Goal: Task Accomplishment & Management: Complete application form

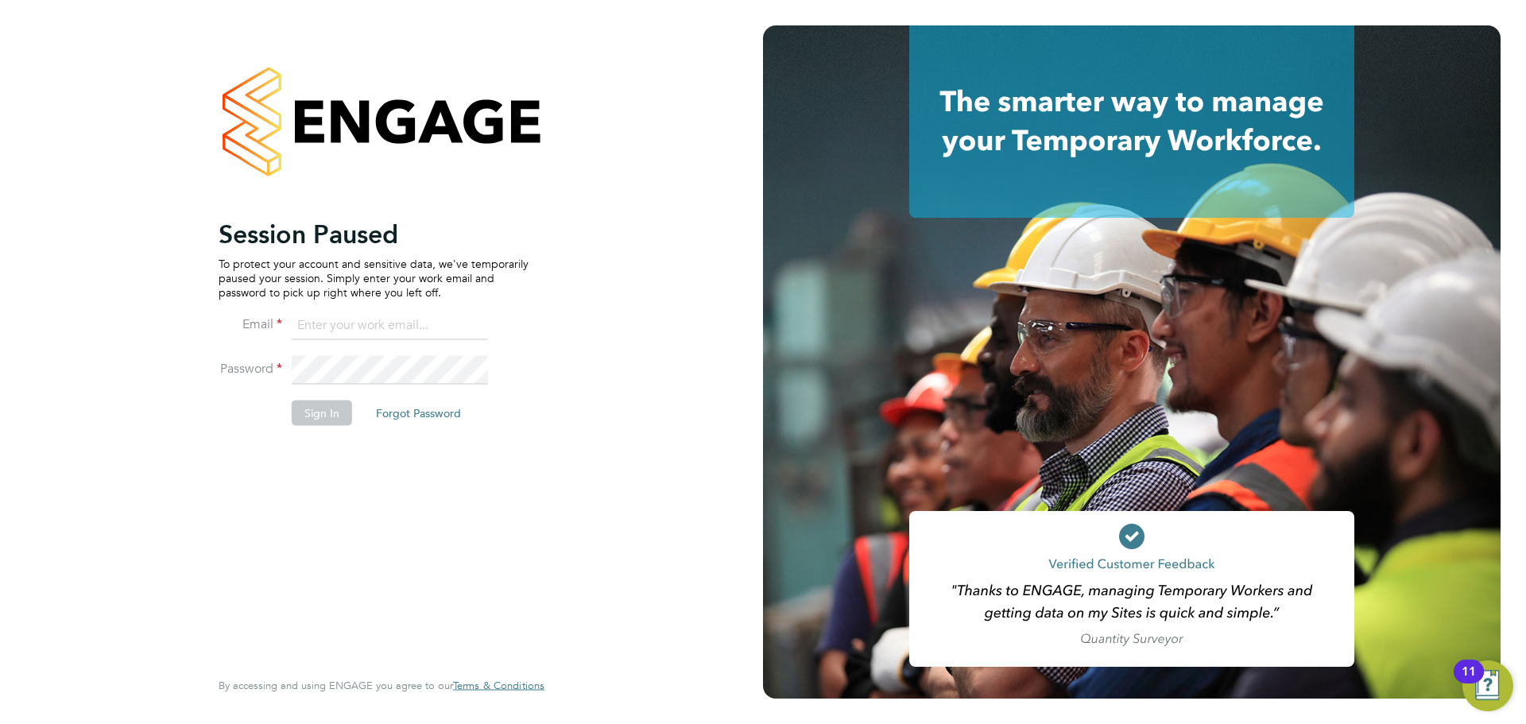
type input "oliver.hunka@randstadcpe.com"
click at [313, 418] on button "Sign In" at bounding box center [322, 412] width 60 height 25
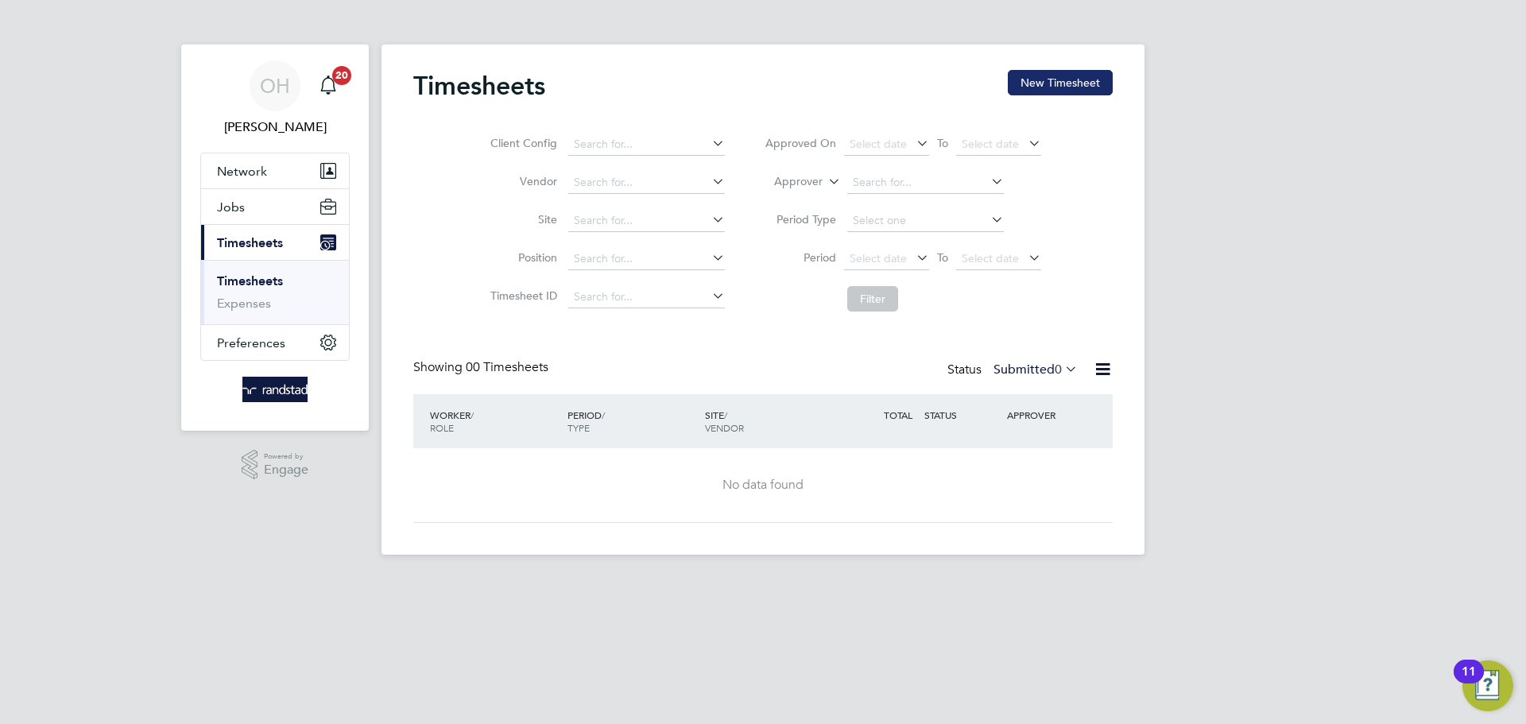
click at [1063, 72] on button "New Timesheet" at bounding box center [1060, 82] width 105 height 25
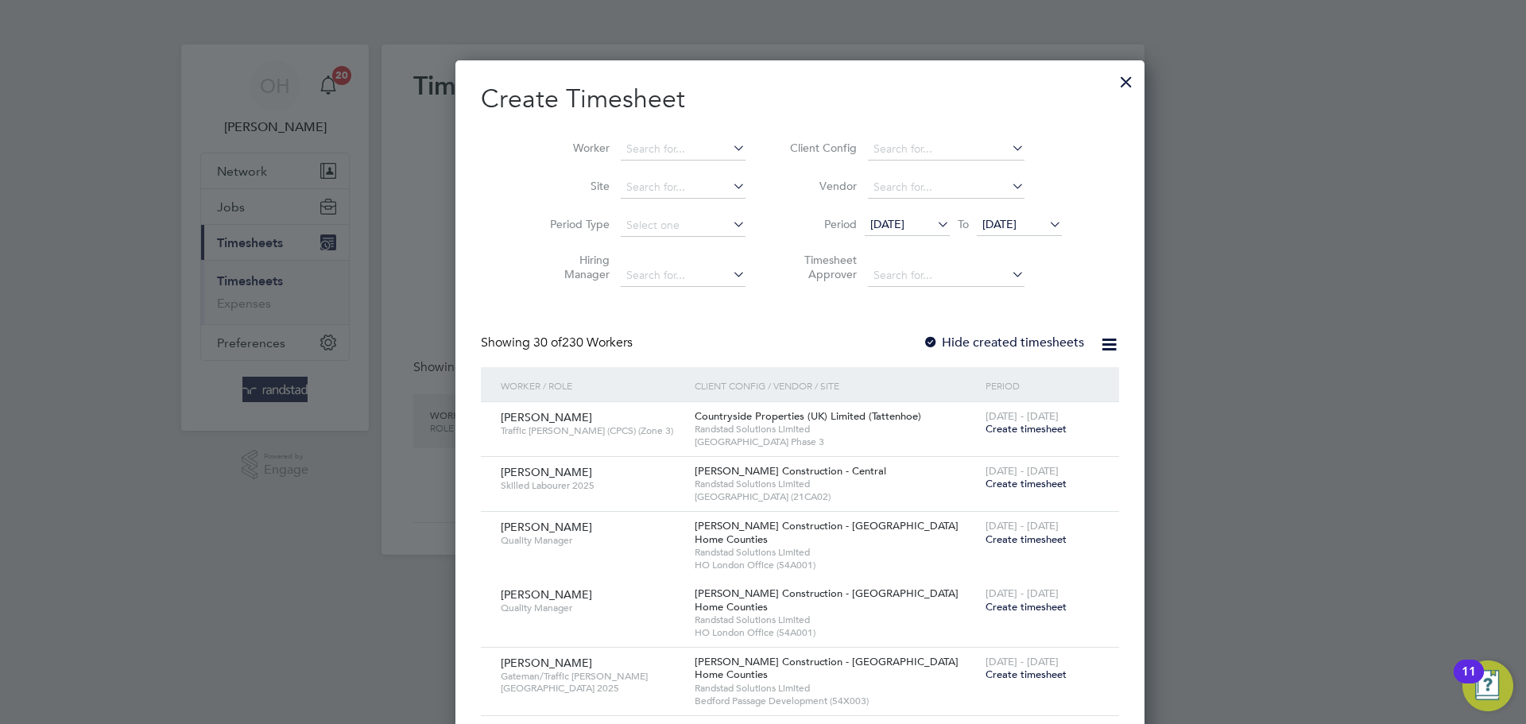
scroll to position [2745, 615]
click at [655, 148] on input at bounding box center [683, 149] width 125 height 22
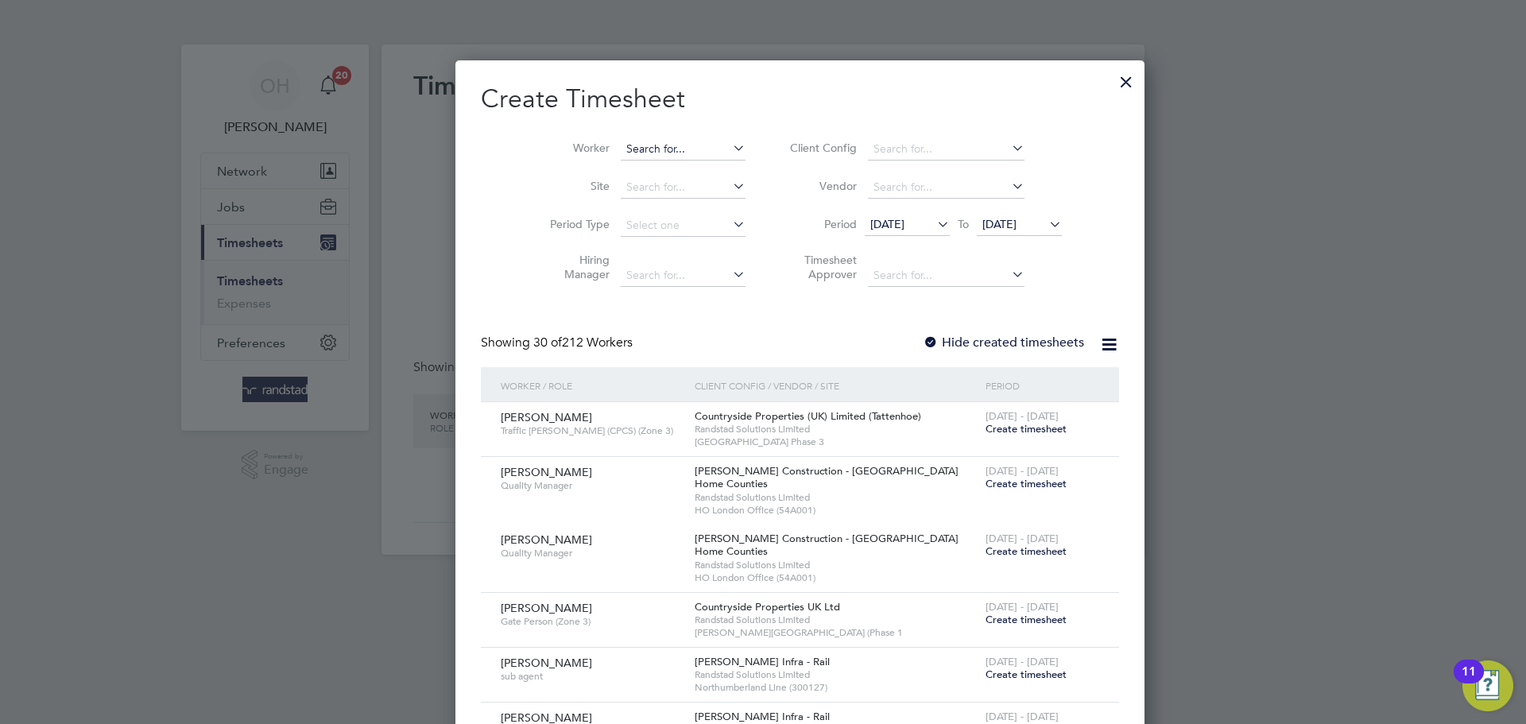
click at [664, 142] on input at bounding box center [683, 149] width 125 height 22
click at [656, 151] on input at bounding box center [683, 149] width 125 height 22
click at [636, 147] on input at bounding box center [683, 149] width 125 height 22
click at [621, 144] on input at bounding box center [683, 149] width 125 height 22
click at [656, 167] on li "Alvin Wil mott" at bounding box center [691, 170] width 217 height 21
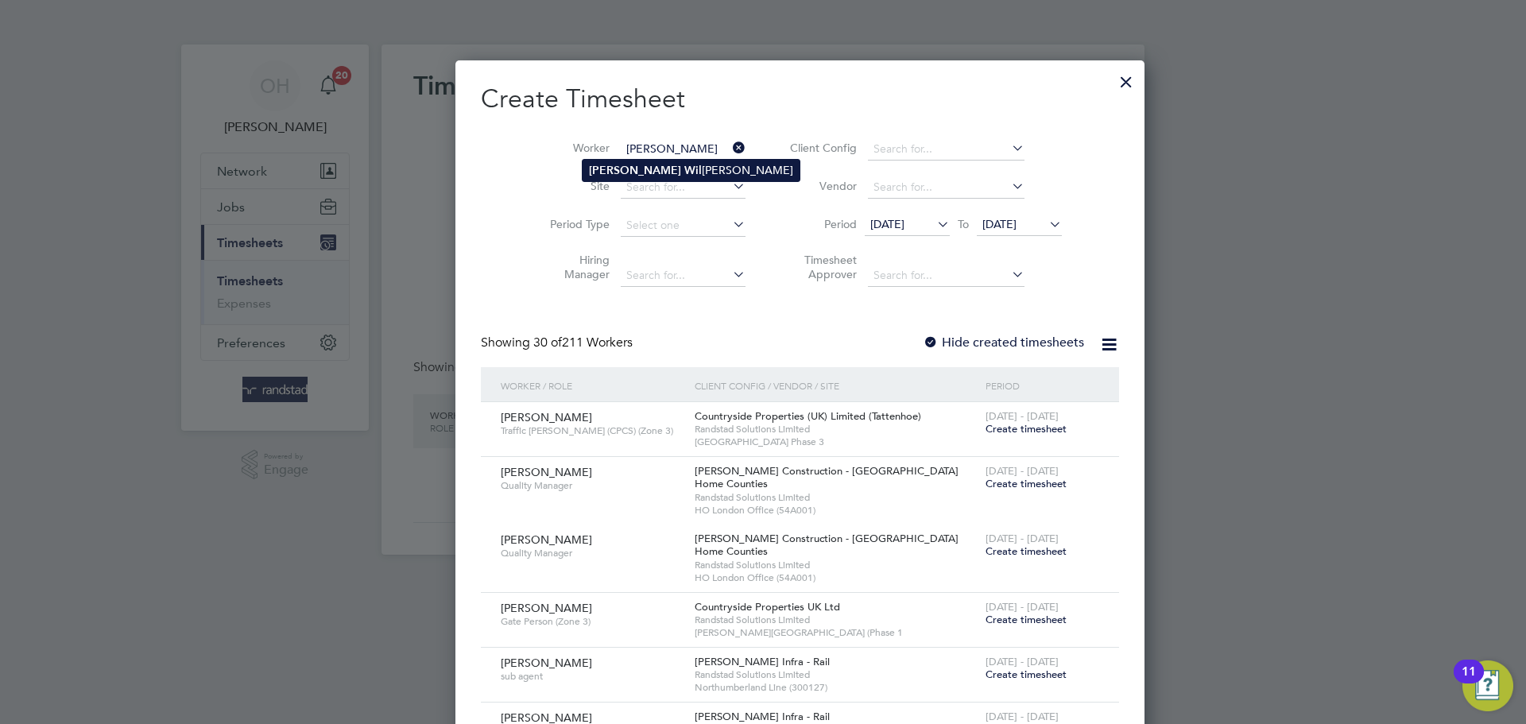
type input "[PERSON_NAME]"
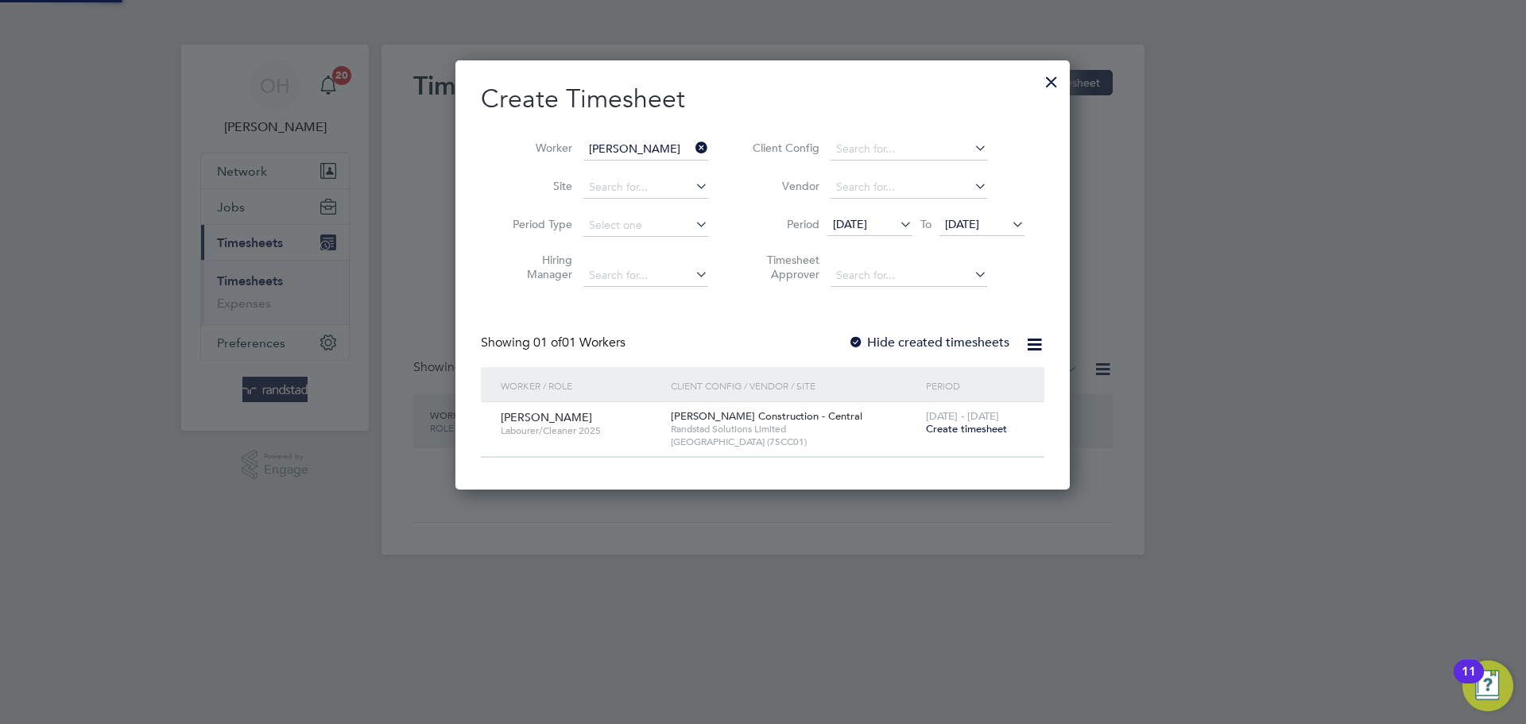
scroll to position [428, 615]
click at [936, 436] on div "2 - 8 Aug 2025 Create timesheet" at bounding box center [975, 423] width 107 height 43
click at [940, 426] on span "Create timesheet" at bounding box center [966, 429] width 81 height 14
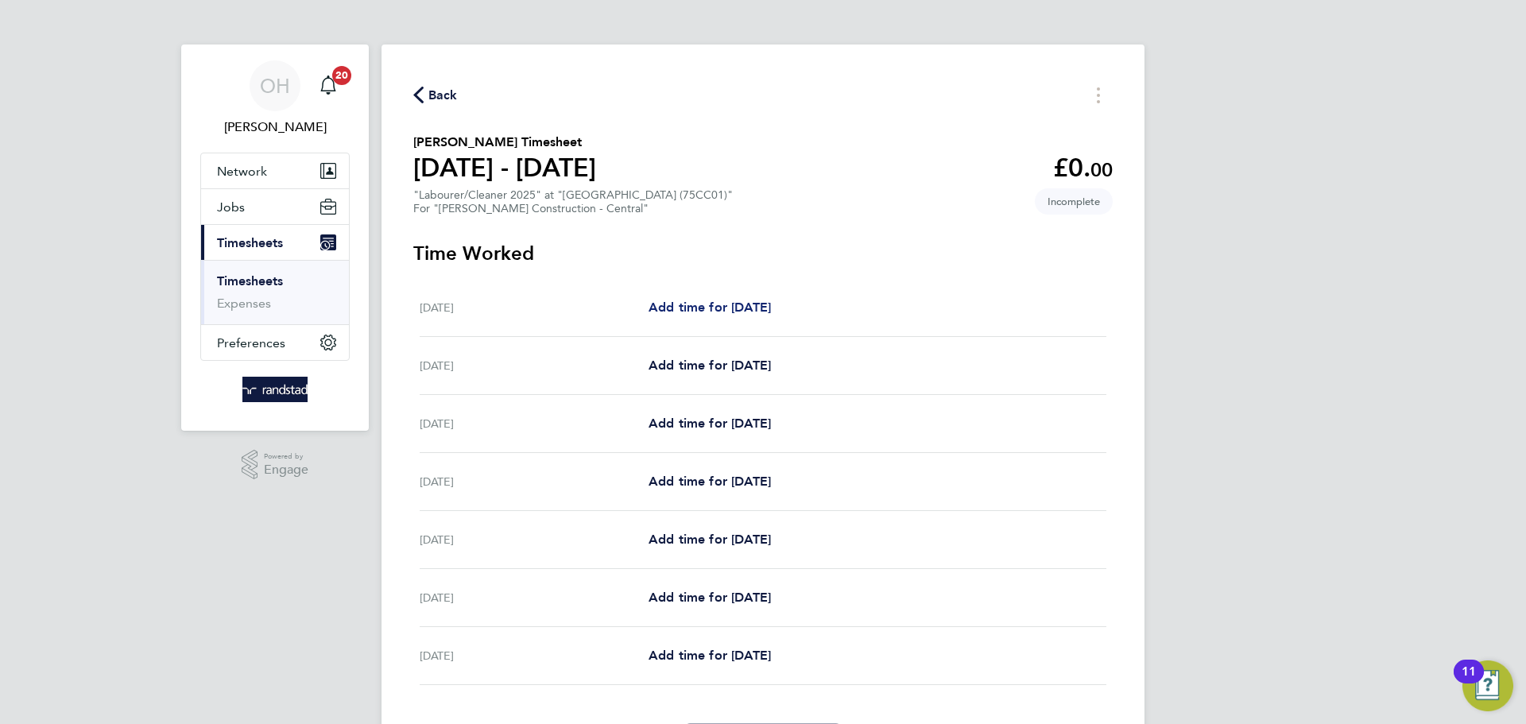
click at [723, 307] on span "Add time for [DATE]" at bounding box center [710, 307] width 122 height 15
select select "60"
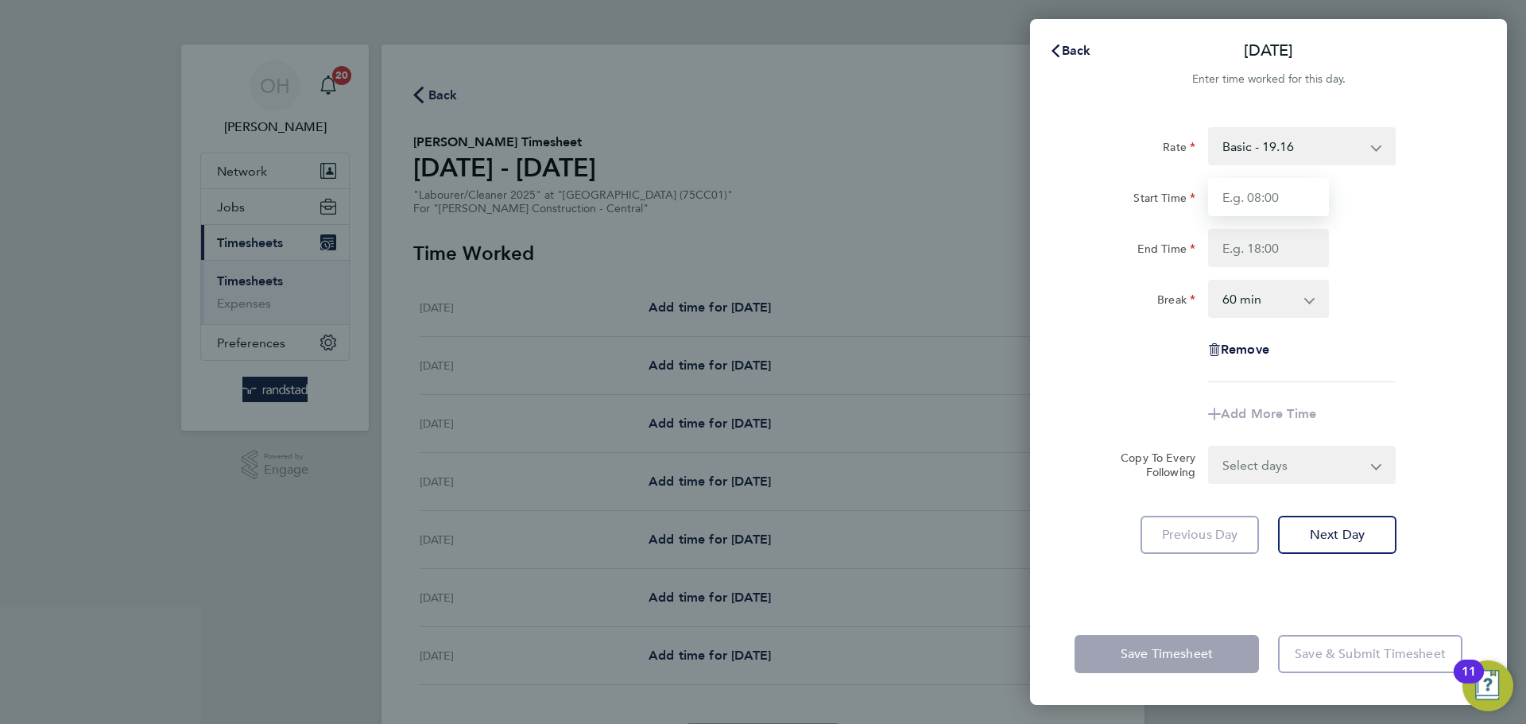
click at [1250, 190] on input "Start Time" at bounding box center [1268, 197] width 121 height 38
type input "07:30"
type input "17:00"
click at [1298, 306] on select "0 min 15 min 30 min 45 min 60 min 75 min 90 min" at bounding box center [1259, 298] width 99 height 35
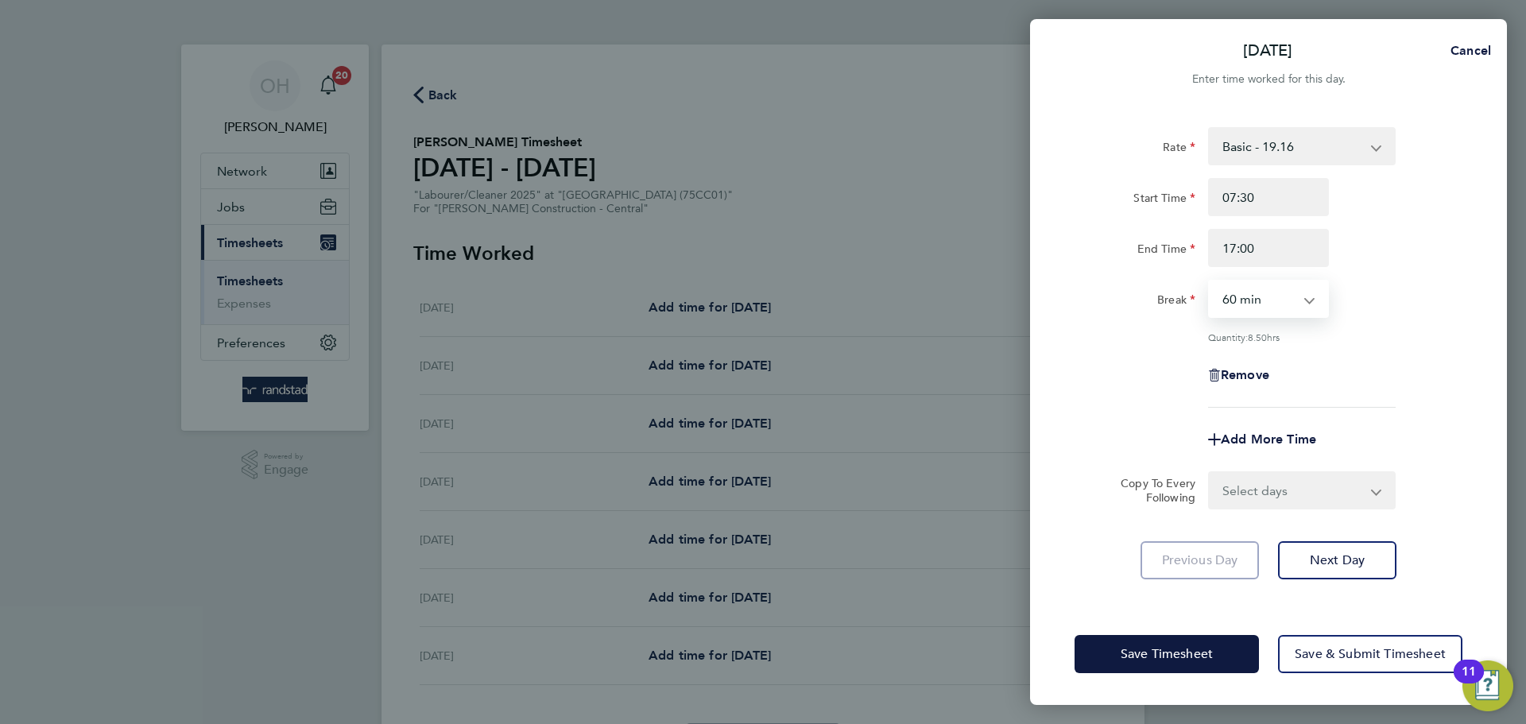
select select "30"
click at [1210, 281] on select "0 min 15 min 30 min 45 min 60 min 75 min 90 min" at bounding box center [1259, 298] width 99 height 35
click at [1163, 664] on button "Save Timesheet" at bounding box center [1167, 654] width 184 height 38
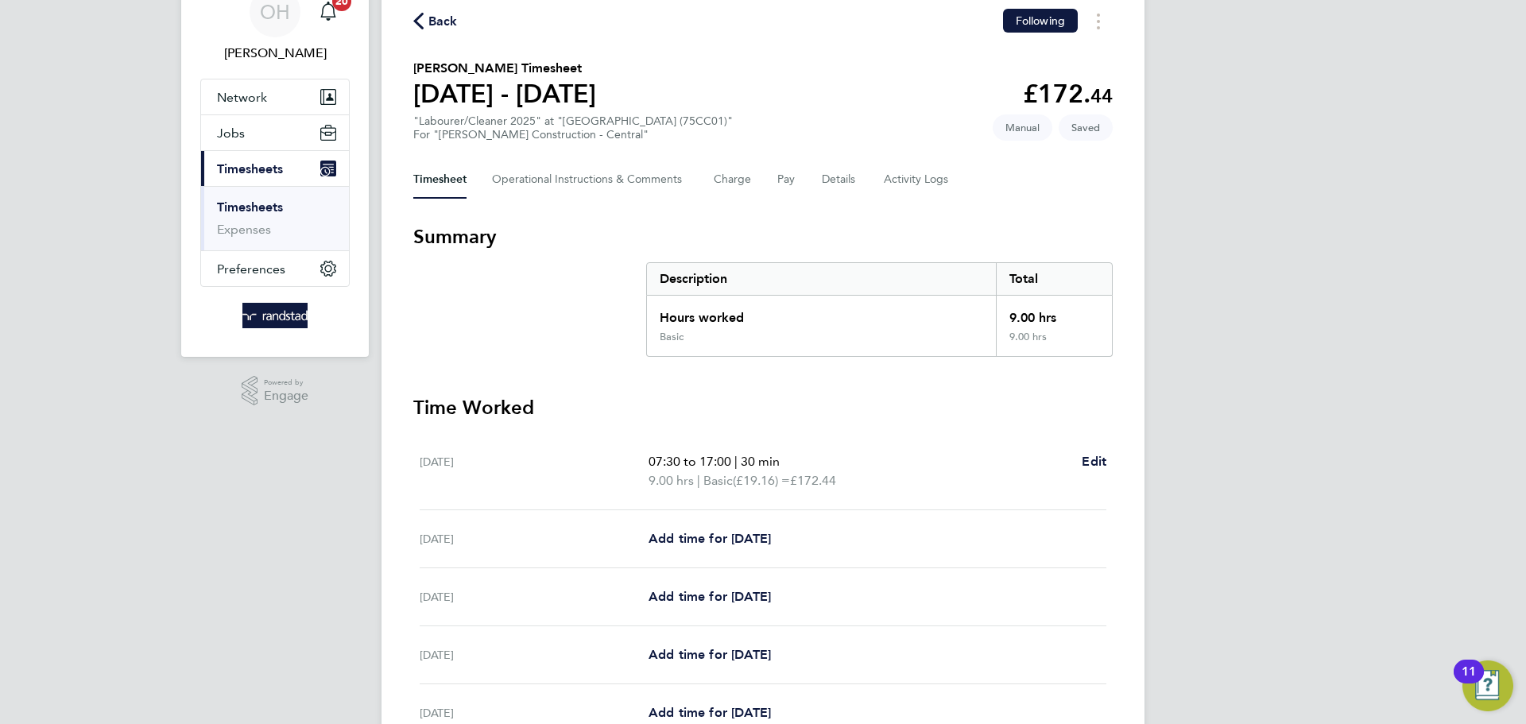
scroll to position [88, 0]
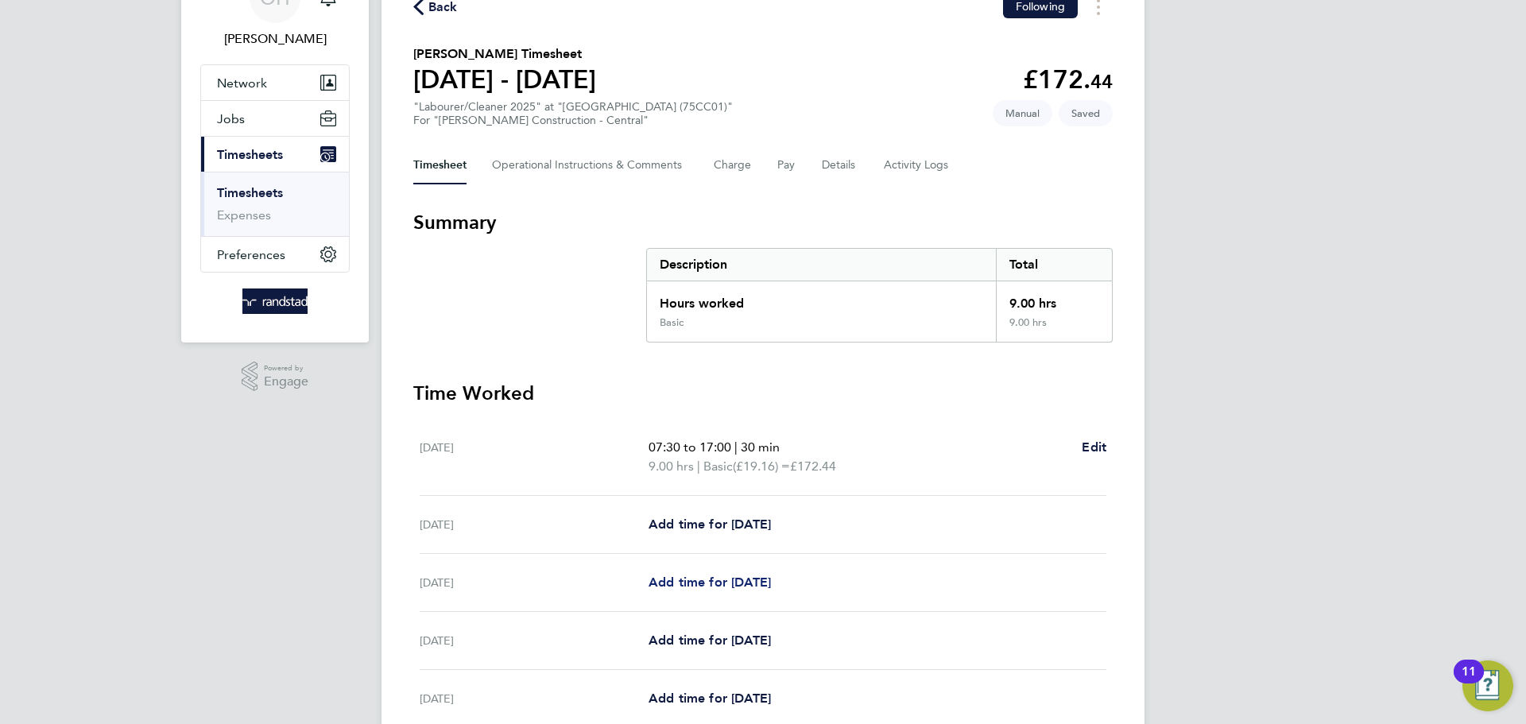
click at [771, 589] on span "Add time for [DATE]" at bounding box center [710, 582] width 122 height 15
select select "60"
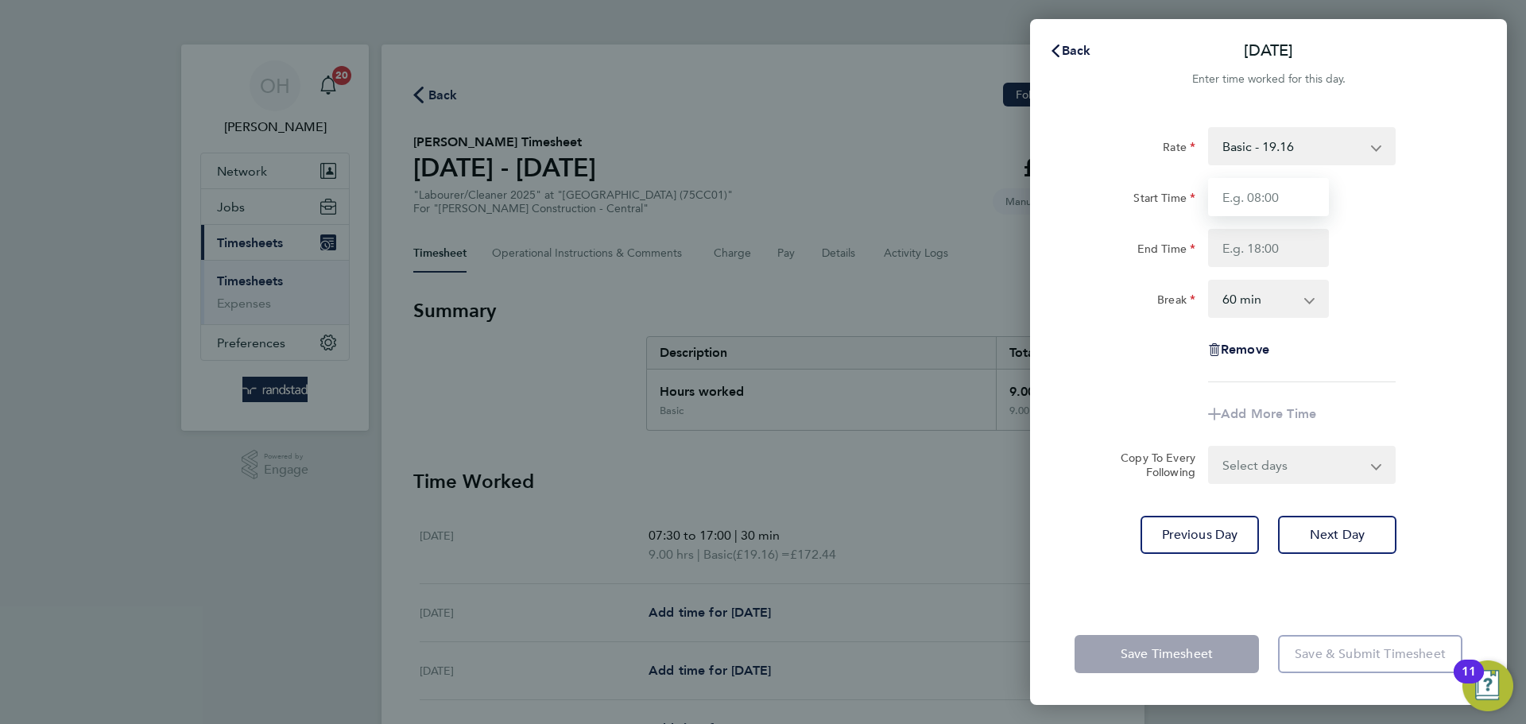
click at [1283, 195] on input "Start Time" at bounding box center [1268, 197] width 121 height 38
type input "07:30"
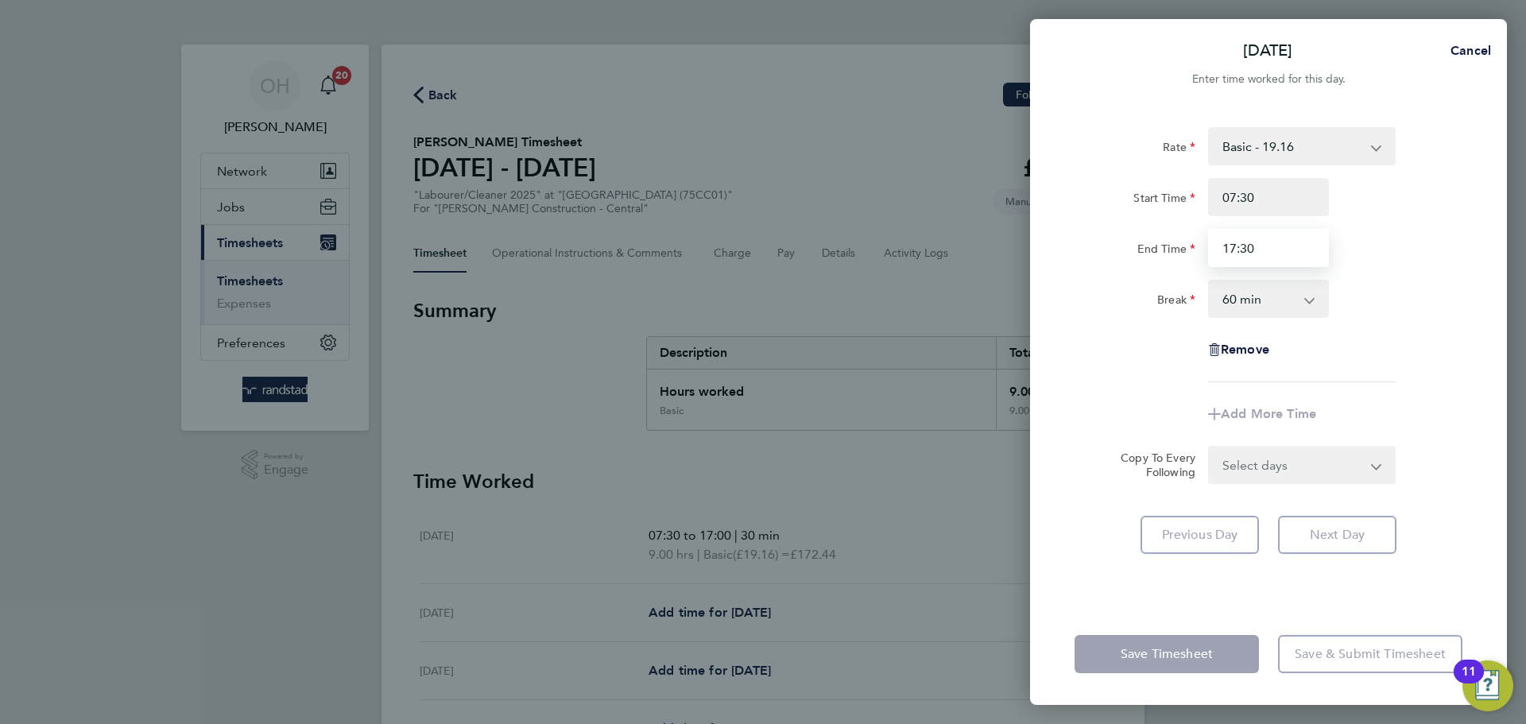
type input "17:30"
click at [1472, 234] on div "Rate Basic - 19.16 Overtime - 27.44 Start Time 07:30 End Time 17:30 Break 0 min…" at bounding box center [1268, 355] width 477 height 495
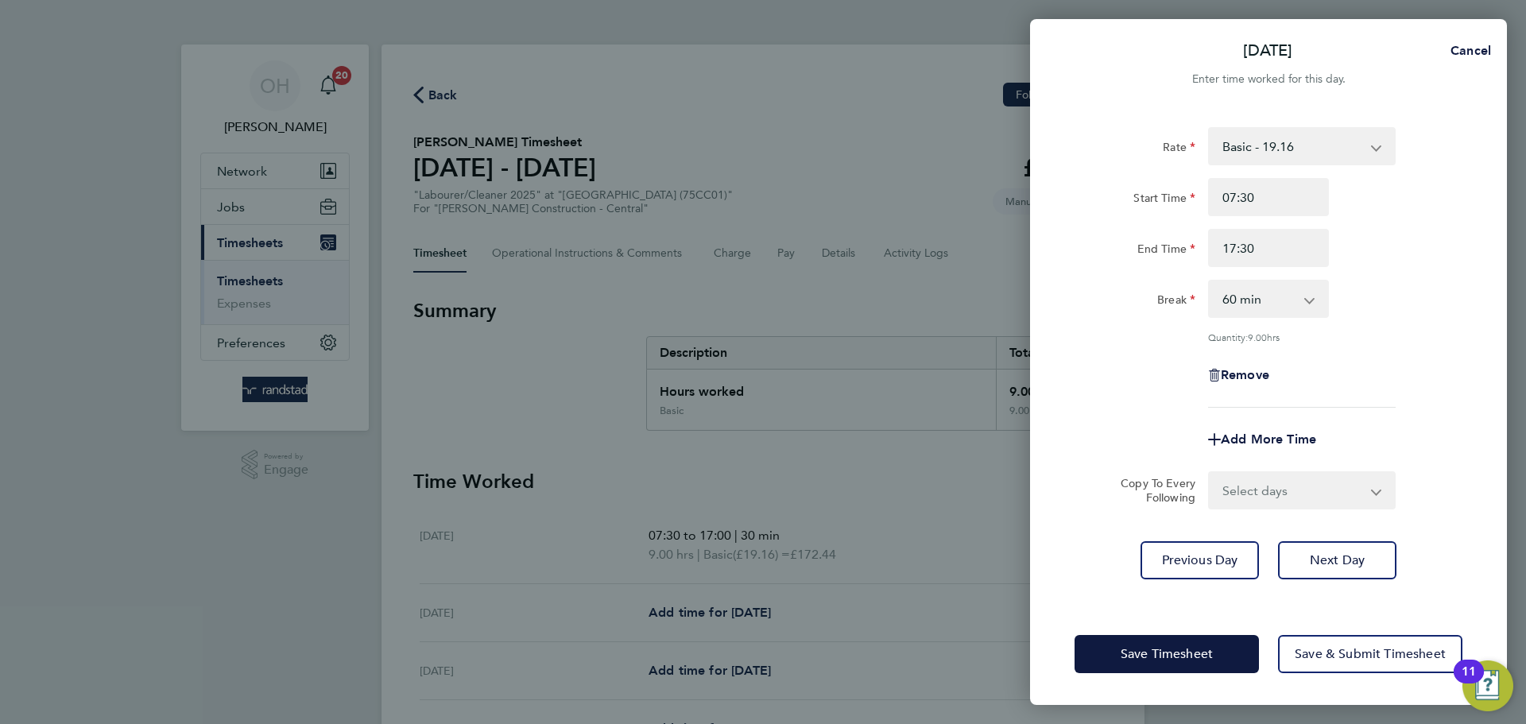
click at [1290, 304] on select "0 min 15 min 30 min 45 min 60 min 75 min 90 min" at bounding box center [1259, 298] width 99 height 35
select select "30"
click at [1210, 281] on select "0 min 15 min 30 min 45 min 60 min 75 min 90 min" at bounding box center [1259, 298] width 99 height 35
click at [1271, 484] on select "Select days Day [DATE] [DATE] [DATE] [DATE]" at bounding box center [1293, 490] width 167 height 35
select select "DAY"
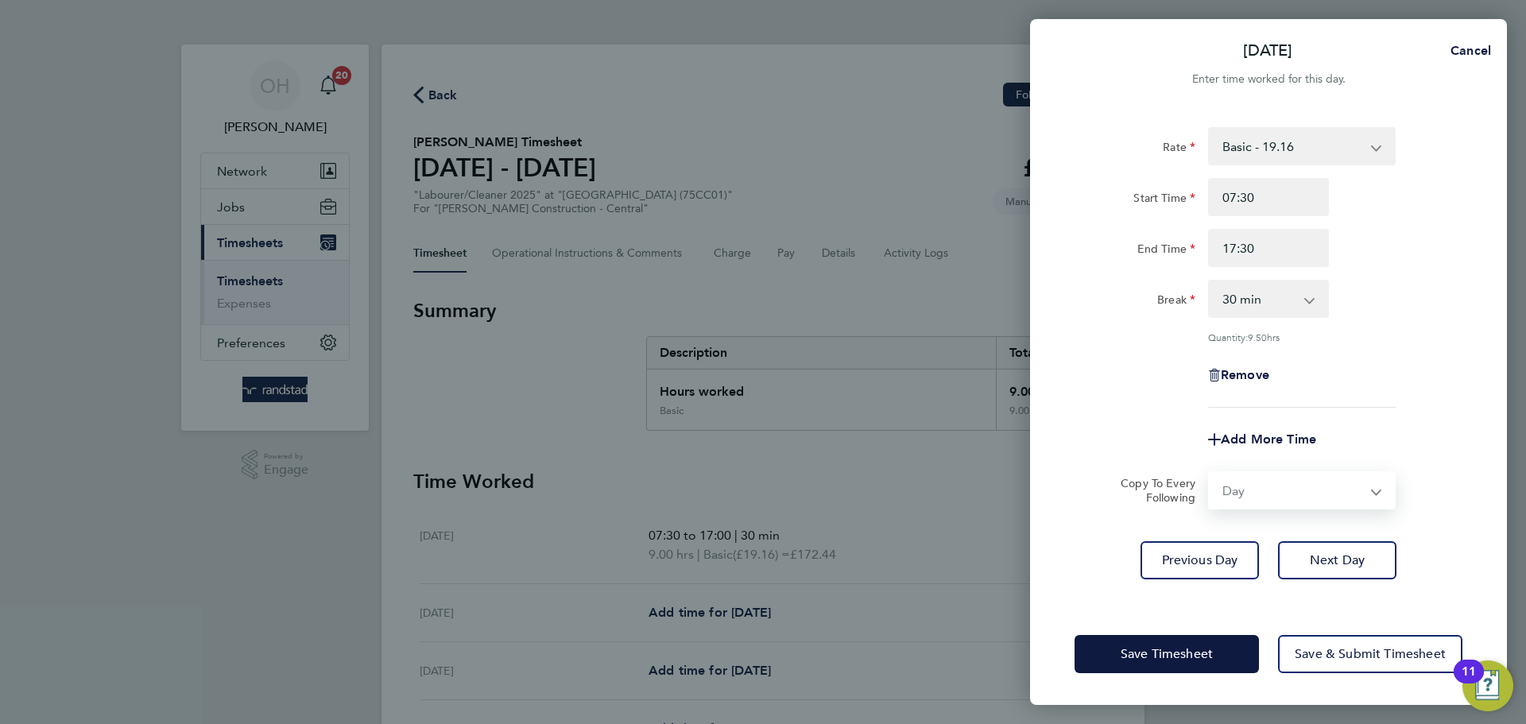
click at [1210, 473] on select "Select days Day [DATE] [DATE] [DATE] [DATE]" at bounding box center [1293, 490] width 167 height 35
select select "[DATE]"
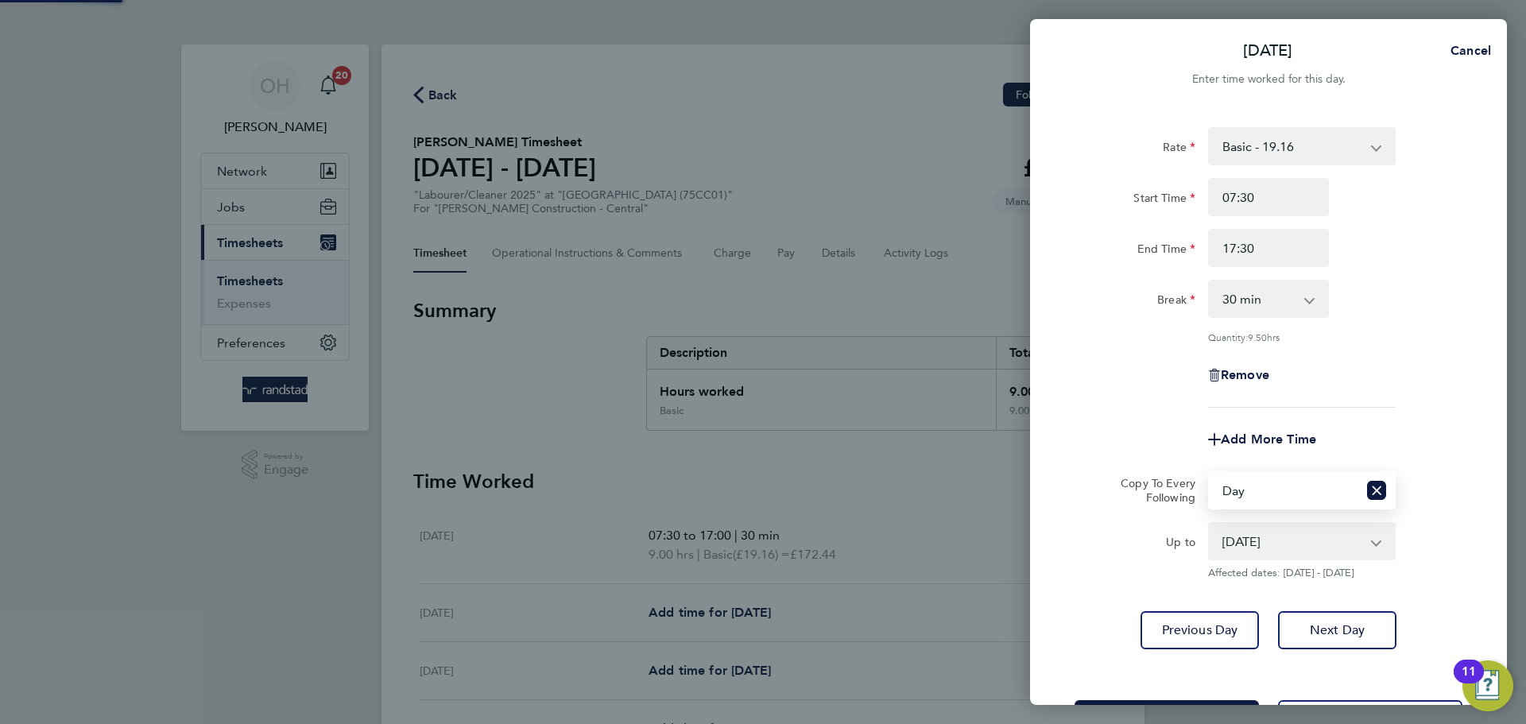
scroll to position [64, 0]
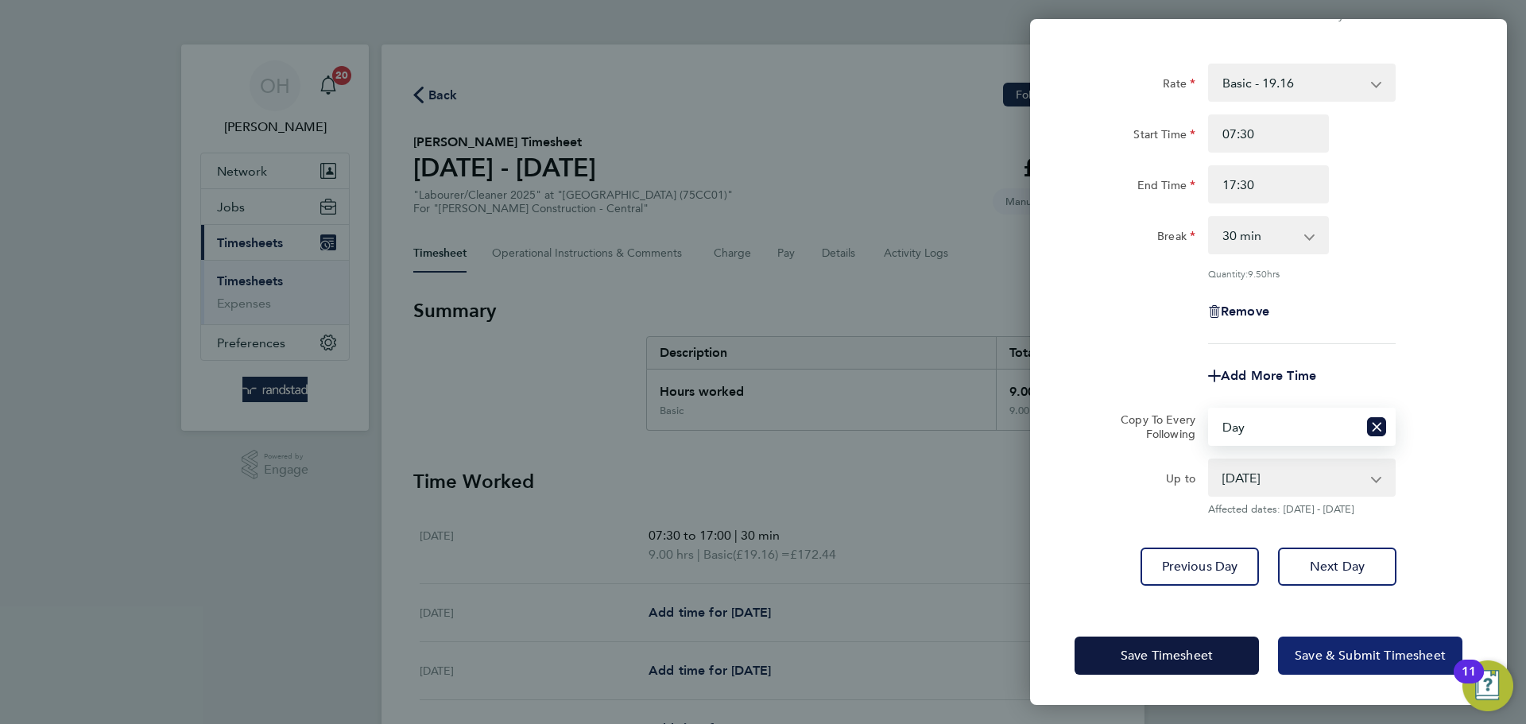
click at [1333, 650] on span "Save & Submit Timesheet" at bounding box center [1370, 656] width 151 height 16
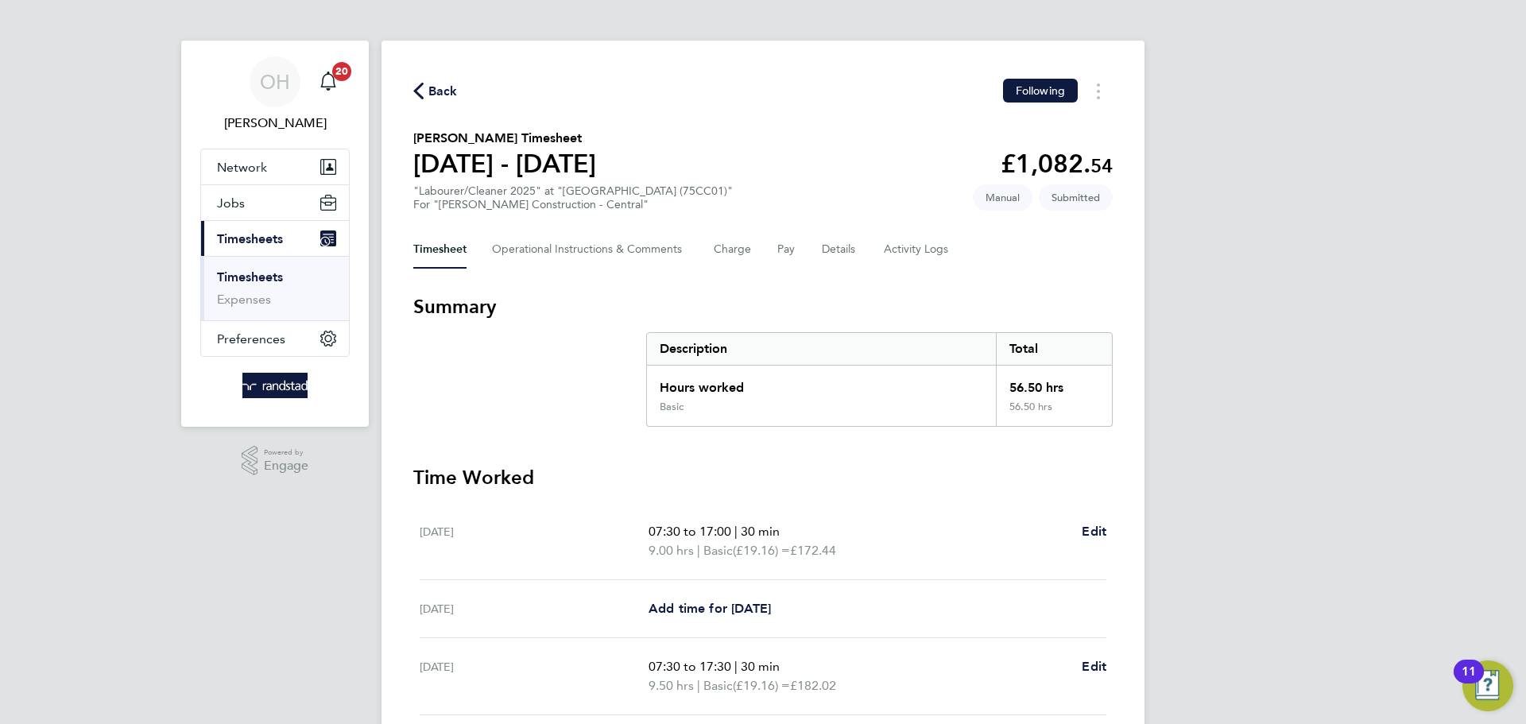
scroll to position [2, 0]
click at [440, 88] on span "Back" at bounding box center [442, 92] width 29 height 19
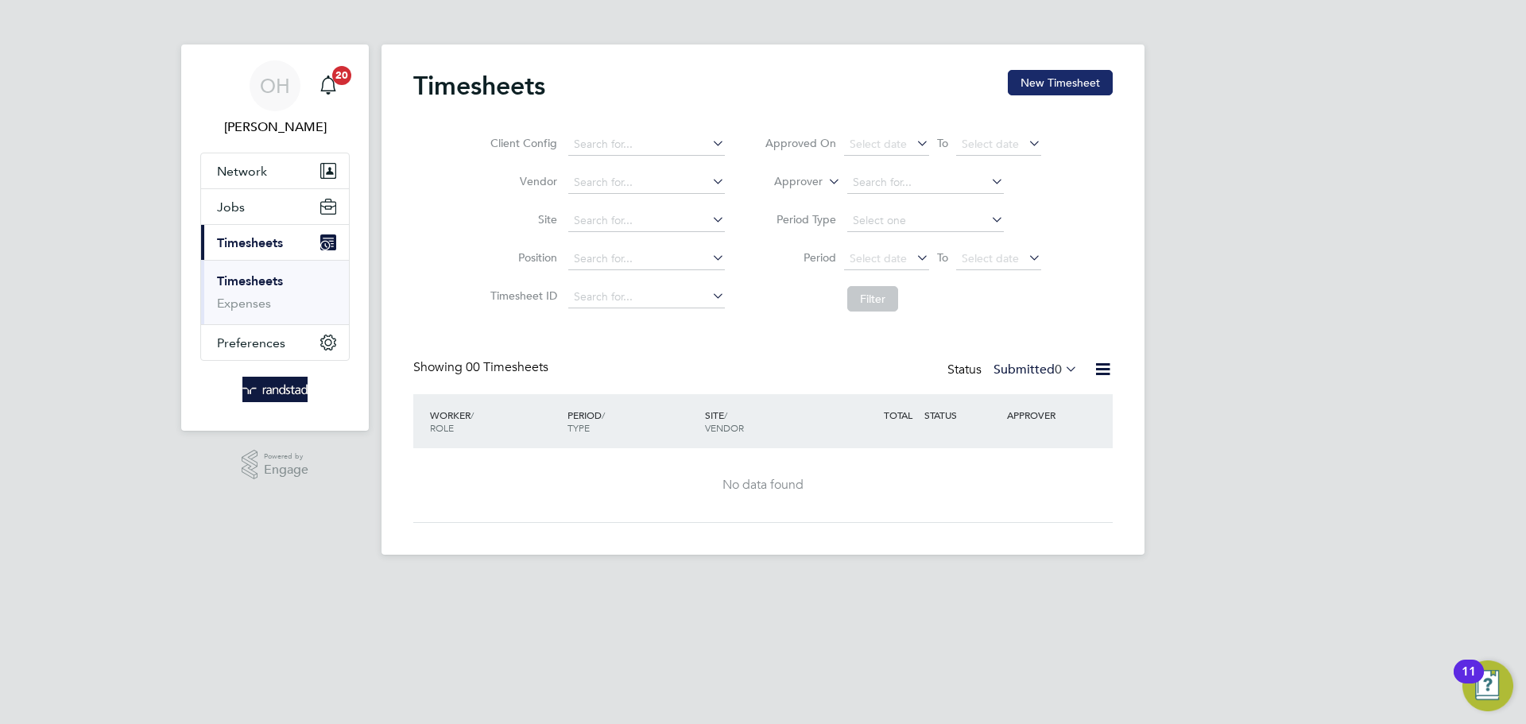
click at [1037, 83] on button "New Timesheet" at bounding box center [1060, 82] width 105 height 25
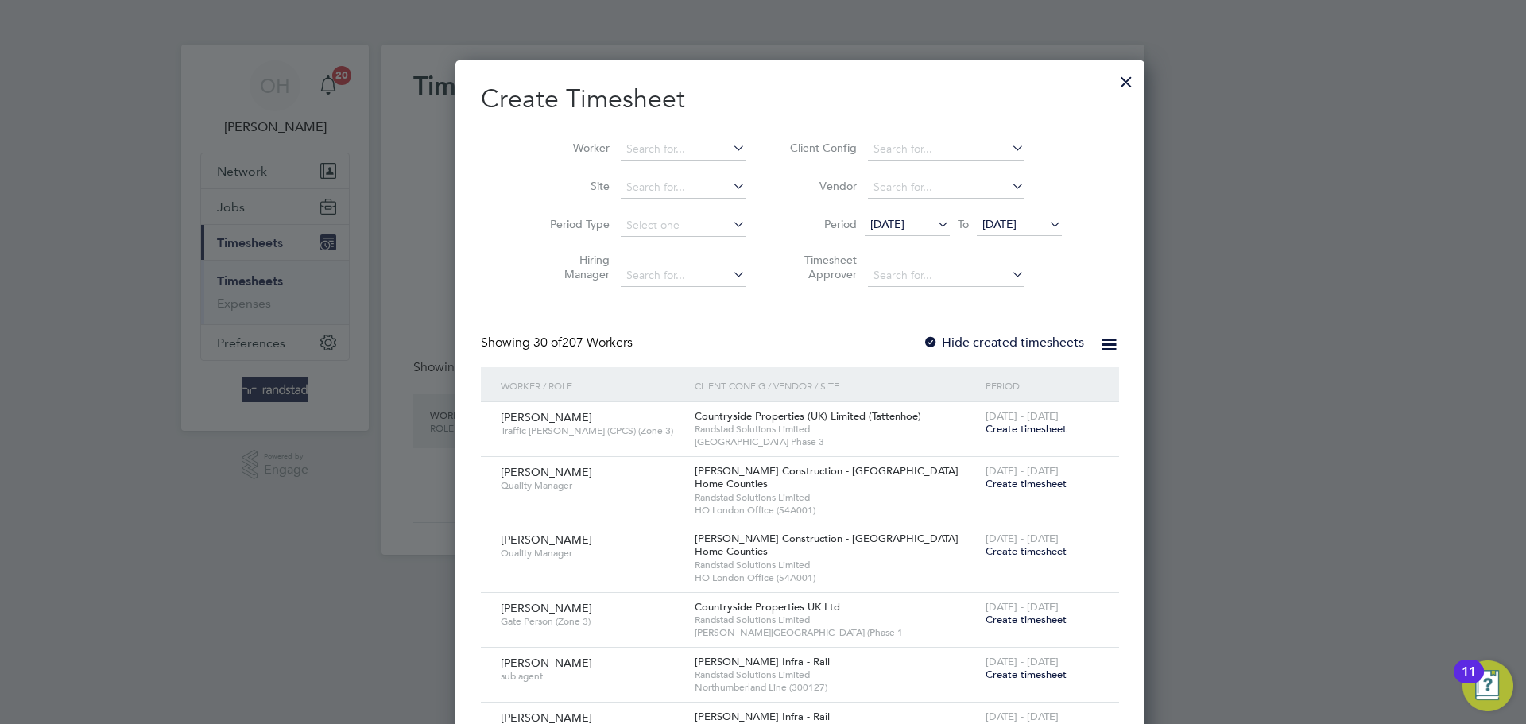
scroll to position [2745, 615]
click at [630, 147] on input at bounding box center [683, 149] width 125 height 22
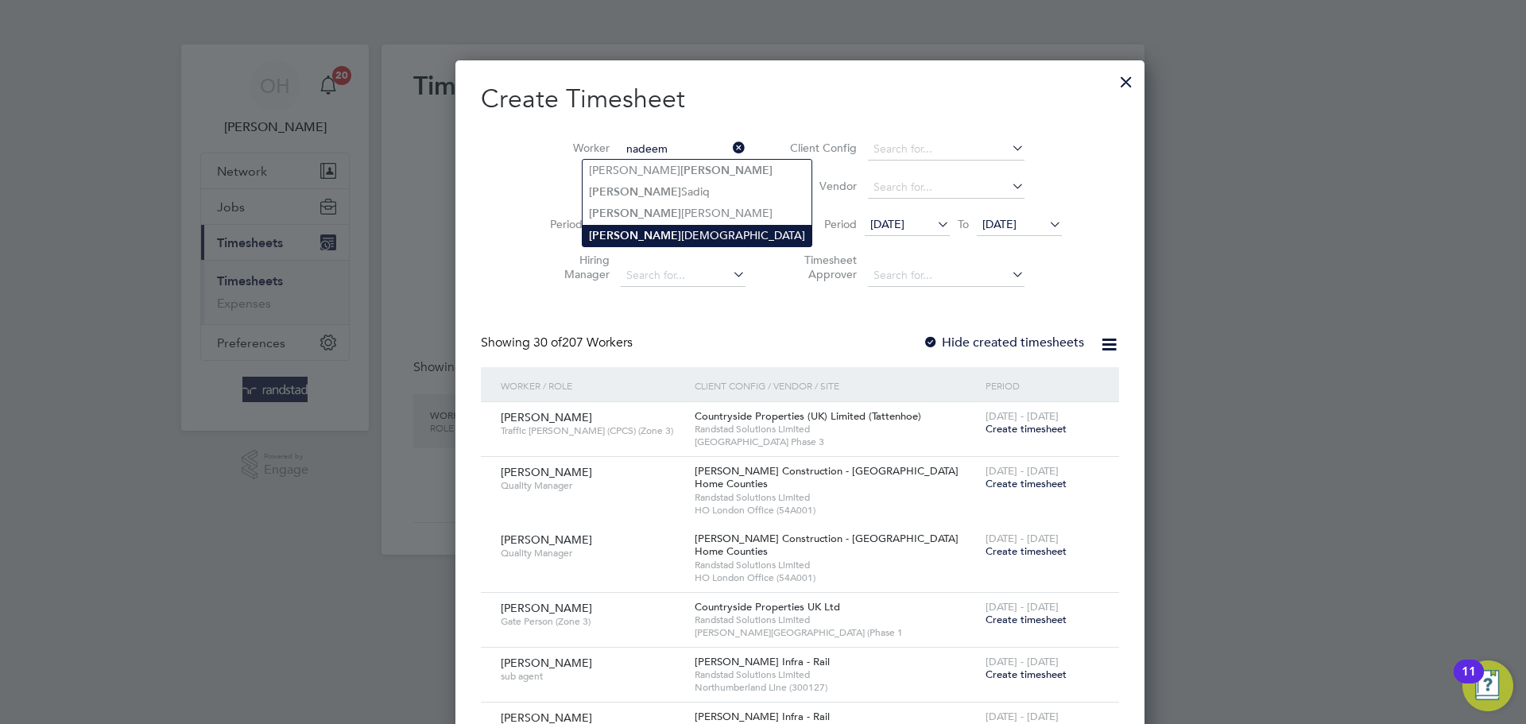
click at [640, 234] on li "Nadeem Muhammad" at bounding box center [697, 235] width 229 height 21
type input "[PERSON_NAME]"
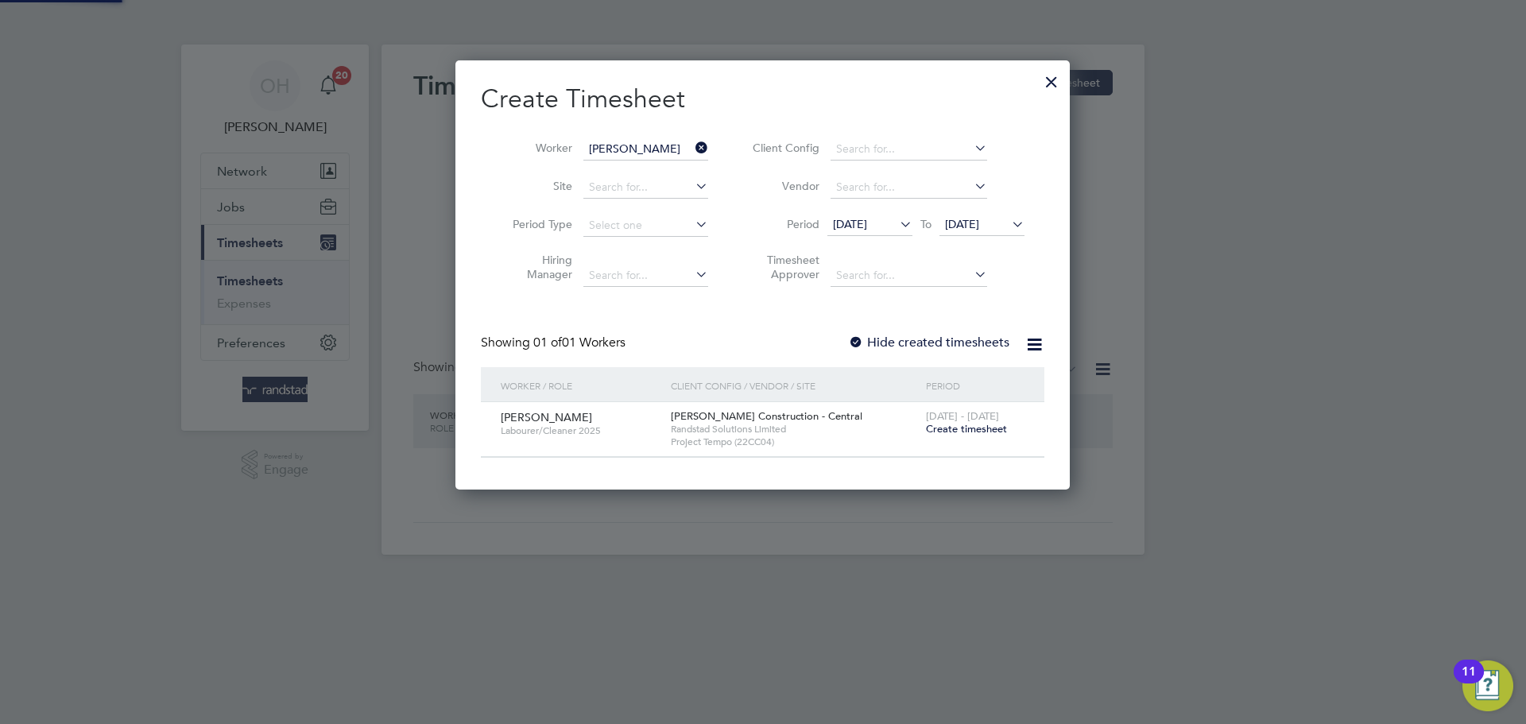
scroll to position [428, 615]
click at [951, 430] on span "Create timesheet" at bounding box center [966, 429] width 81 height 14
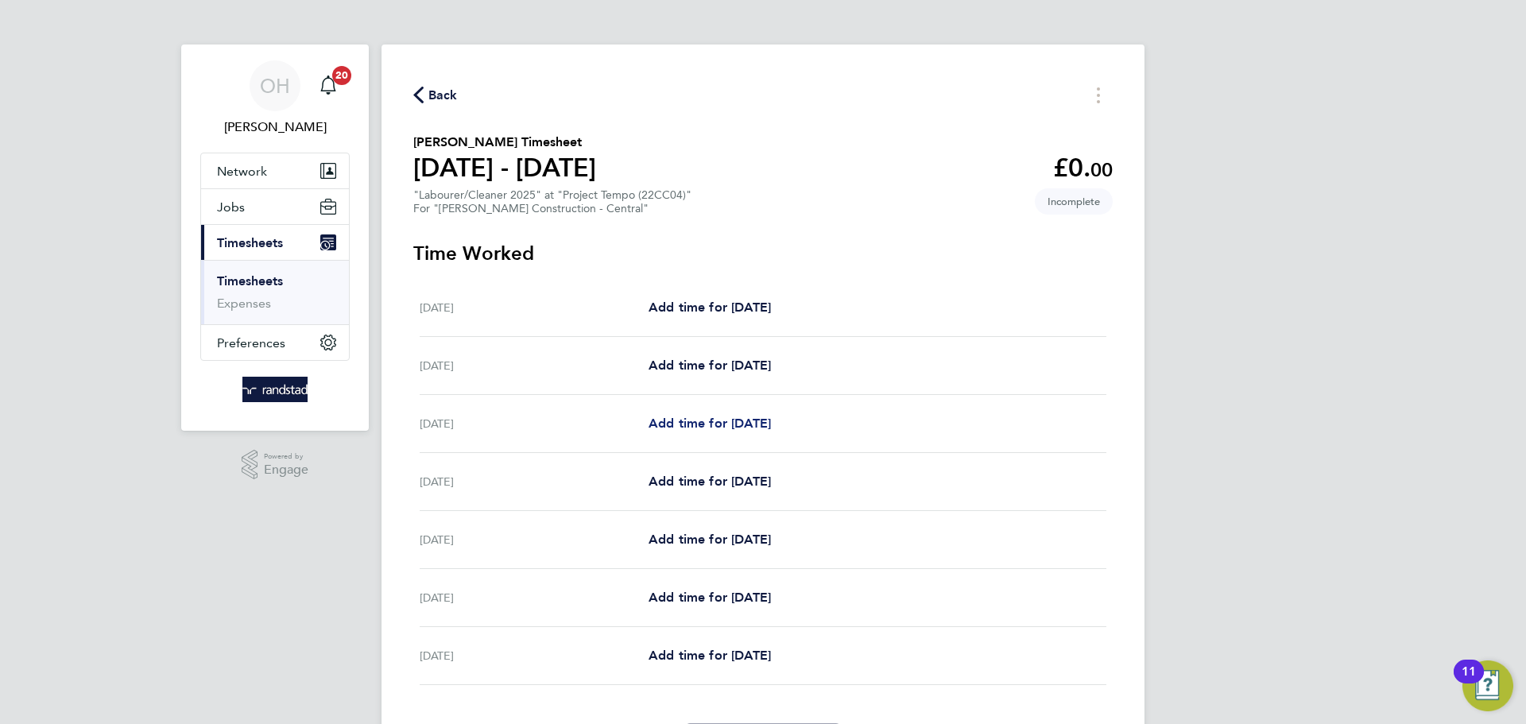
click at [683, 423] on span "Add time for [DATE]" at bounding box center [710, 423] width 122 height 15
select select "30"
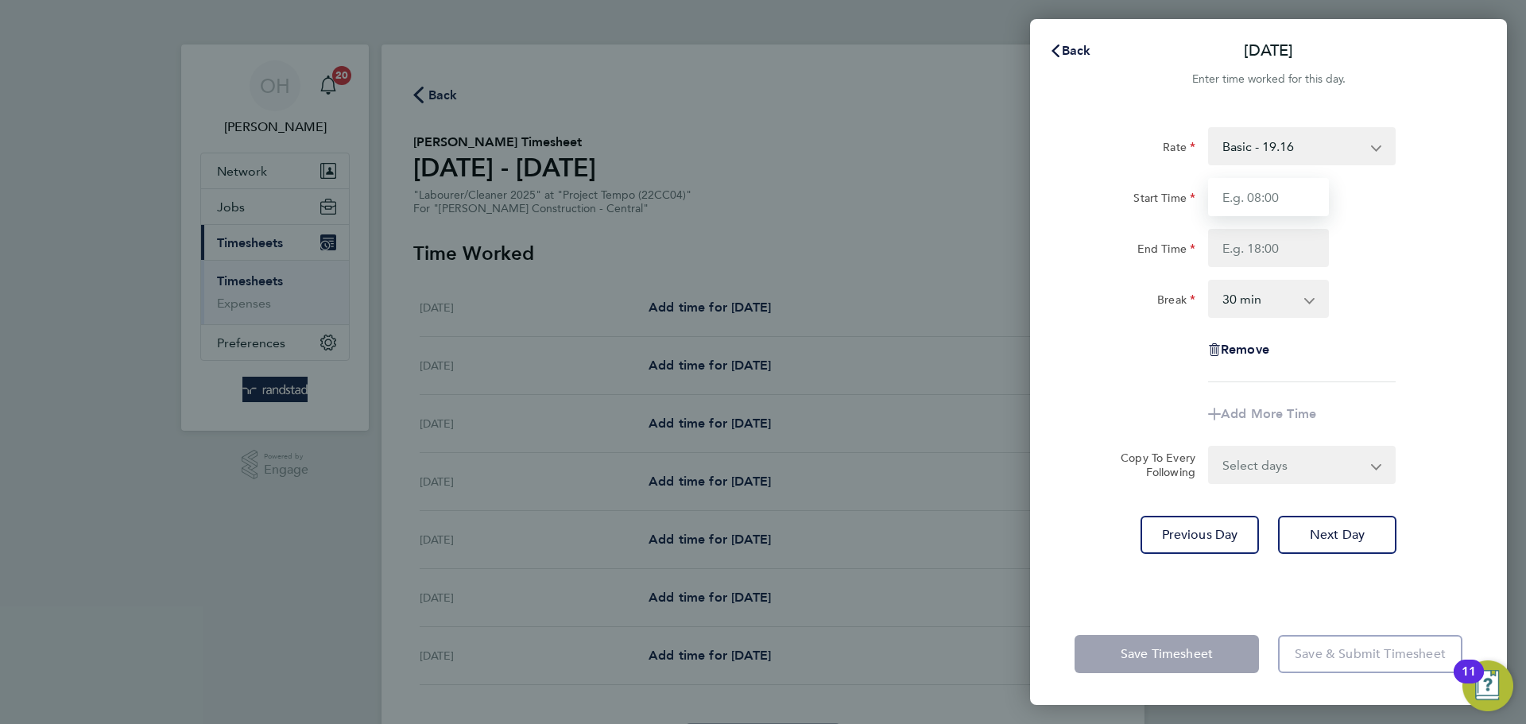
click at [1254, 182] on input "Start Time" at bounding box center [1268, 197] width 121 height 38
type input "07:30"
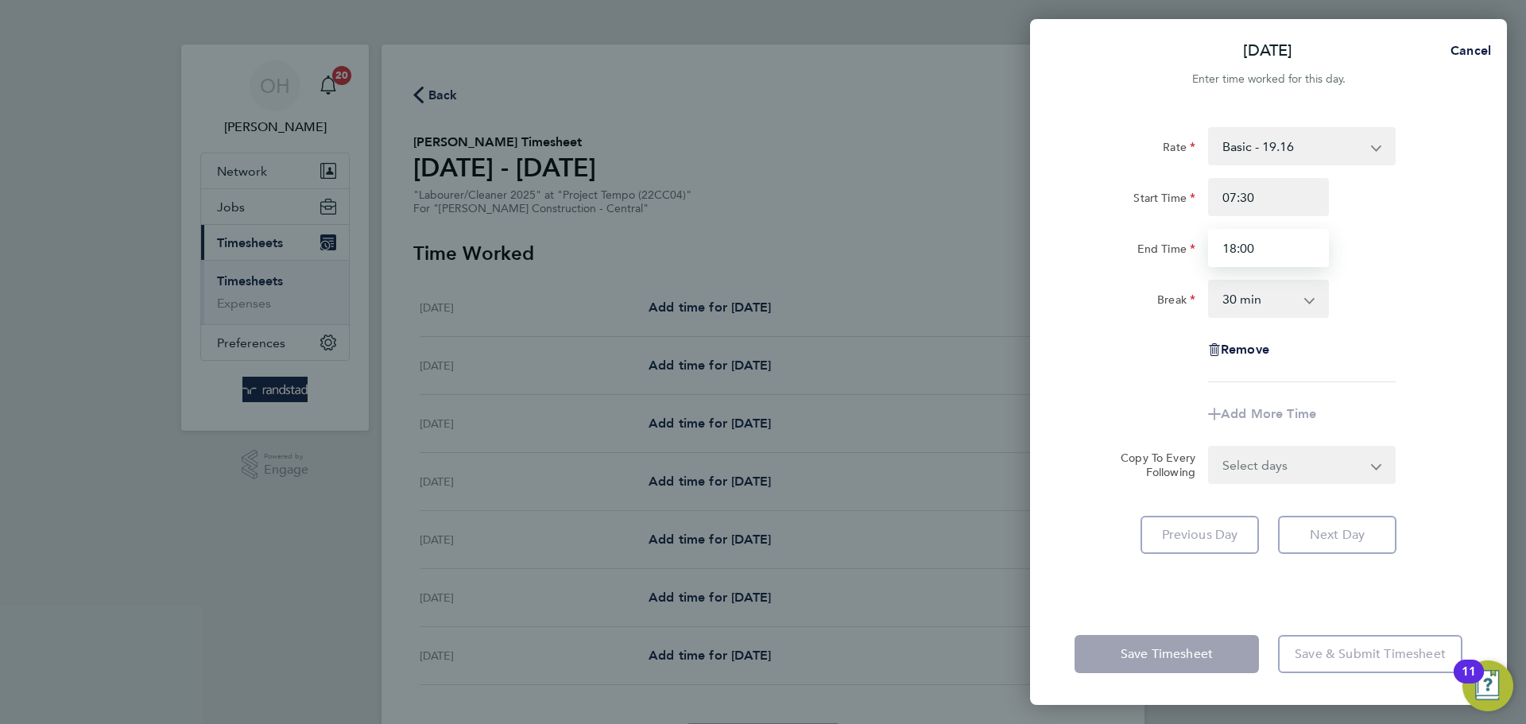
type input "18:00"
click at [1394, 236] on div "End Time 18:00" at bounding box center [1268, 248] width 401 height 38
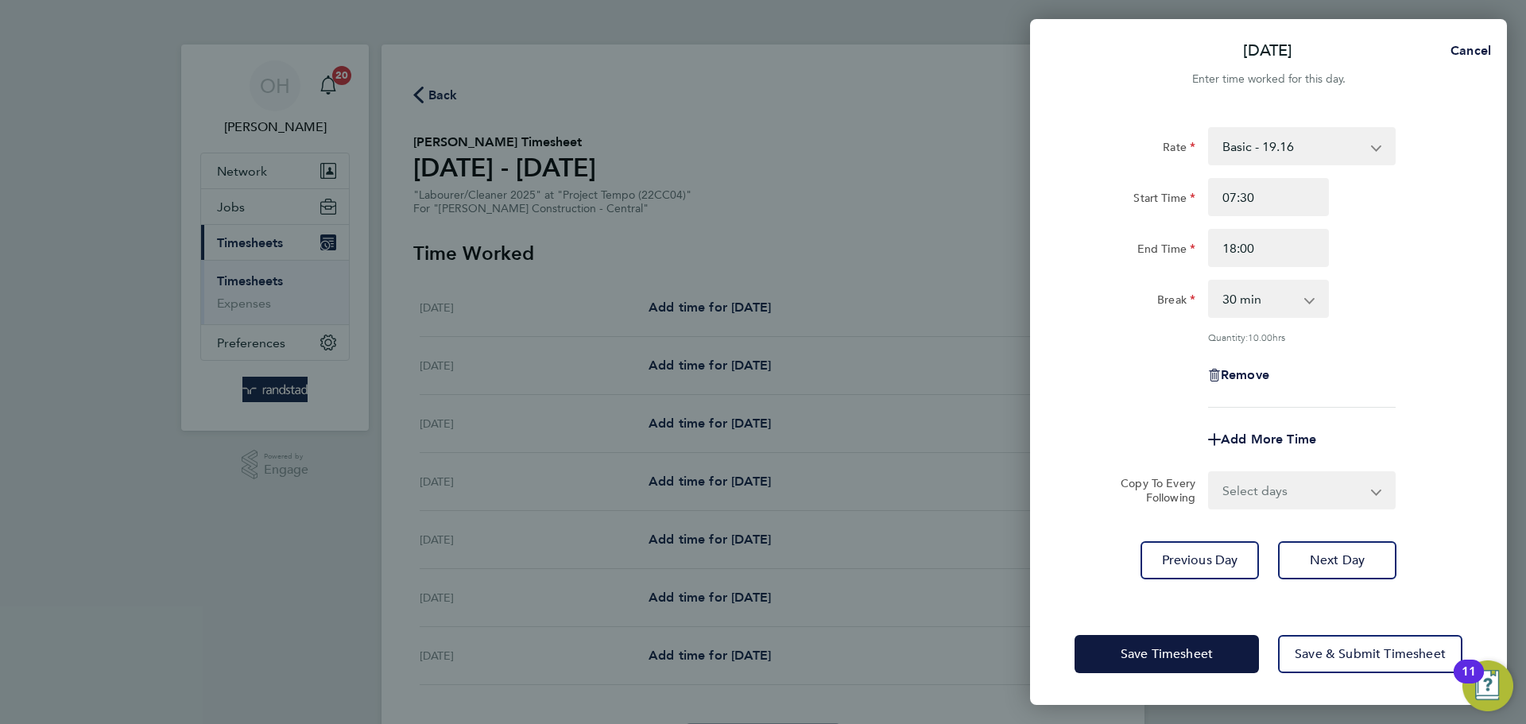
click at [1256, 480] on select "Select days Day [DATE] [DATE] [DATE] [DATE]" at bounding box center [1293, 490] width 167 height 35
select select "DAY"
click at [1210, 473] on select "Select days Day [DATE] [DATE] [DATE] [DATE]" at bounding box center [1293, 490] width 167 height 35
select select "[DATE]"
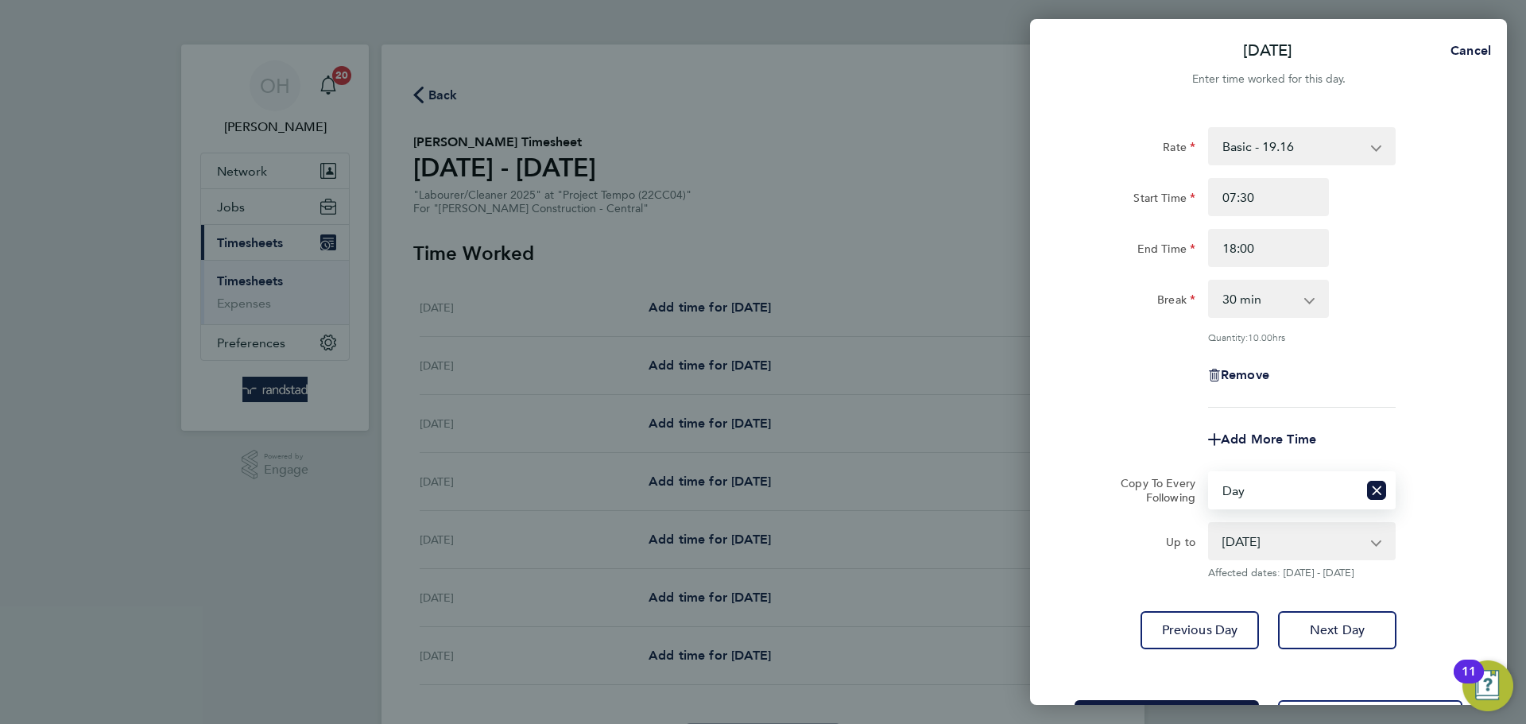
scroll to position [64, 0]
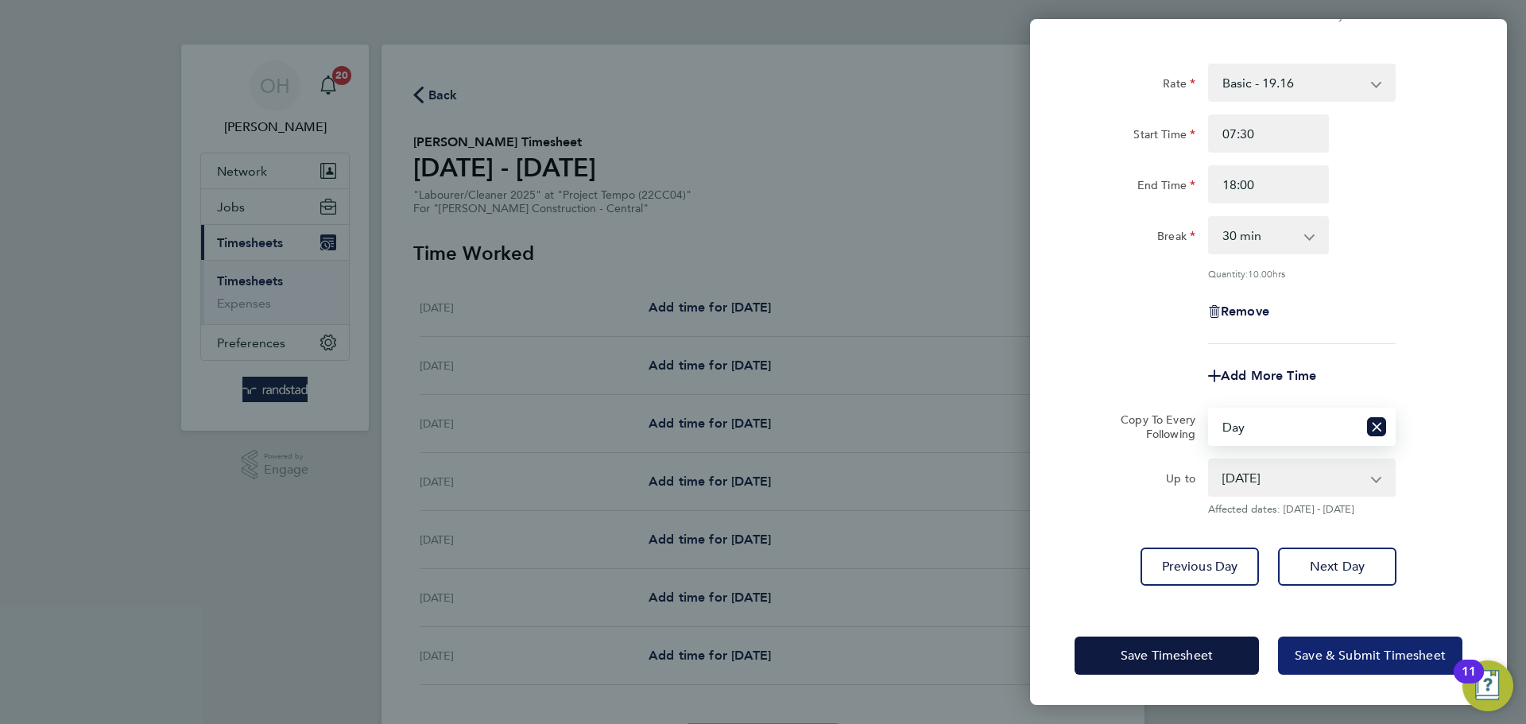
click at [1308, 653] on span "Save & Submit Timesheet" at bounding box center [1370, 656] width 151 height 16
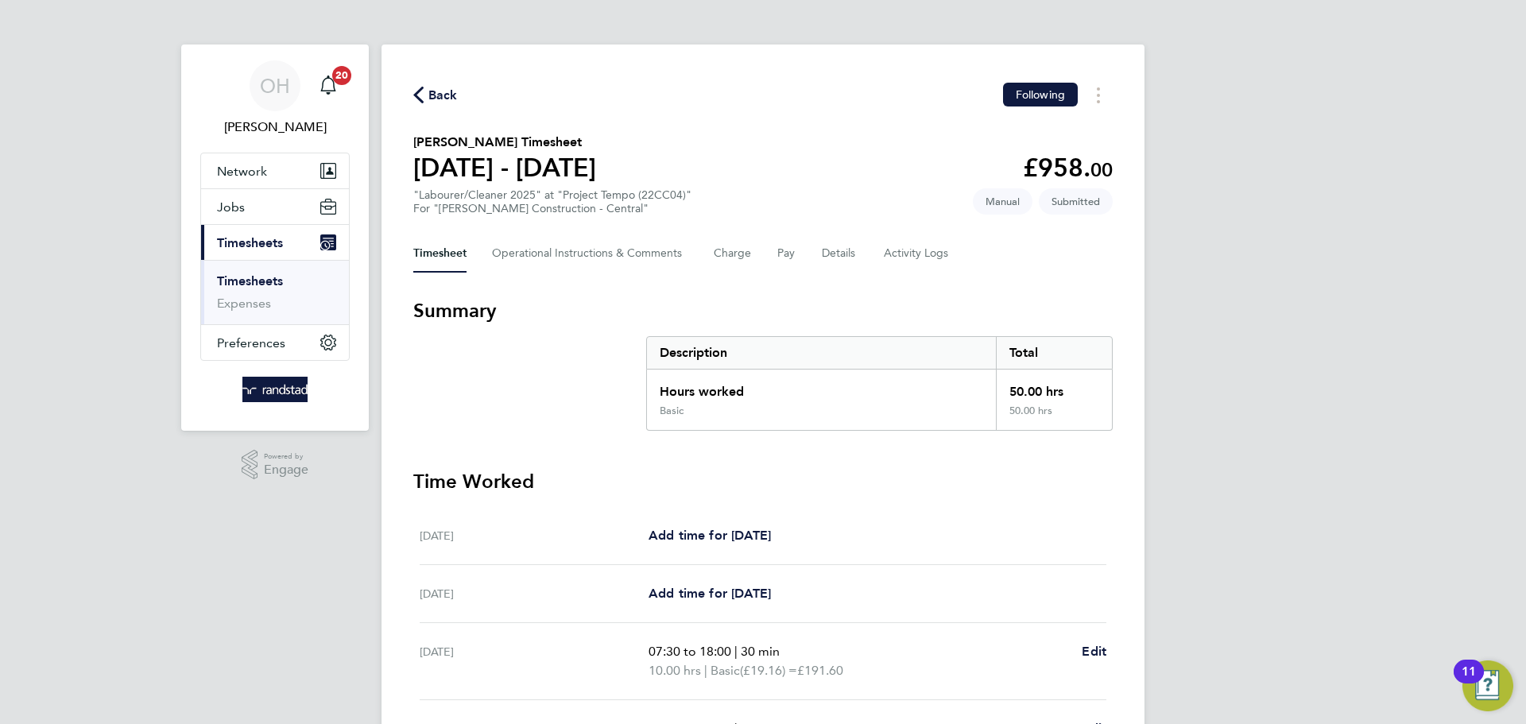
click at [436, 91] on span "Back" at bounding box center [442, 95] width 29 height 19
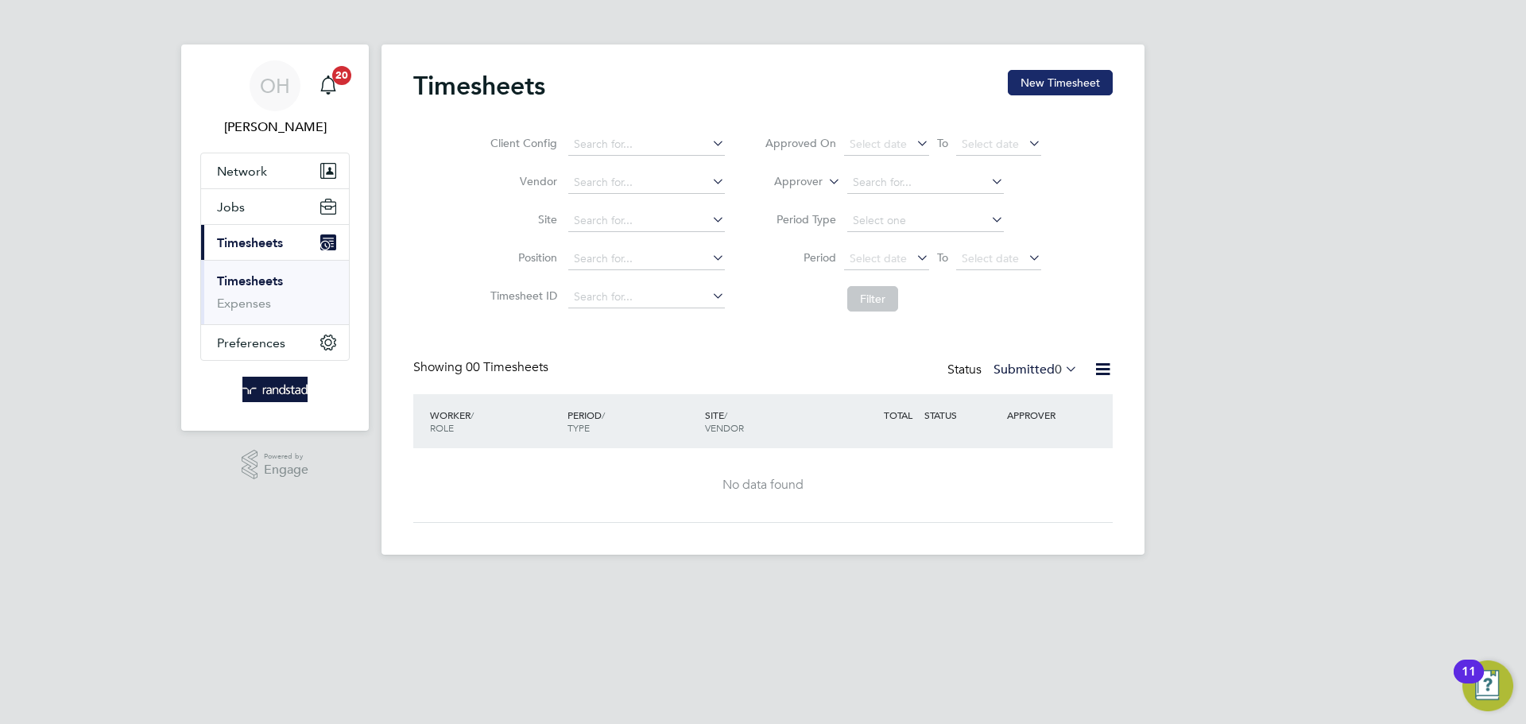
click at [1073, 83] on button "New Timesheet" at bounding box center [1060, 82] width 105 height 25
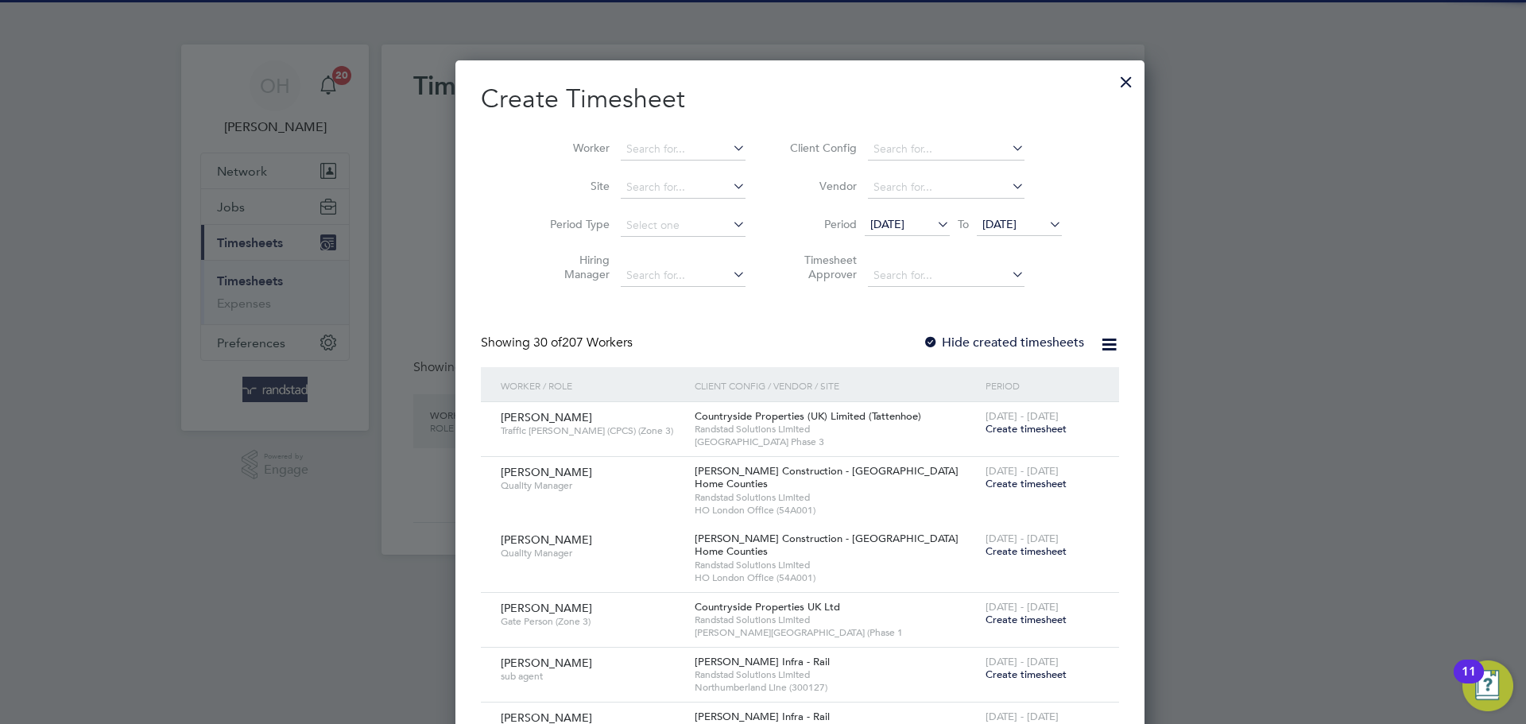
scroll to position [2745, 615]
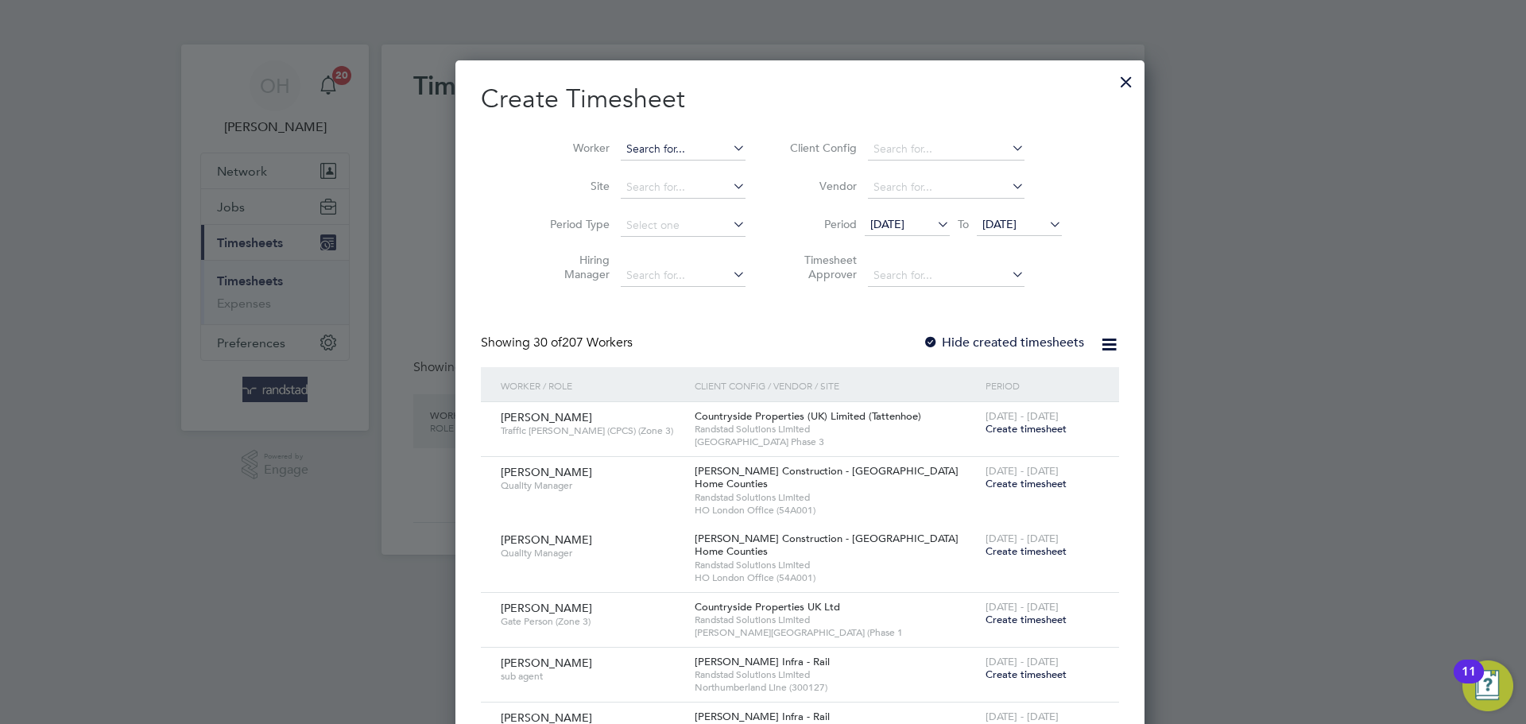
click at [649, 153] on input at bounding box center [683, 149] width 125 height 22
type input "kirk"
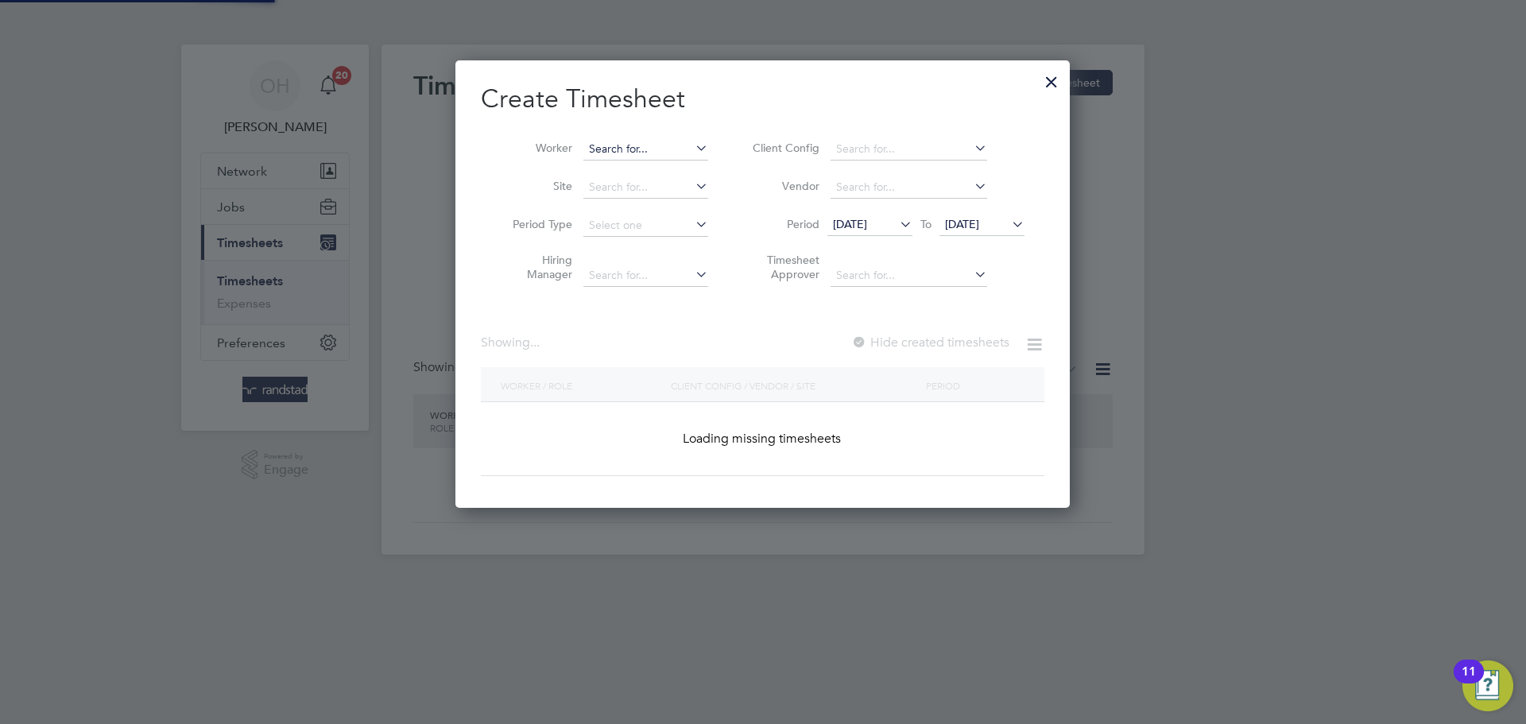
scroll to position [448, 615]
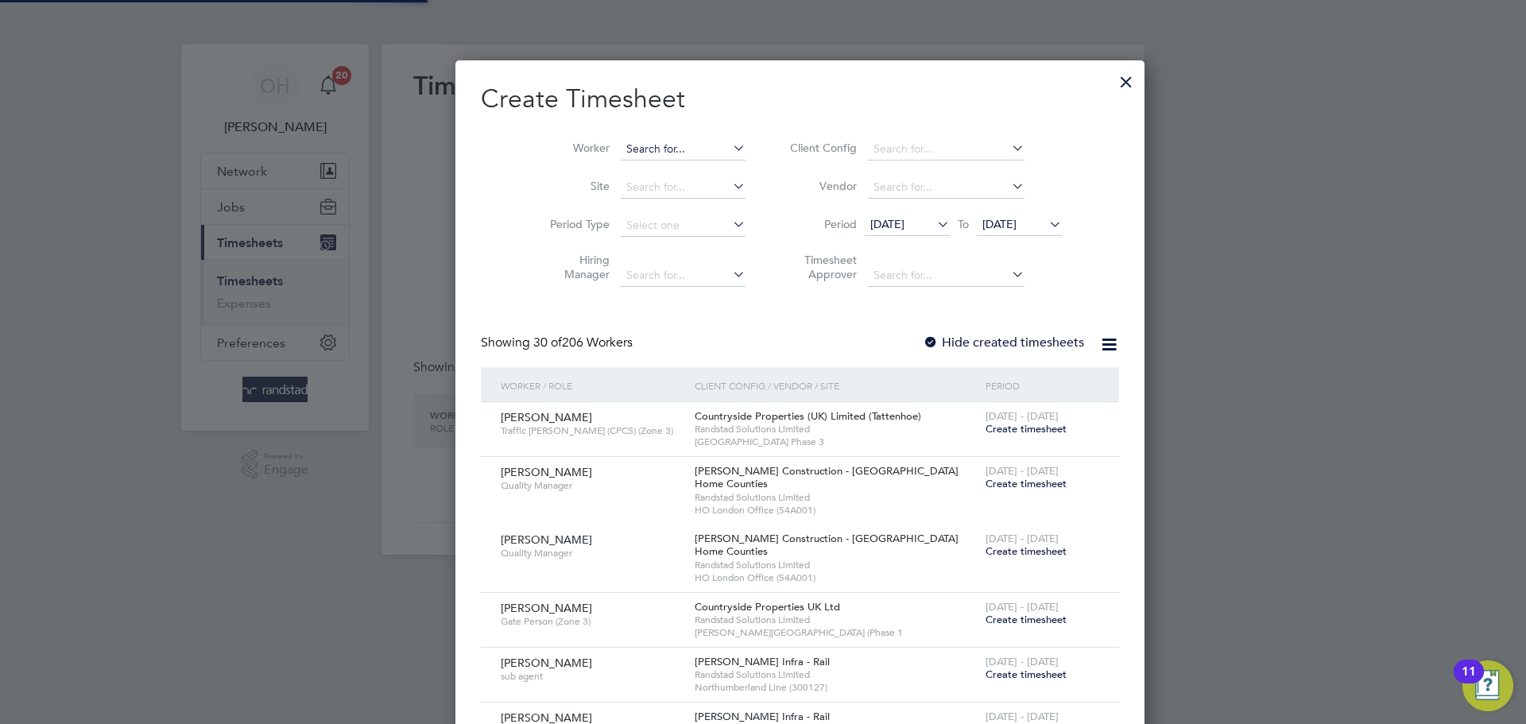
click at [625, 150] on input at bounding box center [683, 149] width 125 height 22
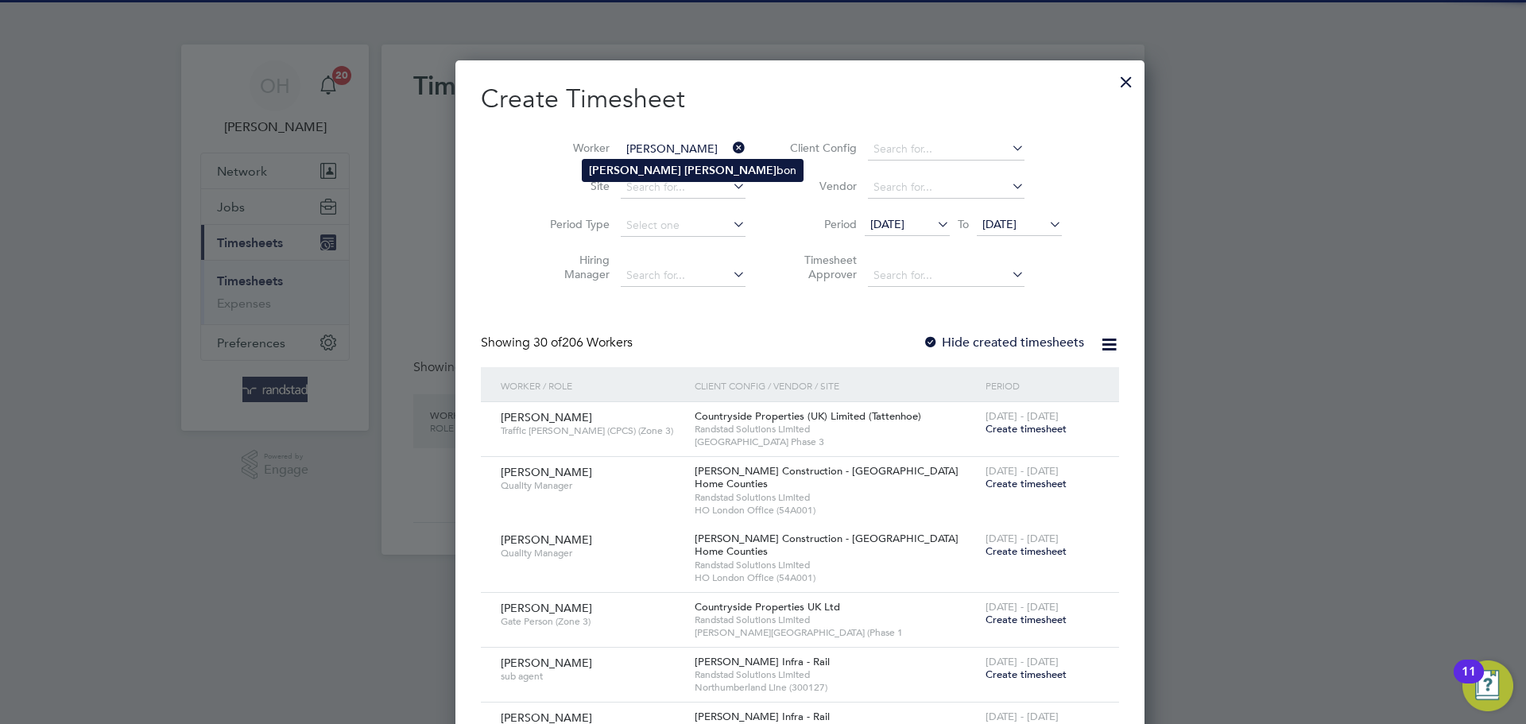
click at [632, 163] on li "Kirk Lou bon" at bounding box center [693, 170] width 220 height 21
type input "[PERSON_NAME]"
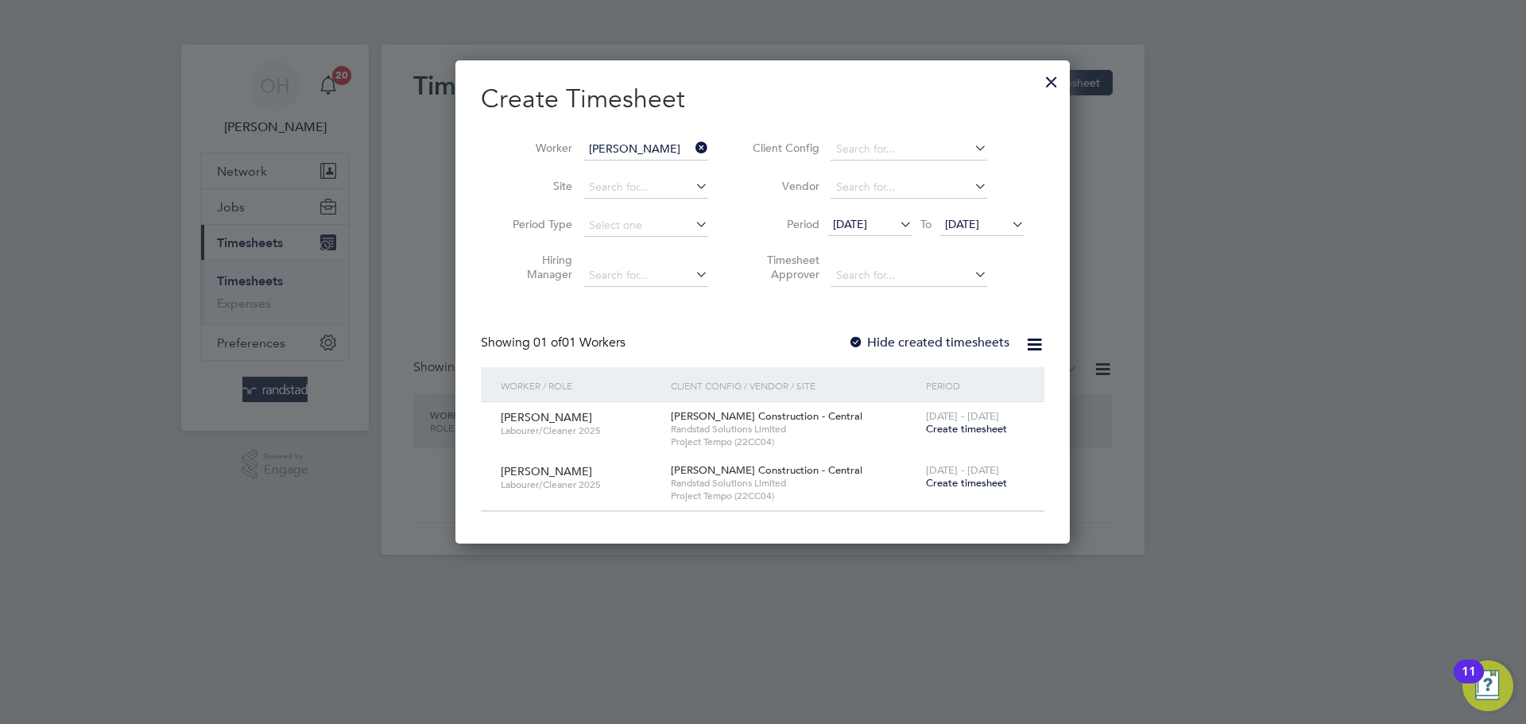
scroll to position [483, 615]
click at [968, 485] on span "Create timesheet" at bounding box center [966, 483] width 81 height 14
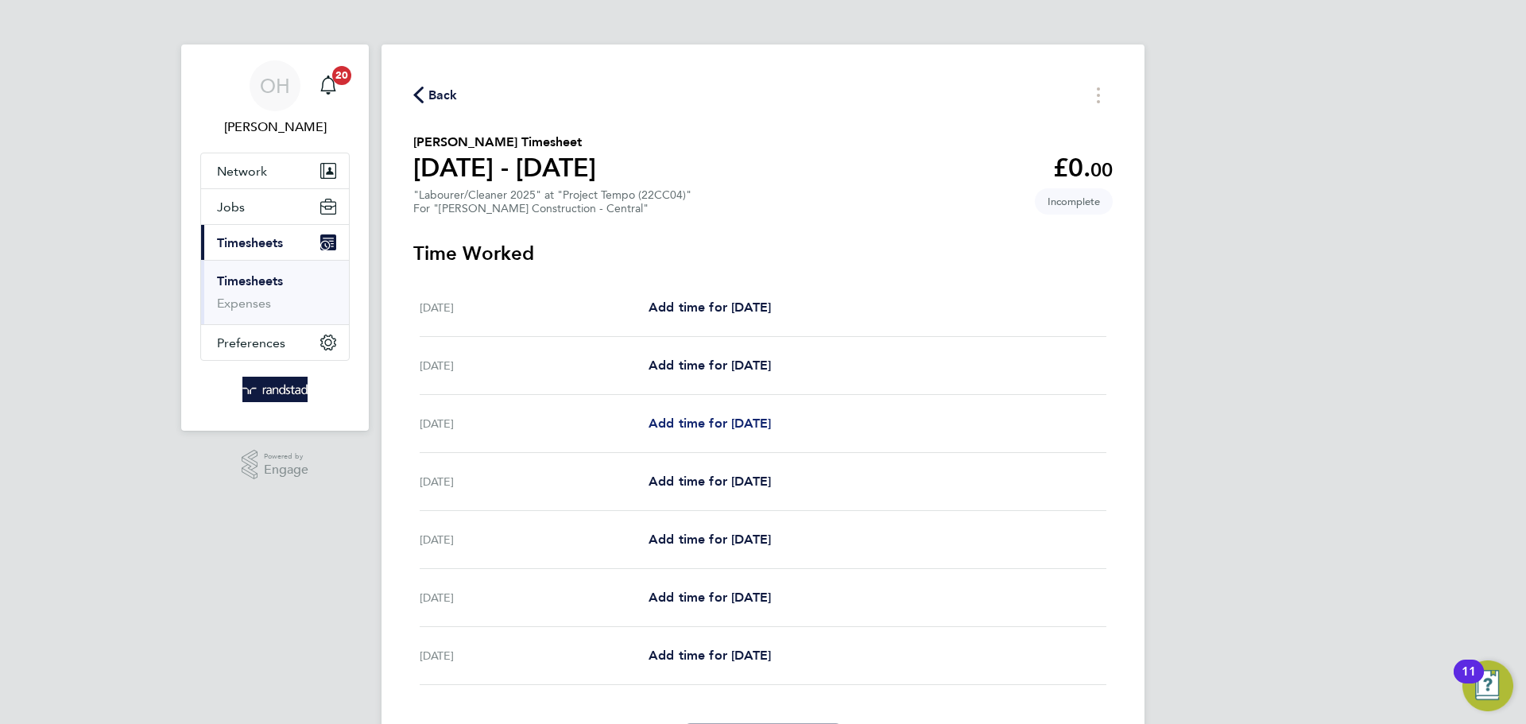
click at [712, 428] on span "Add time for [DATE]" at bounding box center [710, 423] width 122 height 15
select select "30"
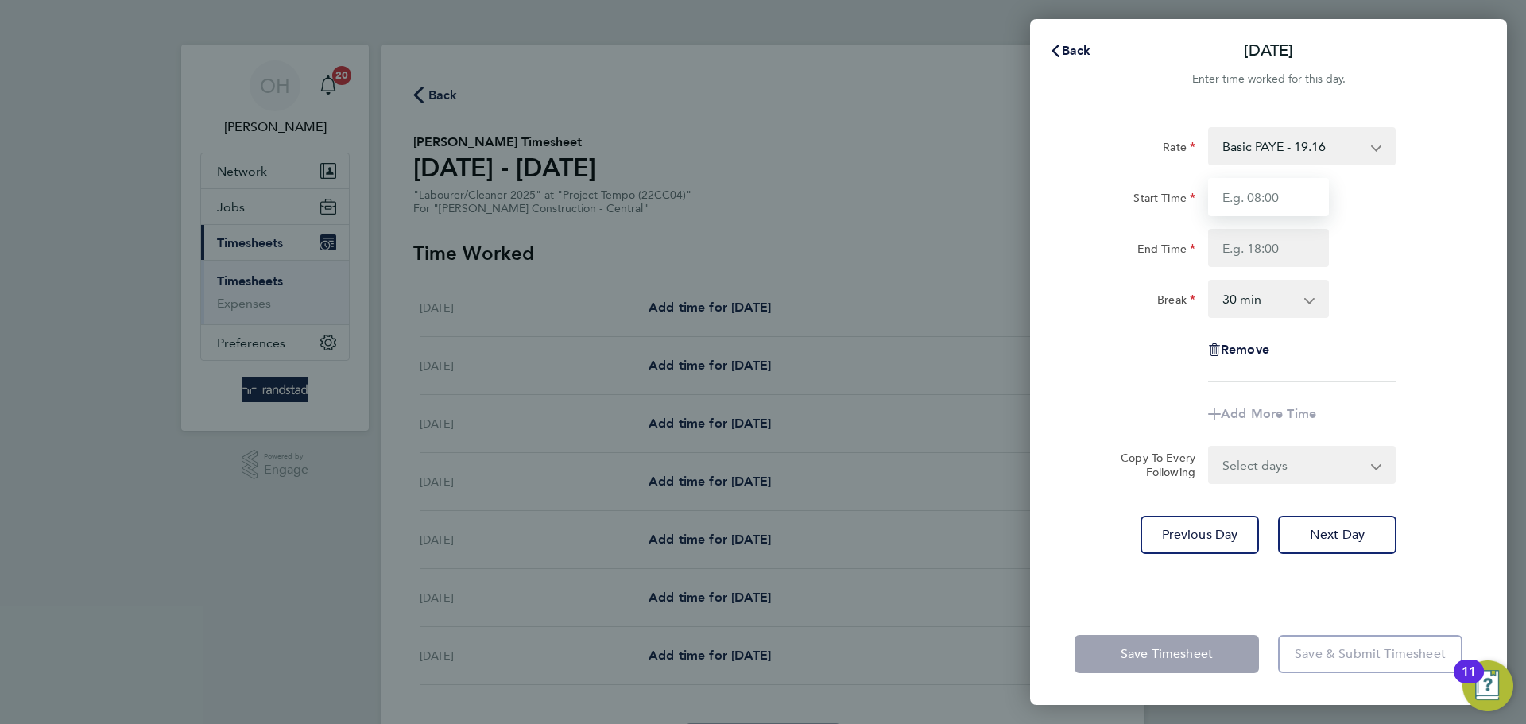
click at [1245, 203] on input "Start Time" at bounding box center [1268, 197] width 121 height 38
type input "07:30"
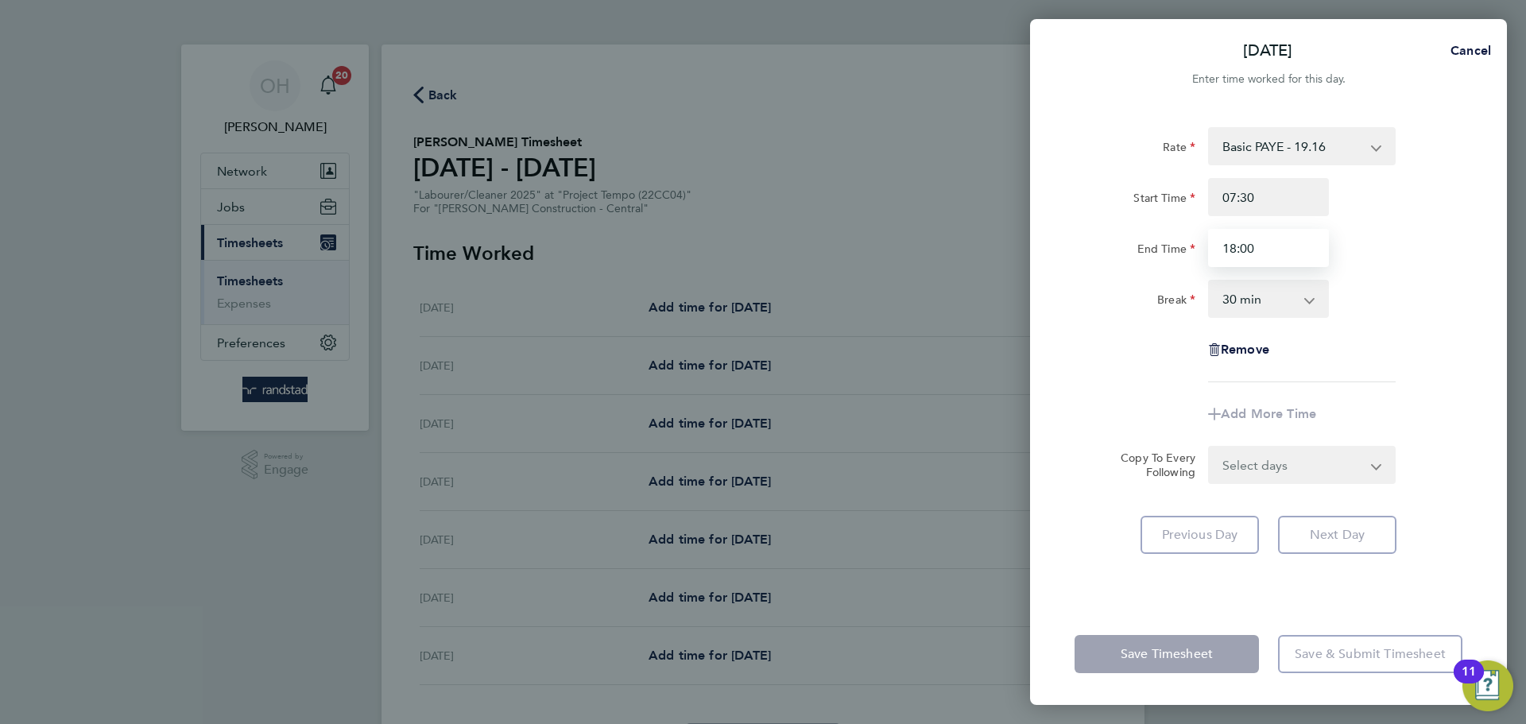
type input "18:00"
click at [1421, 233] on div "End Time 18:00" at bounding box center [1268, 248] width 401 height 38
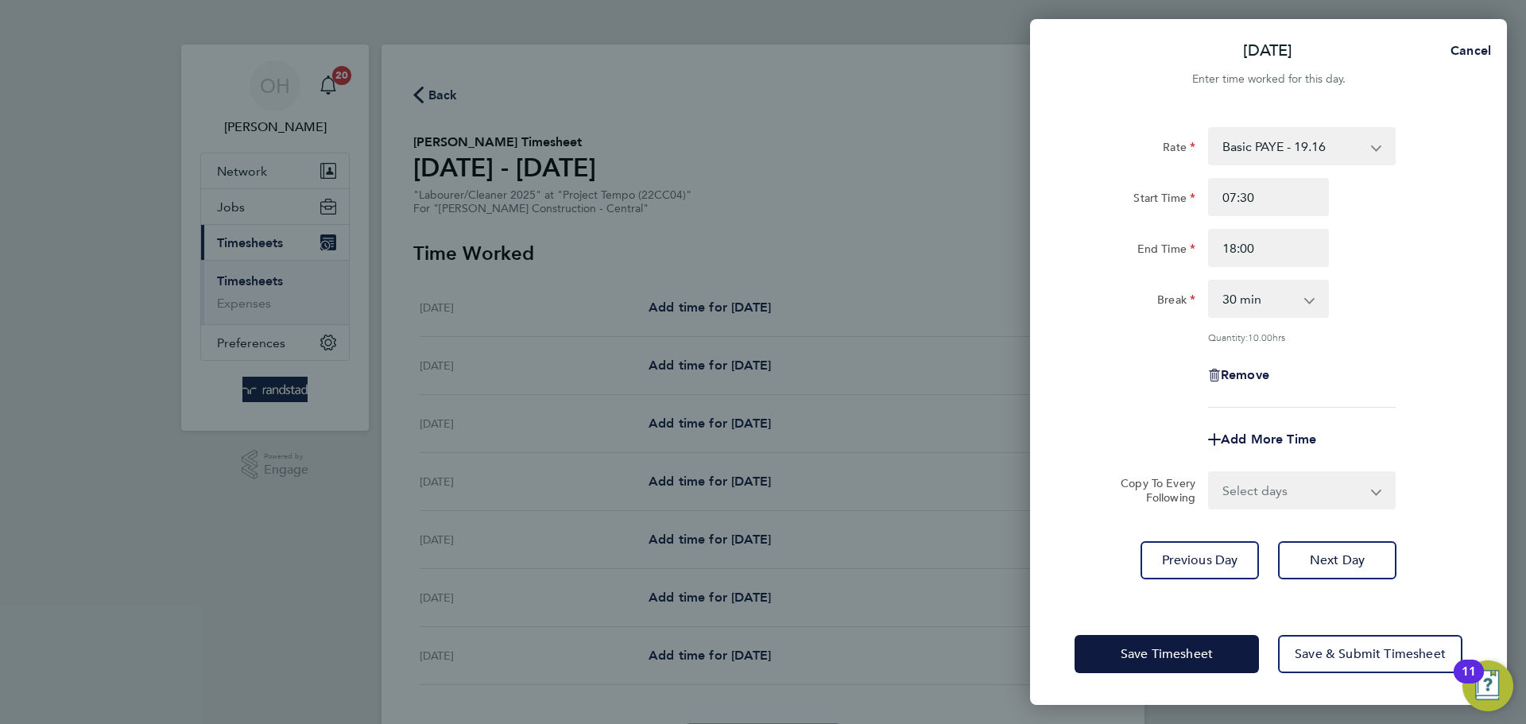
click at [1268, 483] on select "Select days Day [DATE] [DATE] [DATE] [DATE]" at bounding box center [1293, 490] width 167 height 35
select select "DAY"
click at [1210, 473] on select "Select days Day [DATE] [DATE] [DATE] [DATE]" at bounding box center [1293, 490] width 167 height 35
select select "[DATE]"
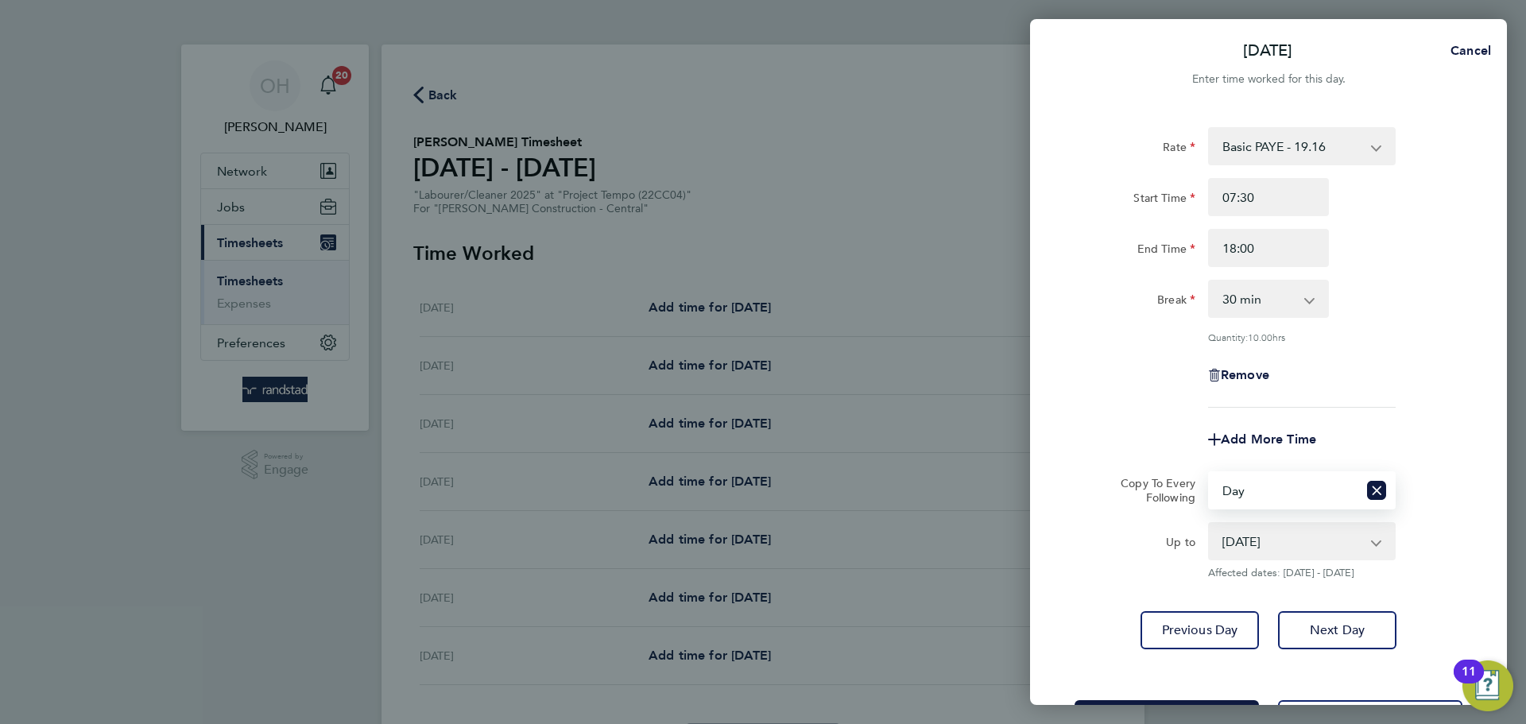
scroll to position [64, 0]
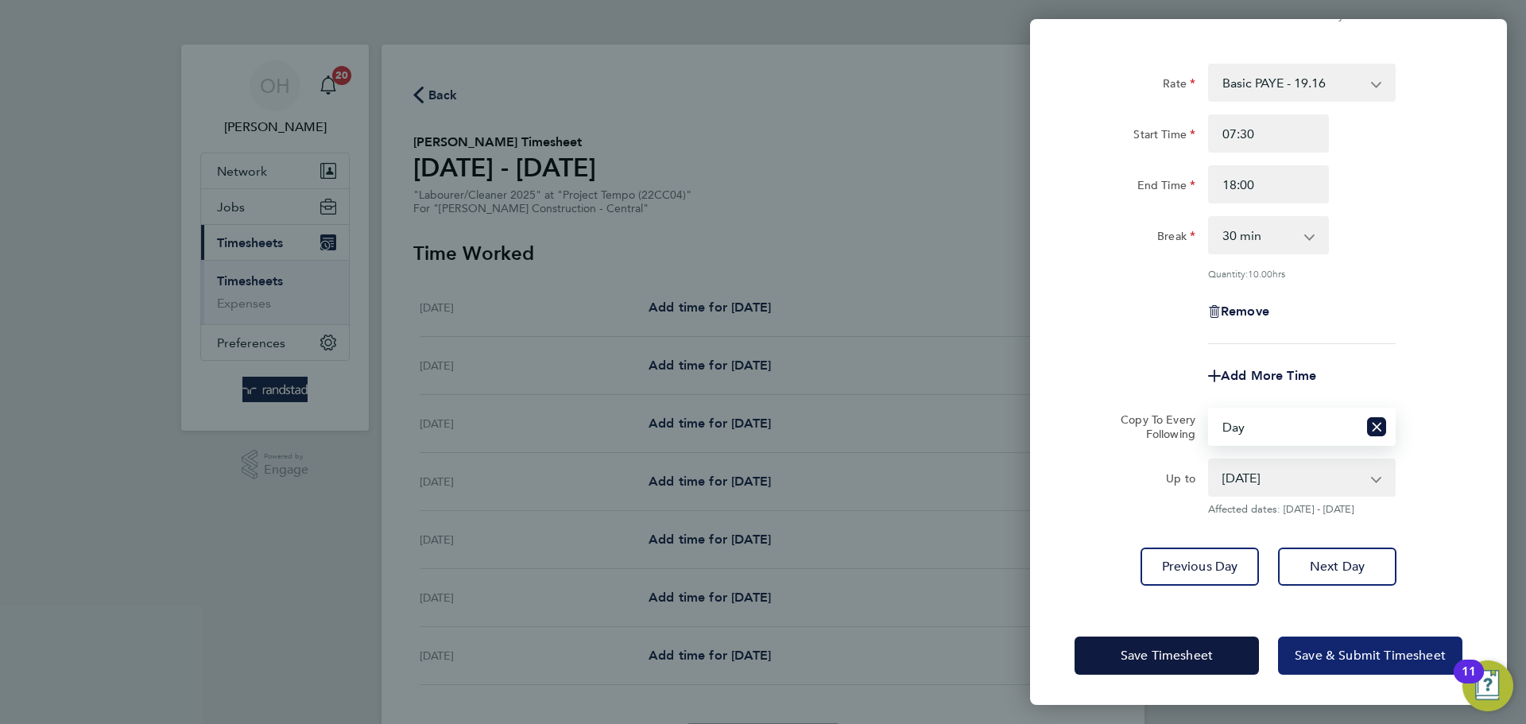
click at [1328, 653] on span "Save & Submit Timesheet" at bounding box center [1370, 656] width 151 height 16
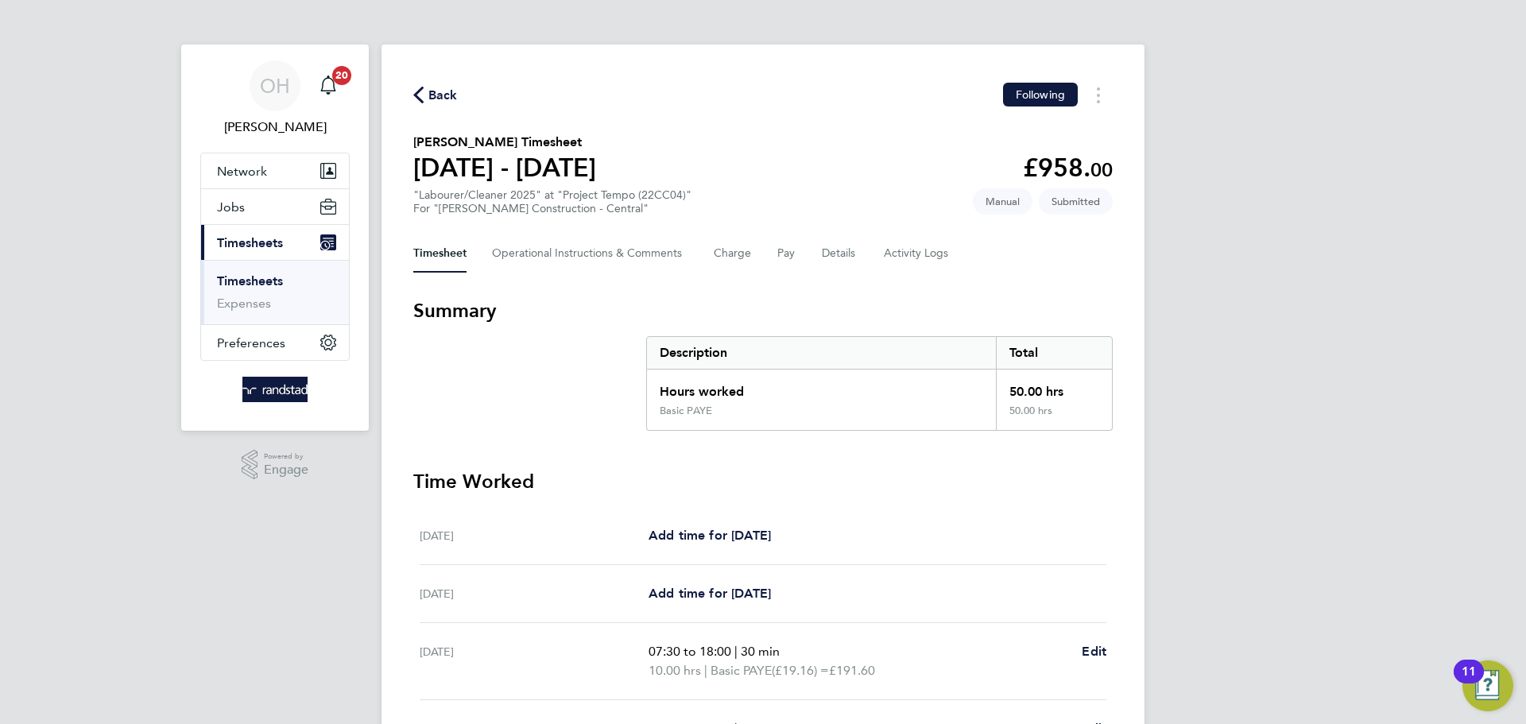
click at [440, 98] on span "Back" at bounding box center [442, 95] width 29 height 19
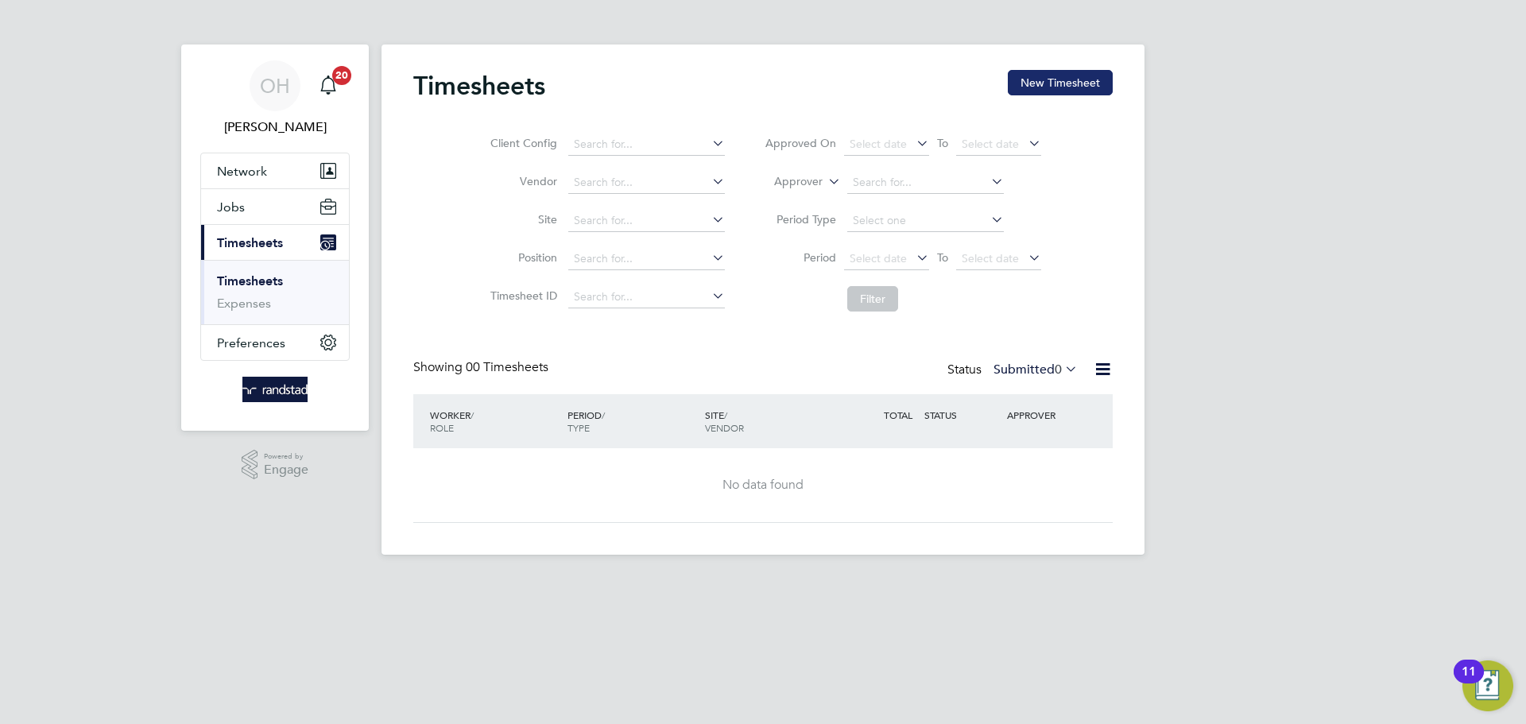
click at [1043, 86] on button "New Timesheet" at bounding box center [1060, 82] width 105 height 25
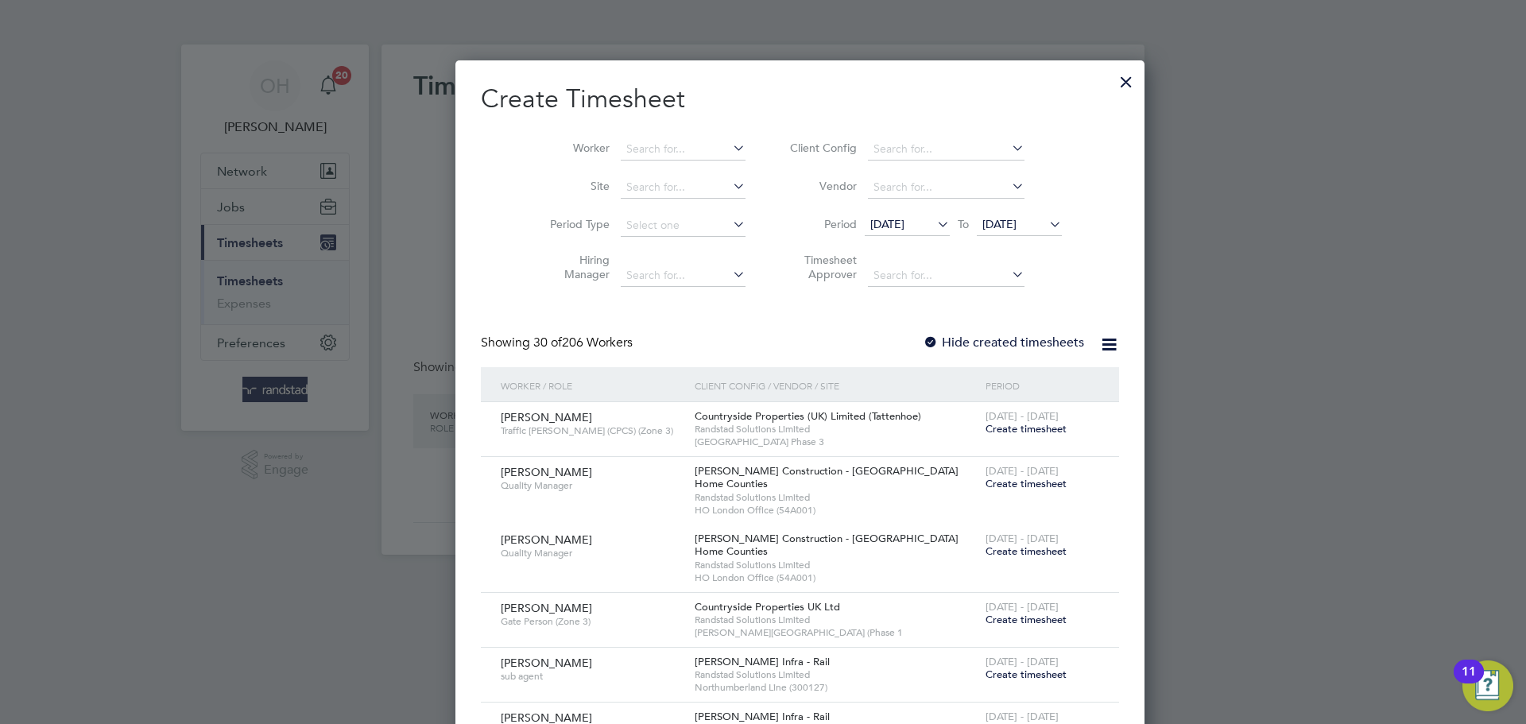
scroll to position [2745, 615]
click at [657, 151] on input at bounding box center [683, 149] width 125 height 22
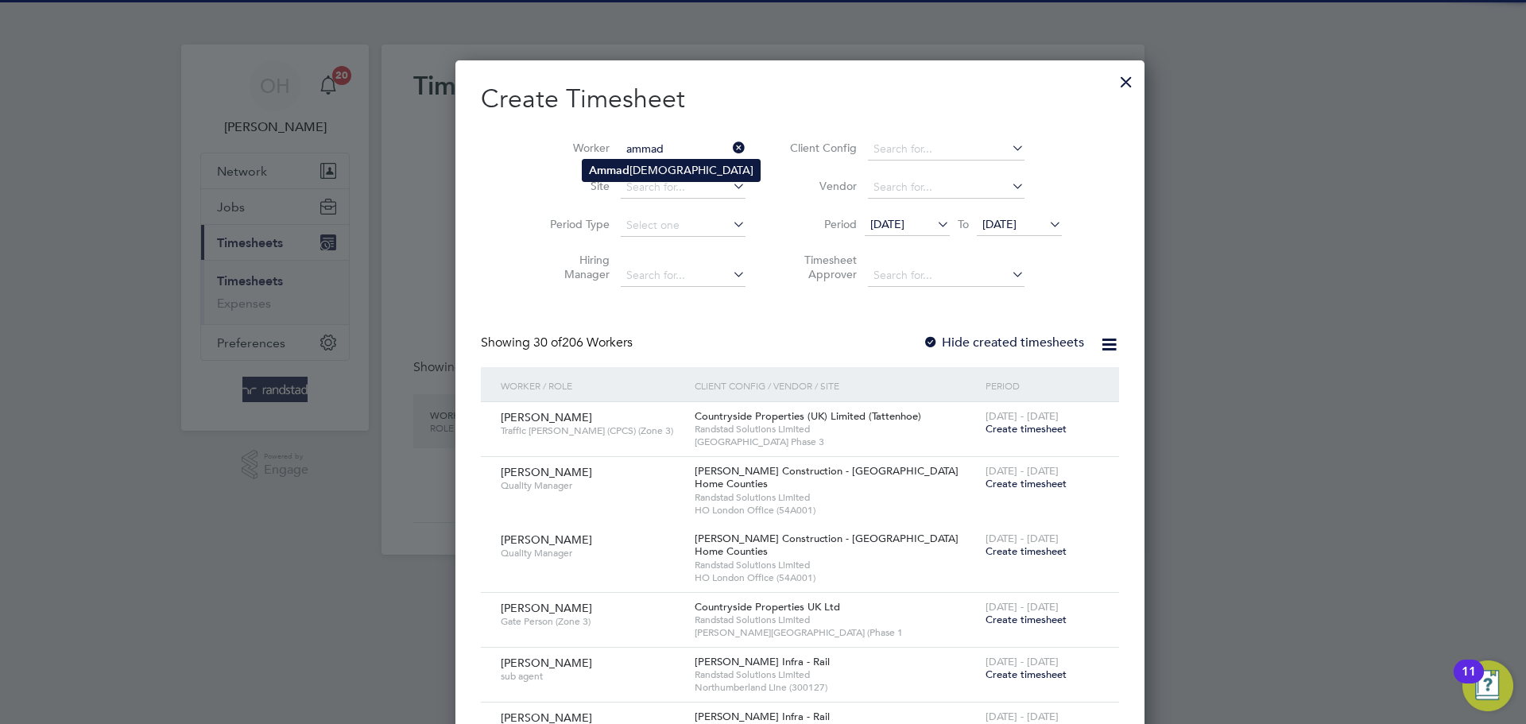
click at [617, 169] on b "Ammad" at bounding box center [609, 171] width 41 height 14
type input "[PERSON_NAME]"
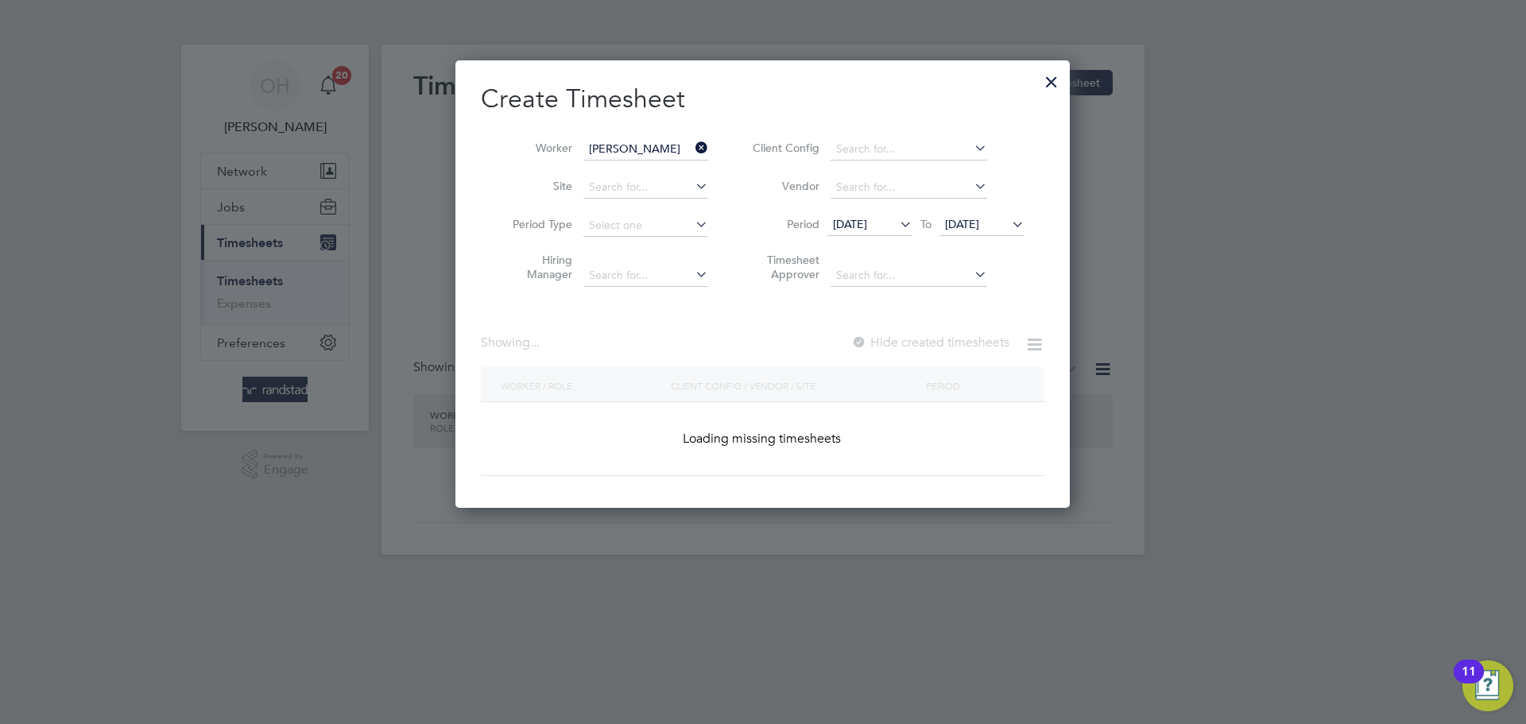
scroll to position [428, 615]
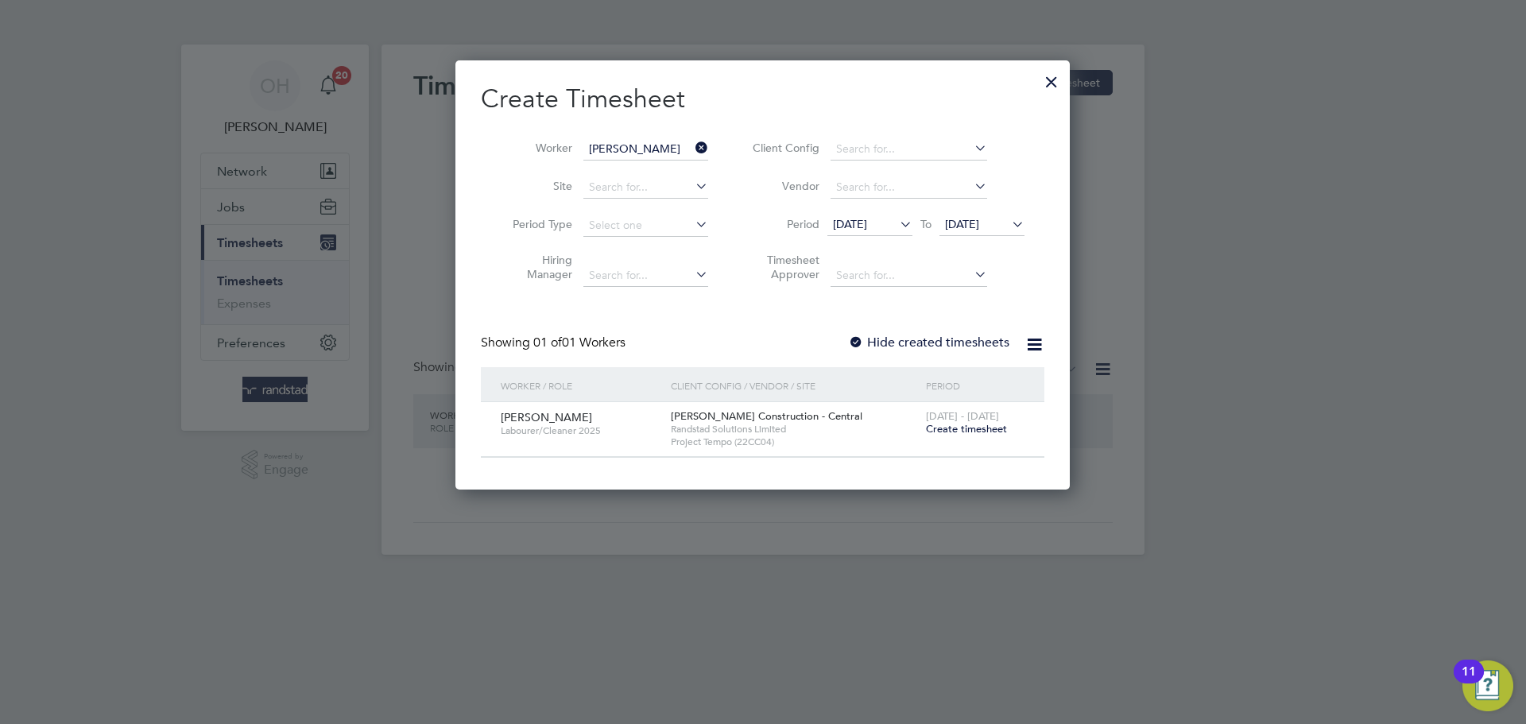
click at [961, 428] on span "Create timesheet" at bounding box center [966, 429] width 81 height 14
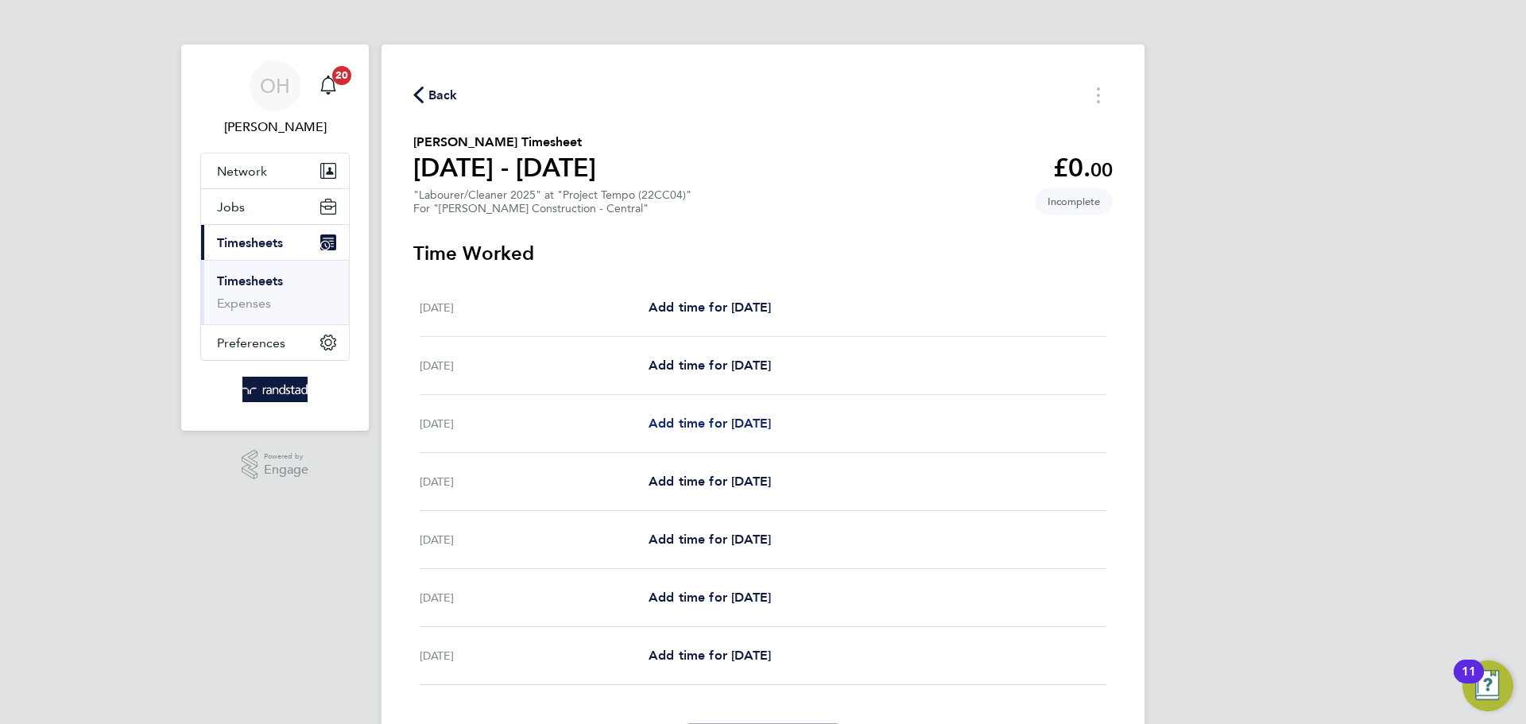
click at [719, 421] on span "Add time for [DATE]" at bounding box center [710, 423] width 122 height 15
select select "30"
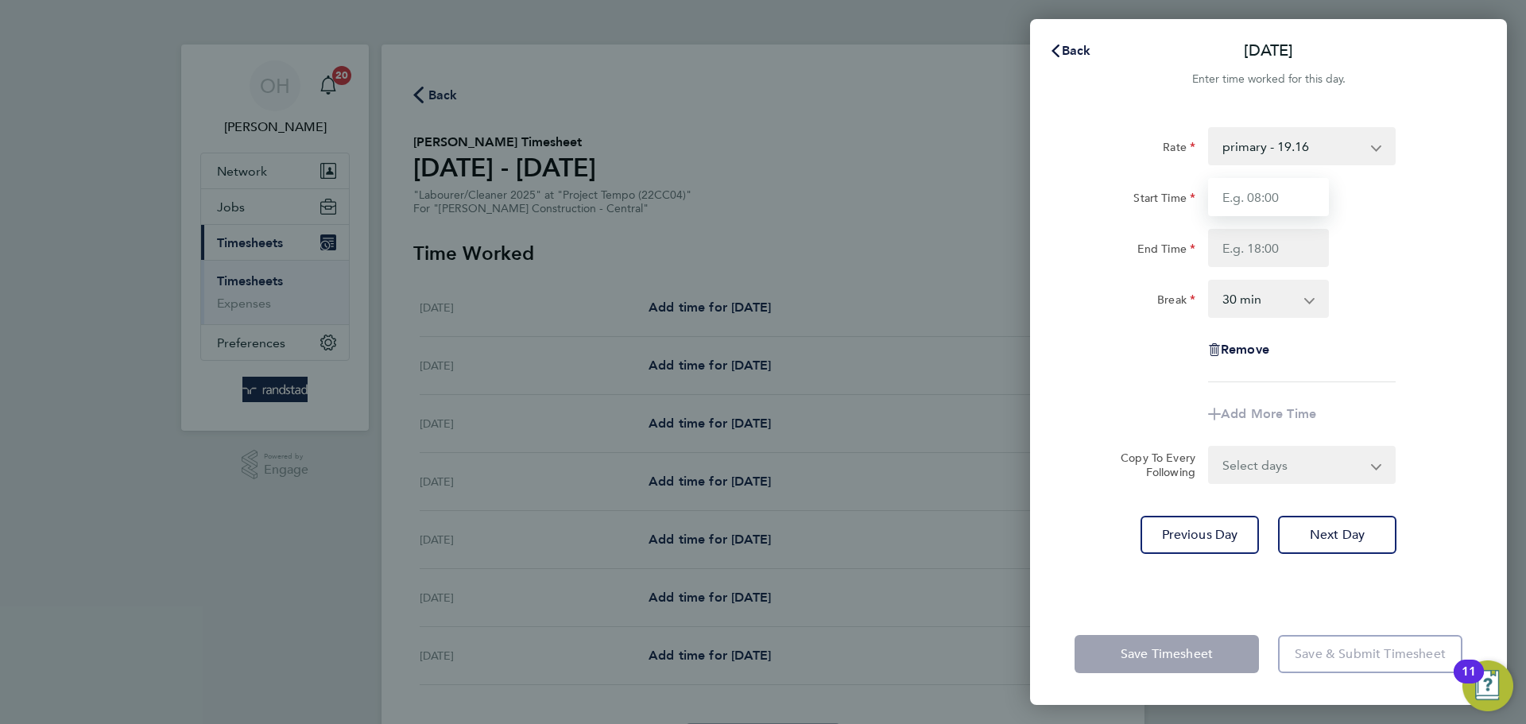
click at [1293, 192] on input "Start Time" at bounding box center [1268, 197] width 121 height 38
type input "07:30"
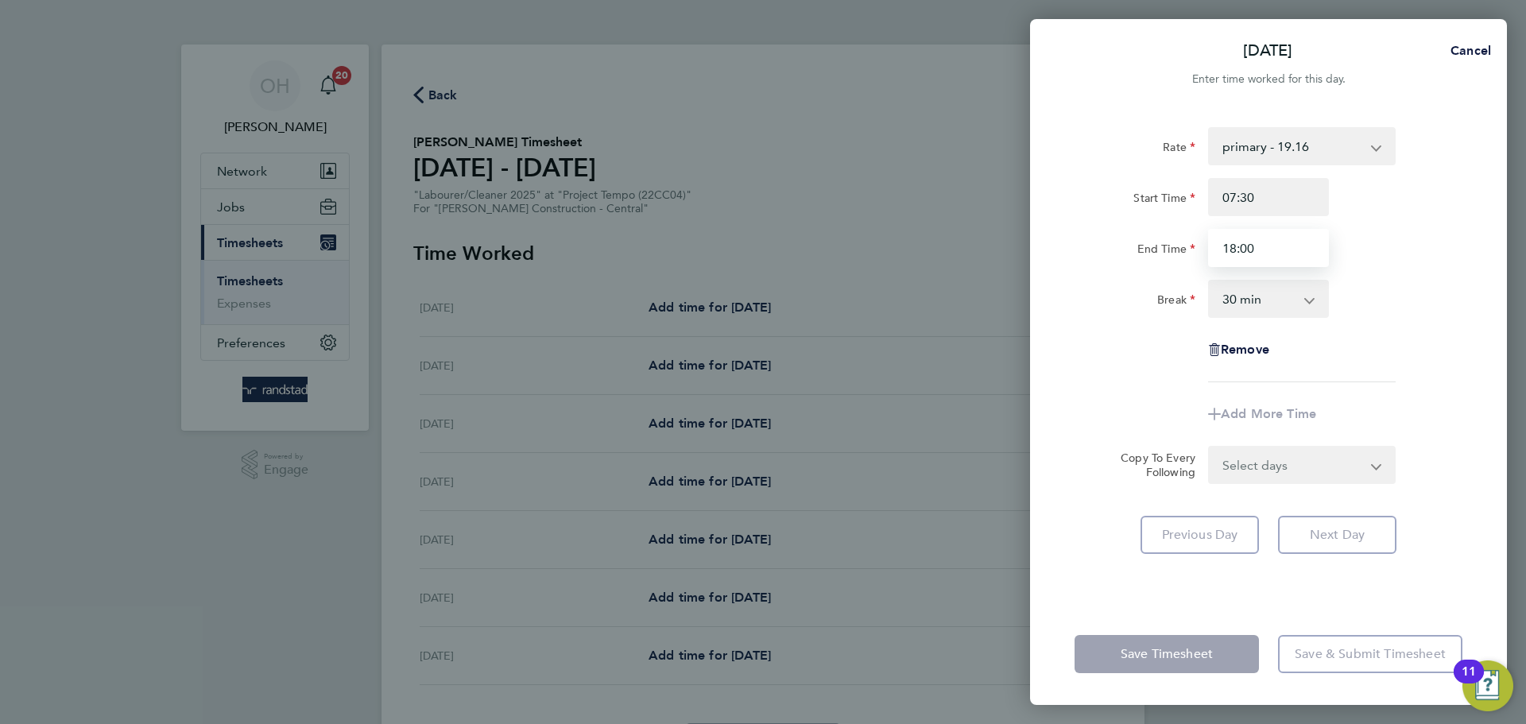
type input "18:00"
click at [1383, 268] on div "Rate primary - 19.16 Overtime 1 - 27.81 Overtime 2 - 36.21 Start Time 07:30 End…" at bounding box center [1269, 254] width 388 height 255
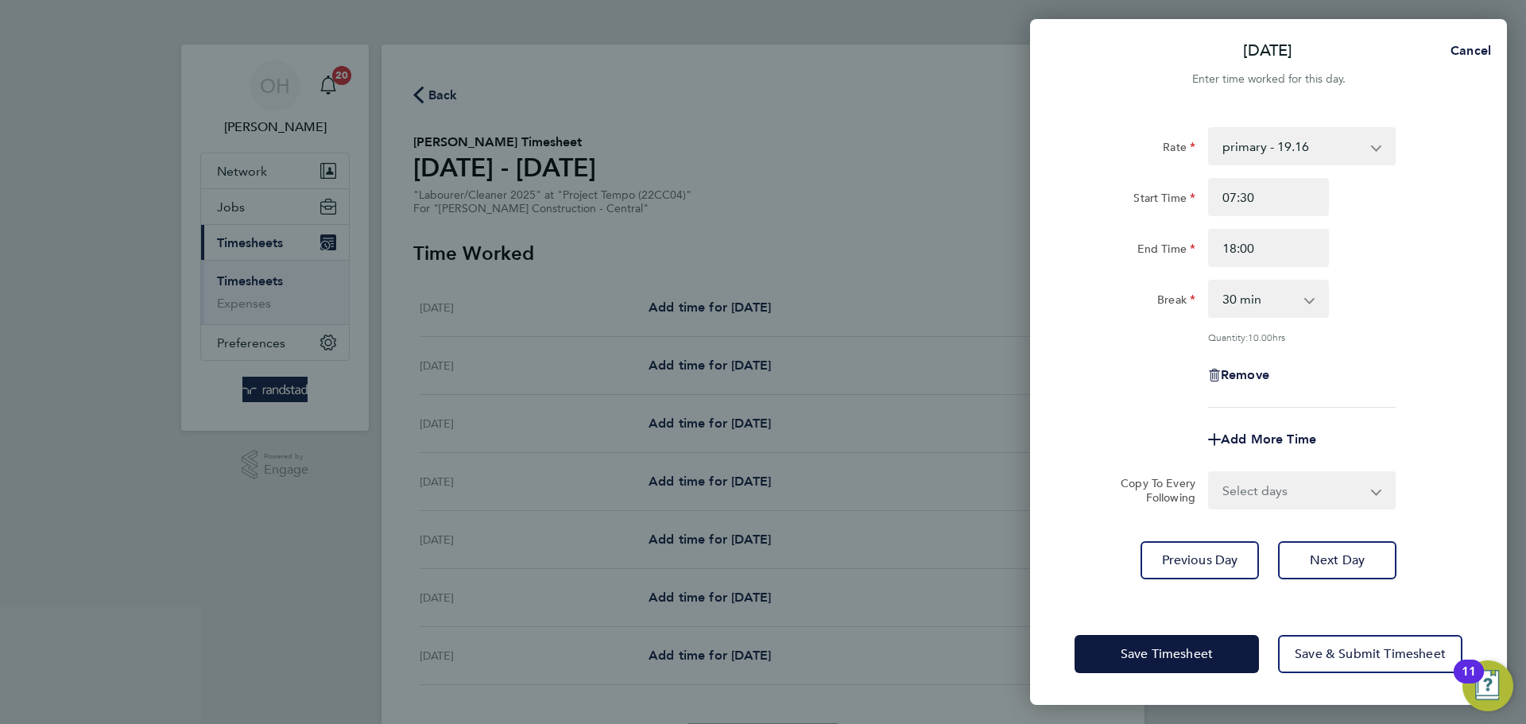
click at [1265, 476] on select "Select days Day [DATE] [DATE] [DATE] [DATE]" at bounding box center [1293, 490] width 167 height 35
select select "DAY"
click at [1210, 473] on select "Select days Day [DATE] [DATE] [DATE] [DATE]" at bounding box center [1293, 490] width 167 height 35
select select "[DATE]"
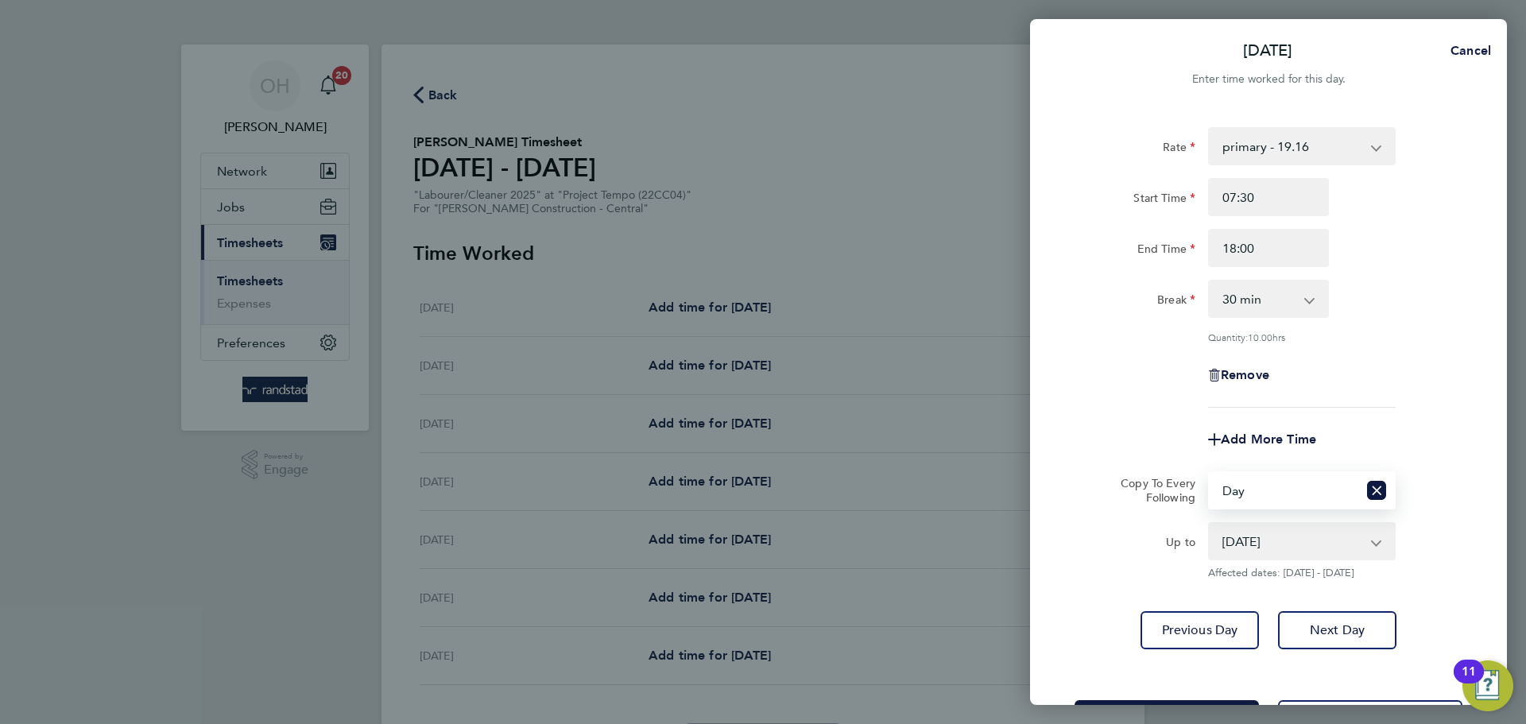
scroll to position [64, 0]
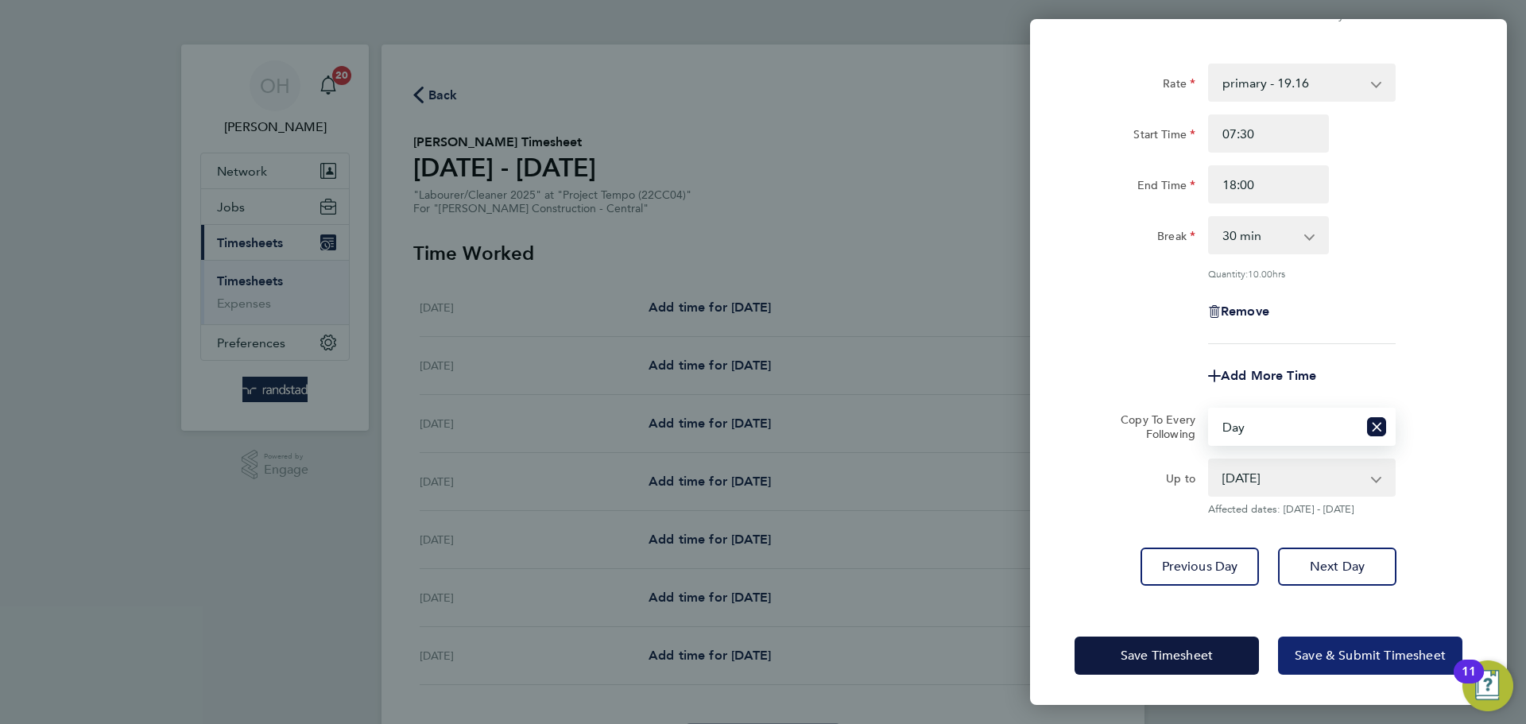
click at [1313, 662] on button "Save & Submit Timesheet" at bounding box center [1370, 656] width 184 height 38
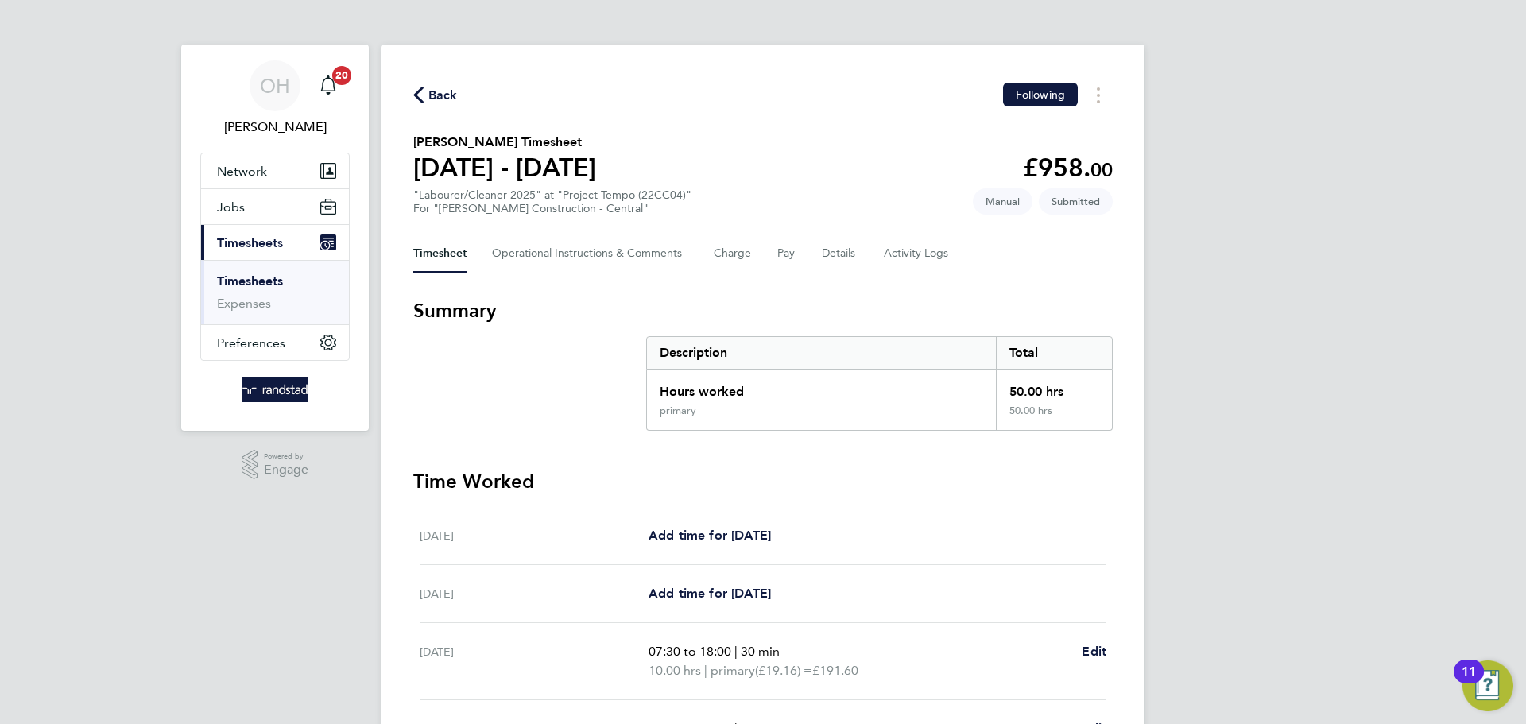
click at [425, 96] on span "Back" at bounding box center [435, 94] width 45 height 15
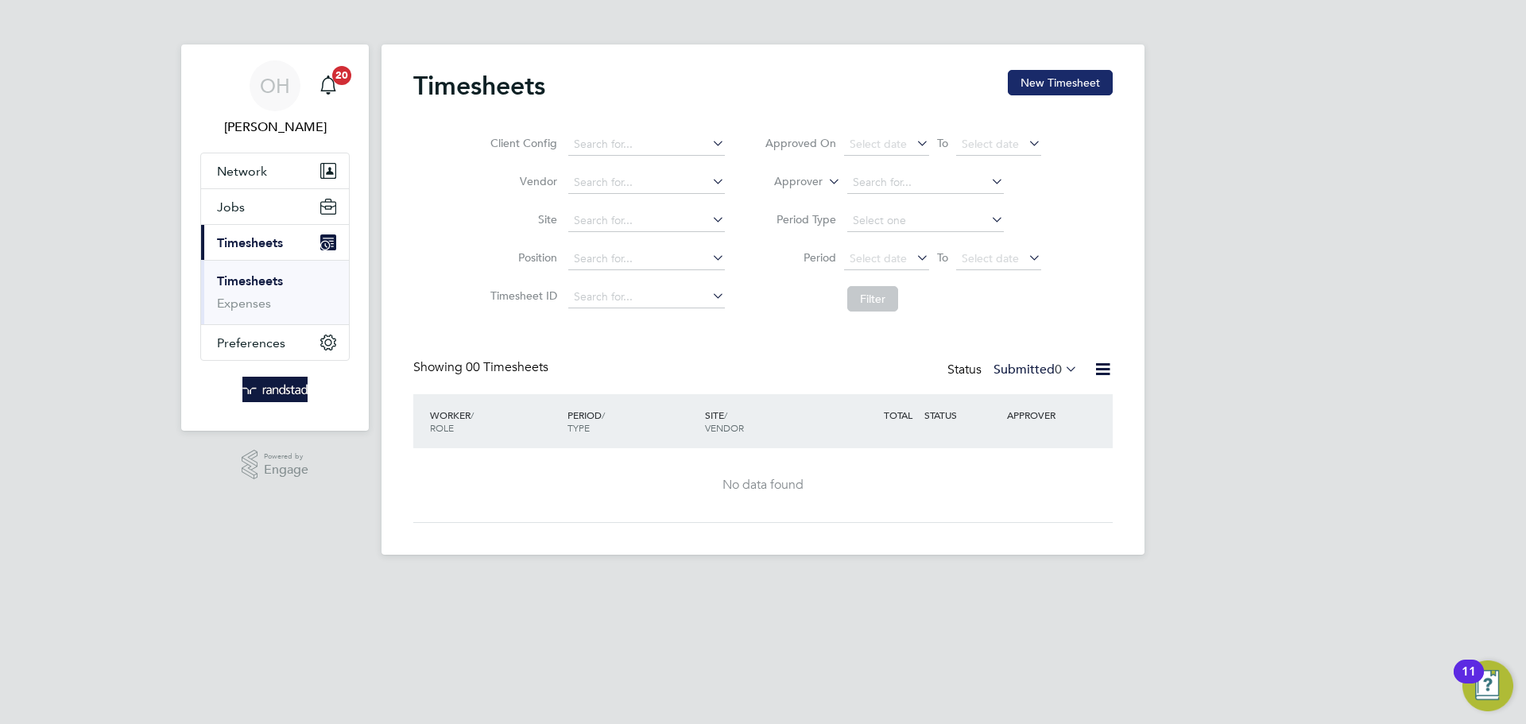
click at [1037, 86] on button "New Timesheet" at bounding box center [1060, 82] width 105 height 25
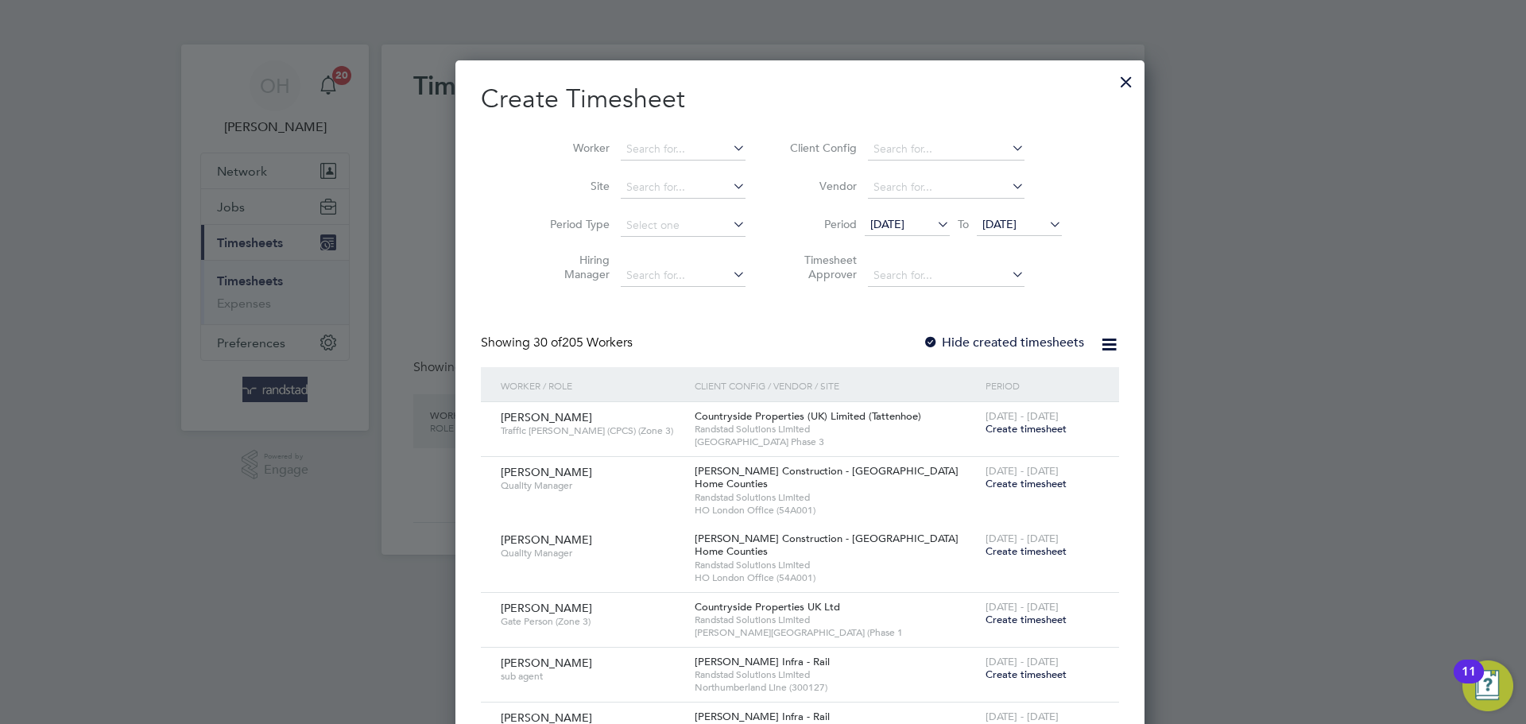
scroll to position [2745, 615]
click at [634, 141] on input at bounding box center [683, 149] width 125 height 22
click at [719, 172] on b "Jatt" at bounding box center [729, 171] width 20 height 14
type input "[PERSON_NAME]"
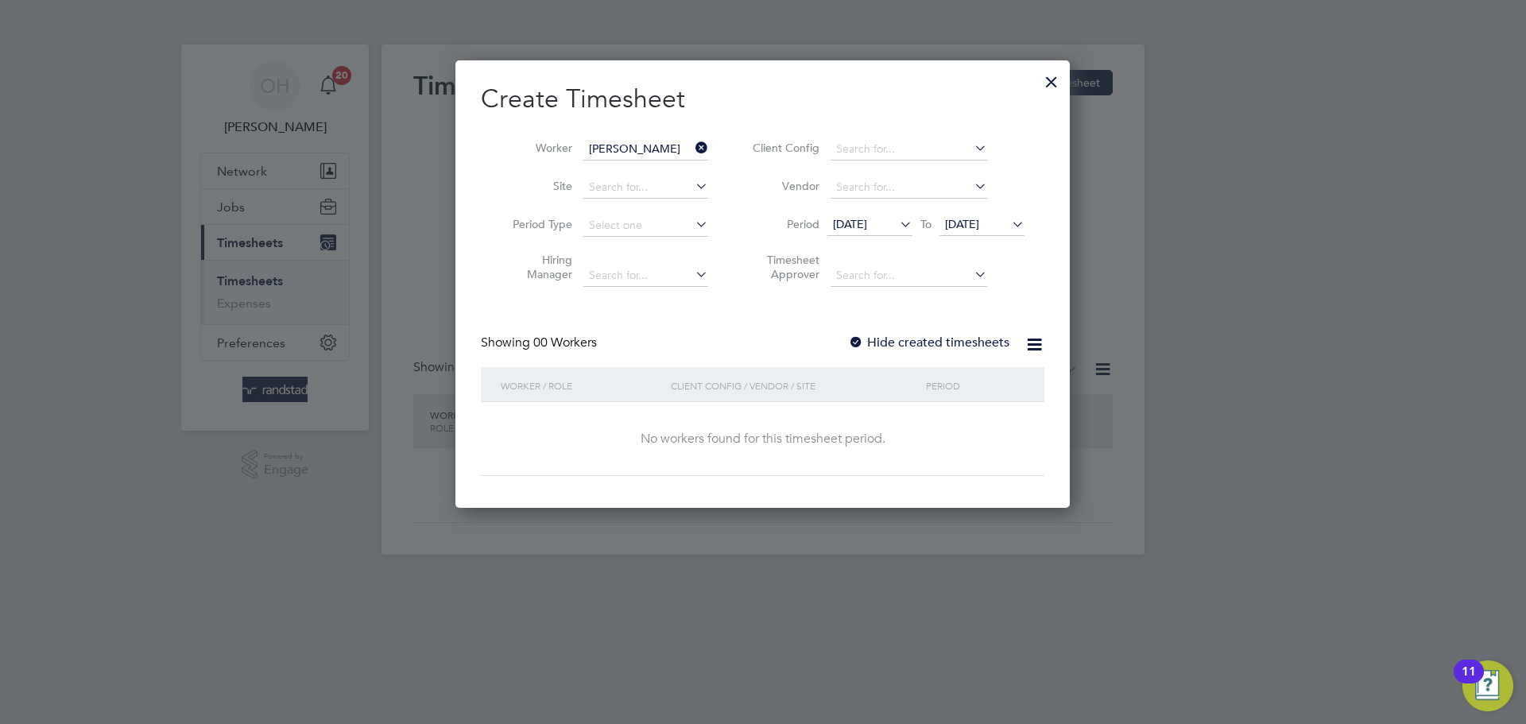
scroll to position [448, 615]
click at [1009, 225] on icon at bounding box center [1009, 224] width 0 height 22
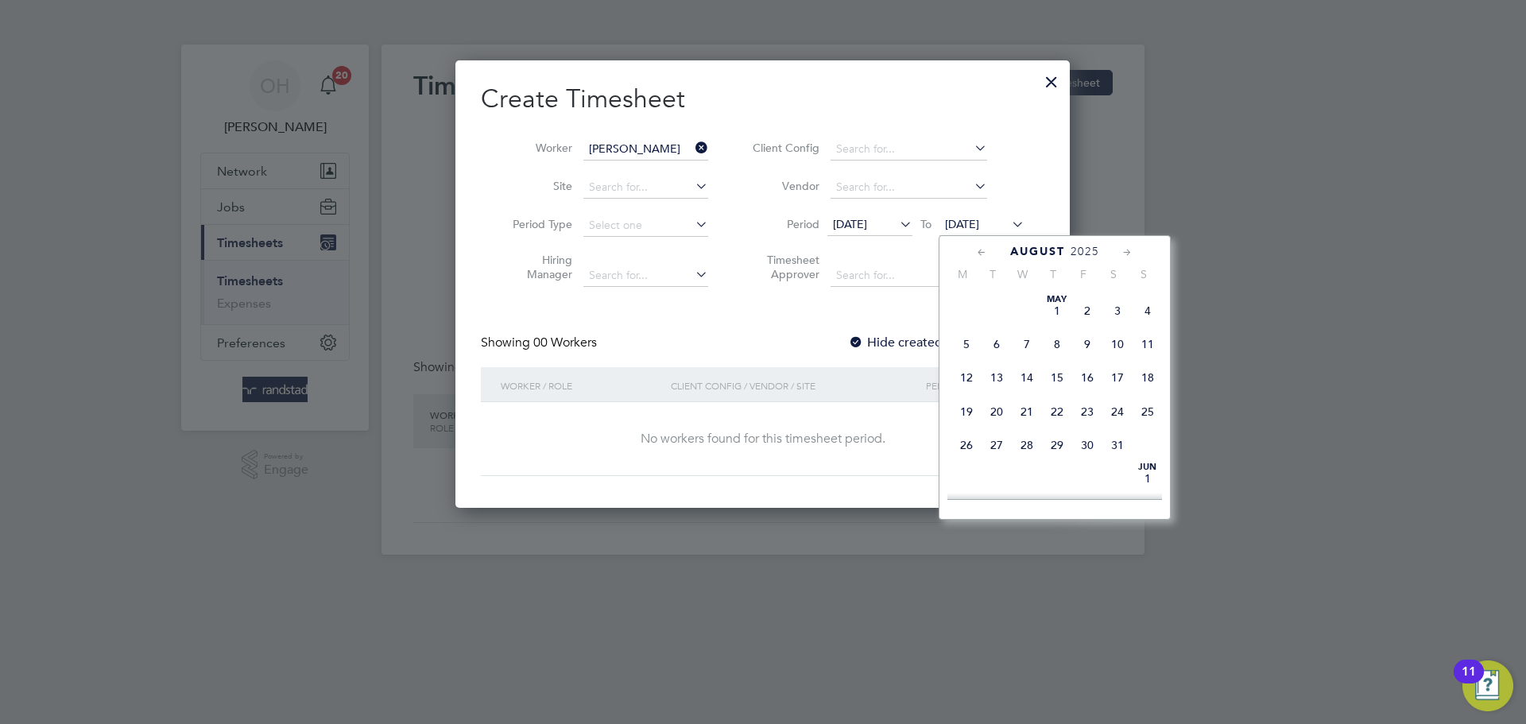
scroll to position [529, 0]
click at [1148, 434] on span "24" at bounding box center [1148, 419] width 30 height 30
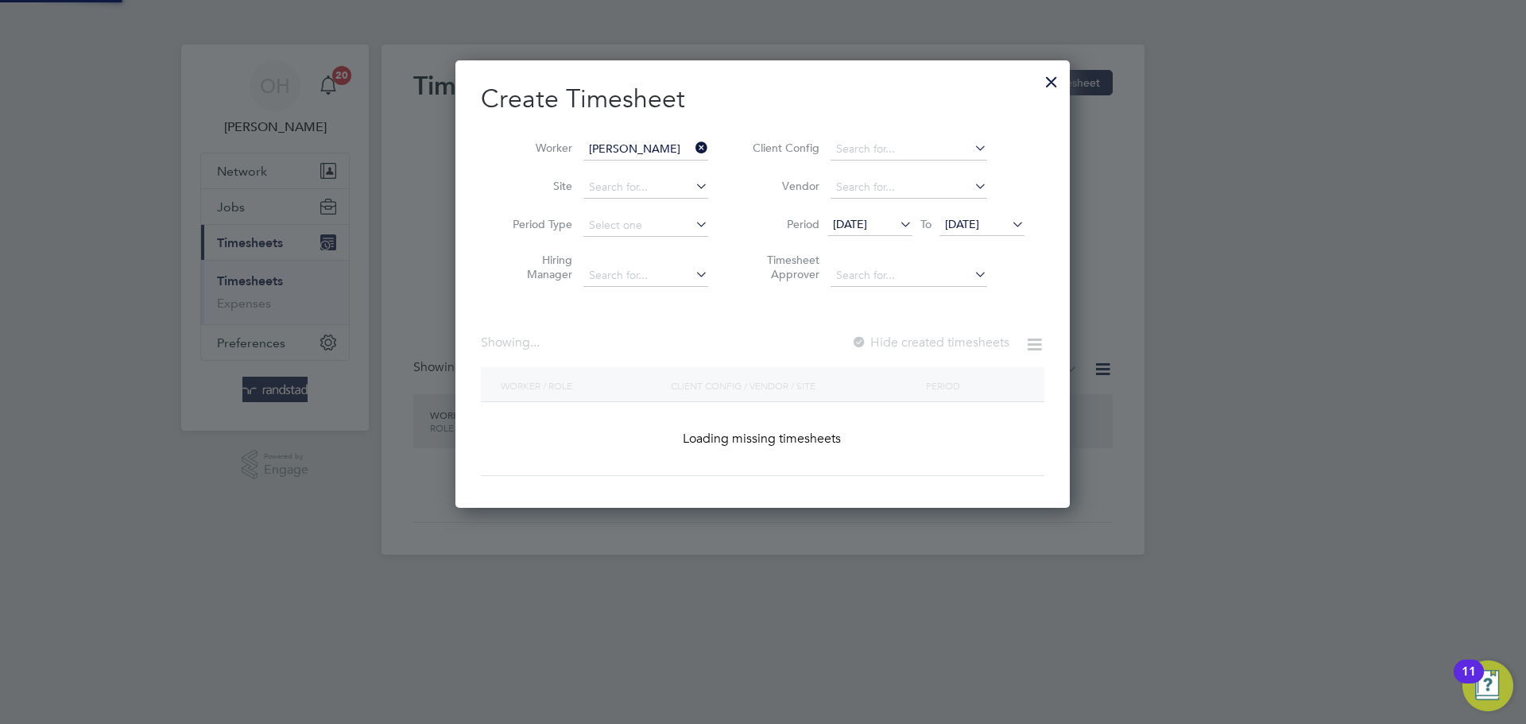
scroll to position [448, 615]
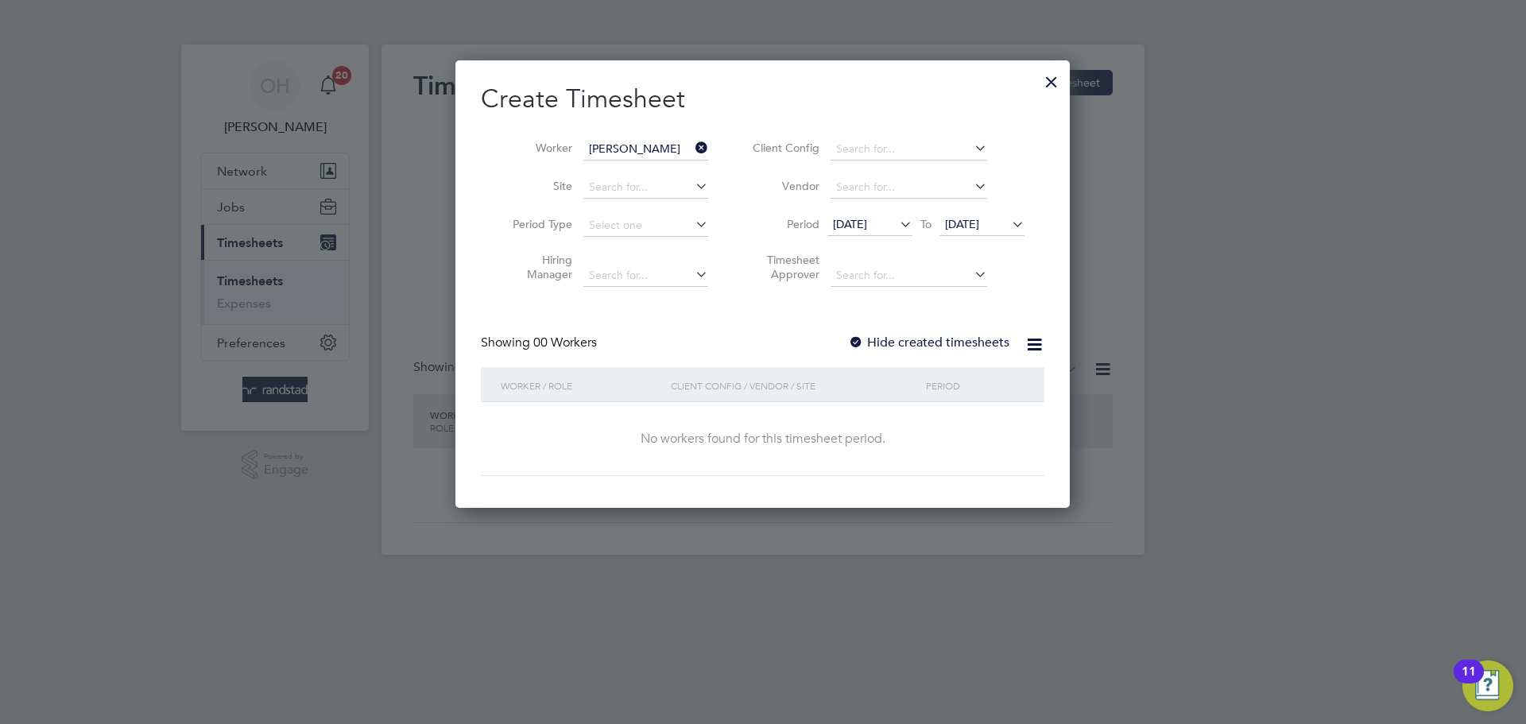
click at [864, 342] on div at bounding box center [856, 343] width 16 height 16
click at [1055, 83] on div at bounding box center [1051, 78] width 29 height 29
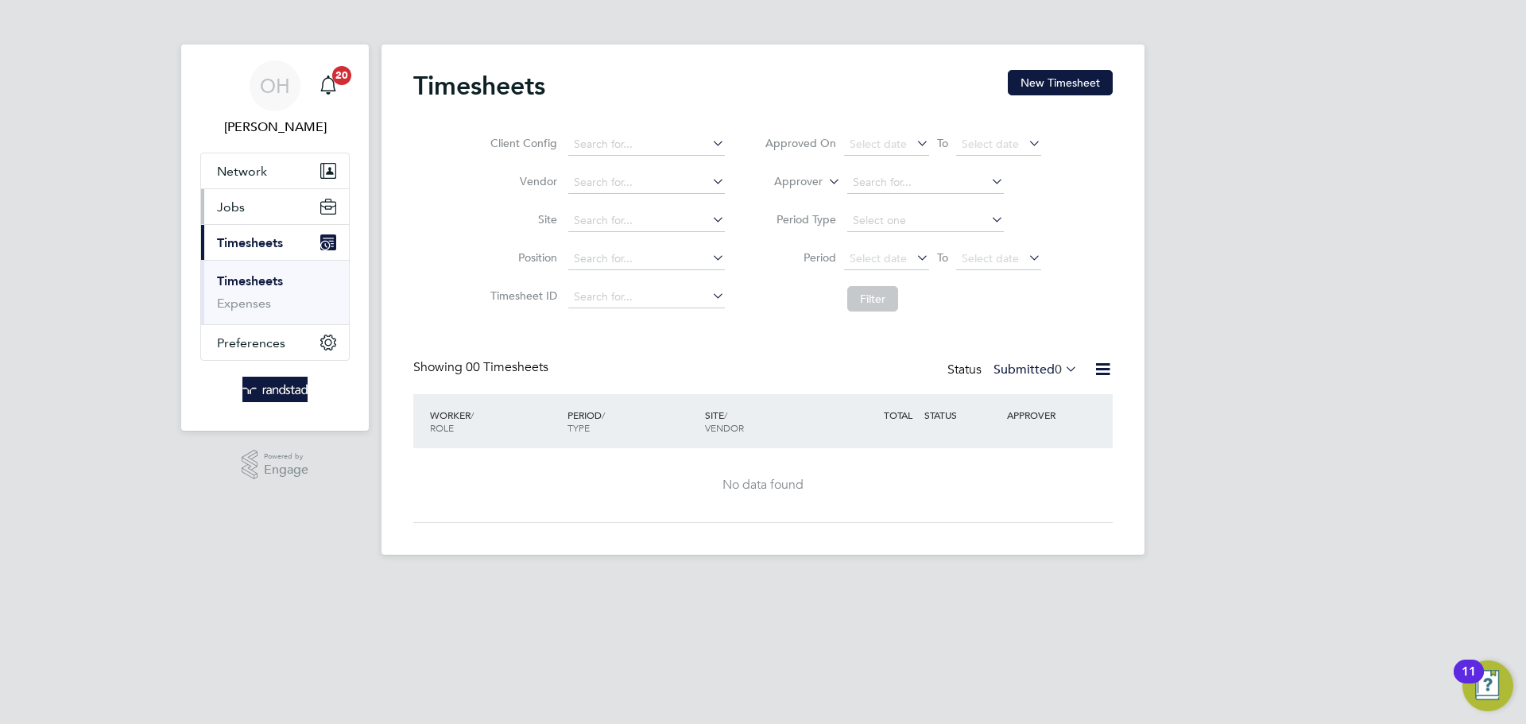
click at [249, 212] on button "Jobs" at bounding box center [275, 206] width 148 height 35
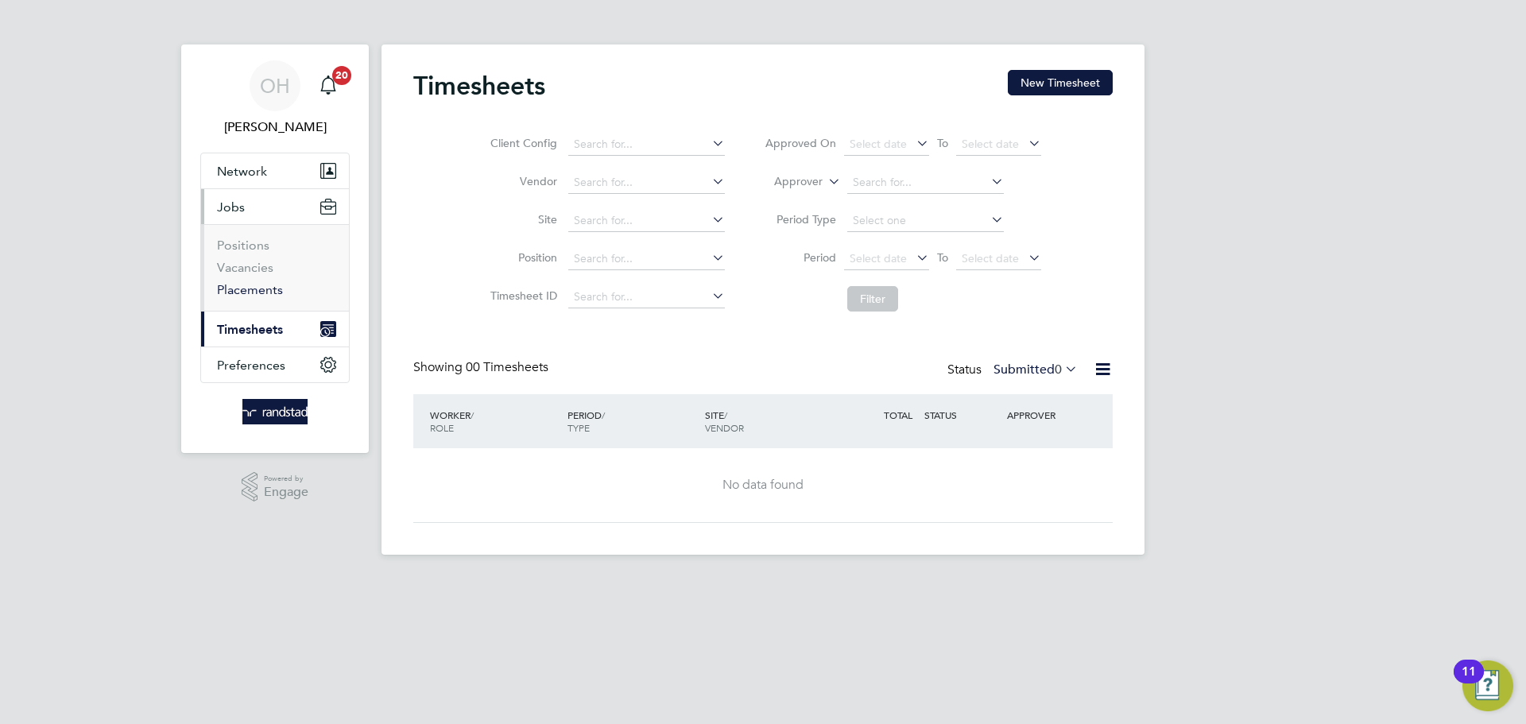
click at [242, 289] on link "Placements" at bounding box center [250, 289] width 66 height 15
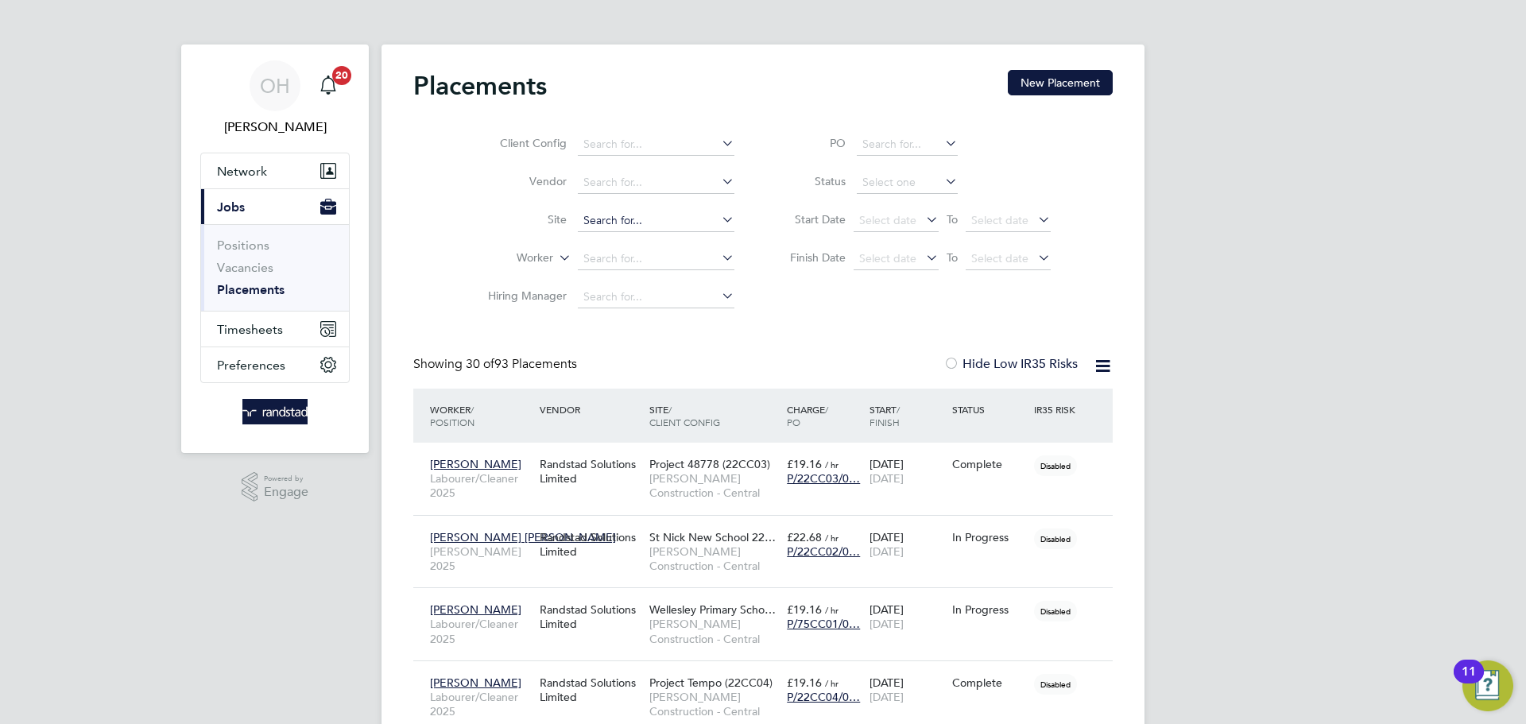
click at [626, 219] on input at bounding box center [656, 221] width 157 height 22
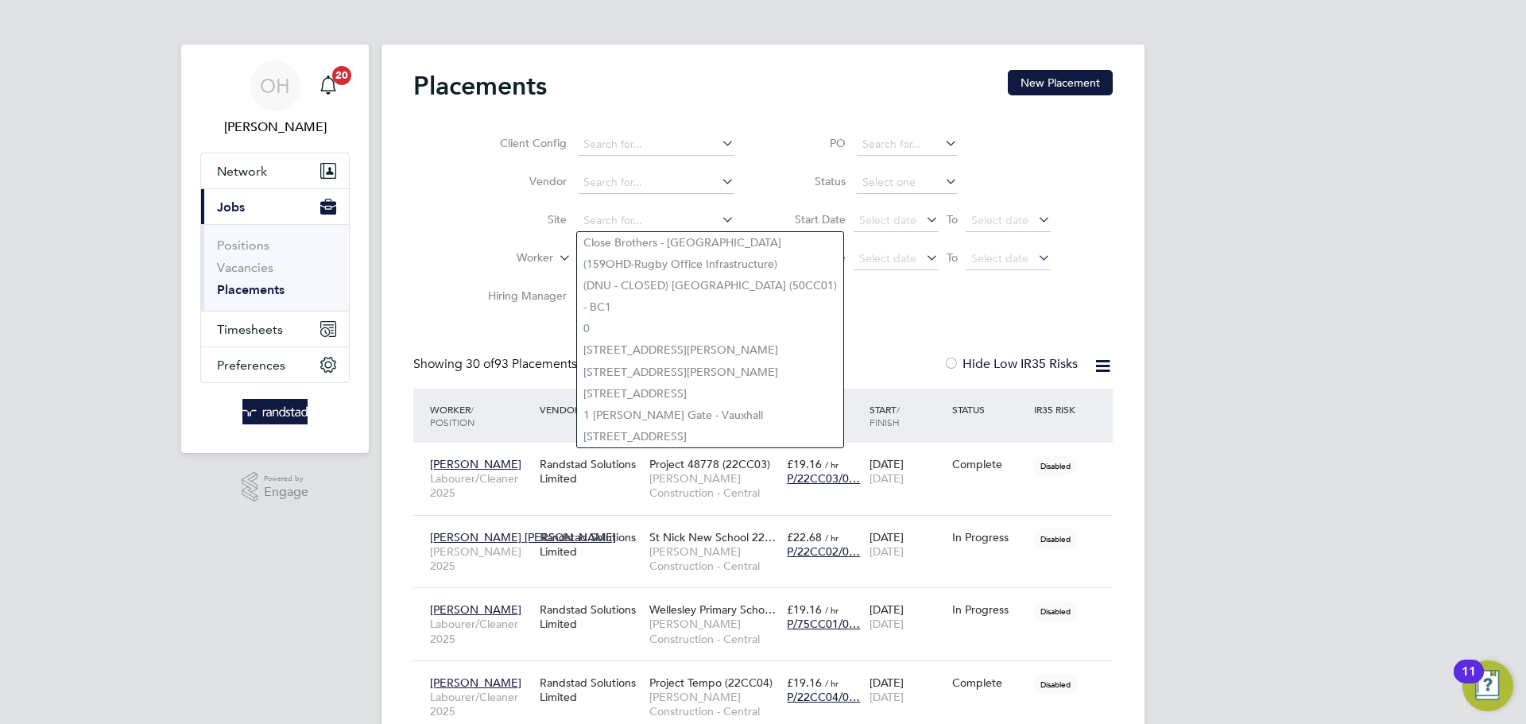
click at [497, 231] on li "Site" at bounding box center [605, 221] width 299 height 38
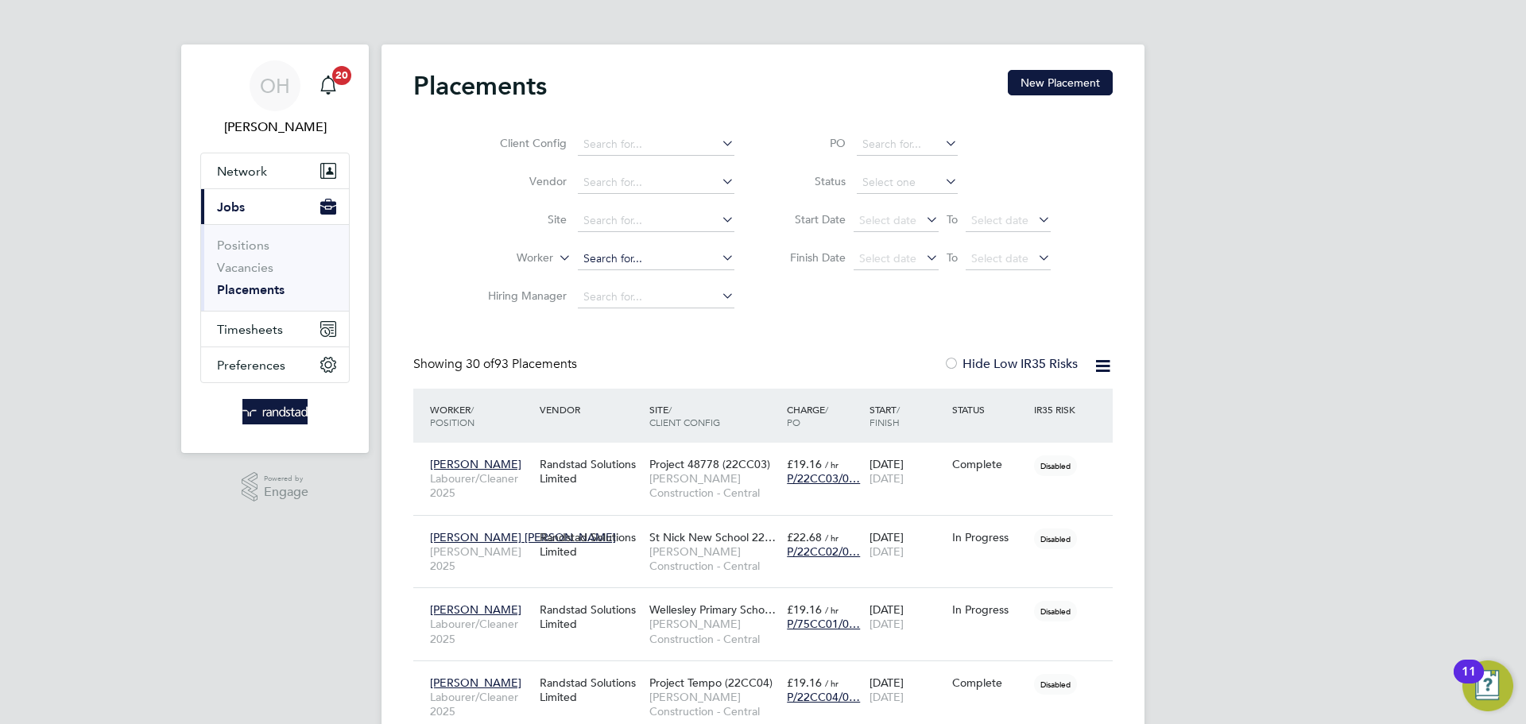
click at [638, 255] on input at bounding box center [656, 259] width 157 height 22
click at [665, 280] on li "Musa Jatta" at bounding box center [658, 280] width 163 height 21
type input "[PERSON_NAME]"
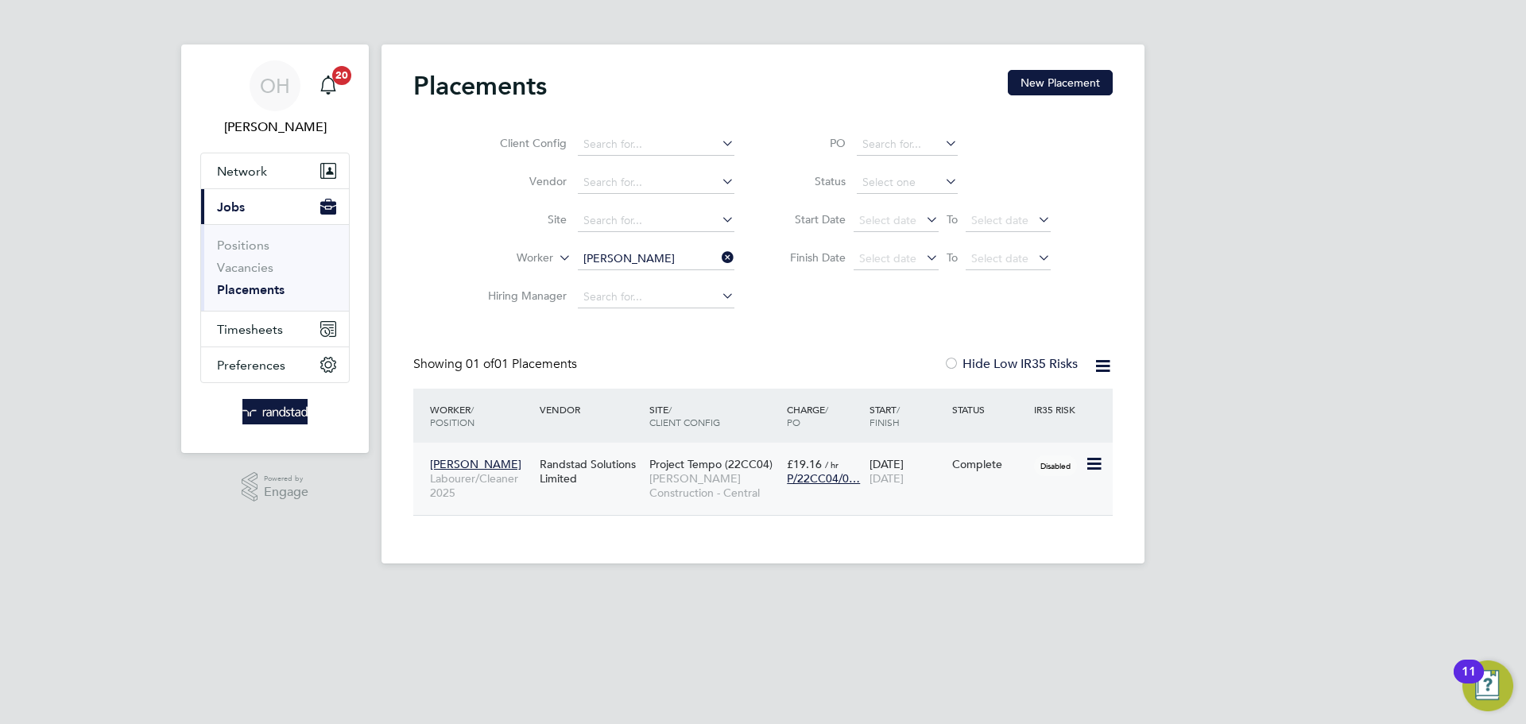
click at [969, 470] on div "Complete" at bounding box center [989, 464] width 75 height 14
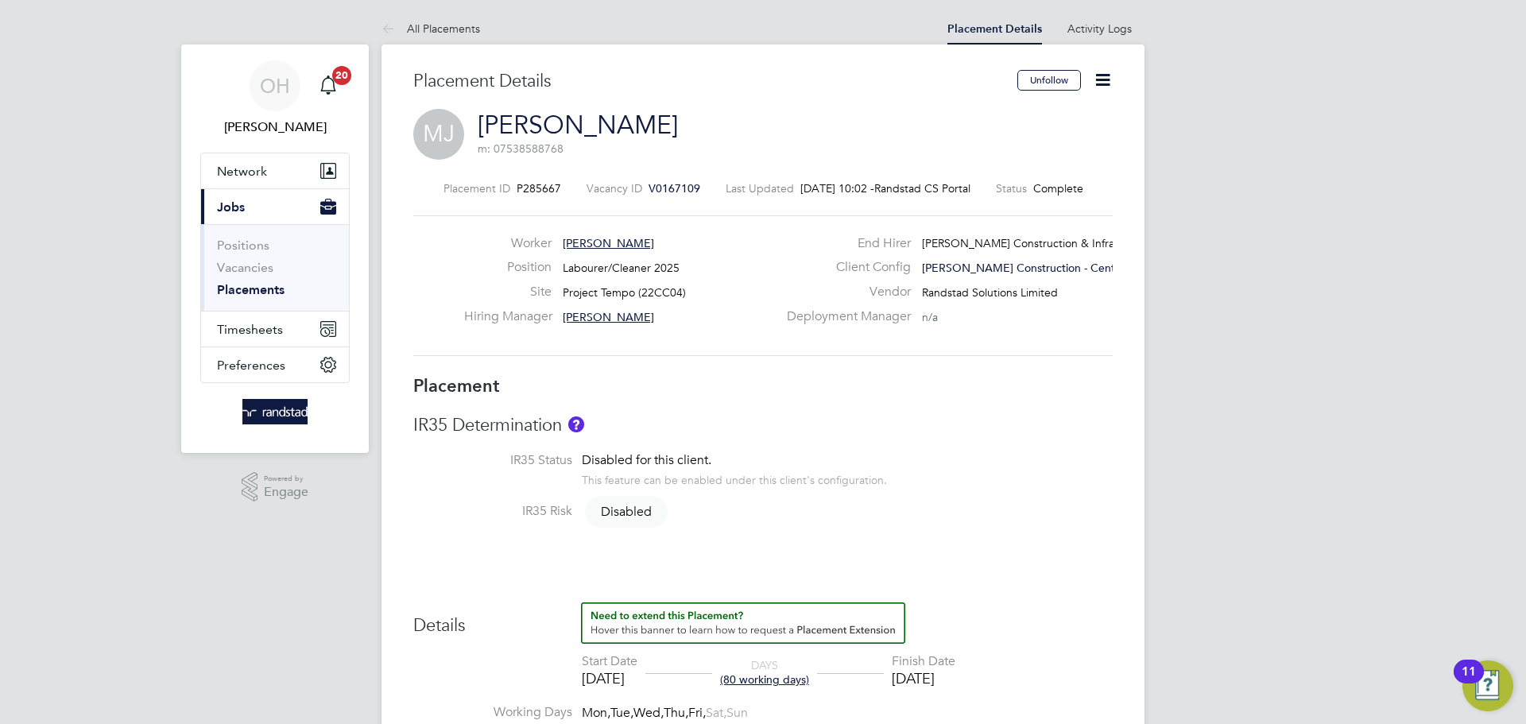
click at [1109, 71] on icon at bounding box center [1103, 80] width 20 height 20
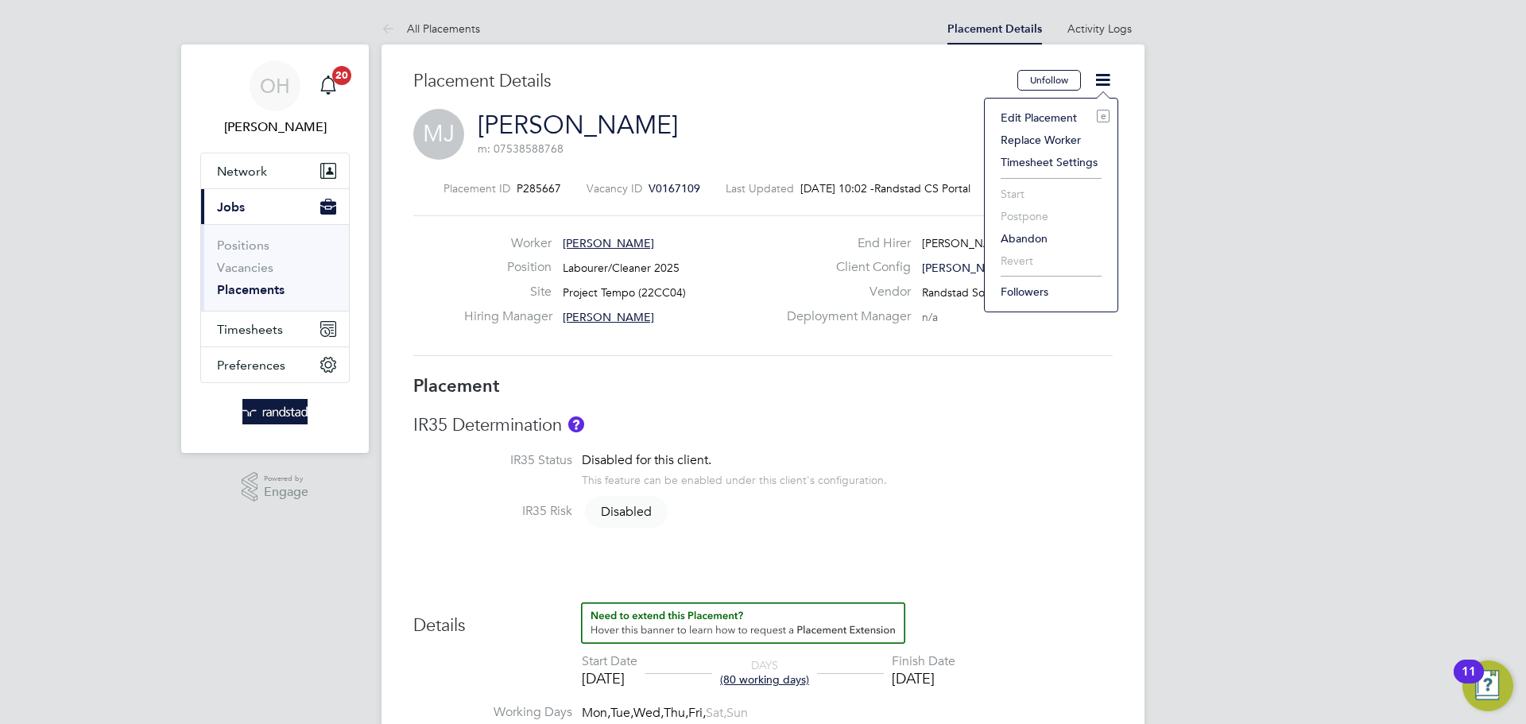
click at [1037, 114] on li "Edit Placement e" at bounding box center [1051, 118] width 117 height 22
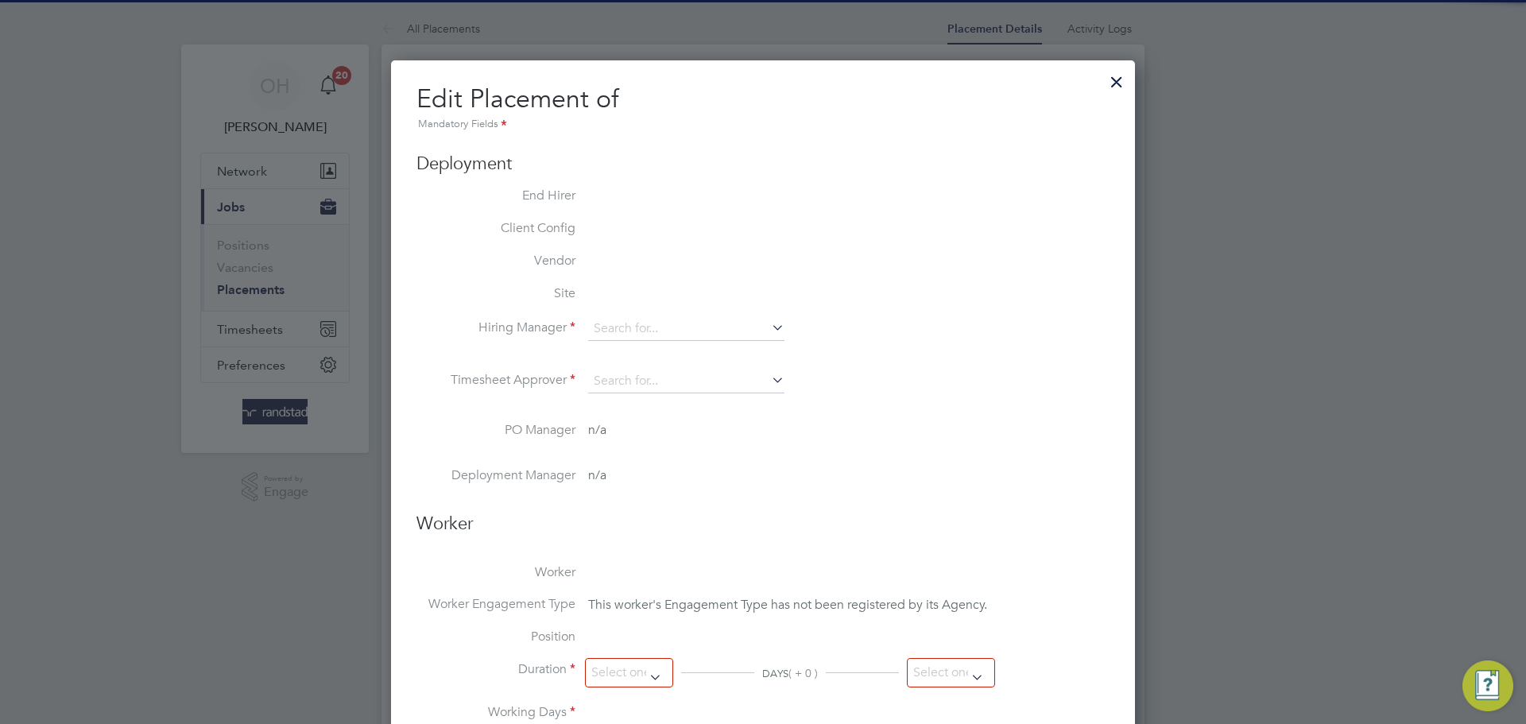
type input "[PERSON_NAME]"
type input "[DATE]"
type input "08:00"
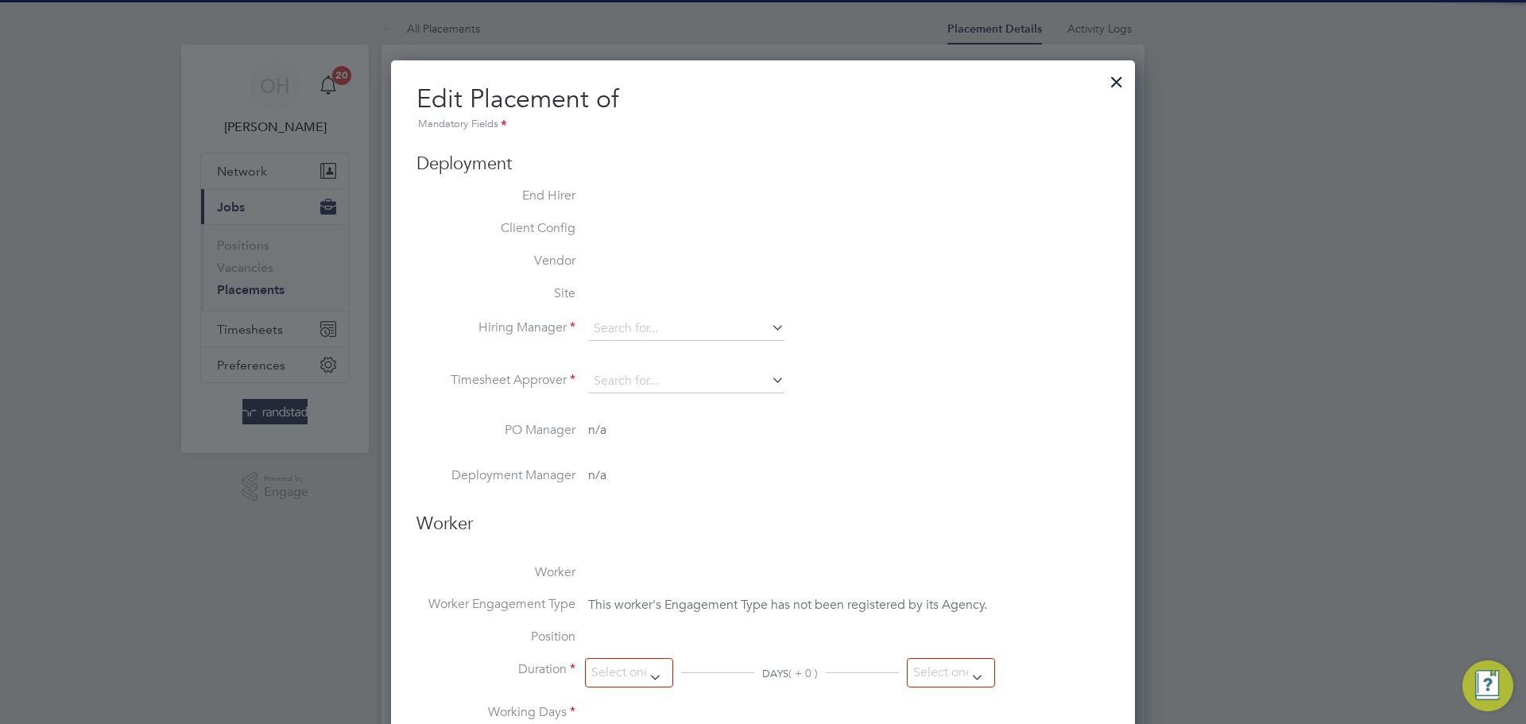
type input "18:00"
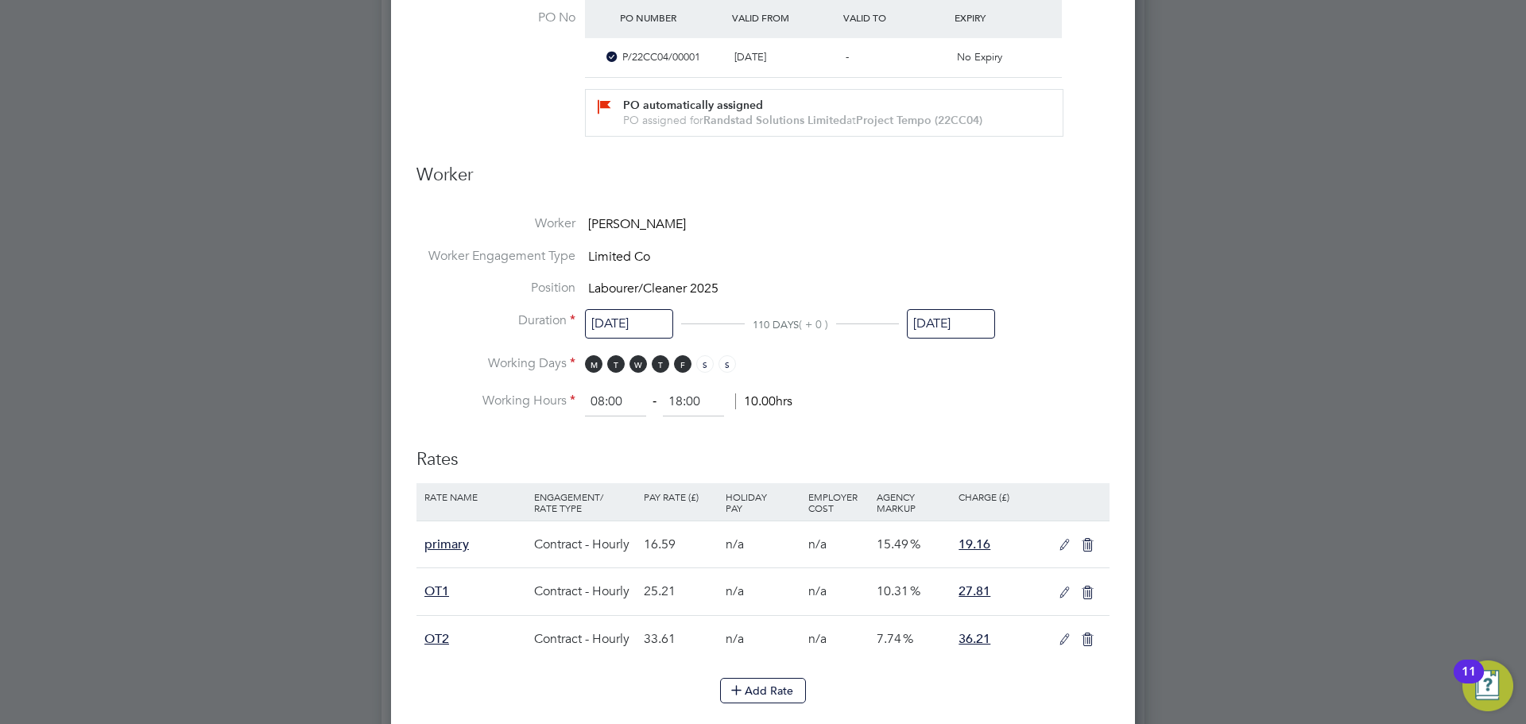
click at [953, 320] on input "[DATE]" at bounding box center [951, 323] width 88 height 29
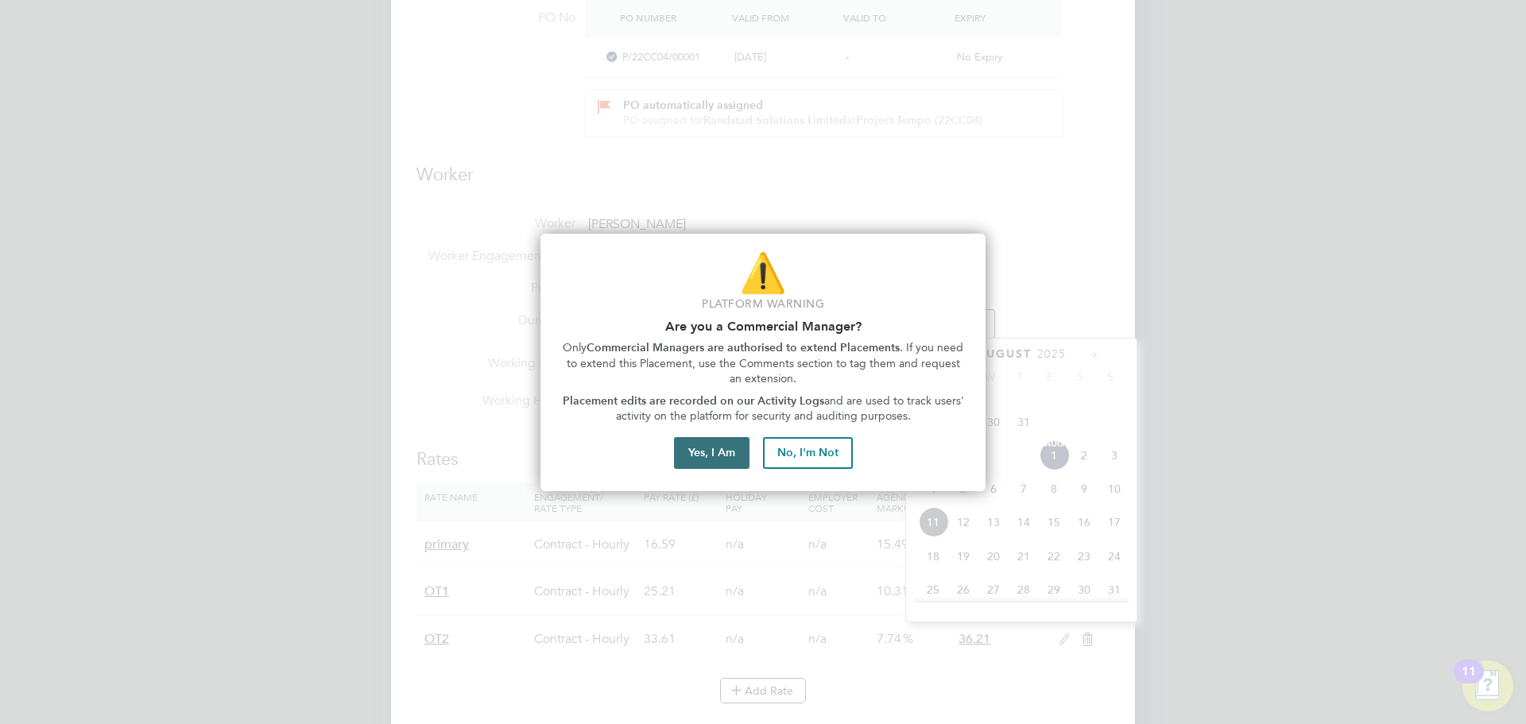
click at [710, 450] on button "Yes, I Am" at bounding box center [712, 453] width 76 height 32
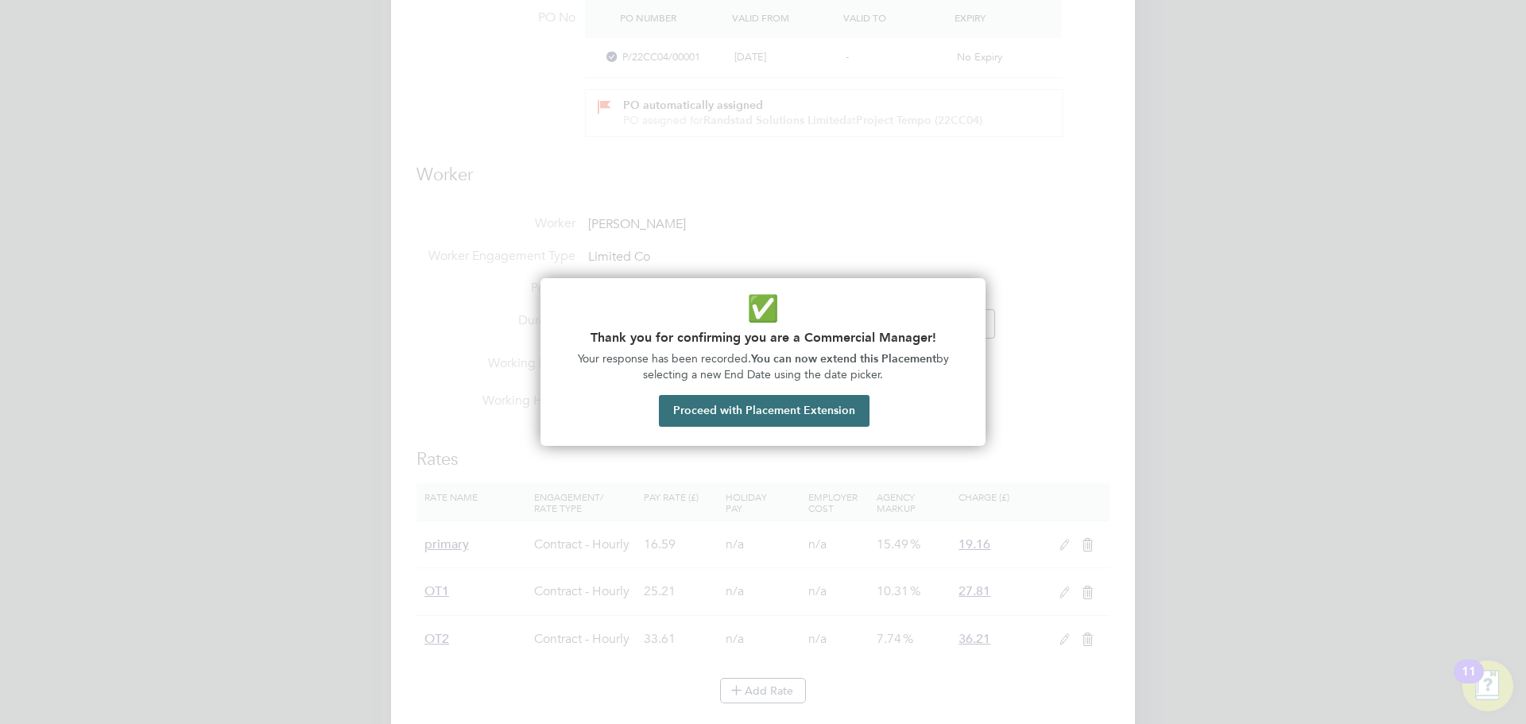
click at [716, 413] on button "Proceed with Placement Extension" at bounding box center [764, 411] width 211 height 32
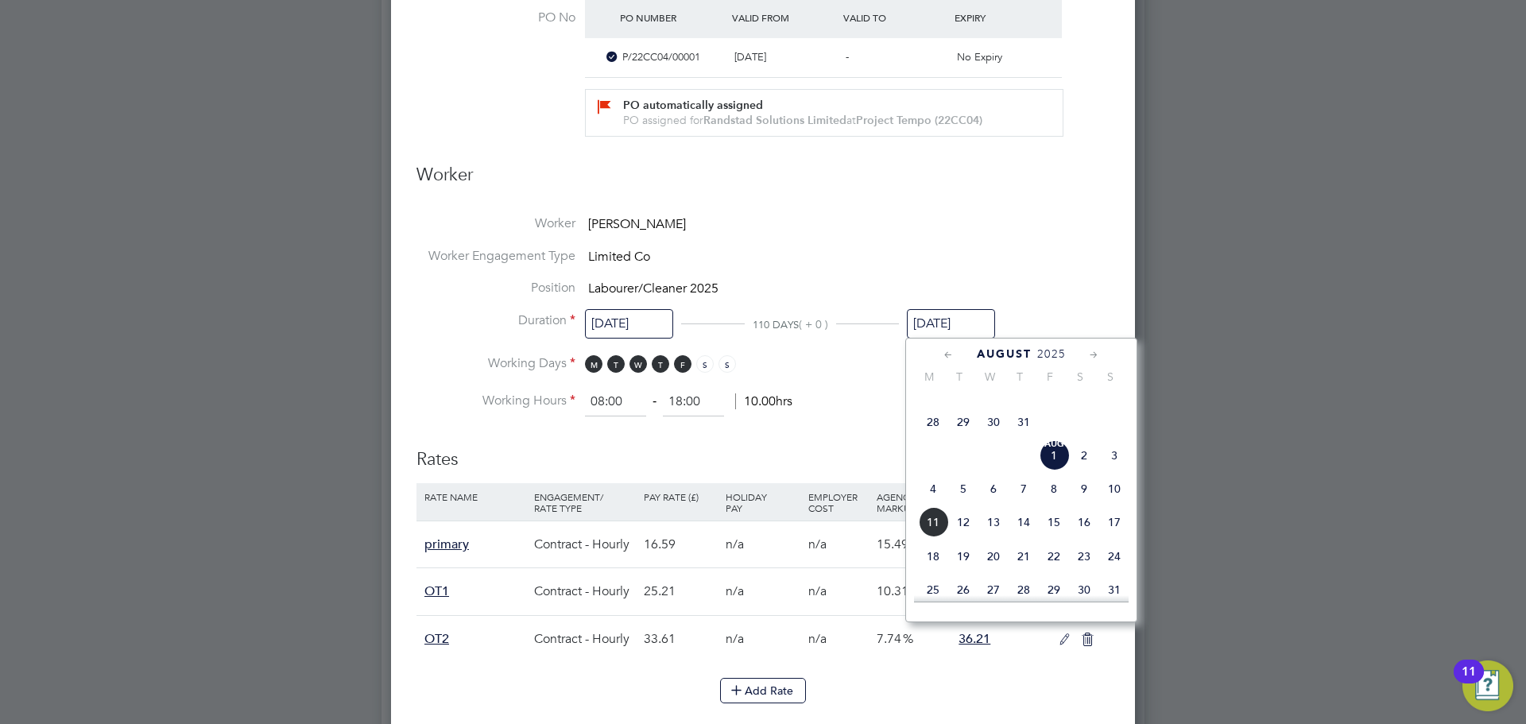
click at [1113, 572] on span "24" at bounding box center [1114, 556] width 30 height 30
type input "[DATE]"
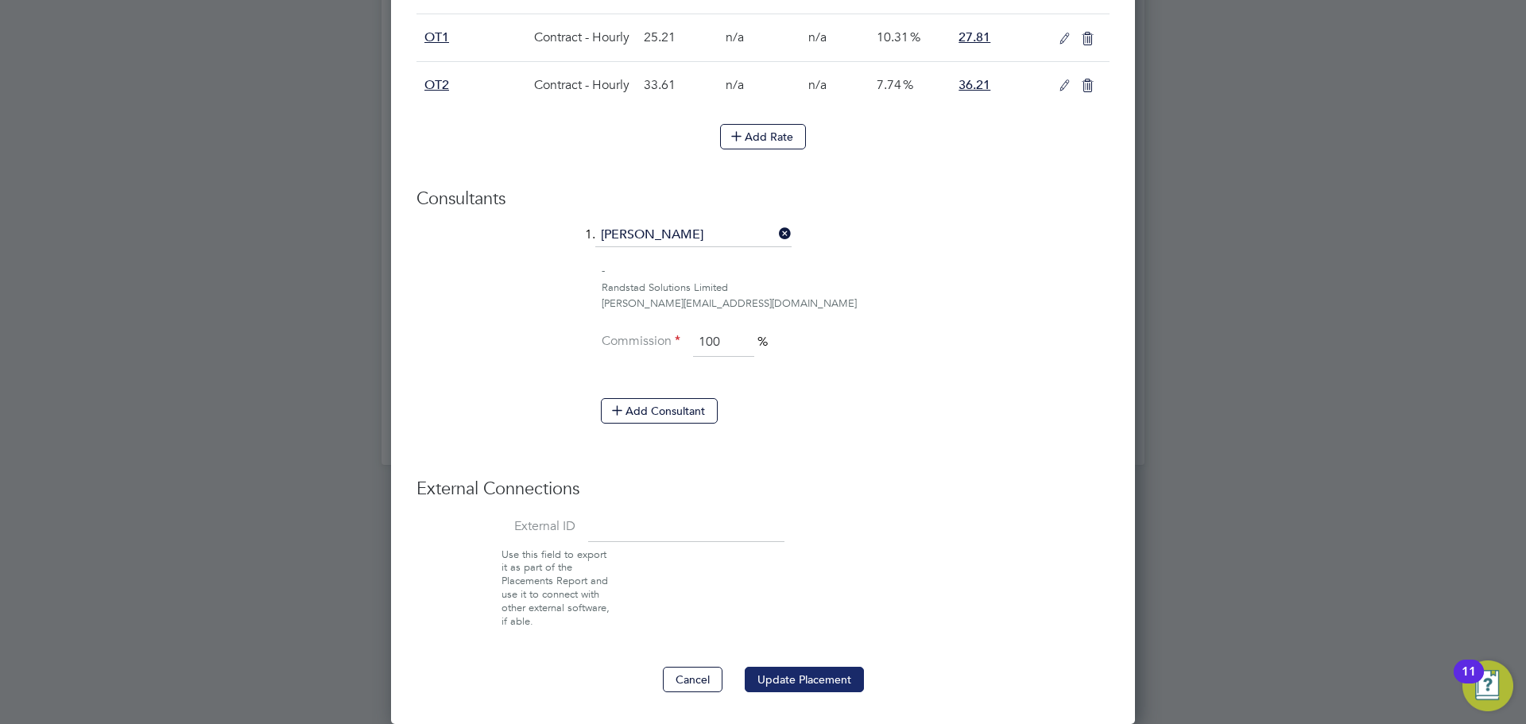
click at [793, 669] on button "Update Placement" at bounding box center [804, 679] width 119 height 25
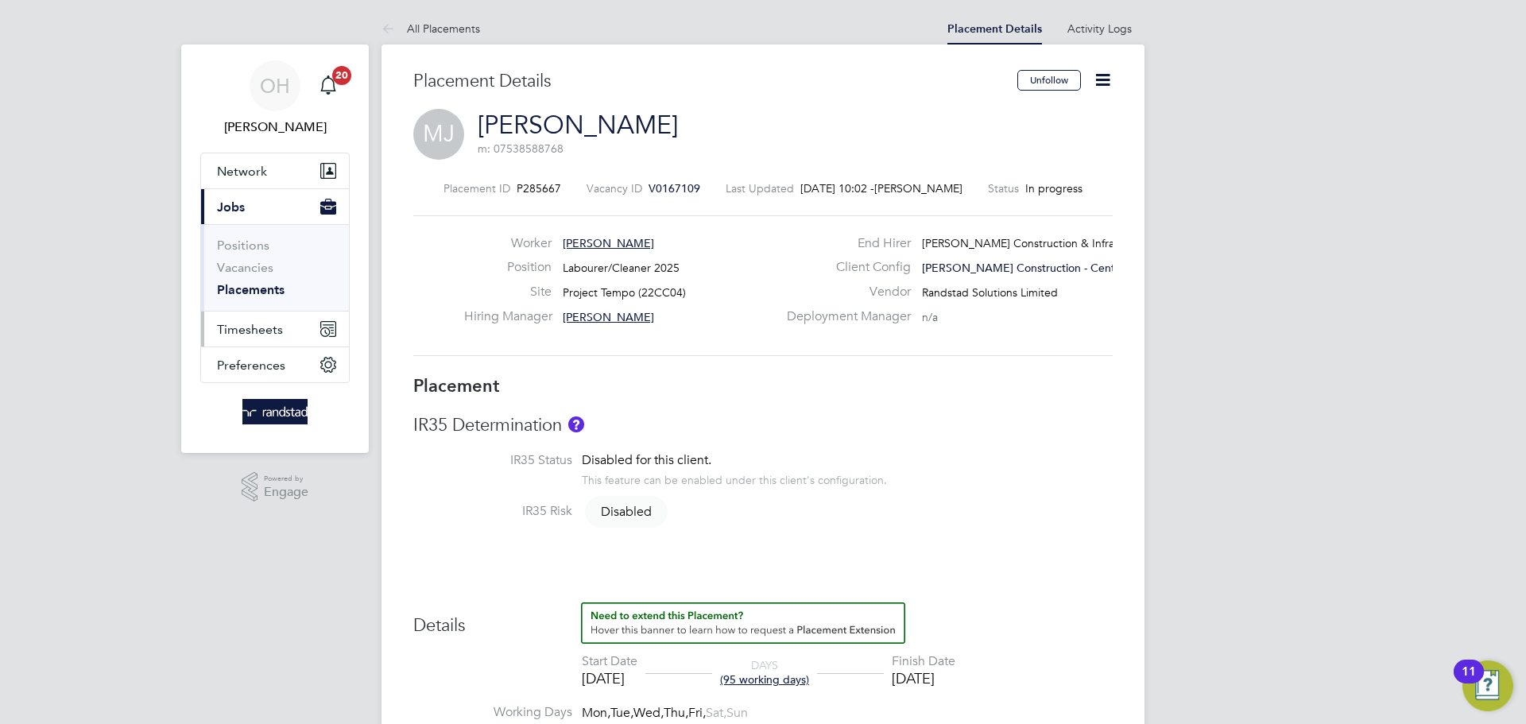
click at [263, 324] on span "Timesheets" at bounding box center [250, 329] width 66 height 15
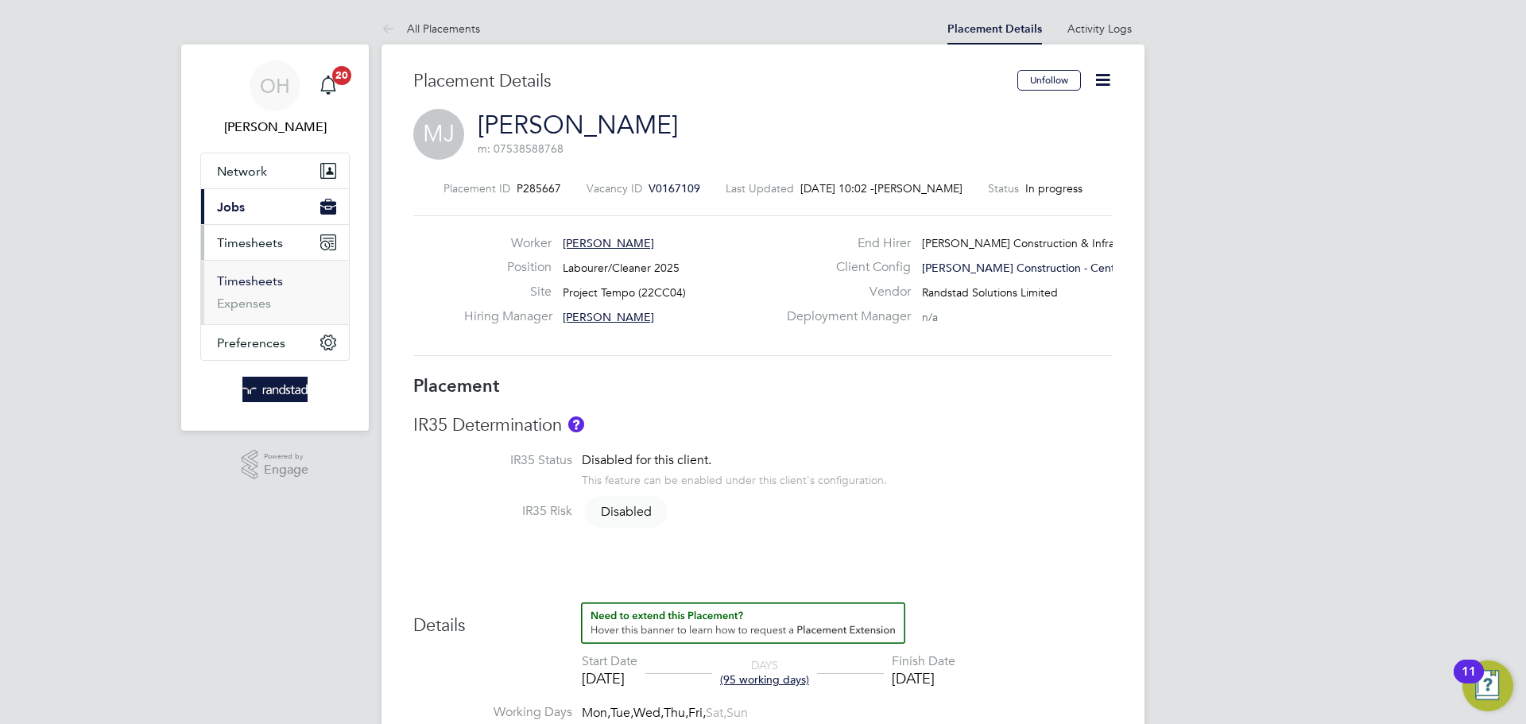
click at [239, 285] on link "Timesheets" at bounding box center [250, 280] width 66 height 15
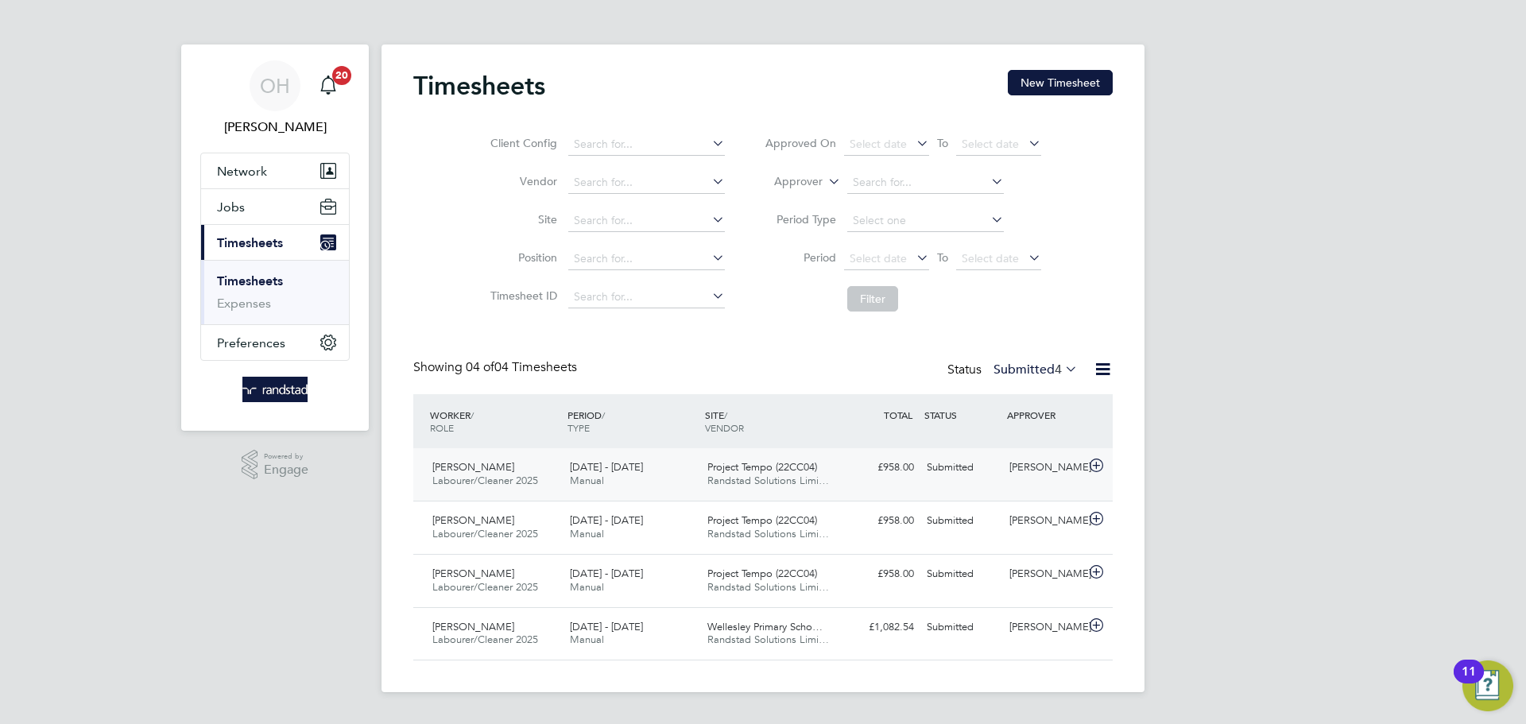
click at [617, 480] on div "[DATE] - [DATE] Manual" at bounding box center [633, 475] width 138 height 40
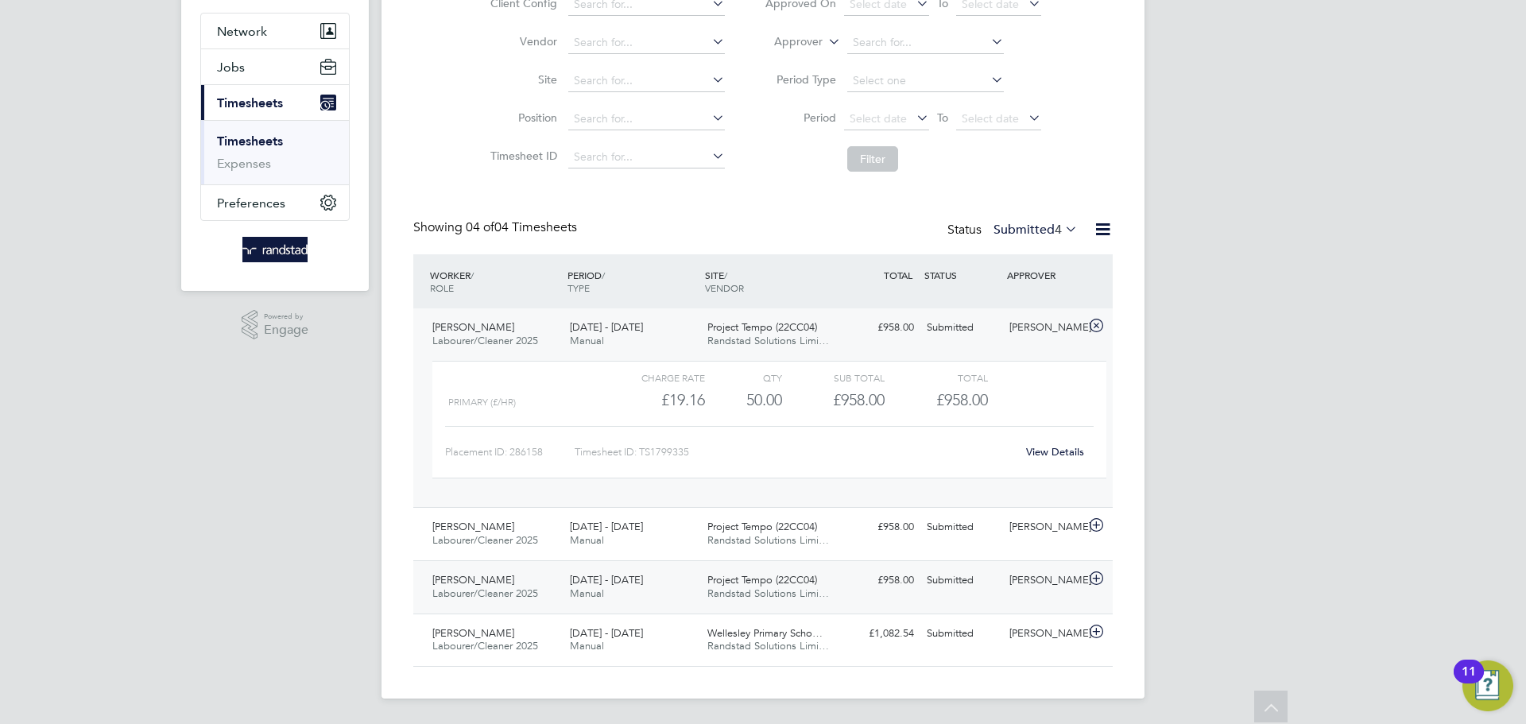
click at [869, 603] on div "[PERSON_NAME]/Cleaner 2025 [DATE] - [DATE] [DATE] - [DATE] Manual Project Tempo…" at bounding box center [763, 586] width 700 height 53
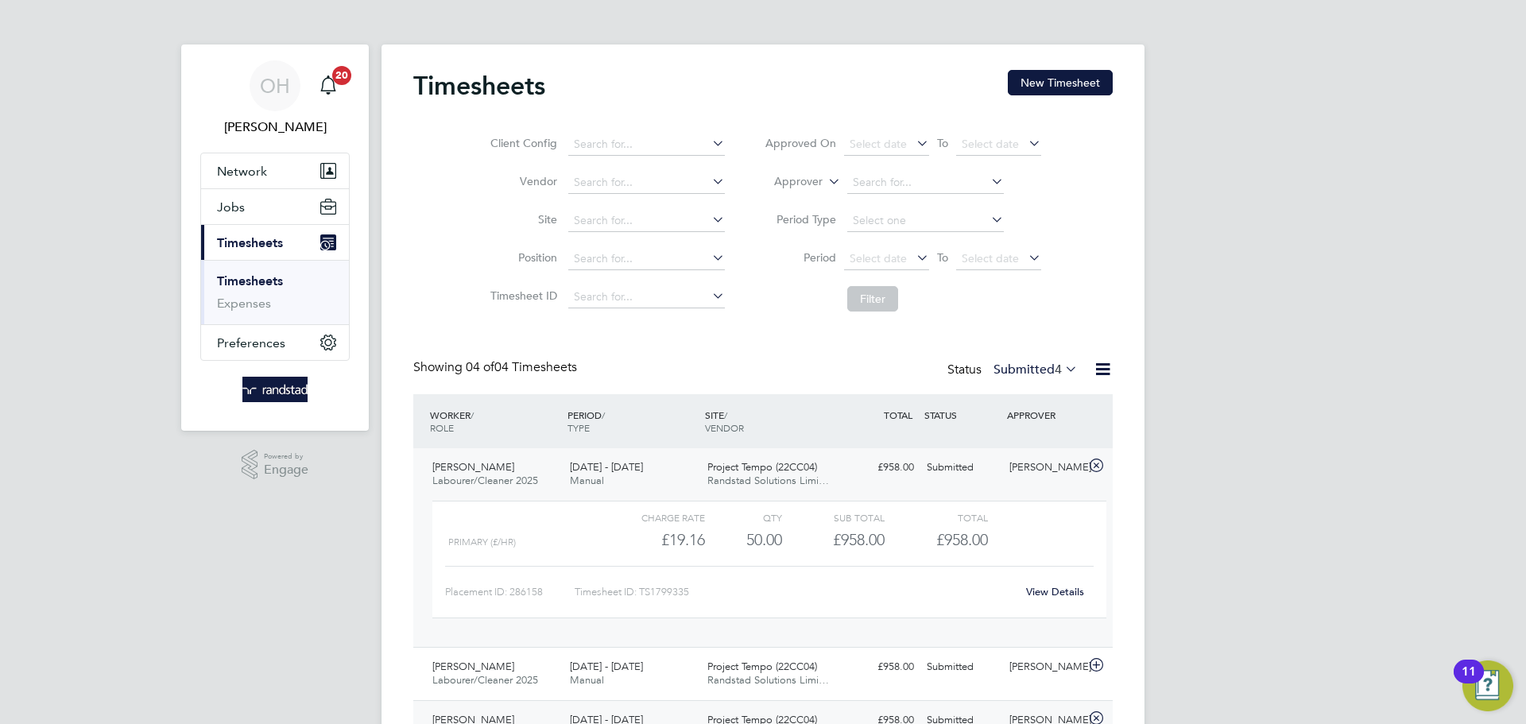
scroll to position [2, 0]
click at [1102, 68] on button "New Timesheet" at bounding box center [1060, 80] width 105 height 25
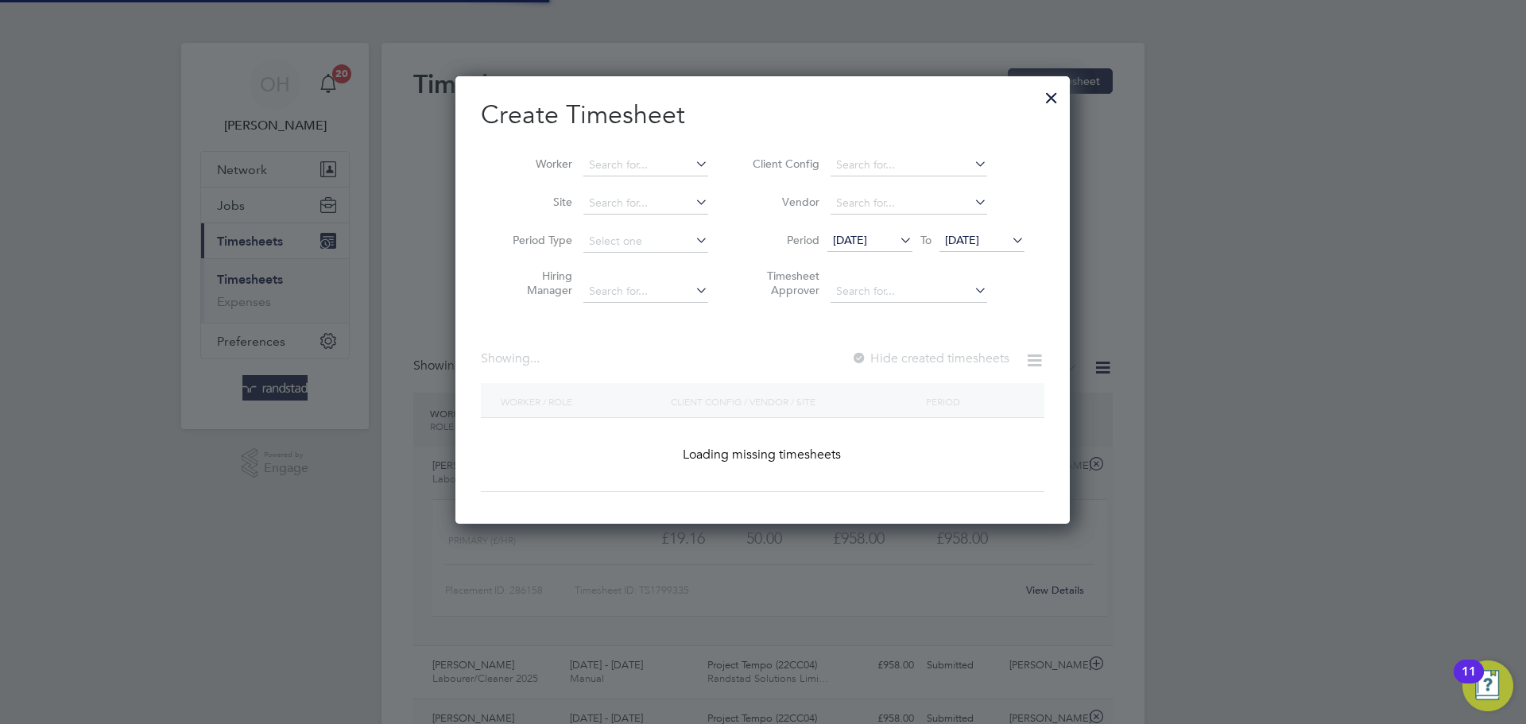
scroll to position [448, 615]
click at [639, 165] on input at bounding box center [646, 165] width 125 height 22
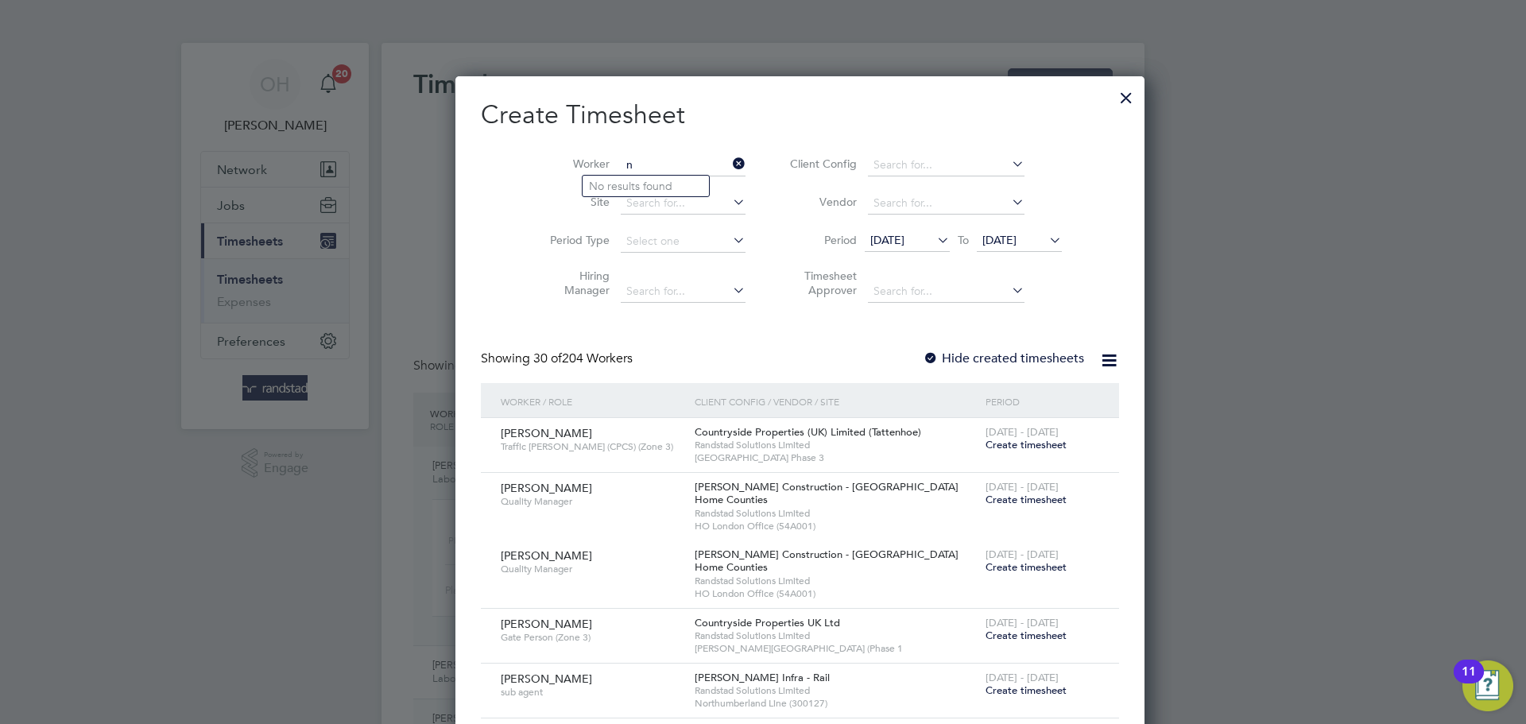
scroll to position [2745, 615]
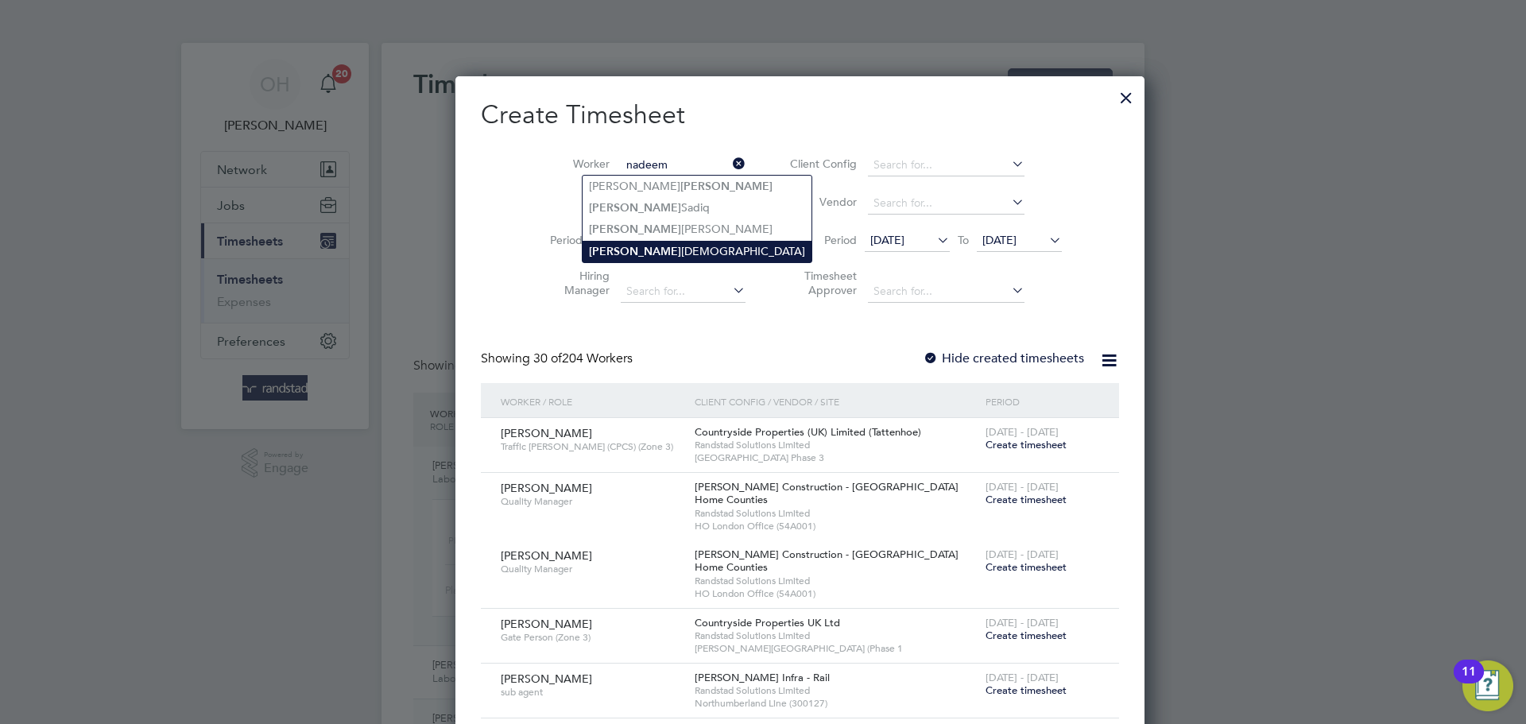
click at [626, 252] on b "[PERSON_NAME]" at bounding box center [635, 252] width 92 height 14
type input "[PERSON_NAME]"
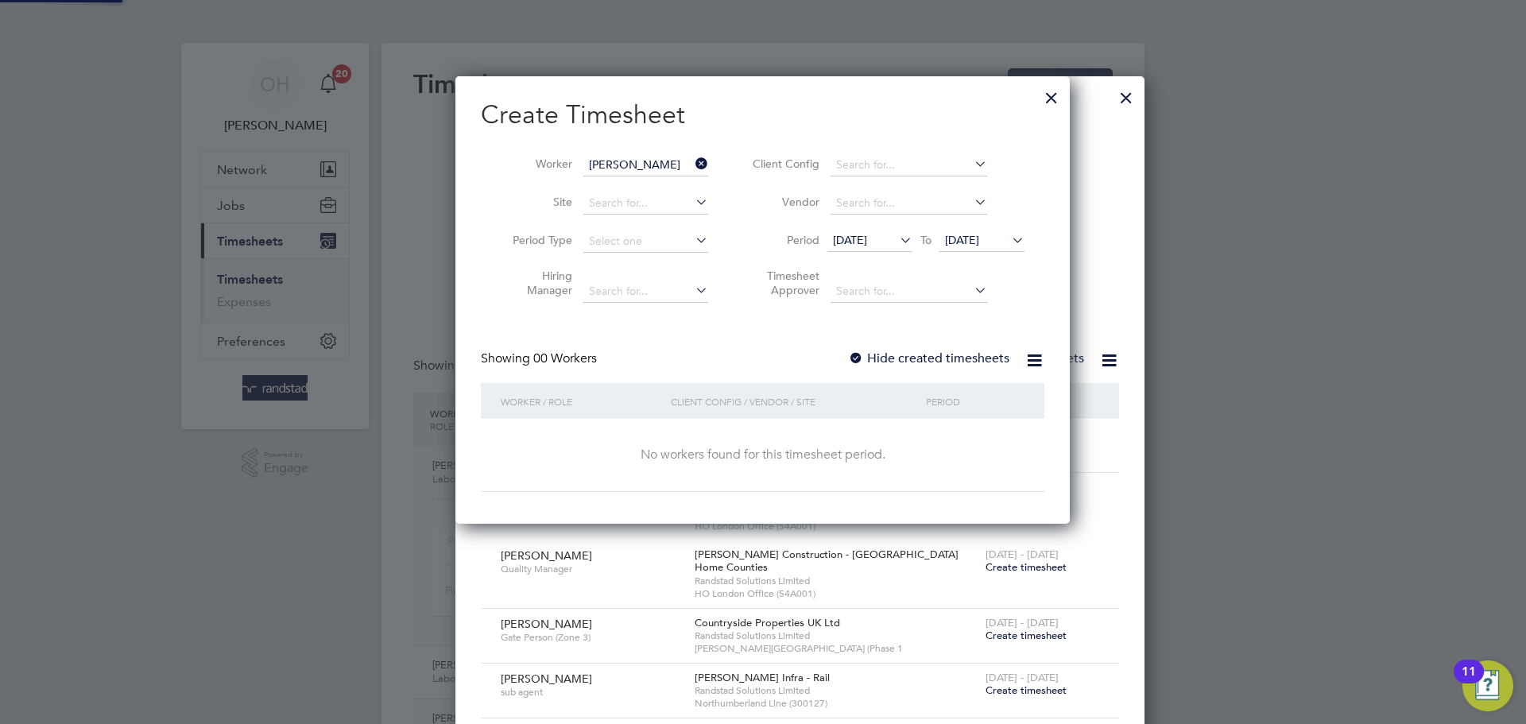
scroll to position [448, 615]
click at [875, 356] on label "Hide created timesheets" at bounding box center [928, 359] width 161 height 16
click at [979, 246] on span "[DATE]" at bounding box center [962, 240] width 34 height 14
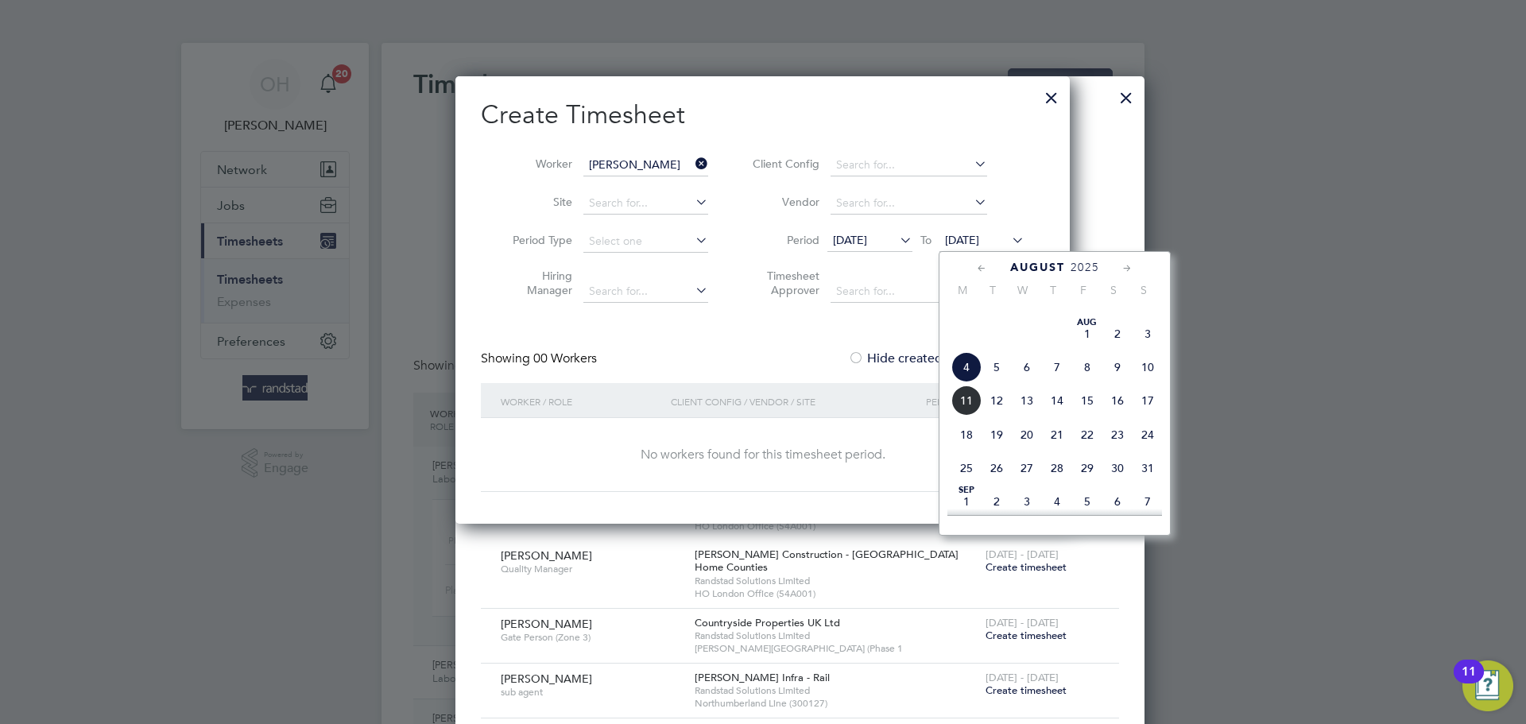
click at [1151, 450] on span "24" at bounding box center [1148, 435] width 30 height 30
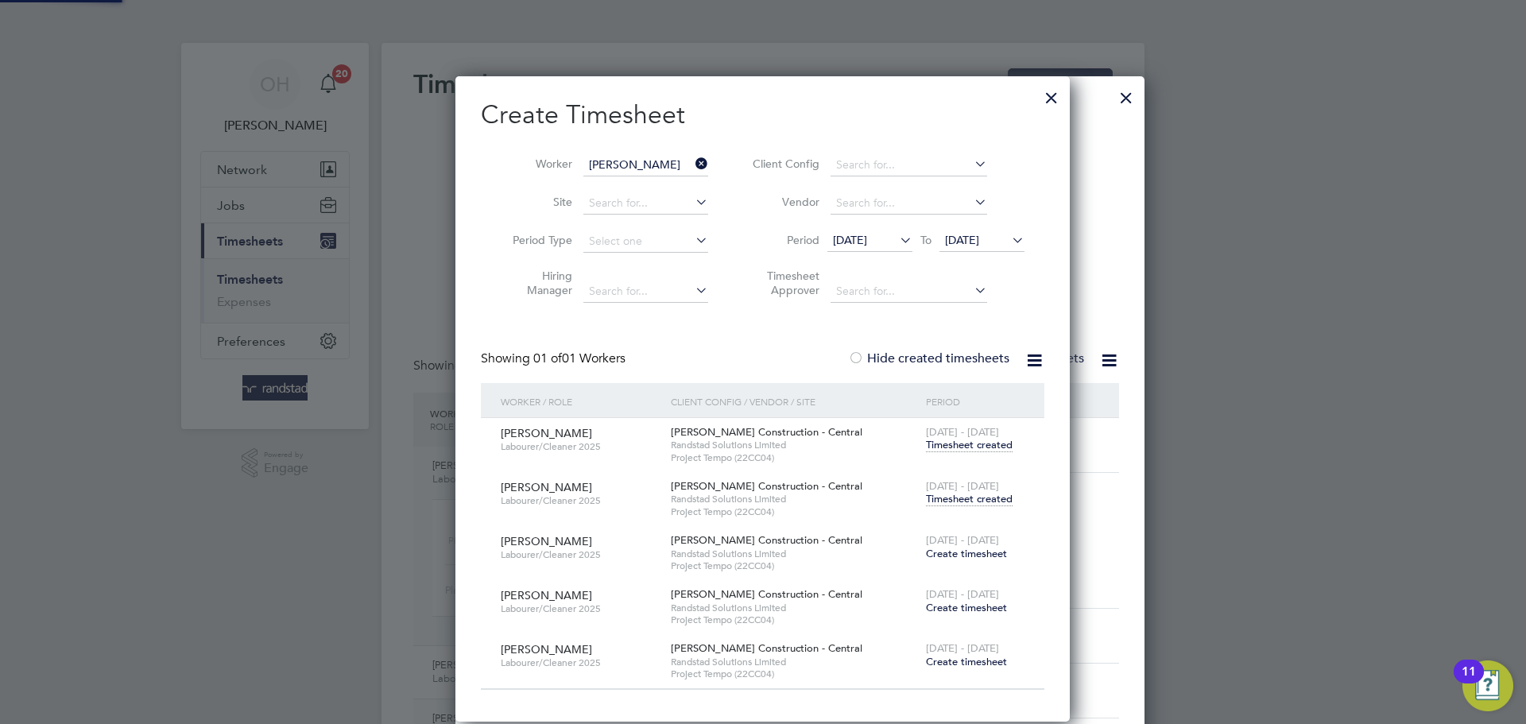
scroll to position [646, 615]
click at [972, 494] on span "Timesheet created" at bounding box center [969, 499] width 87 height 14
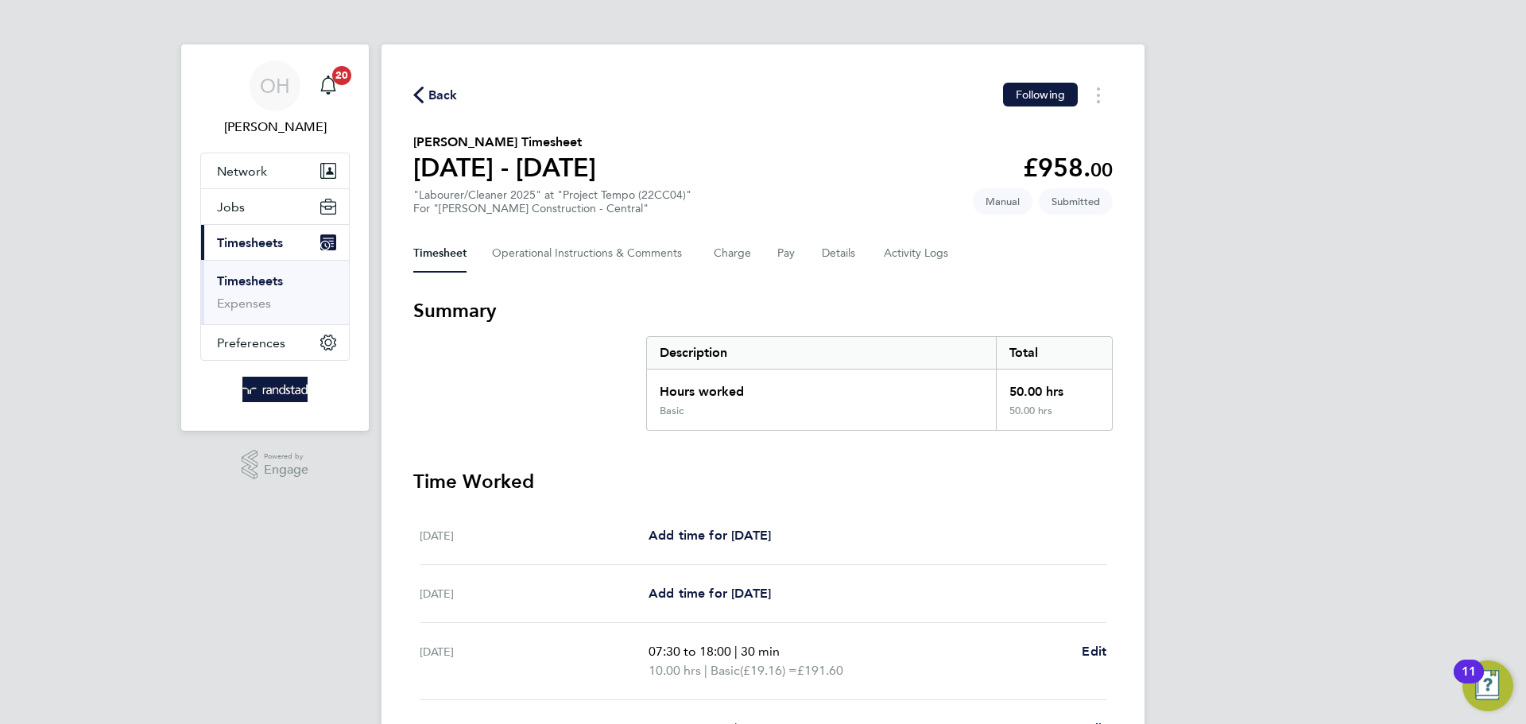
scroll to position [343, 0]
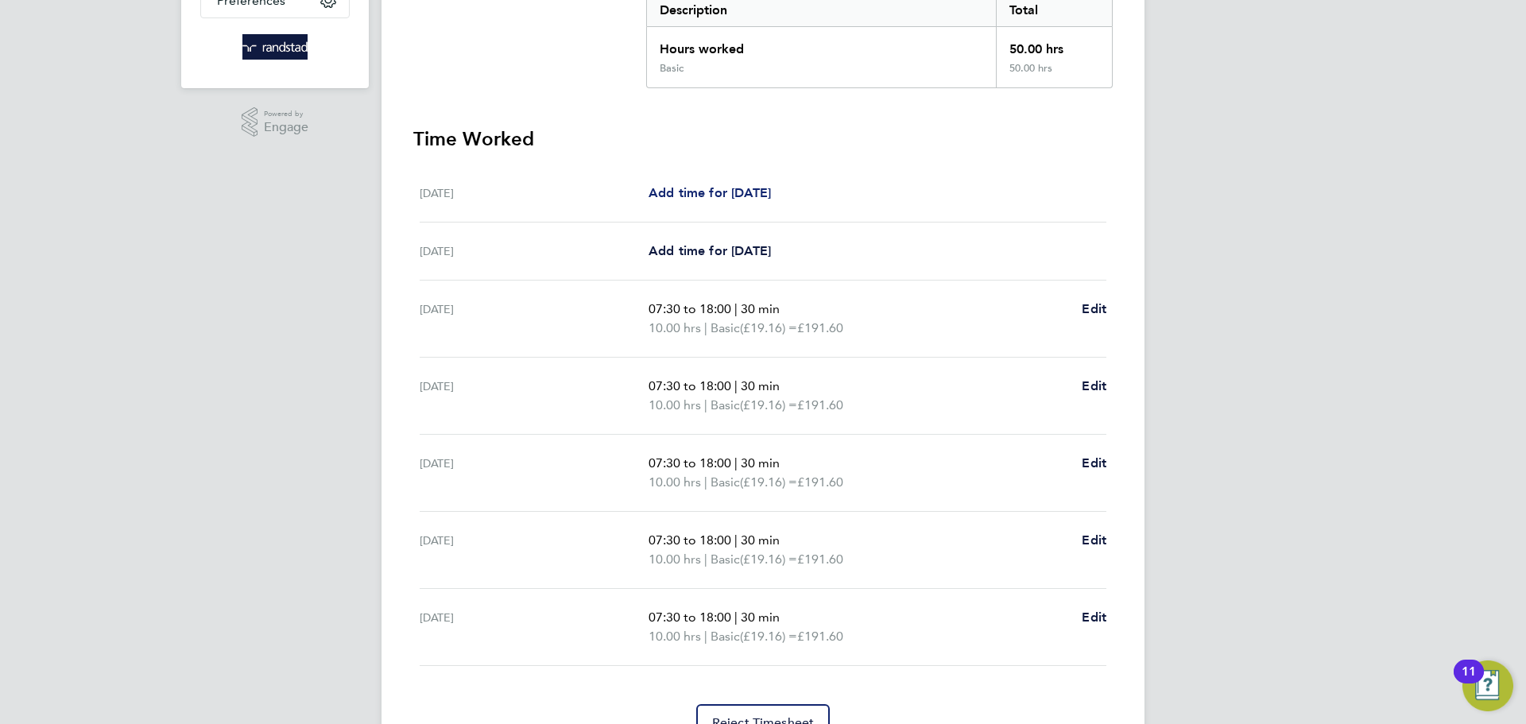
click at [715, 190] on span "Add time for [DATE]" at bounding box center [710, 192] width 122 height 15
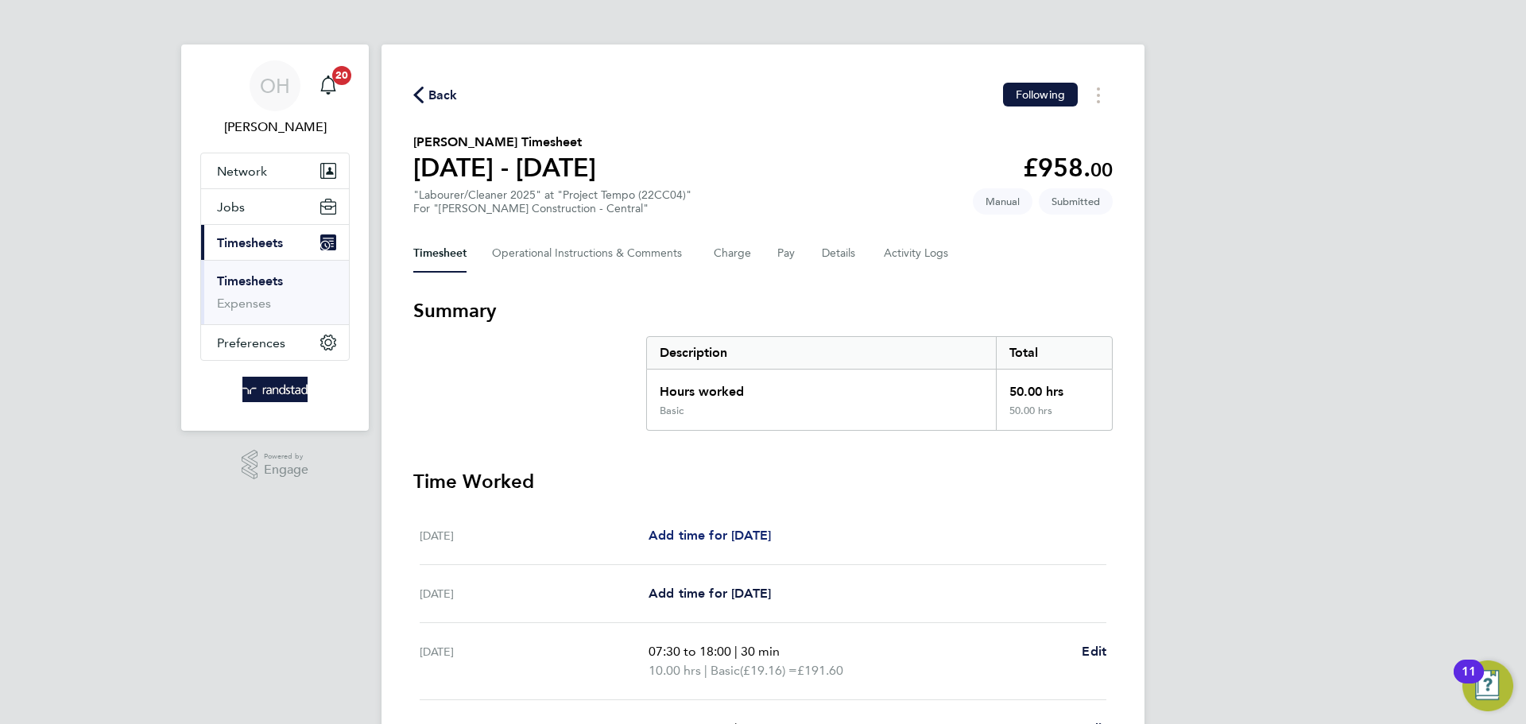
select select "30"
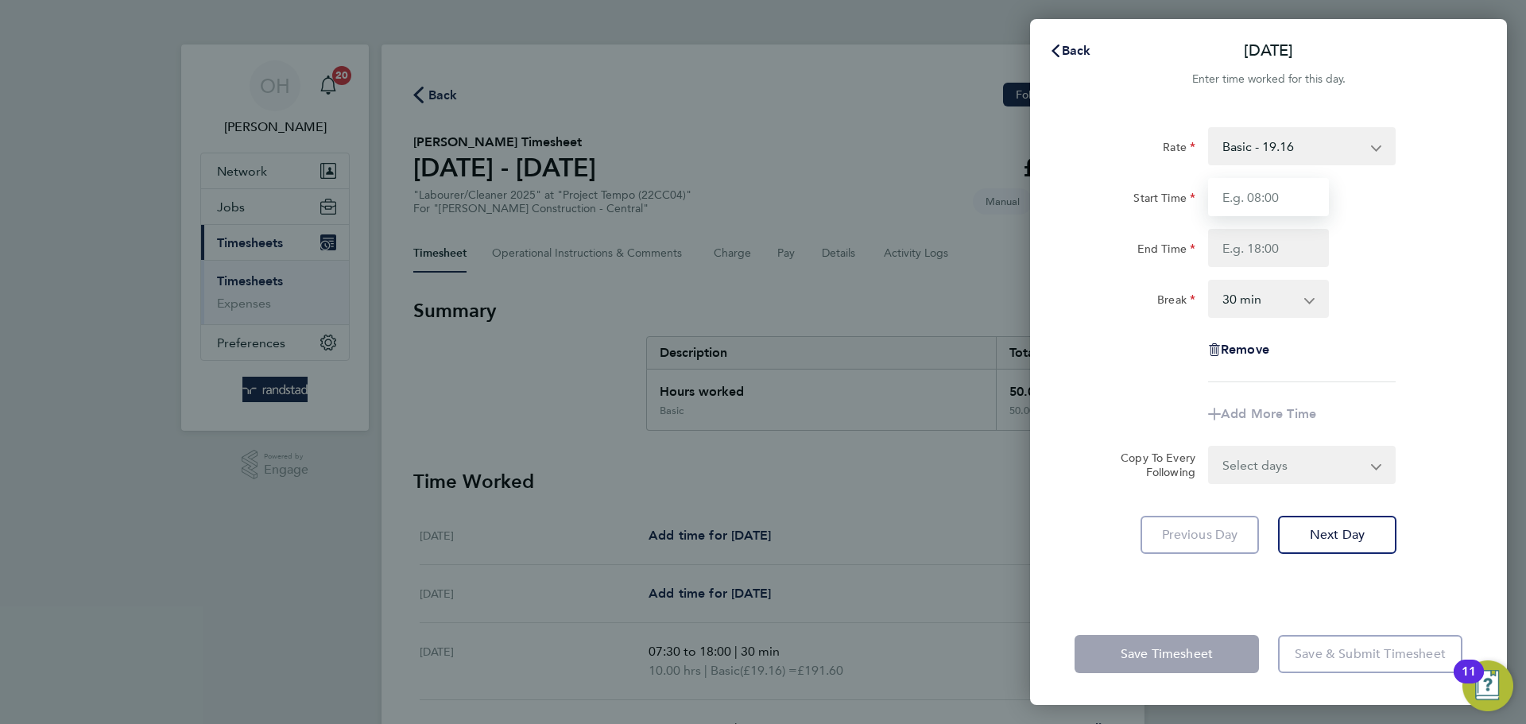
click at [1307, 199] on input "Start Time" at bounding box center [1268, 197] width 121 height 38
type input "07:30"
type input "18:00"
click at [1448, 335] on div "Rate Basic - 19.16 Overtime - 27.44 Overtime 2 - 35.72 Start Time 07:30 End Tim…" at bounding box center [1269, 254] width 388 height 255
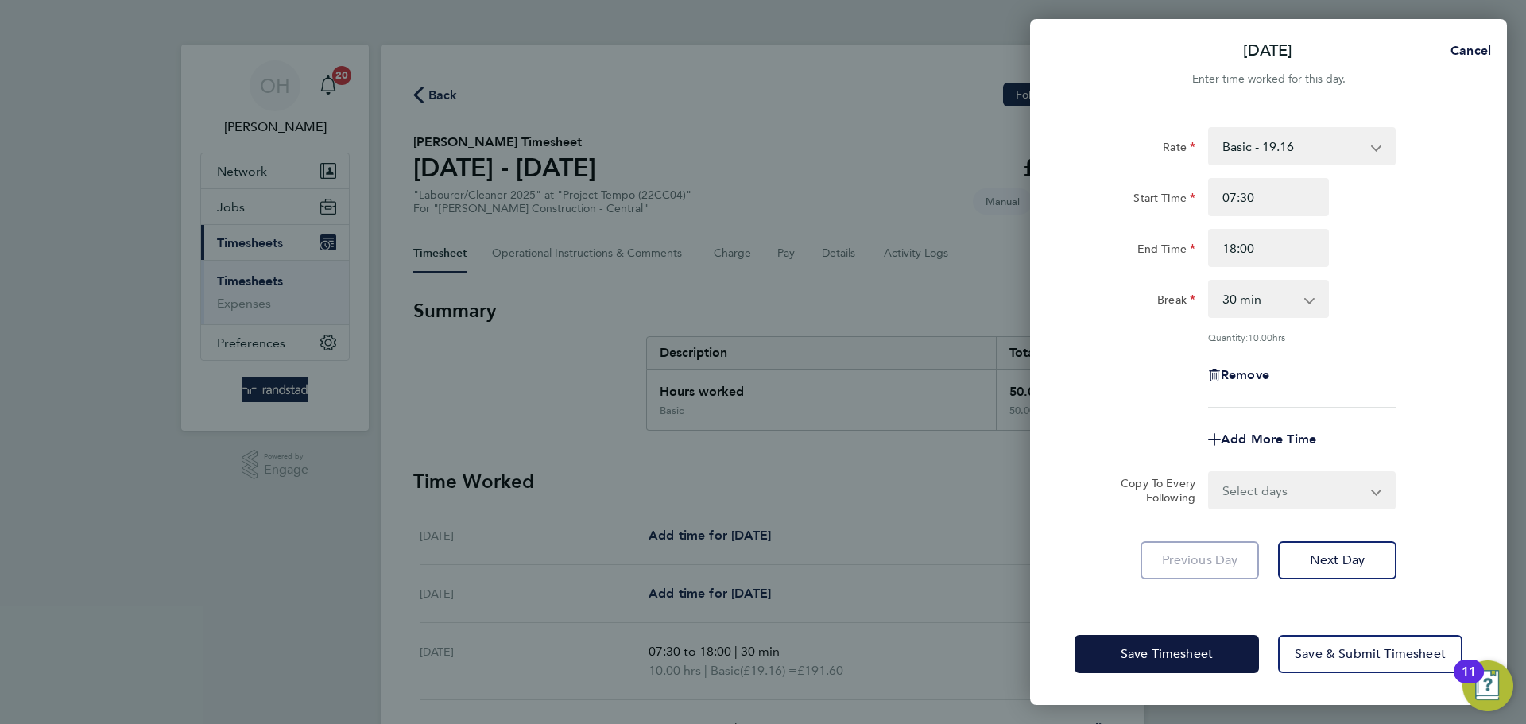
click at [1302, 140] on select "Basic - 19.16 Overtime - 27.44 Overtime 2 - 35.72" at bounding box center [1292, 146] width 165 height 35
select select "30"
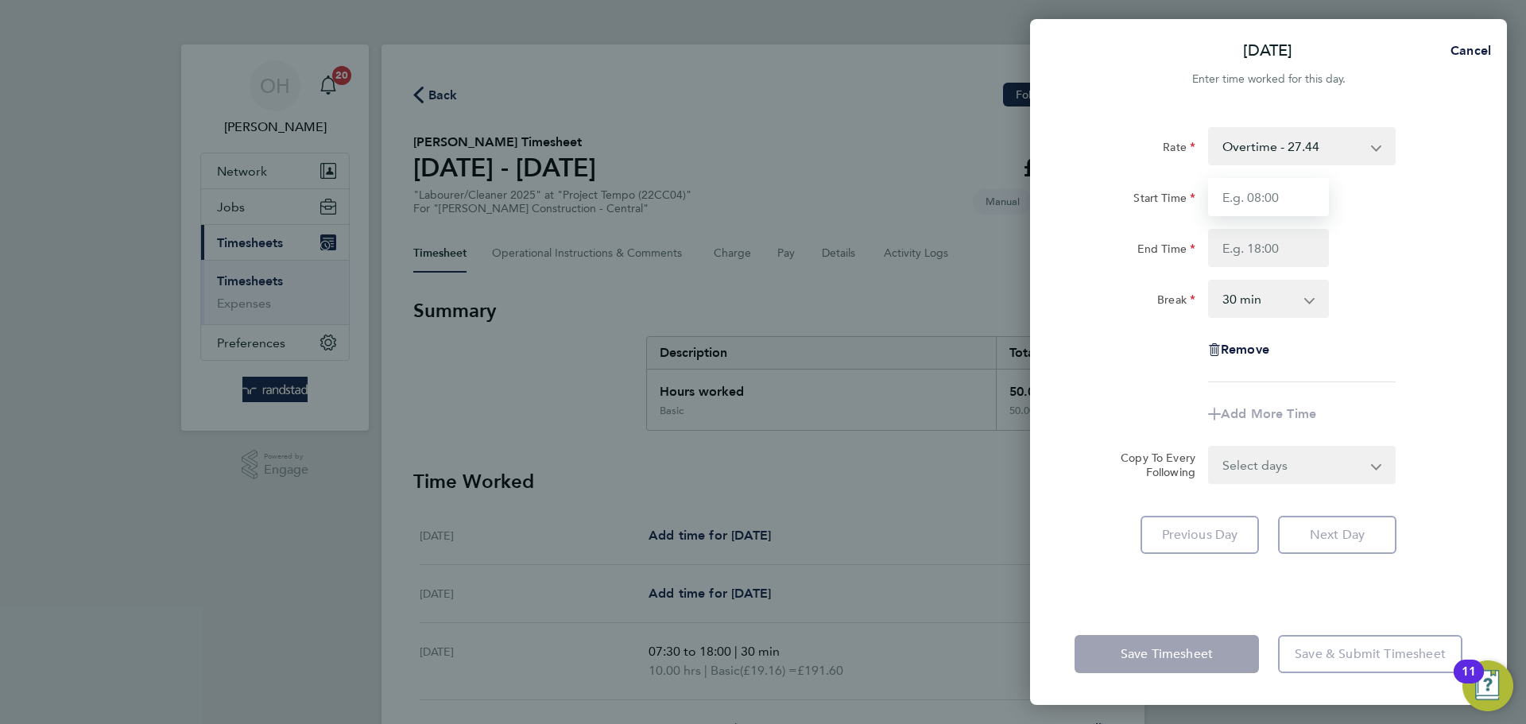
click at [1287, 198] on input "Start Time" at bounding box center [1268, 197] width 121 height 38
type input "07:30"
type input "18:00"
click at [1435, 266] on div "End Time 18:00" at bounding box center [1268, 248] width 401 height 38
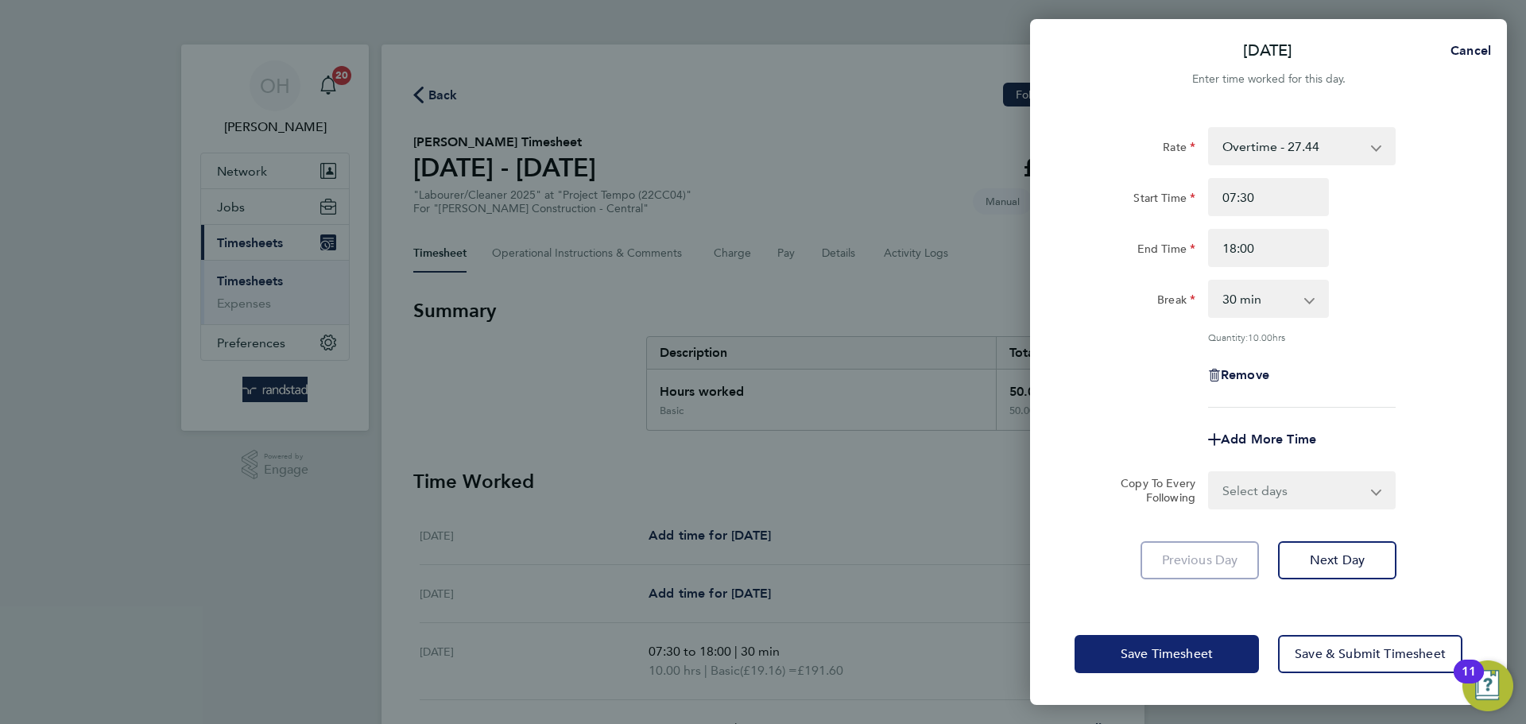
click at [1158, 642] on button "Save Timesheet" at bounding box center [1167, 654] width 184 height 38
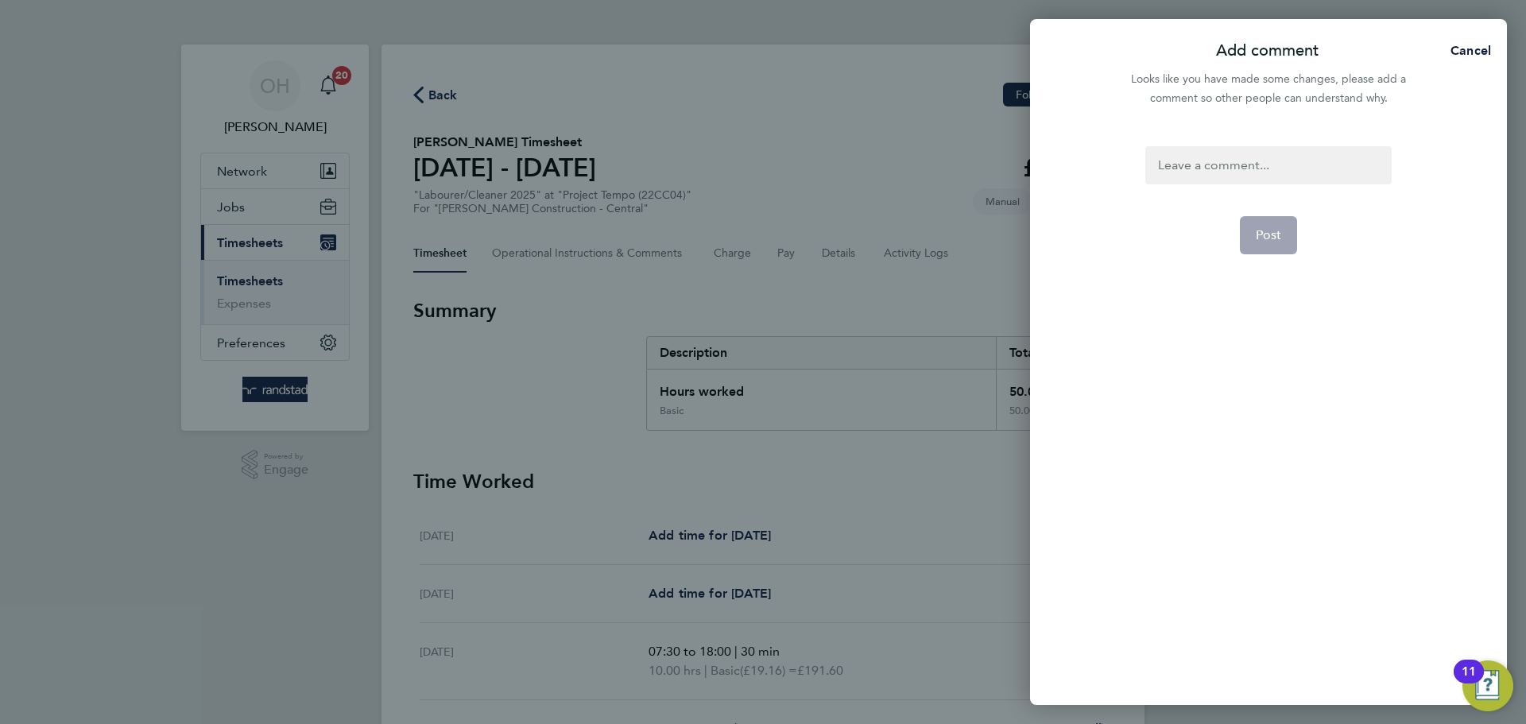
click at [1238, 161] on div at bounding box center [1269, 165] width 246 height 38
click at [1285, 237] on button "Post" at bounding box center [1269, 235] width 58 height 38
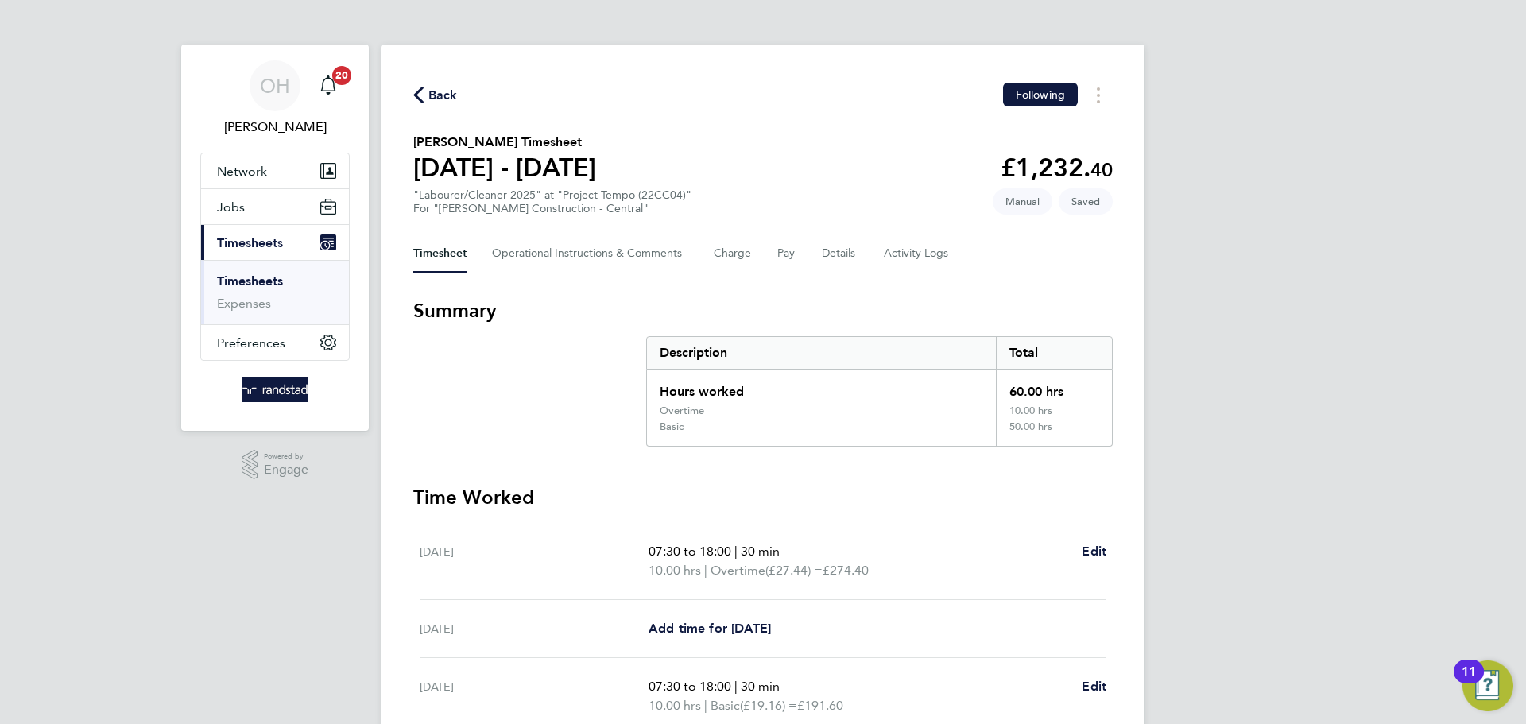
scroll to position [459, 0]
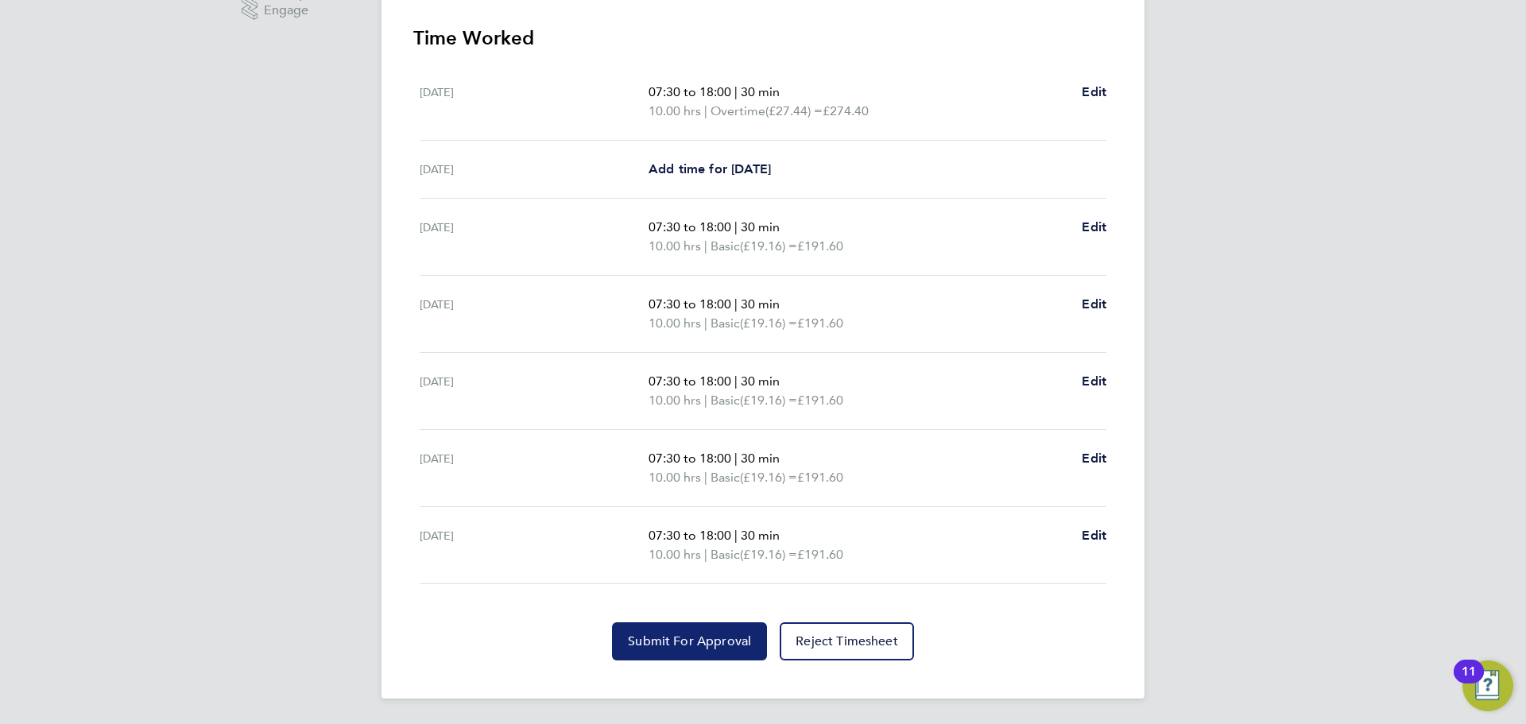
click at [667, 653] on button "Submit For Approval" at bounding box center [689, 641] width 155 height 38
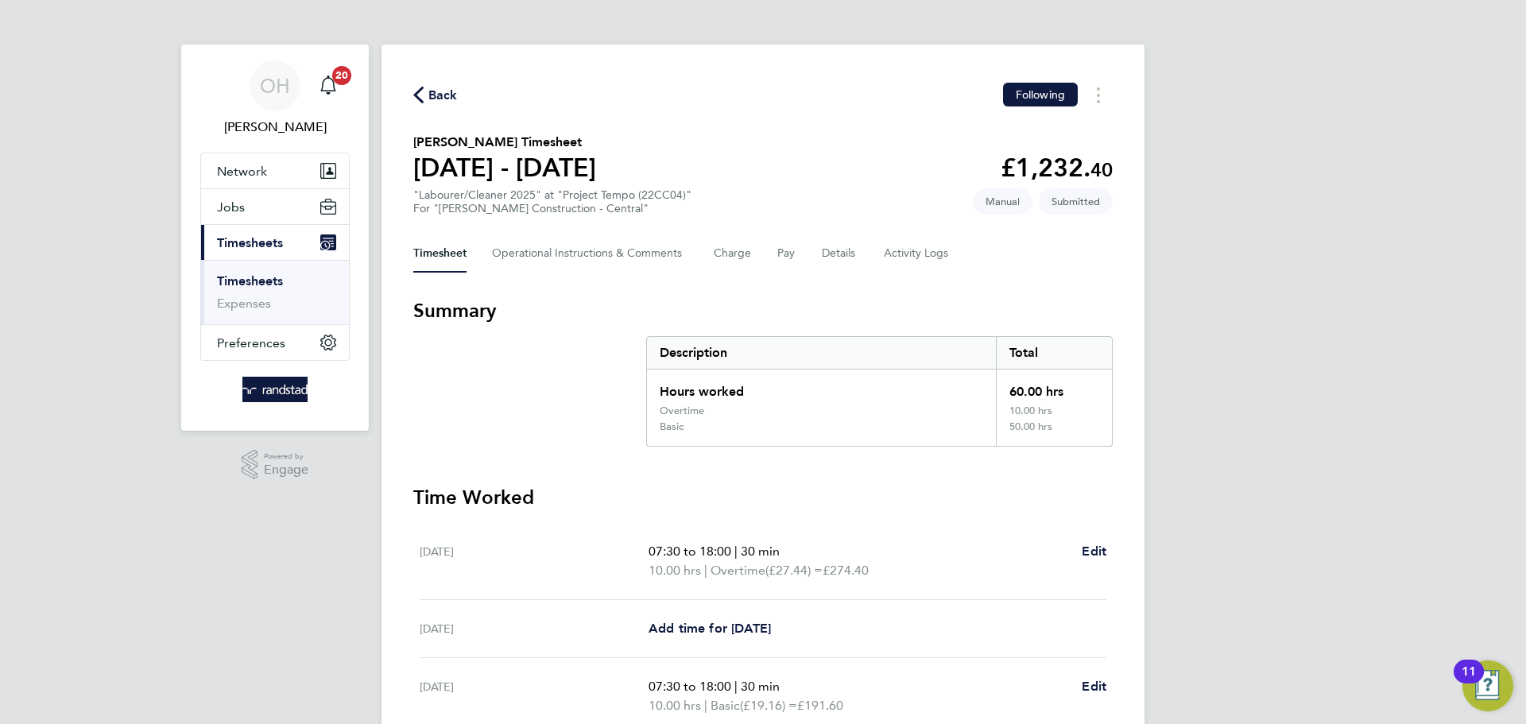
click at [426, 90] on span "Back" at bounding box center [435, 94] width 45 height 15
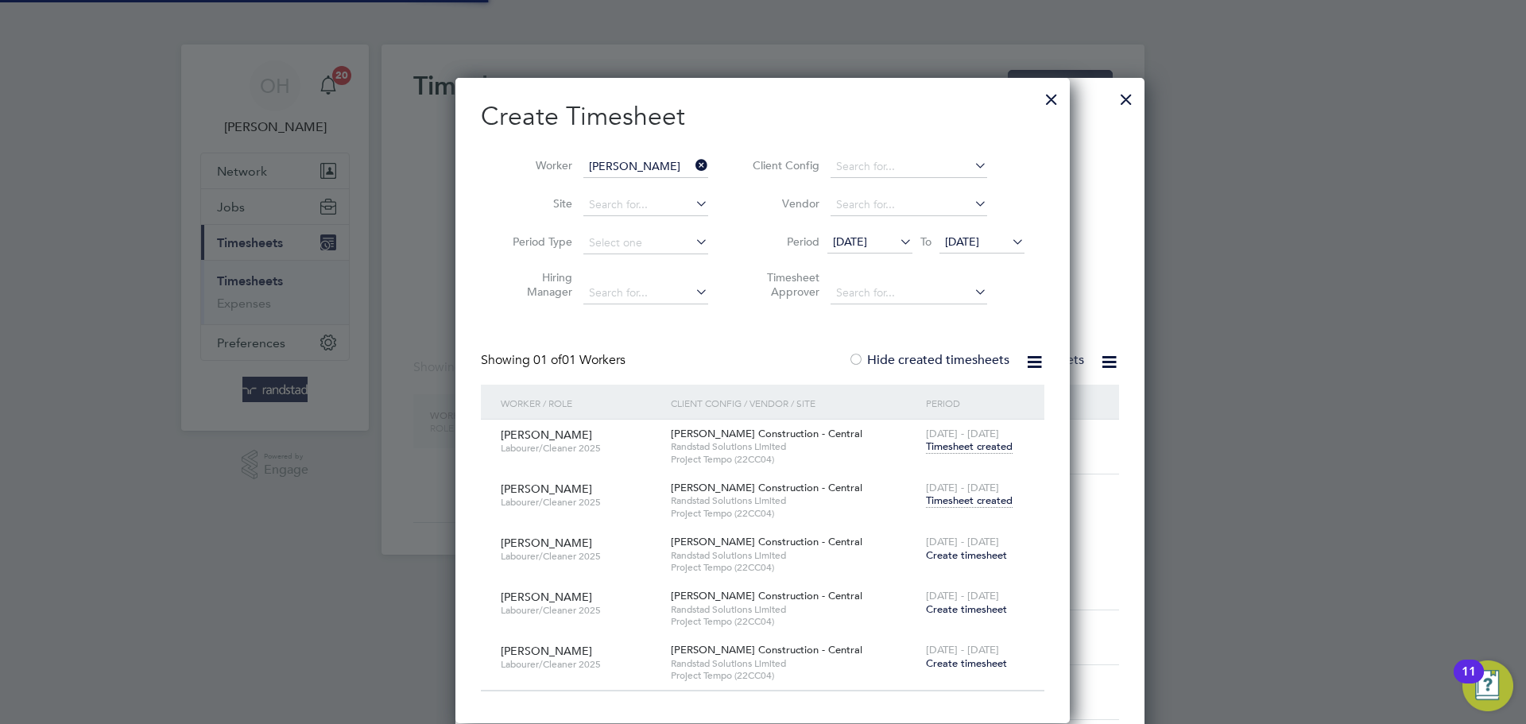
scroll to position [8, 8]
click at [692, 160] on icon at bounding box center [692, 165] width 0 height 22
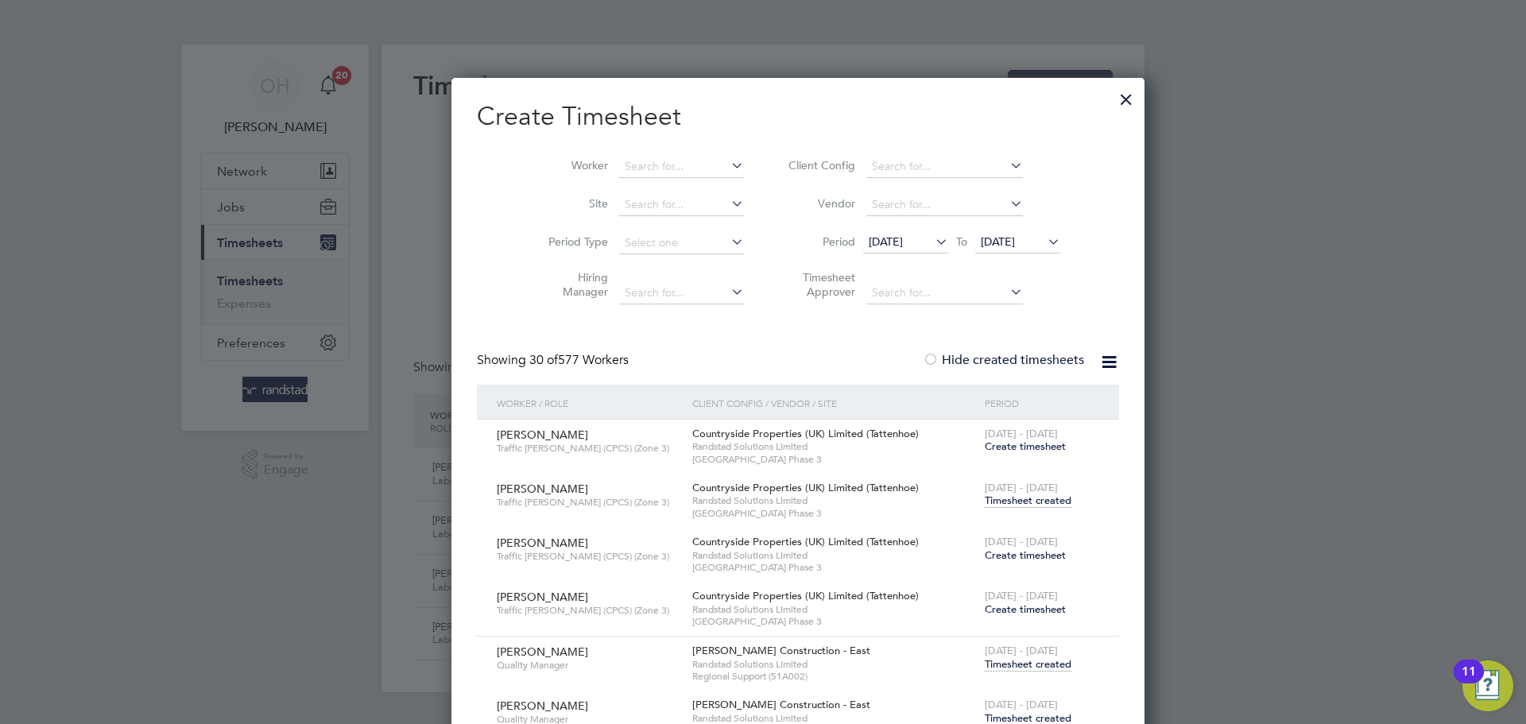
click at [728, 160] on icon at bounding box center [728, 165] width 0 height 22
click at [642, 160] on input at bounding box center [681, 167] width 125 height 22
type input "m"
click at [712, 190] on b "Jatta" at bounding box center [725, 188] width 26 height 14
type input "[PERSON_NAME]"
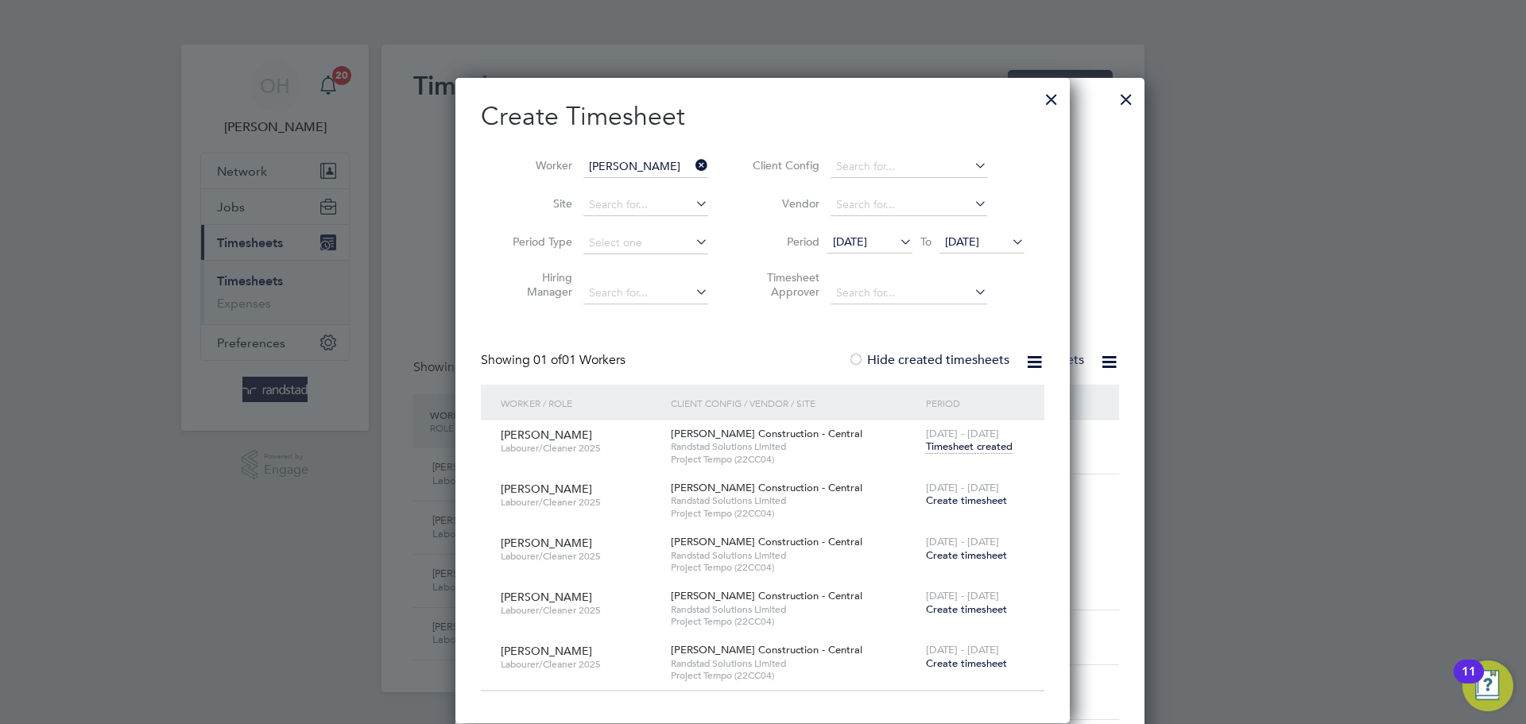
click at [948, 498] on span "Create timesheet" at bounding box center [966, 501] width 81 height 14
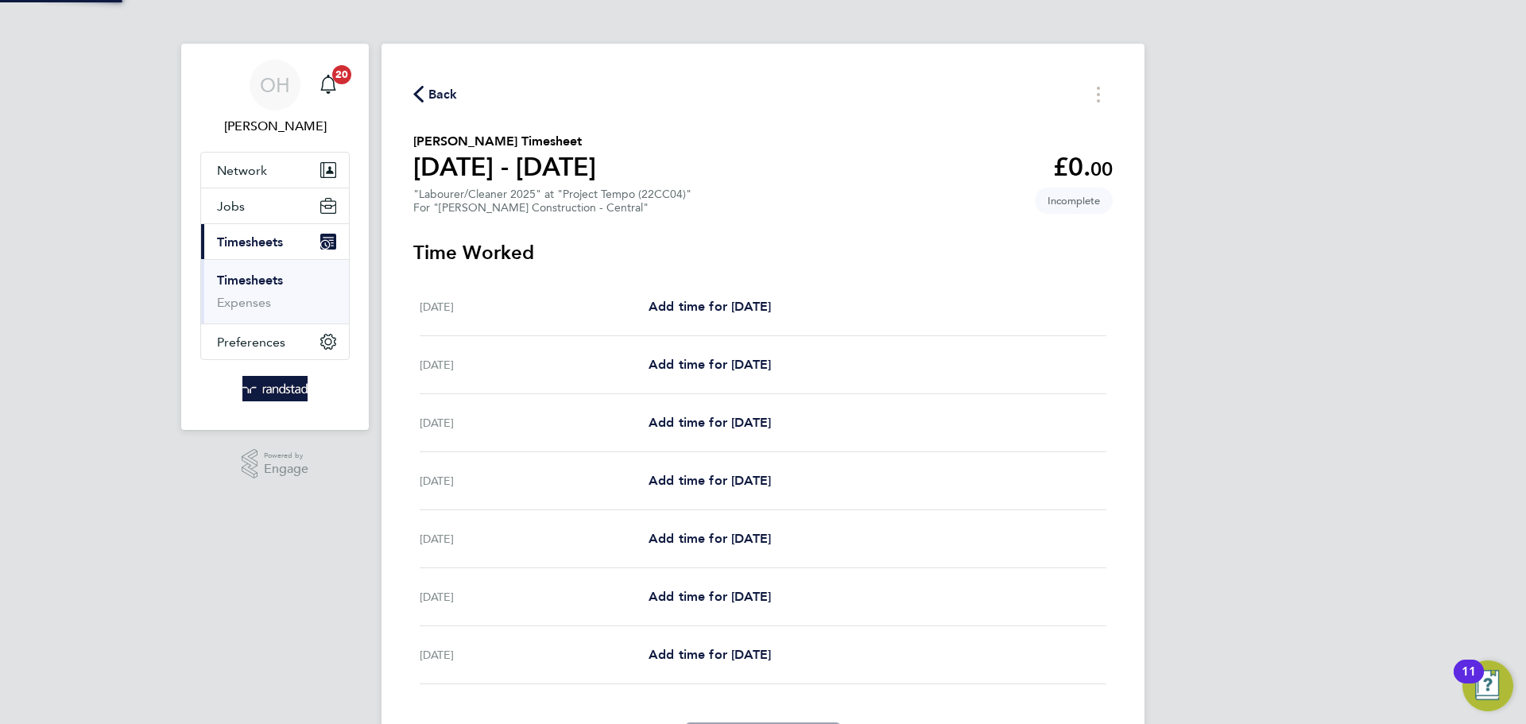
scroll to position [2, 0]
click at [712, 302] on span "Add time for [DATE]" at bounding box center [710, 305] width 122 height 15
select select "30"
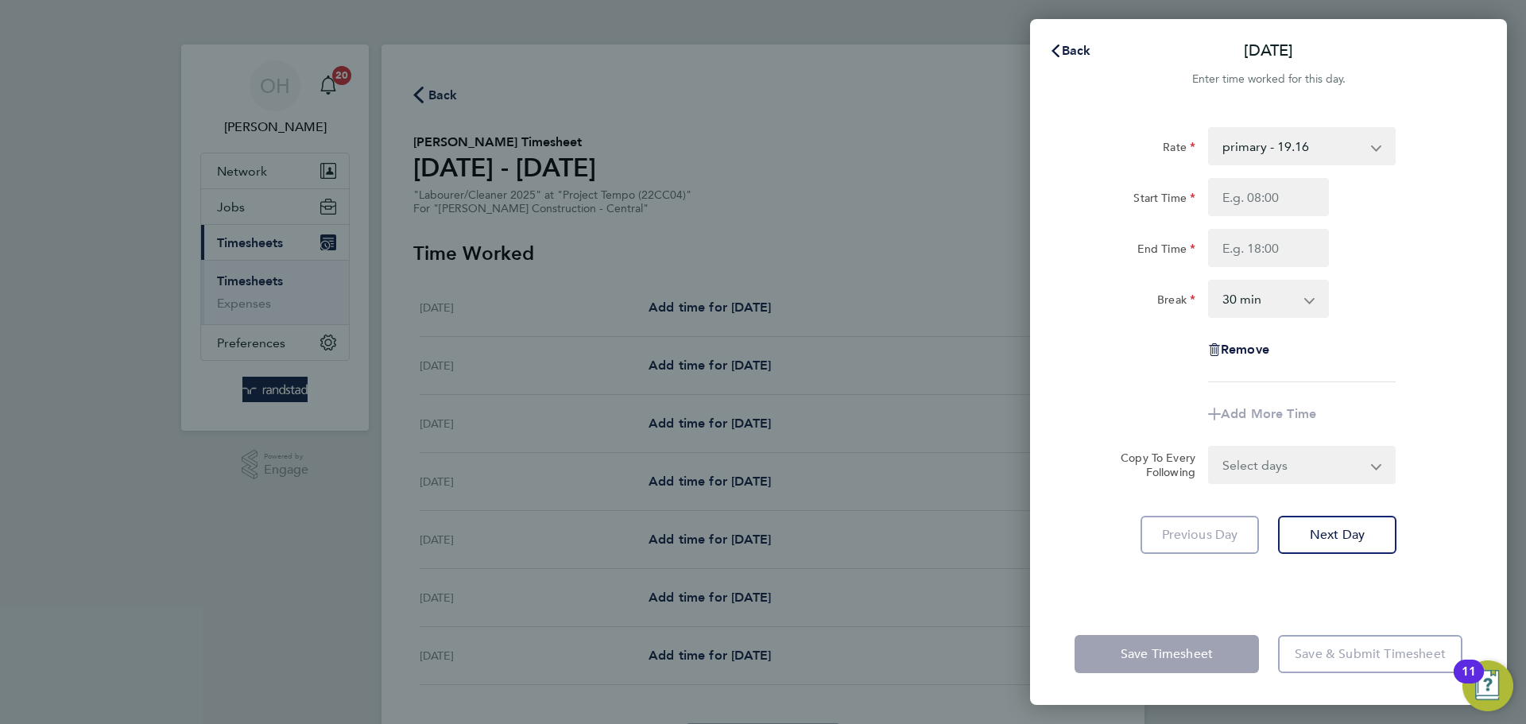
click at [1280, 135] on select "primary - 19.16 OT1 - 27.81 OT2 - 36.21" at bounding box center [1292, 146] width 165 height 35
select select "30"
click at [1266, 194] on input "Start Time" at bounding box center [1268, 197] width 121 height 38
type input "07:30"
click at [1235, 246] on input "End Time" at bounding box center [1268, 248] width 121 height 38
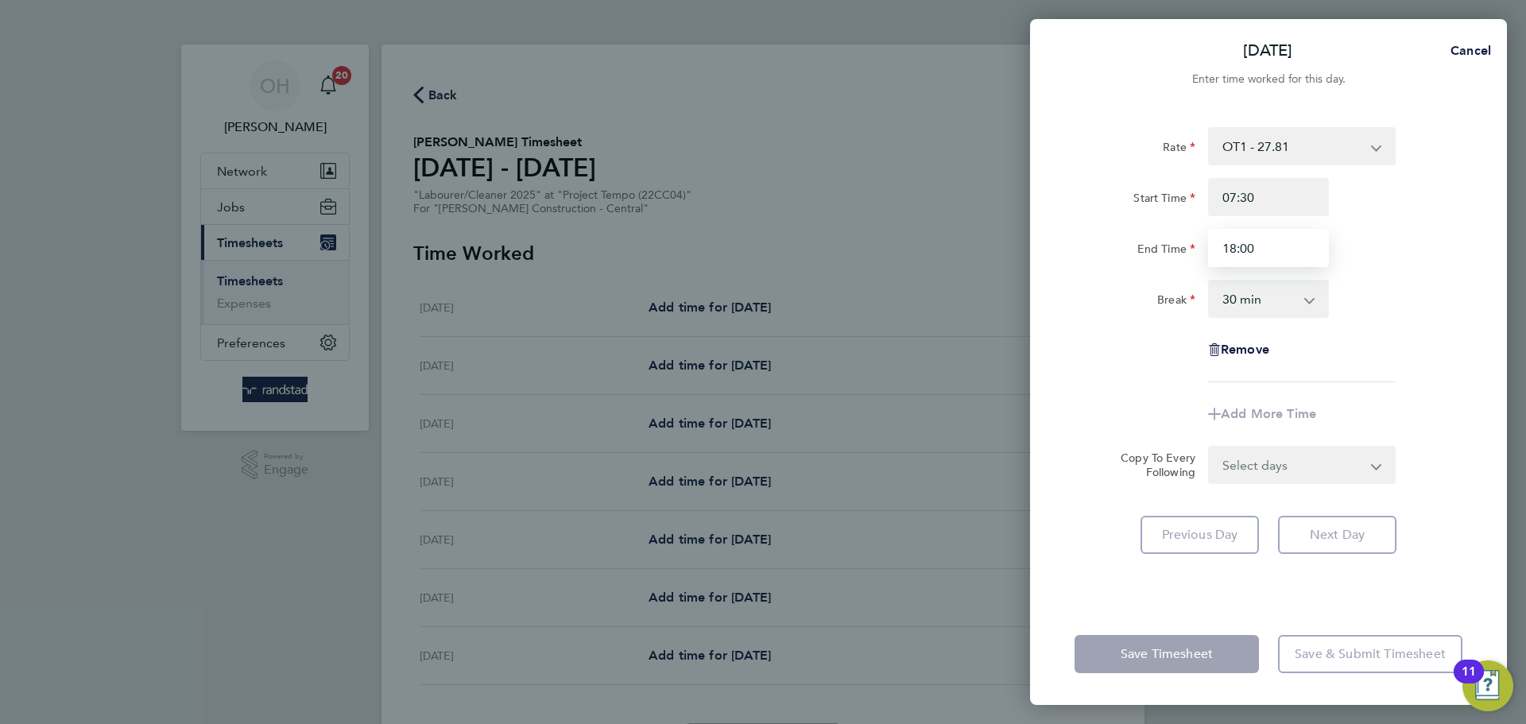
type input "18:00"
click at [1396, 248] on div "End Time 18:00" at bounding box center [1268, 248] width 401 height 38
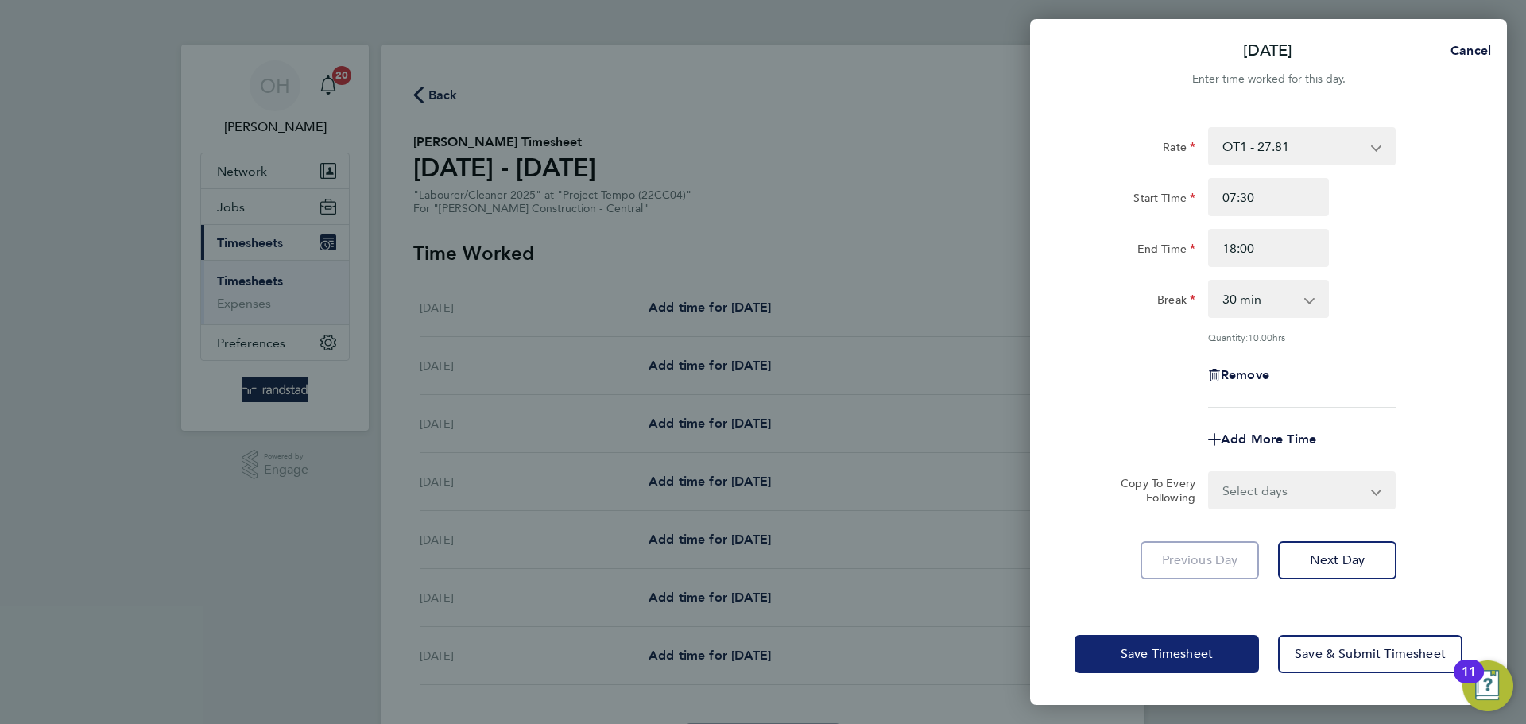
click at [1234, 659] on button "Save Timesheet" at bounding box center [1167, 654] width 184 height 38
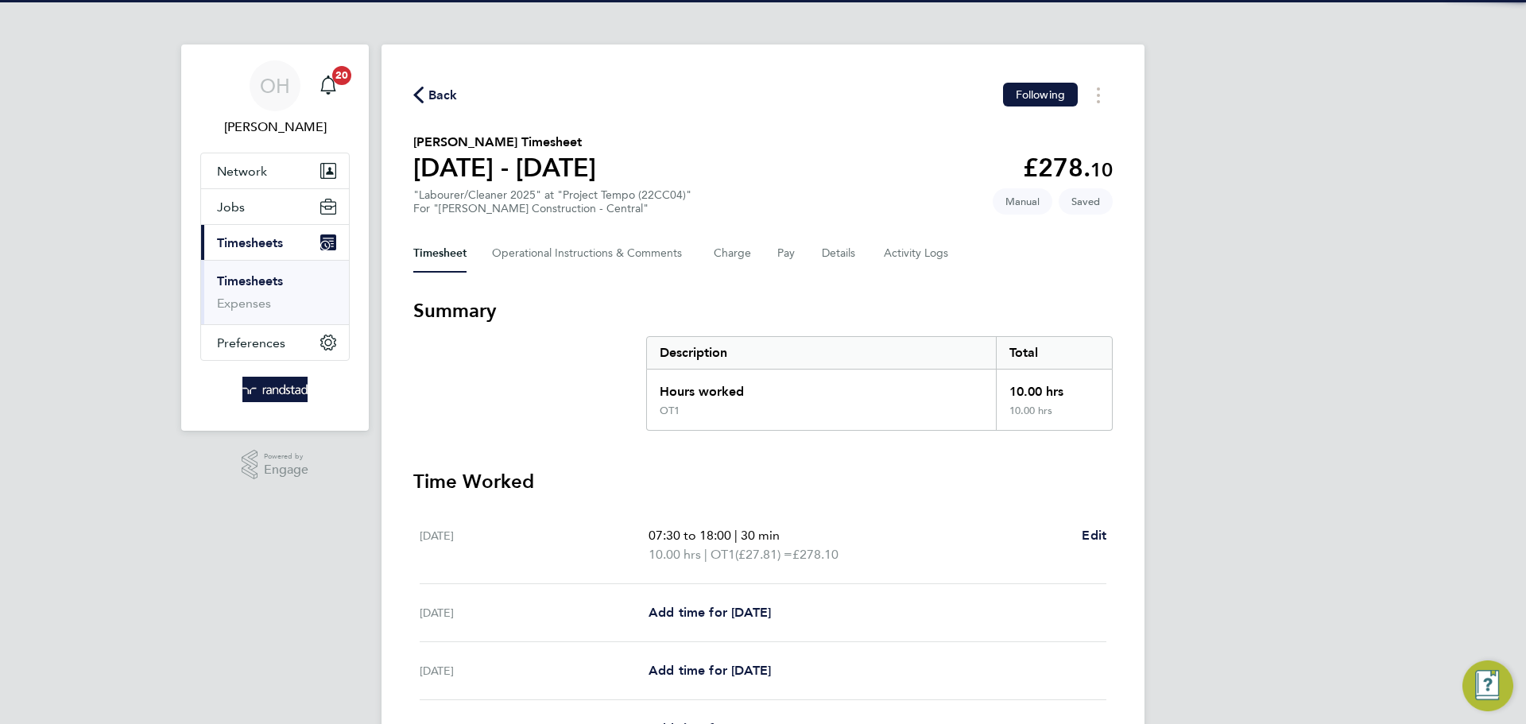
scroll to position [348, 0]
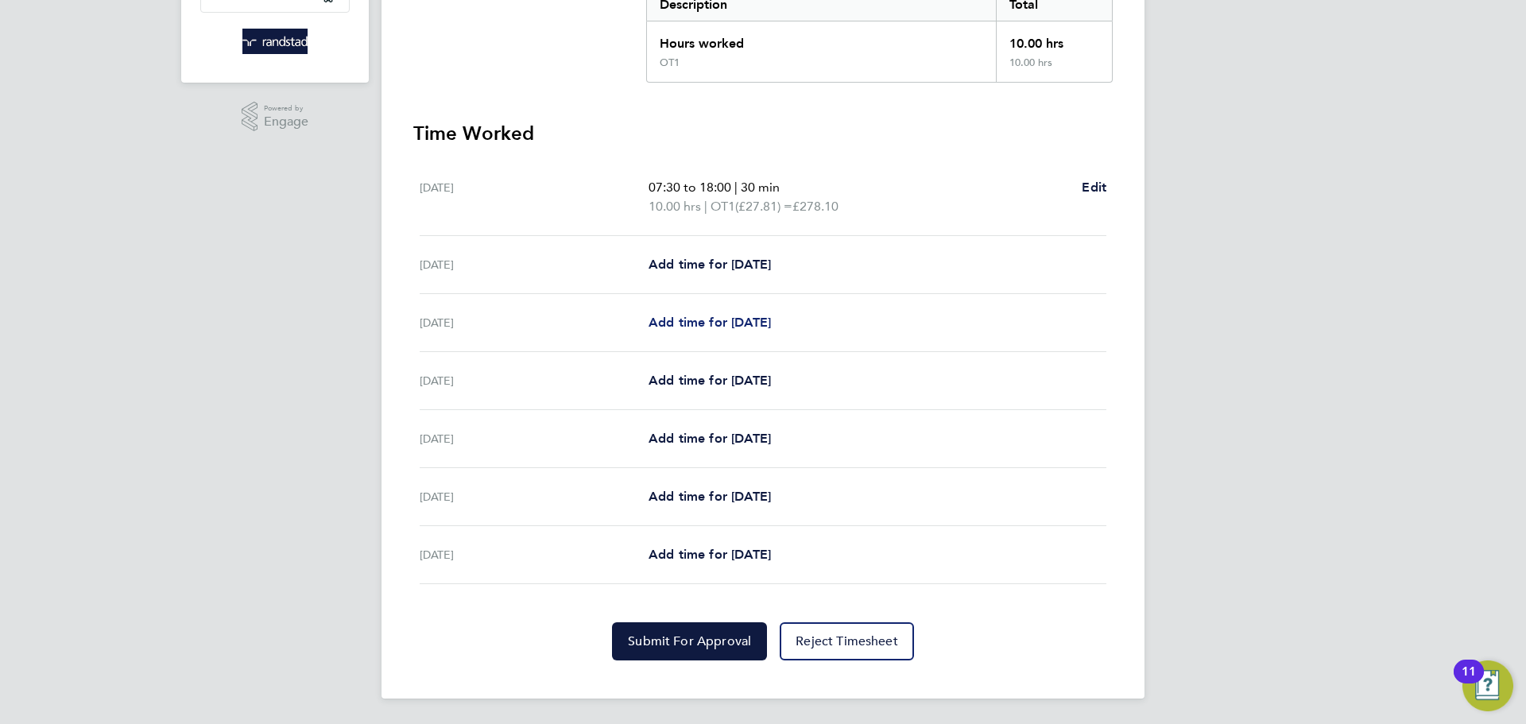
click at [719, 316] on span "Add time for [DATE]" at bounding box center [710, 322] width 122 height 15
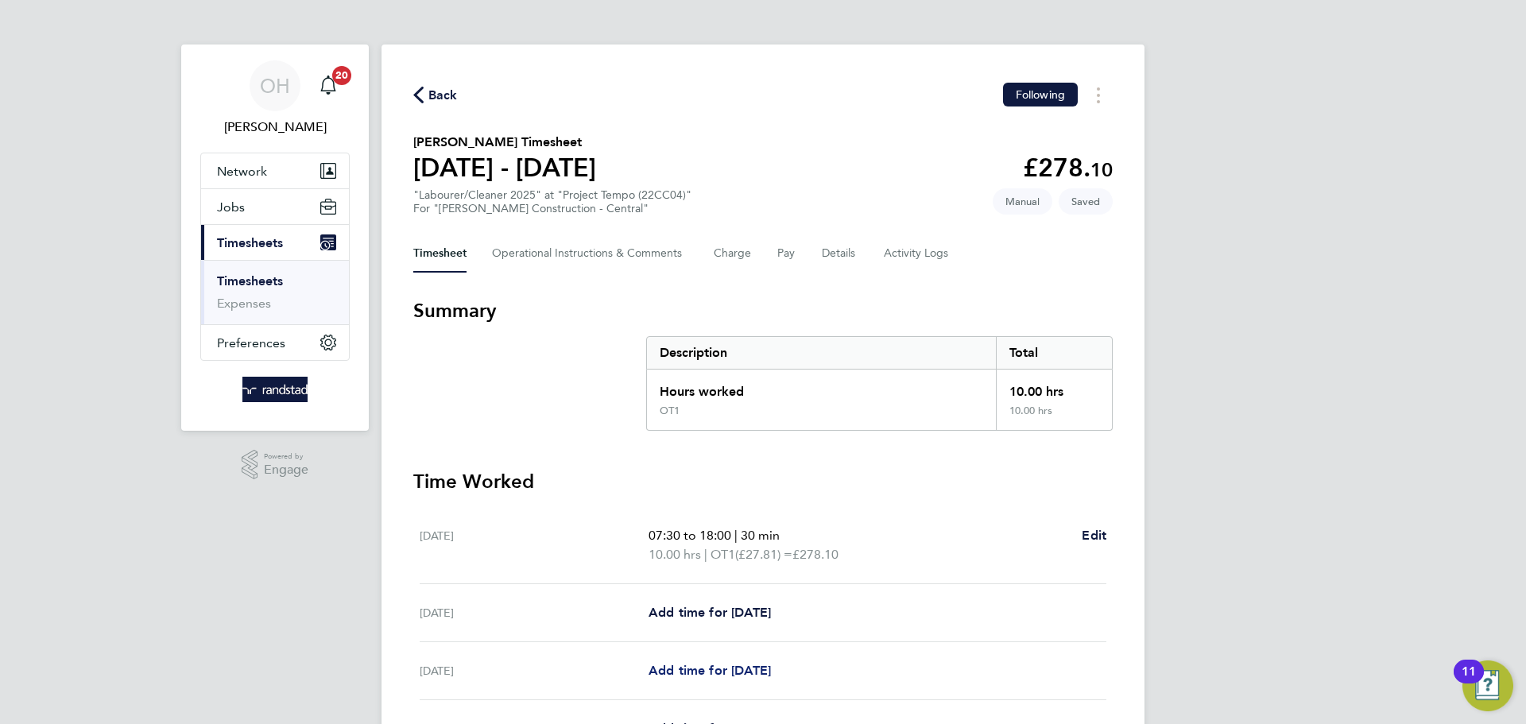
select select "30"
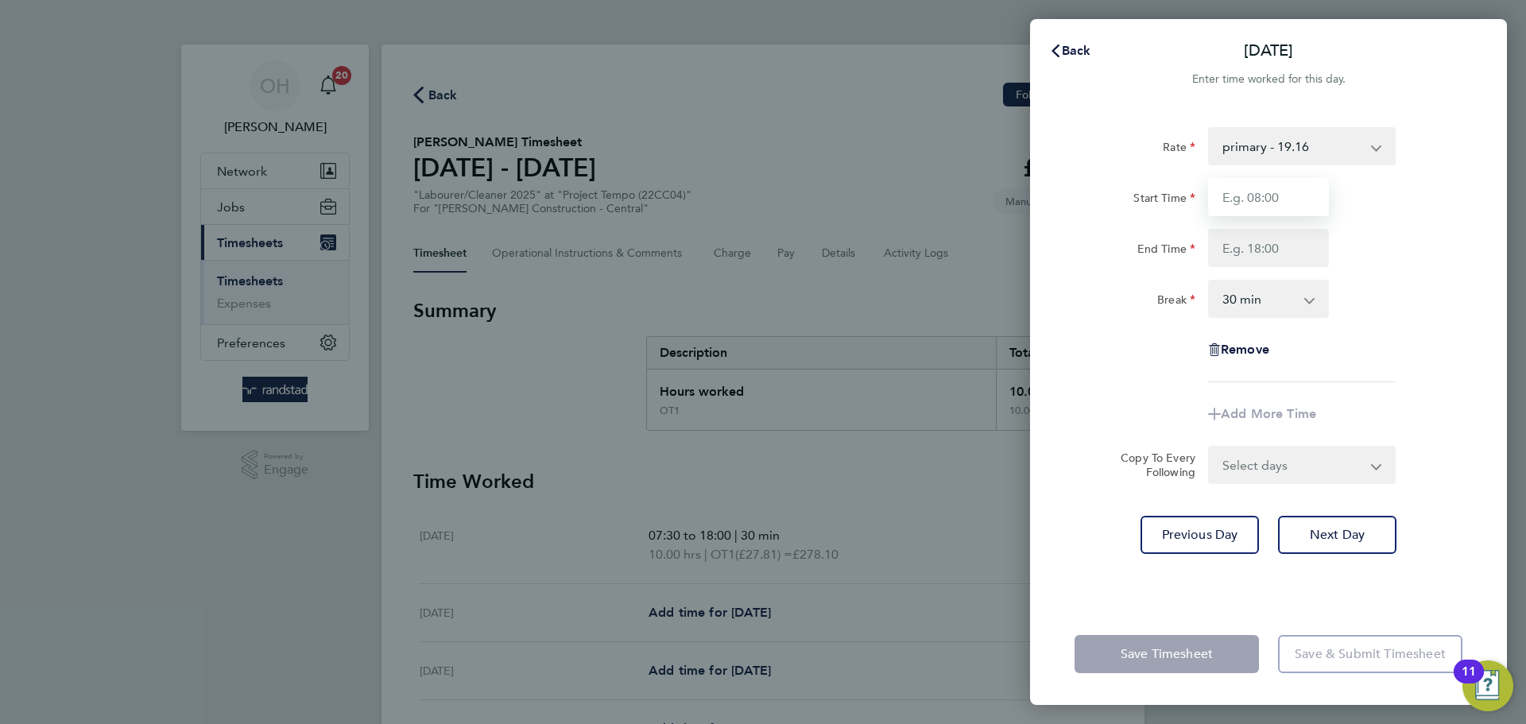
click at [1265, 202] on input "Start Time" at bounding box center [1268, 197] width 121 height 38
type input "07:30"
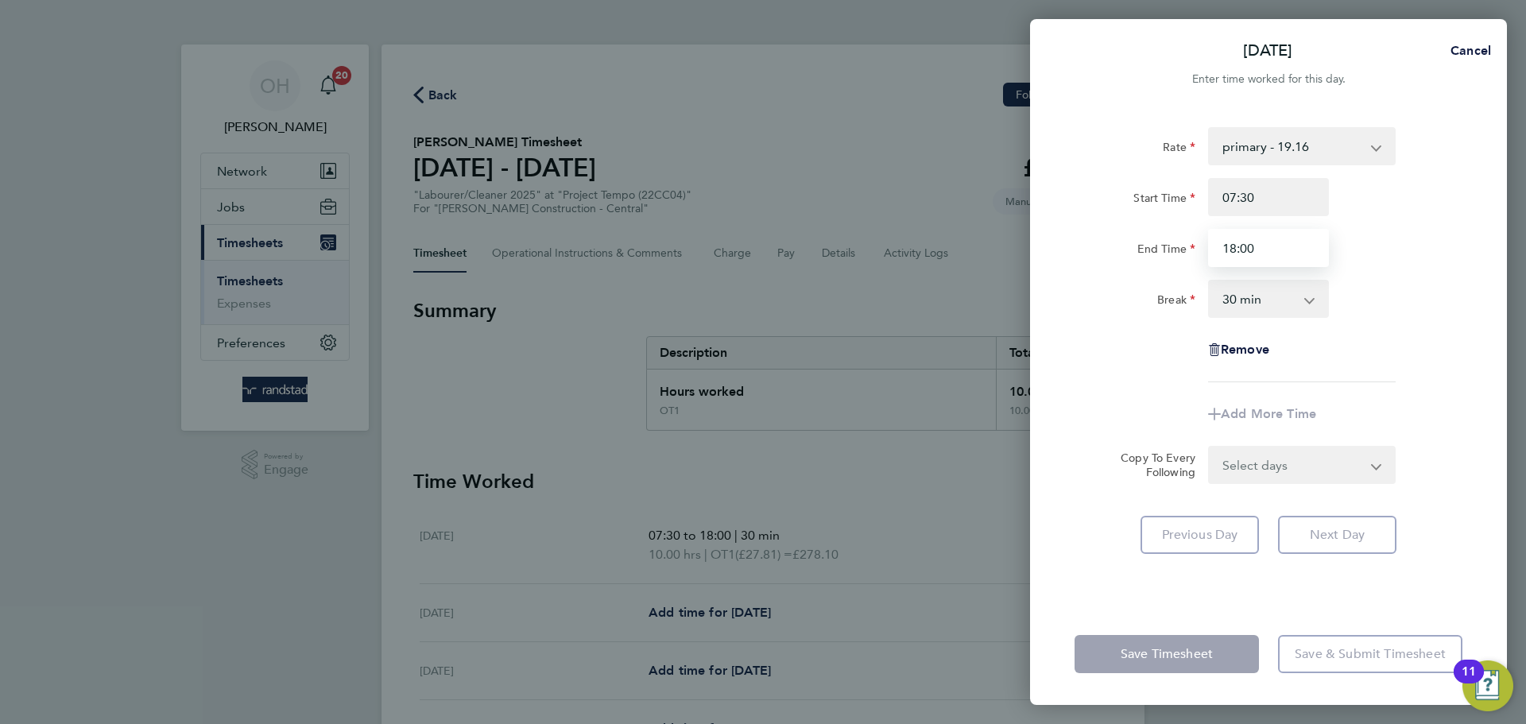
type input "18:00"
click at [1445, 211] on div "Start Time 07:30" at bounding box center [1268, 197] width 401 height 38
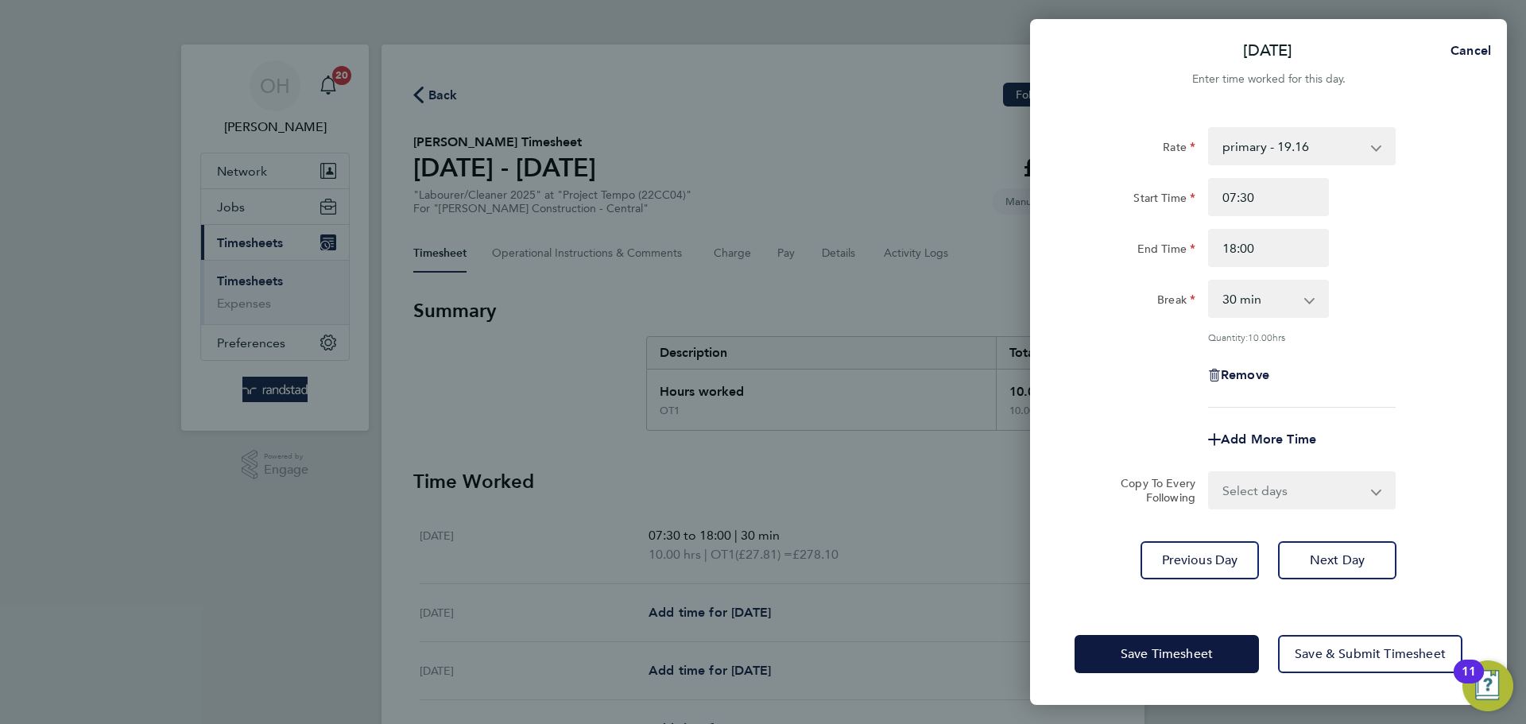
click at [1275, 490] on select "Select days Day [DATE] [DATE] [DATE] [DATE]" at bounding box center [1293, 490] width 167 height 35
select select "DAY"
click at [1210, 473] on select "Select days Day [DATE] [DATE] [DATE] [DATE]" at bounding box center [1293, 490] width 167 height 35
select select "[DATE]"
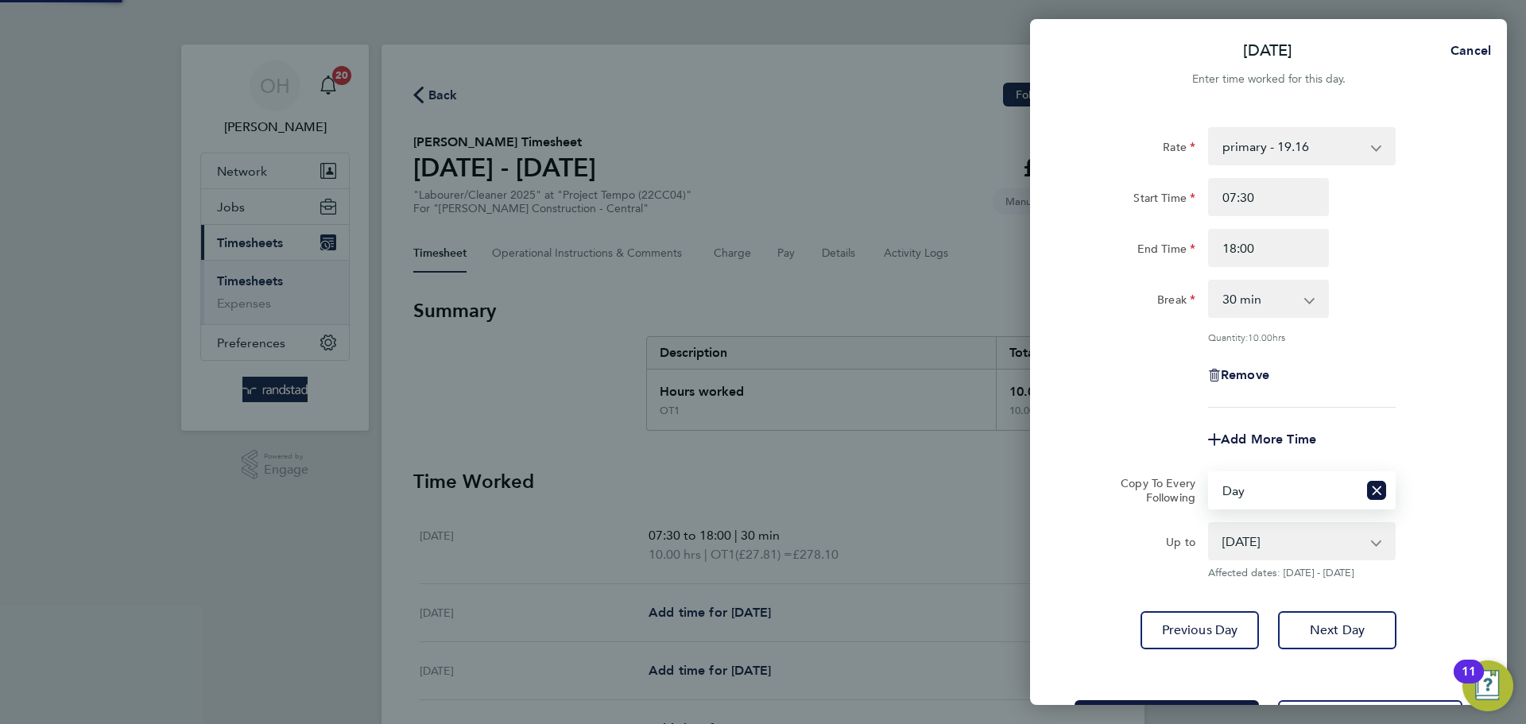
scroll to position [64, 0]
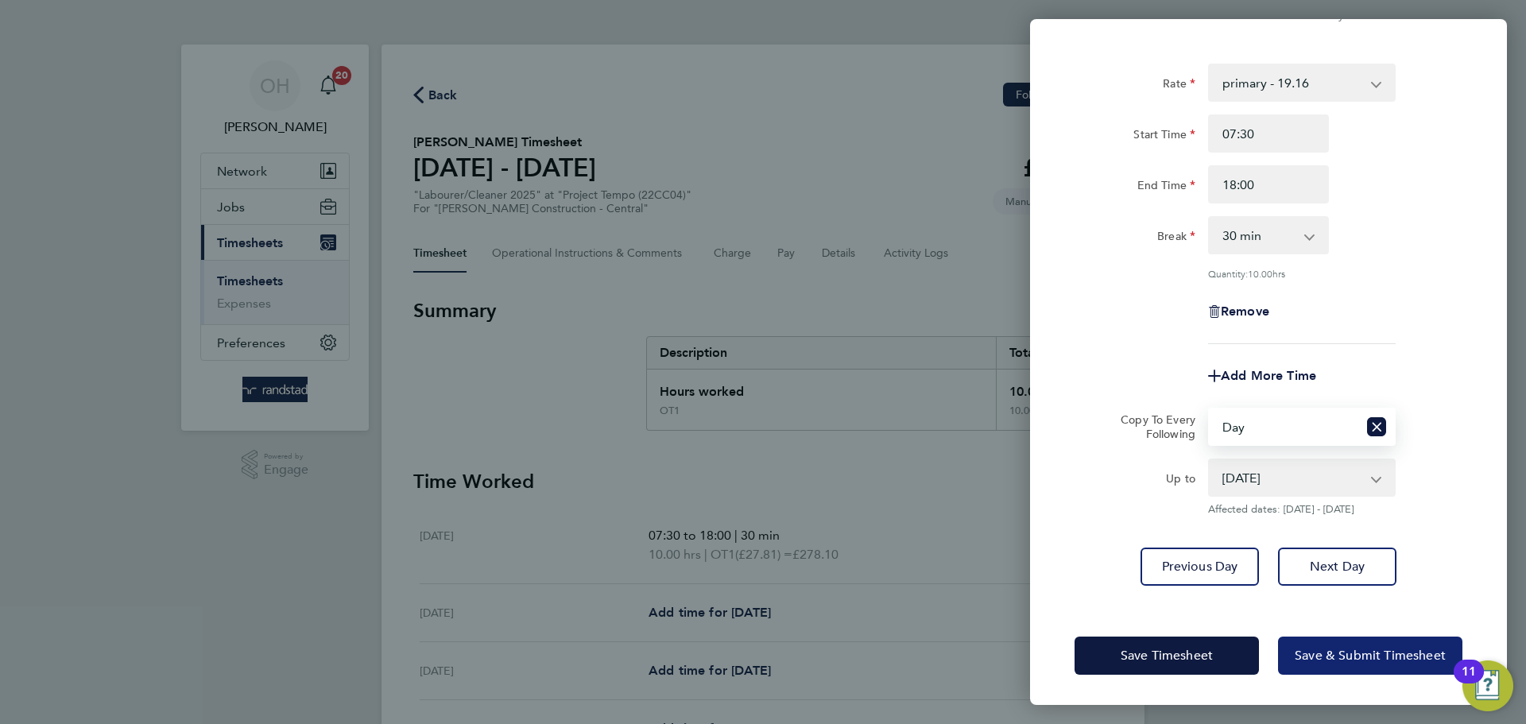
click at [1332, 649] on span "Save & Submit Timesheet" at bounding box center [1370, 656] width 151 height 16
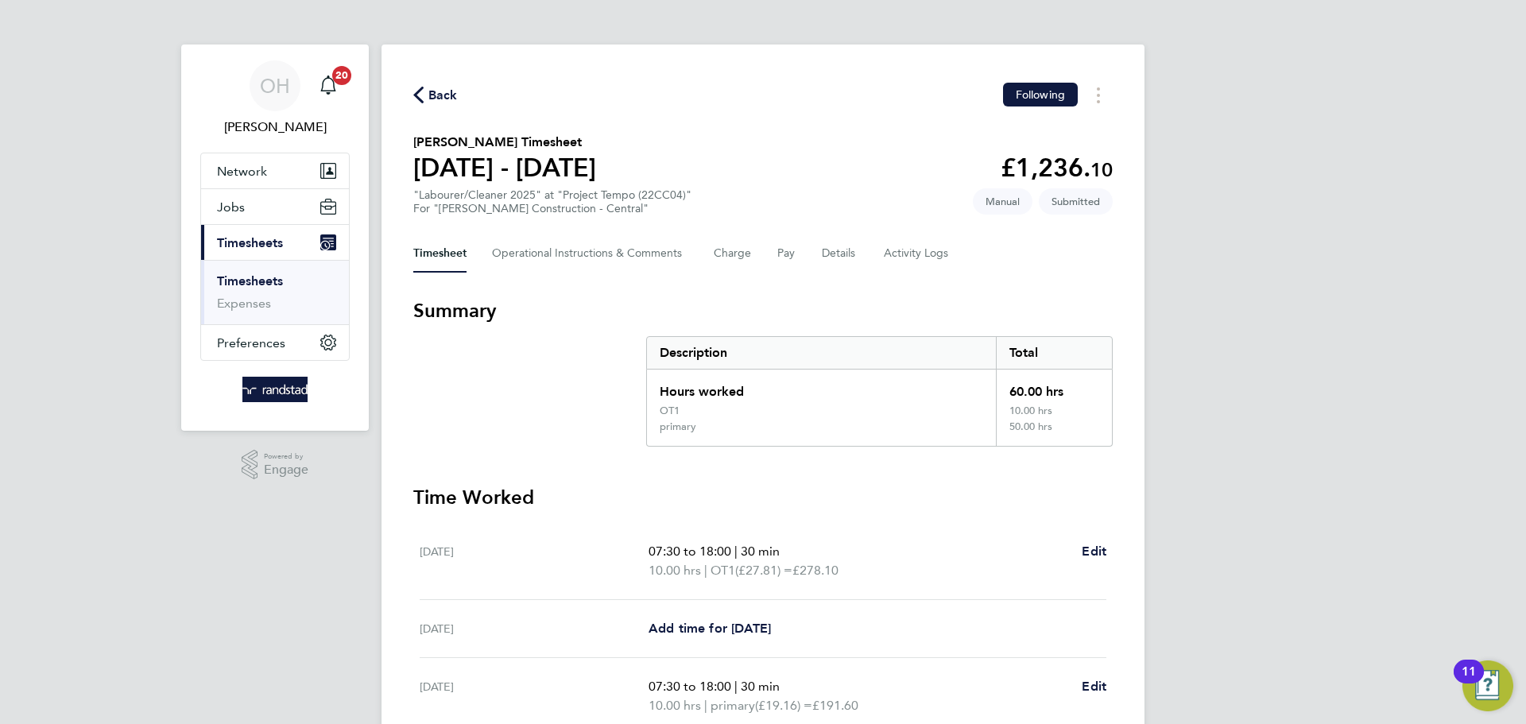
click at [422, 91] on icon "button" at bounding box center [418, 95] width 10 height 17
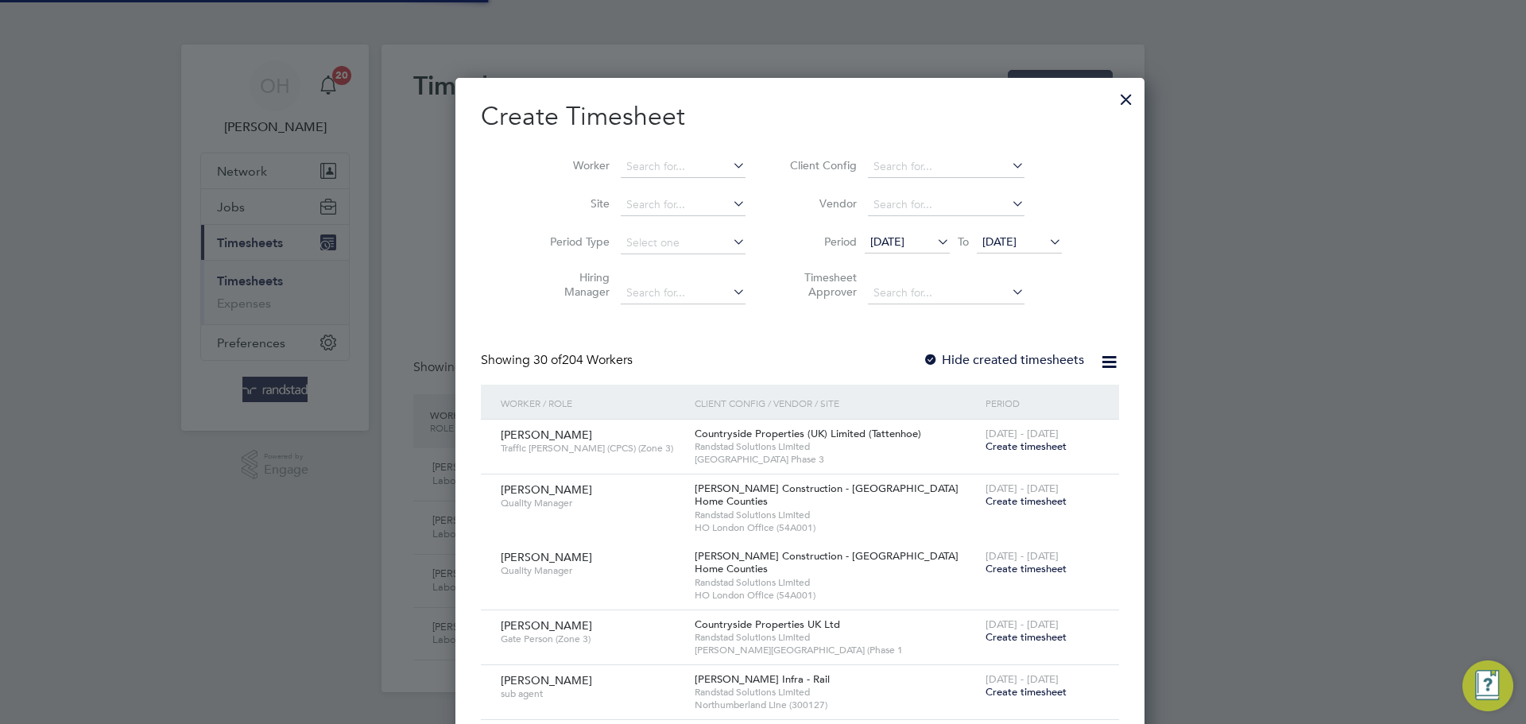
scroll to position [41, 138]
click at [1112, 105] on div at bounding box center [1126, 95] width 29 height 29
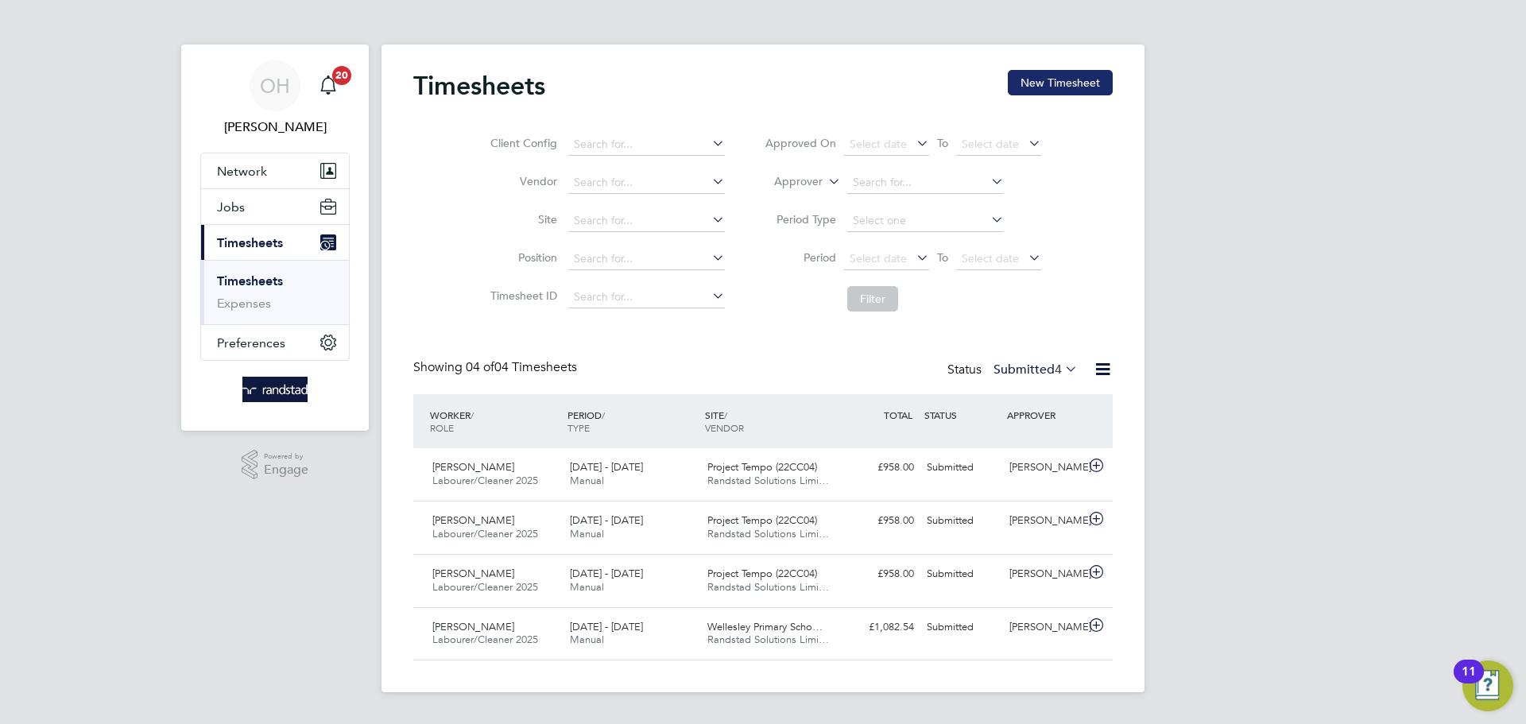
click at [1052, 84] on button "New Timesheet" at bounding box center [1060, 82] width 105 height 25
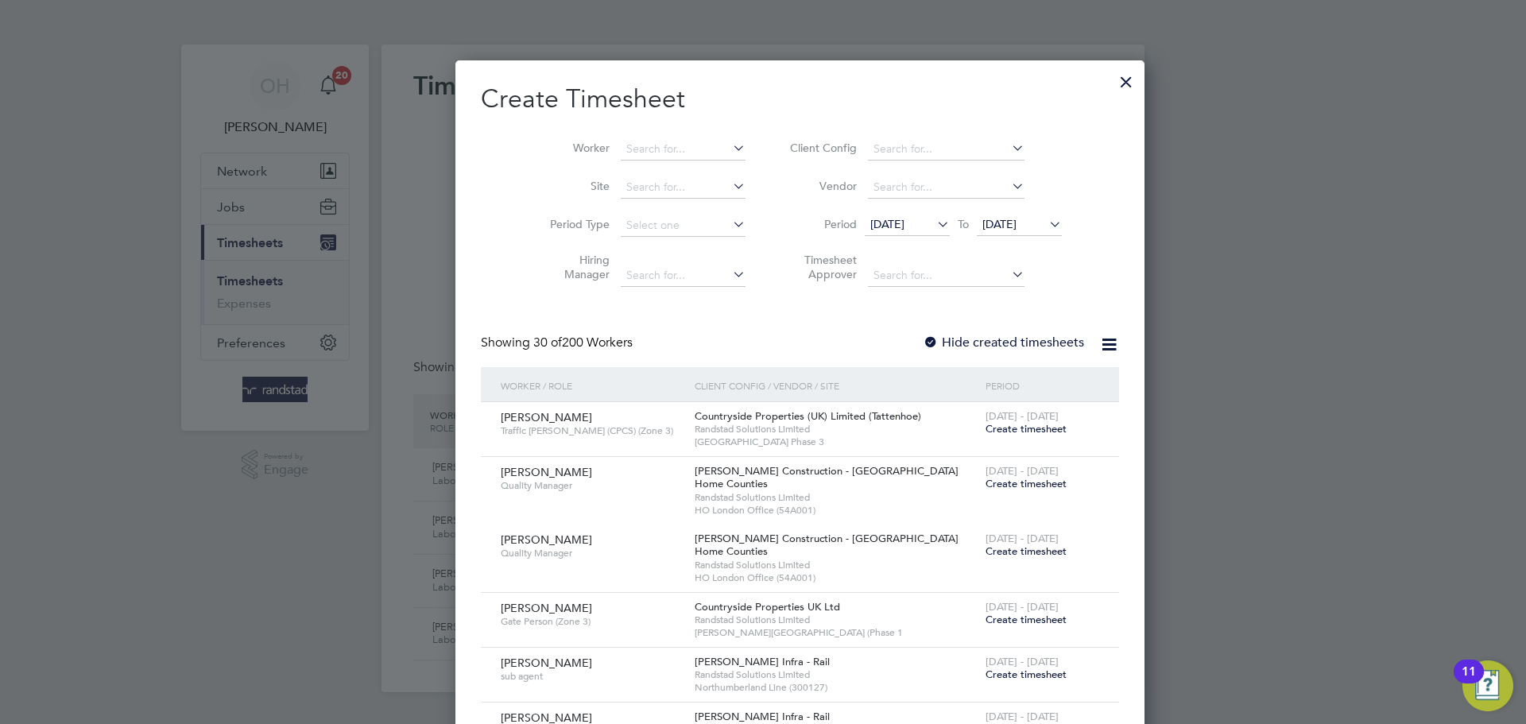
scroll to position [2745, 615]
click at [1112, 87] on div at bounding box center [1126, 78] width 29 height 29
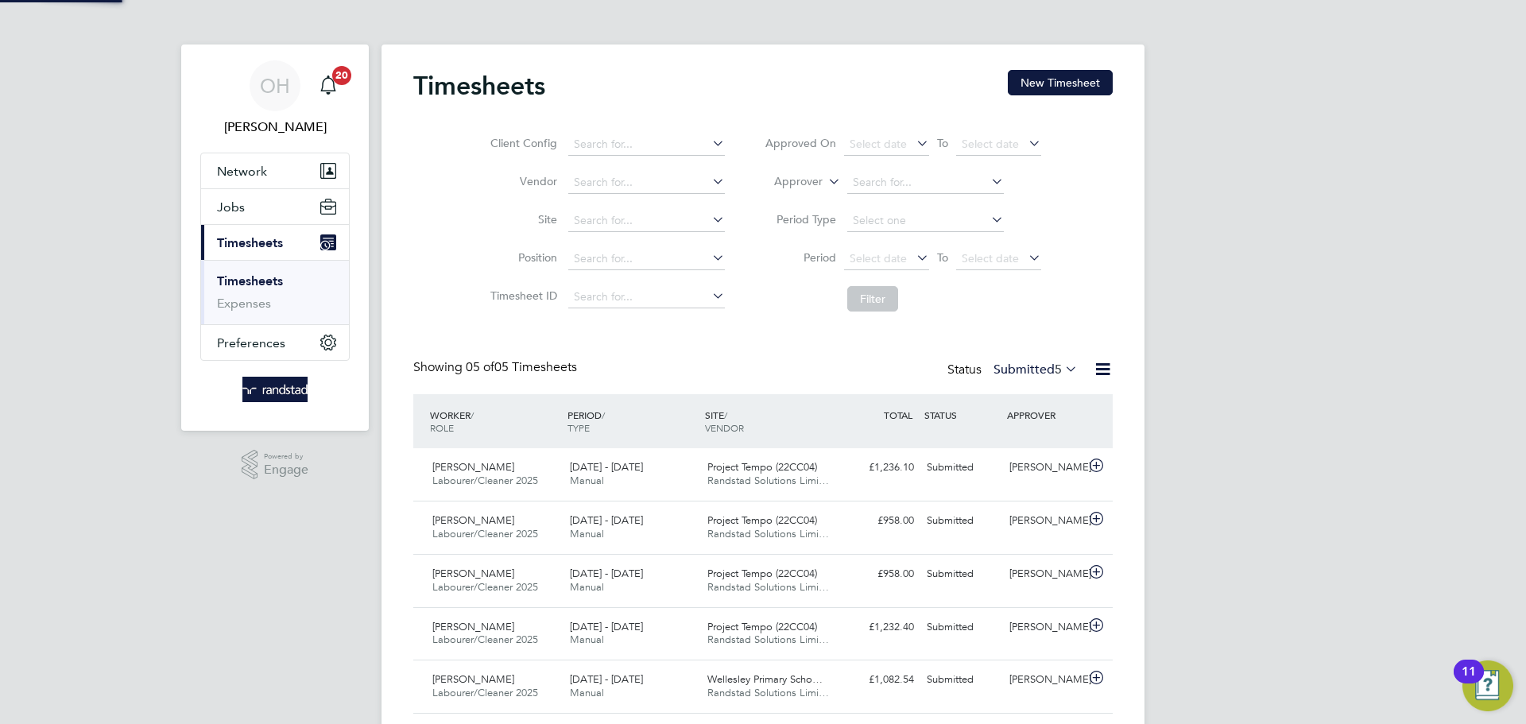
scroll to position [41, 138]
click at [1082, 92] on button "New Timesheet" at bounding box center [1060, 82] width 105 height 25
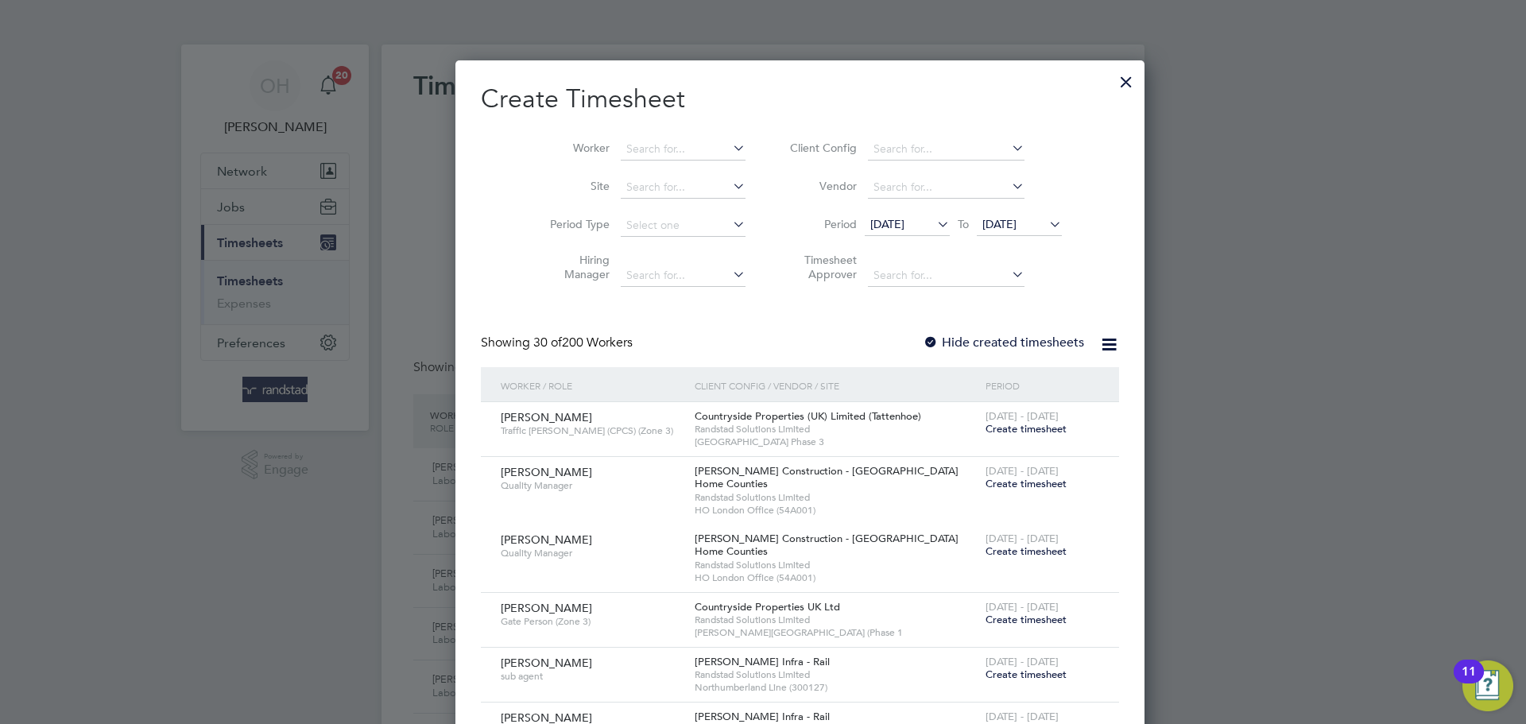
scroll to position [2745, 615]
click at [638, 148] on input at bounding box center [683, 149] width 125 height 22
click at [623, 173] on li "Rij kaard Manu" at bounding box center [646, 170] width 126 height 21
type input "[PERSON_NAME]"
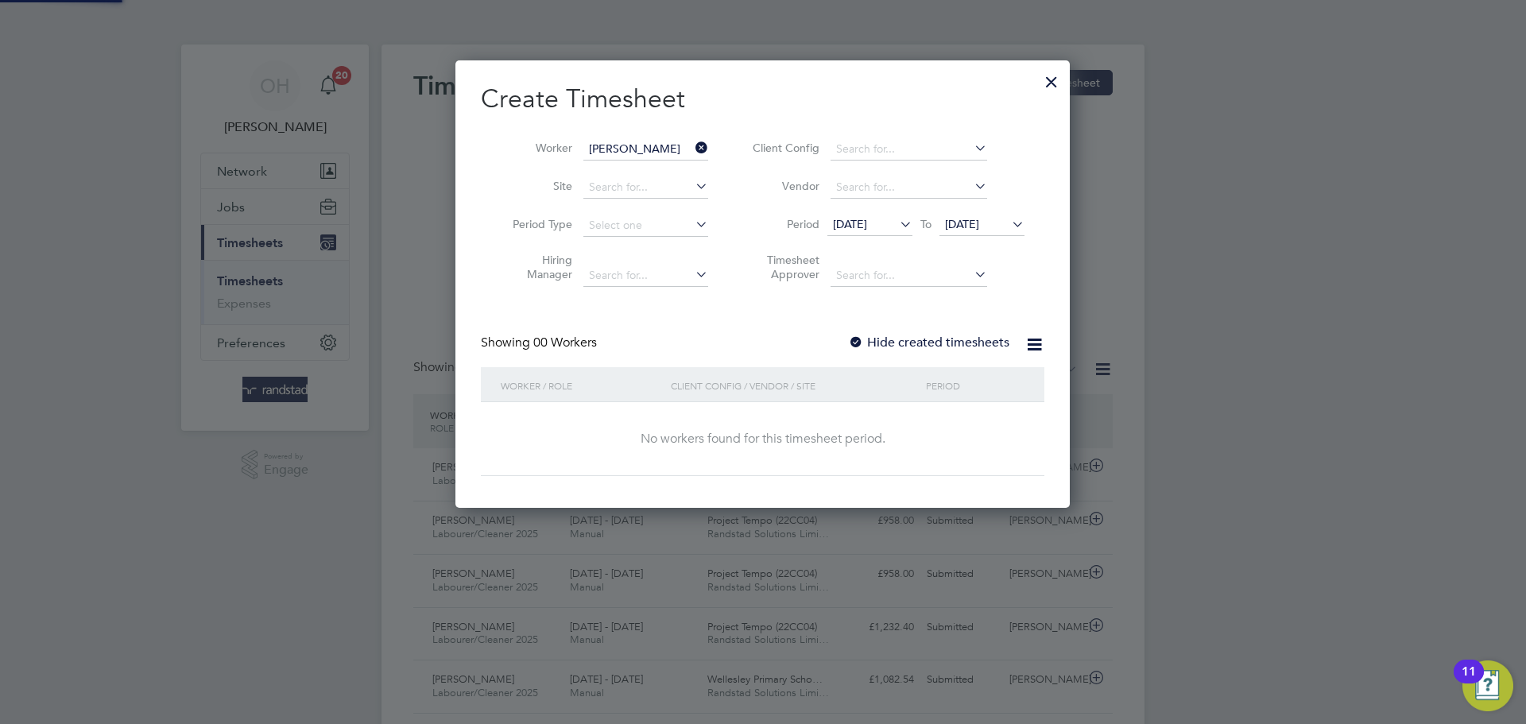
scroll to position [448, 615]
click at [1009, 228] on icon at bounding box center [1009, 224] width 0 height 22
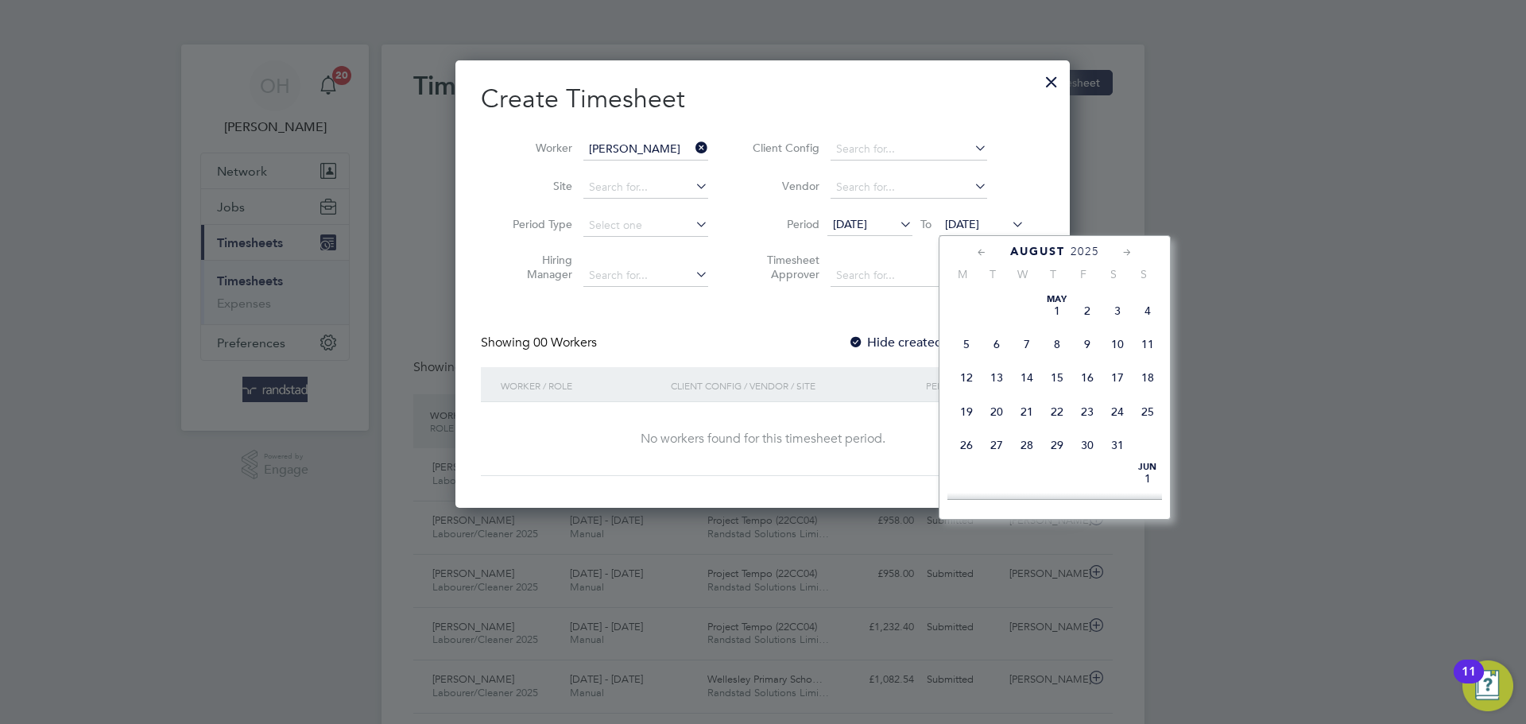
scroll to position [529, 0]
click at [1148, 434] on span "24" at bounding box center [1148, 419] width 30 height 30
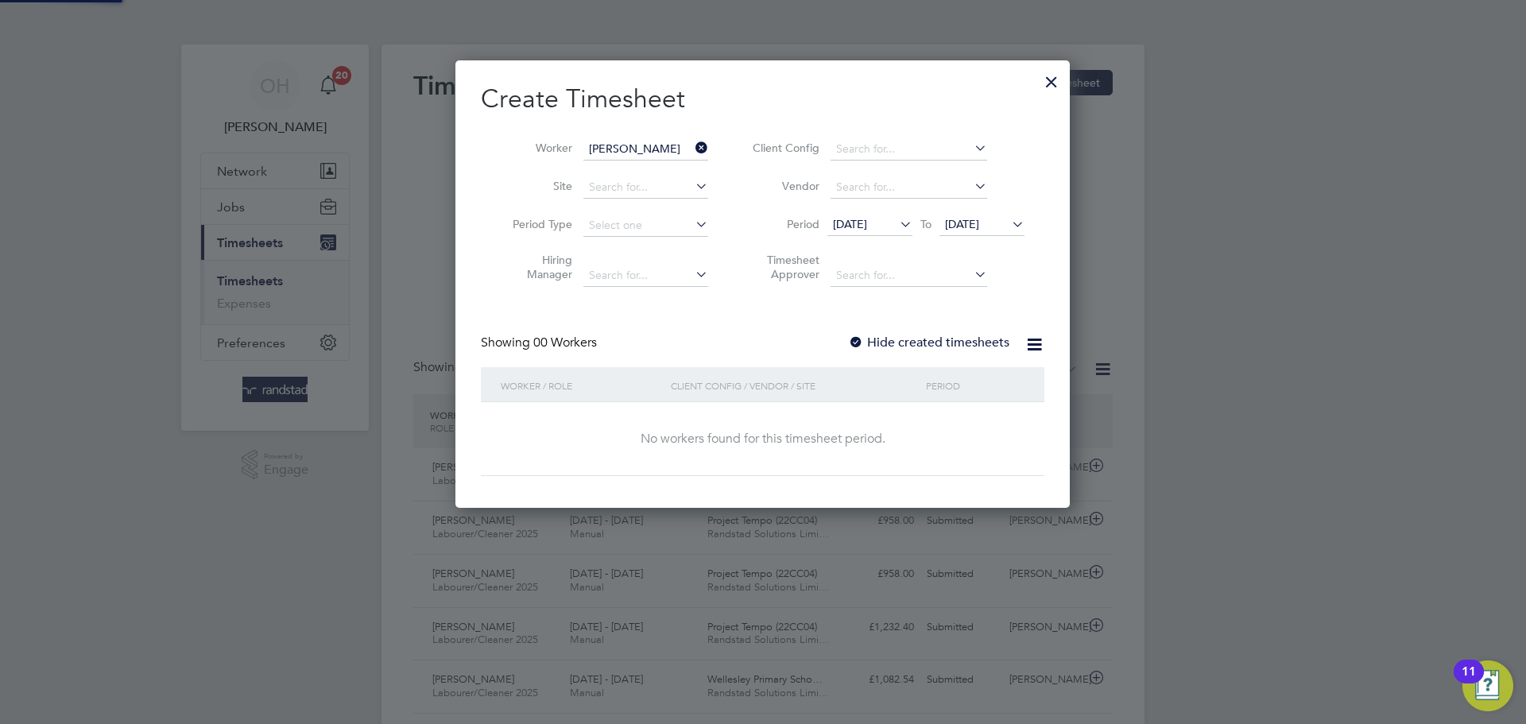
scroll to position [448, 615]
click at [970, 343] on label "Hide created timesheets" at bounding box center [928, 343] width 161 height 16
click at [979, 220] on span "[DATE]" at bounding box center [962, 224] width 34 height 14
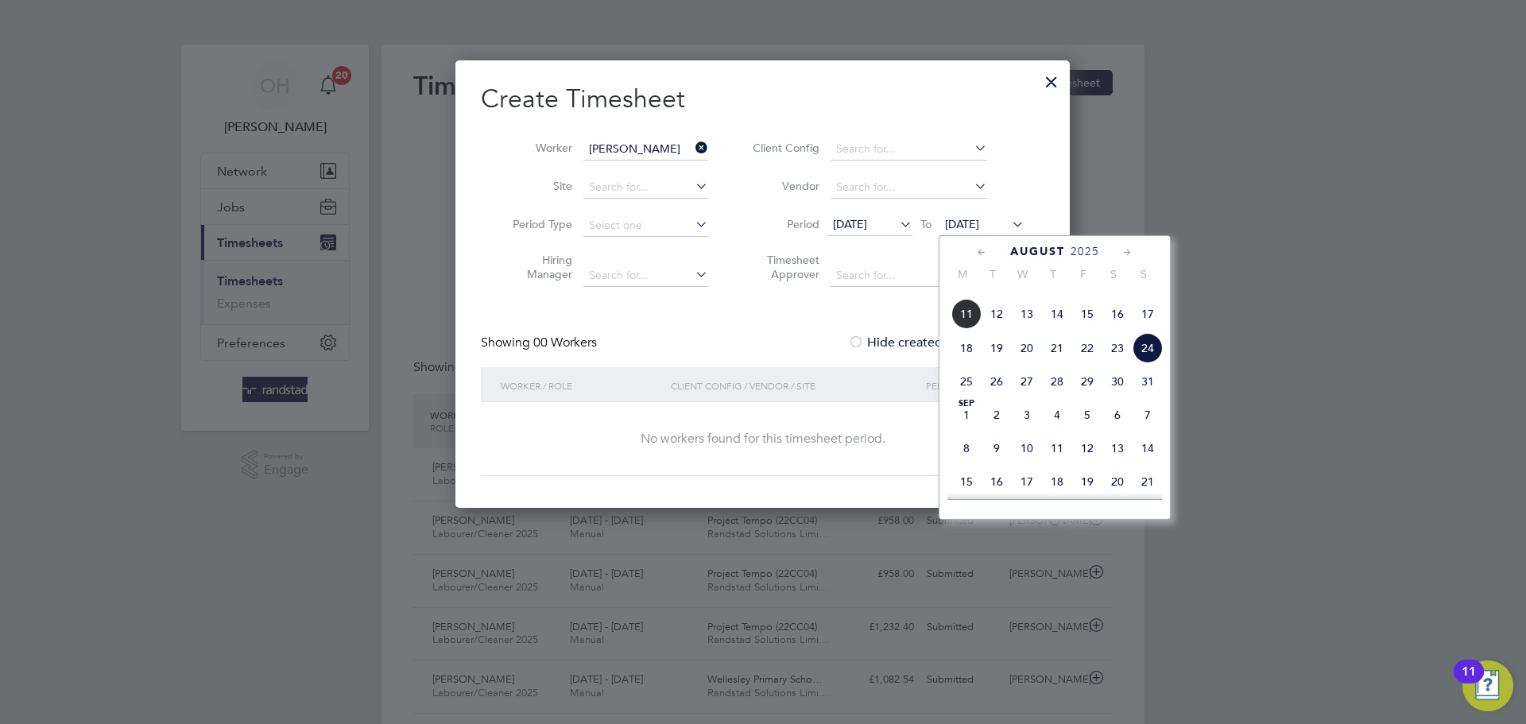
click at [1146, 463] on span "14" at bounding box center [1148, 448] width 30 height 30
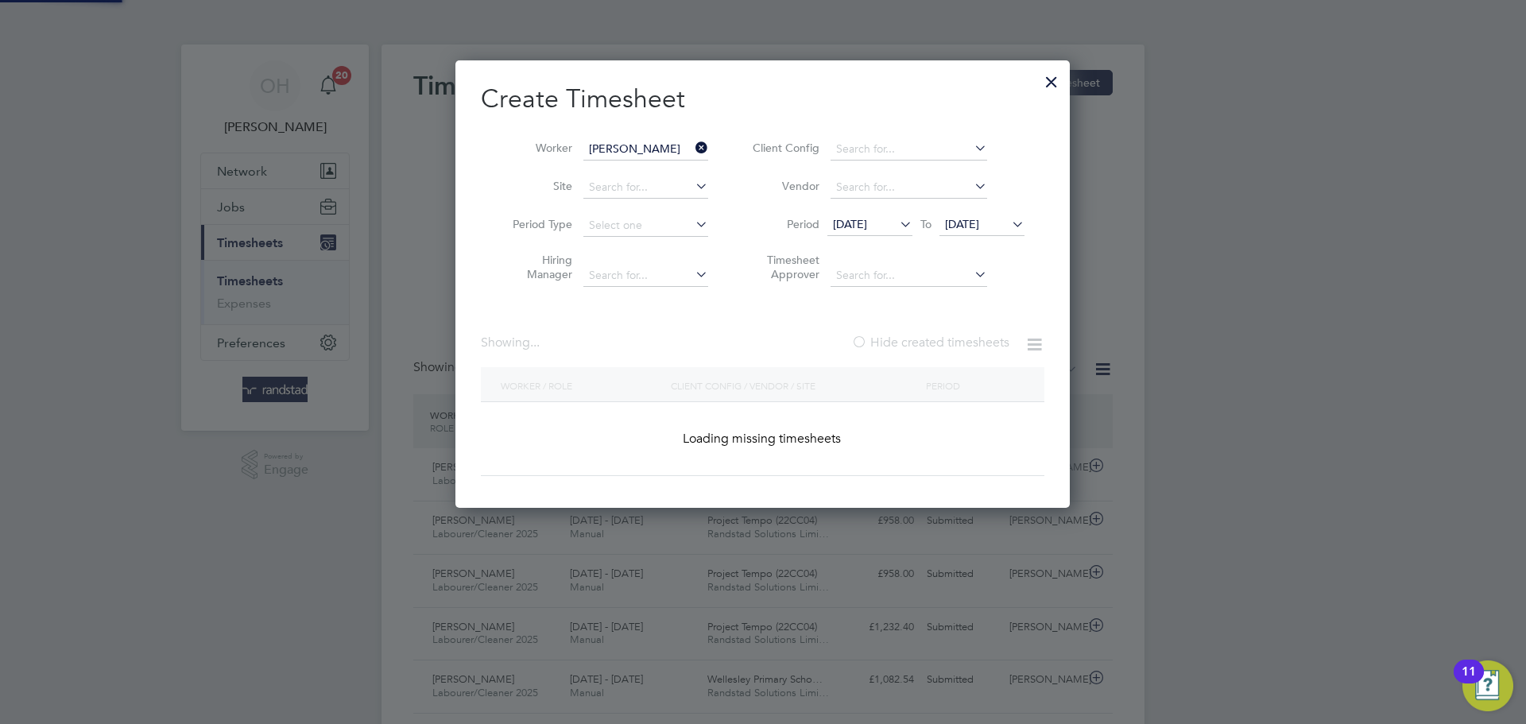
scroll to position [428, 615]
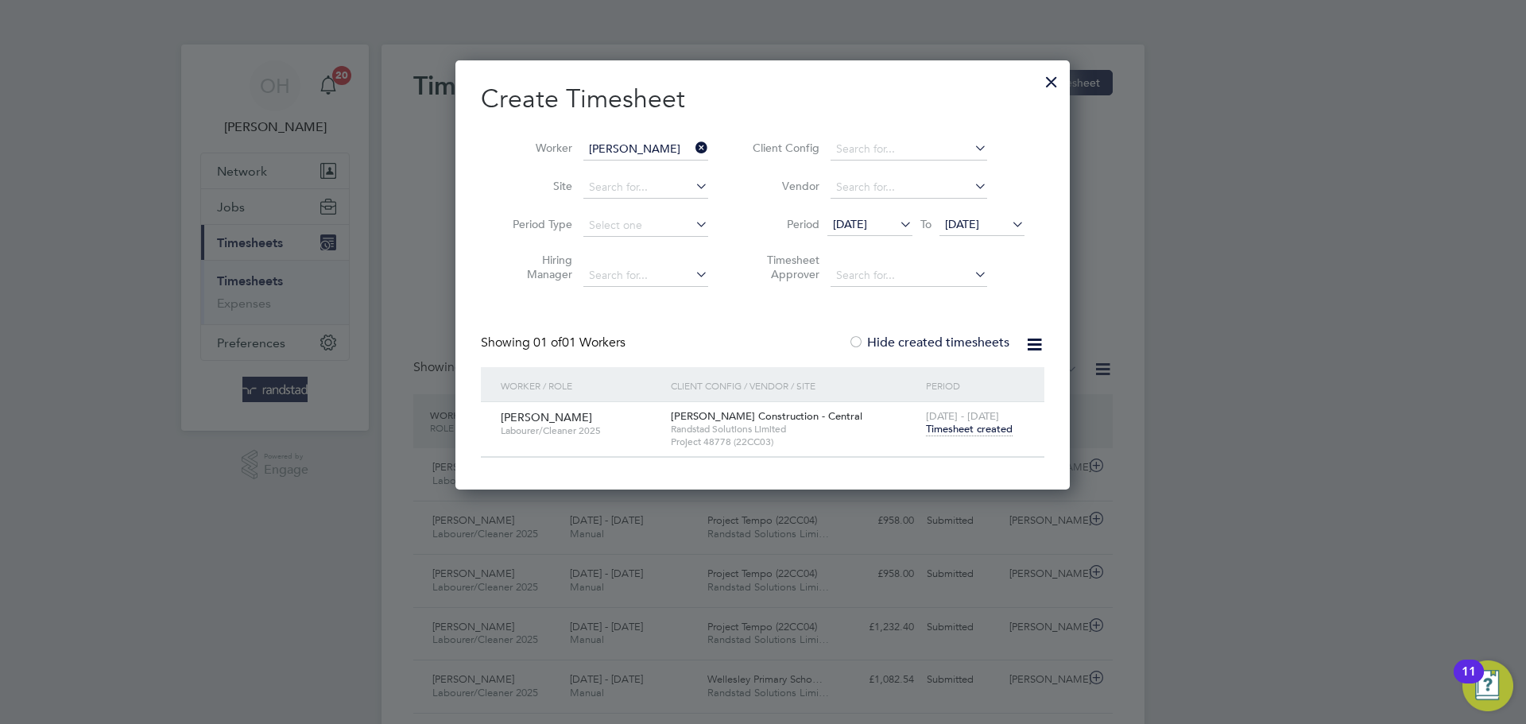
click at [1051, 91] on div at bounding box center [1051, 78] width 29 height 29
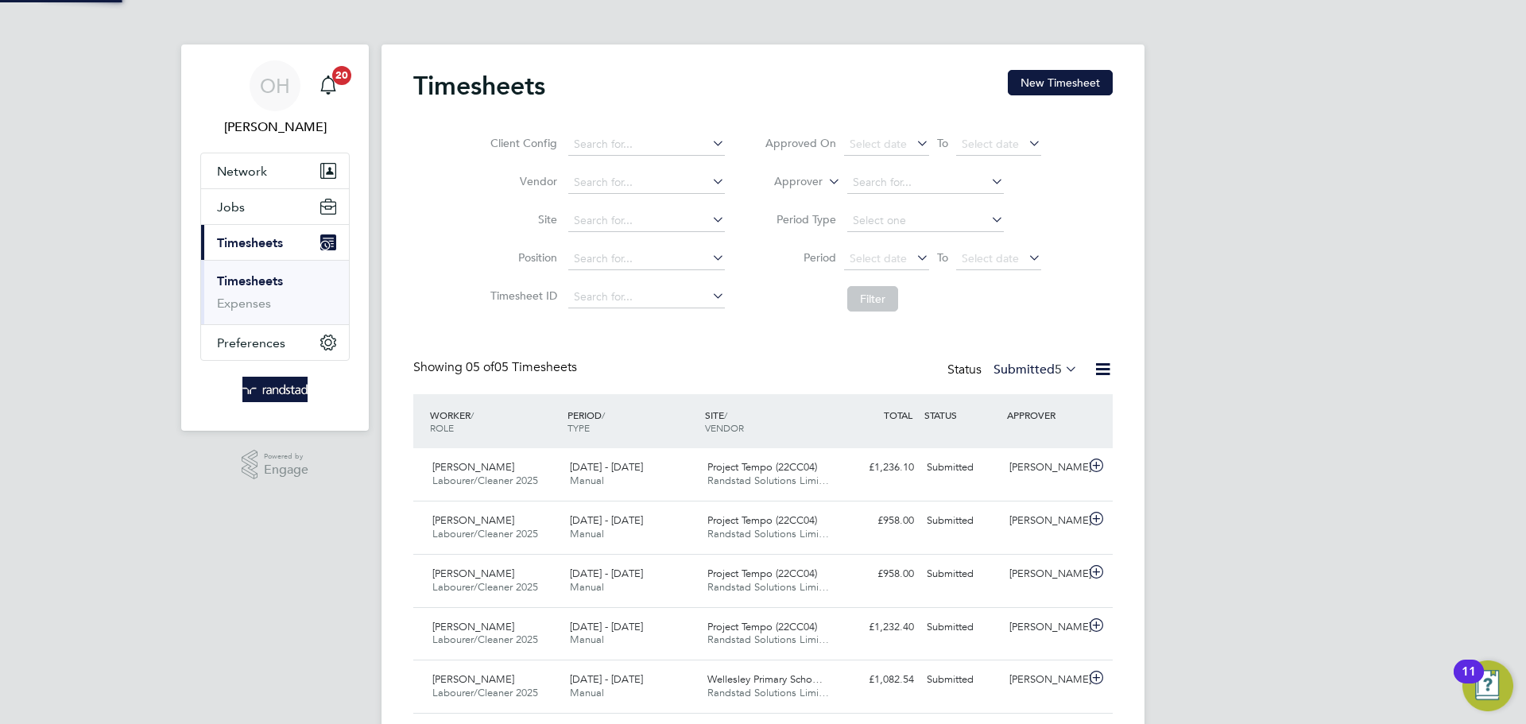
scroll to position [41, 138]
